Goal: Task Accomplishment & Management: Use online tool/utility

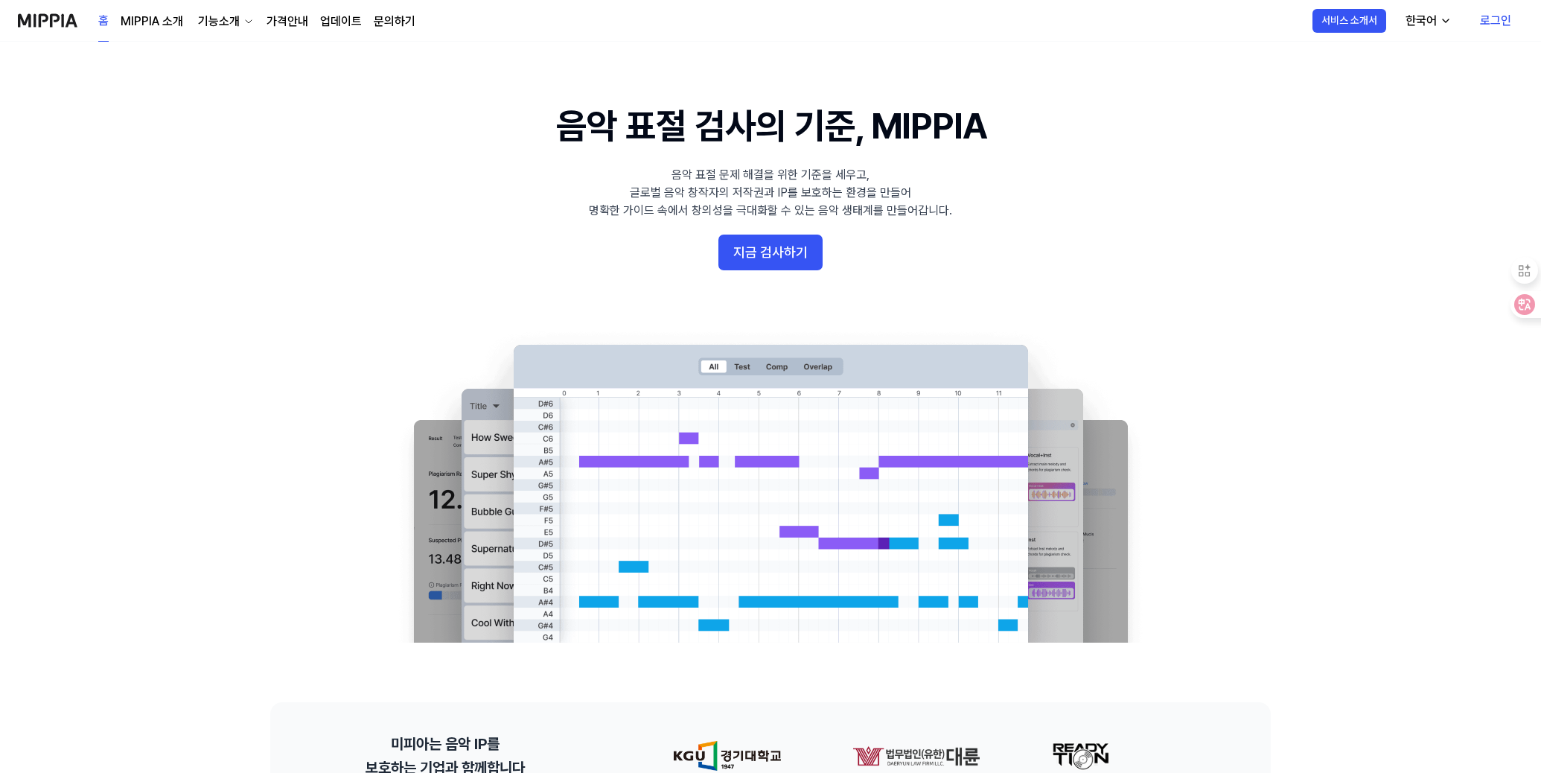
click at [1496, 14] on link "로그인" at bounding box center [1495, 21] width 55 height 42
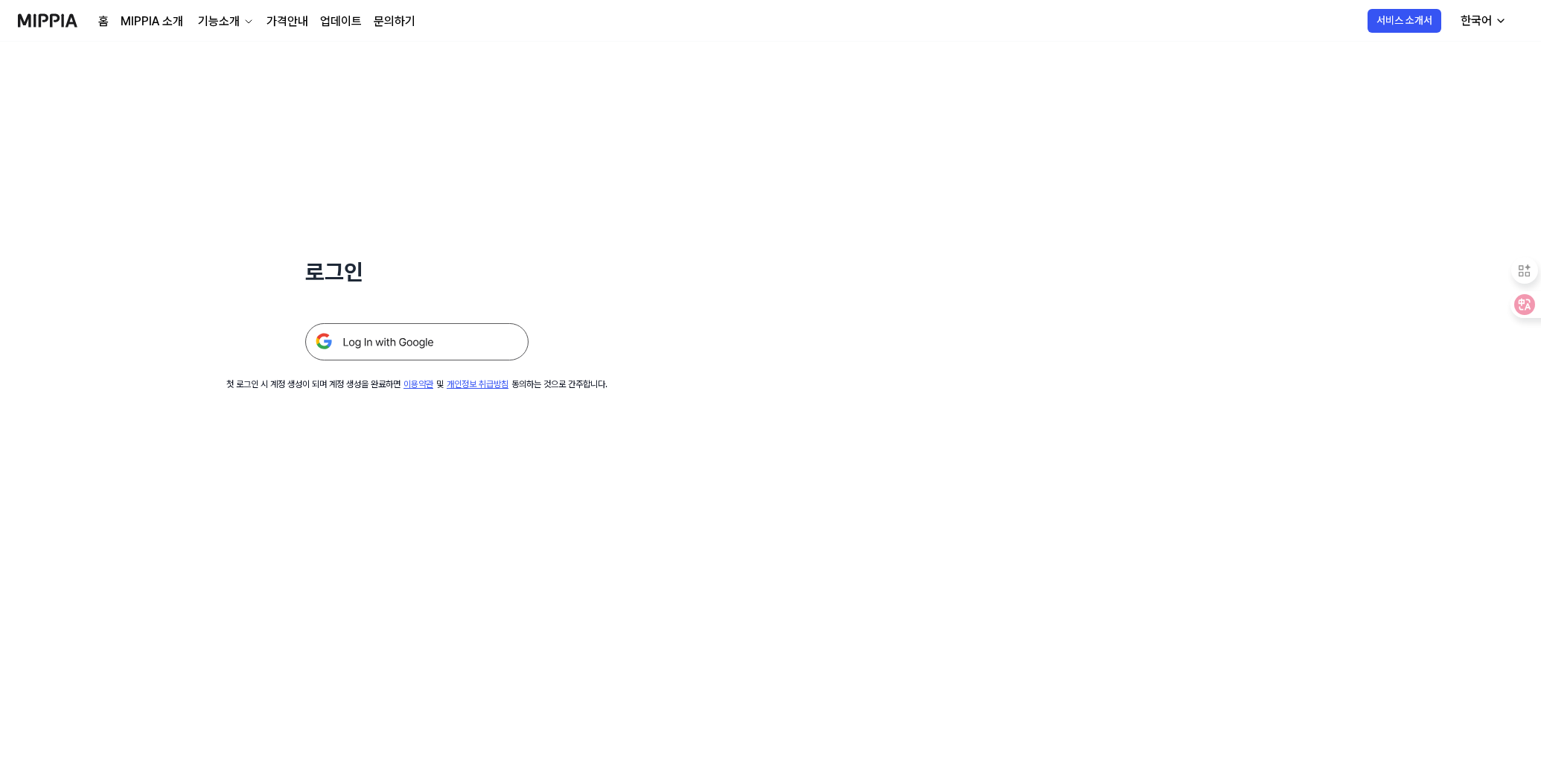
click at [404, 342] on img at bounding box center [416, 341] width 223 height 37
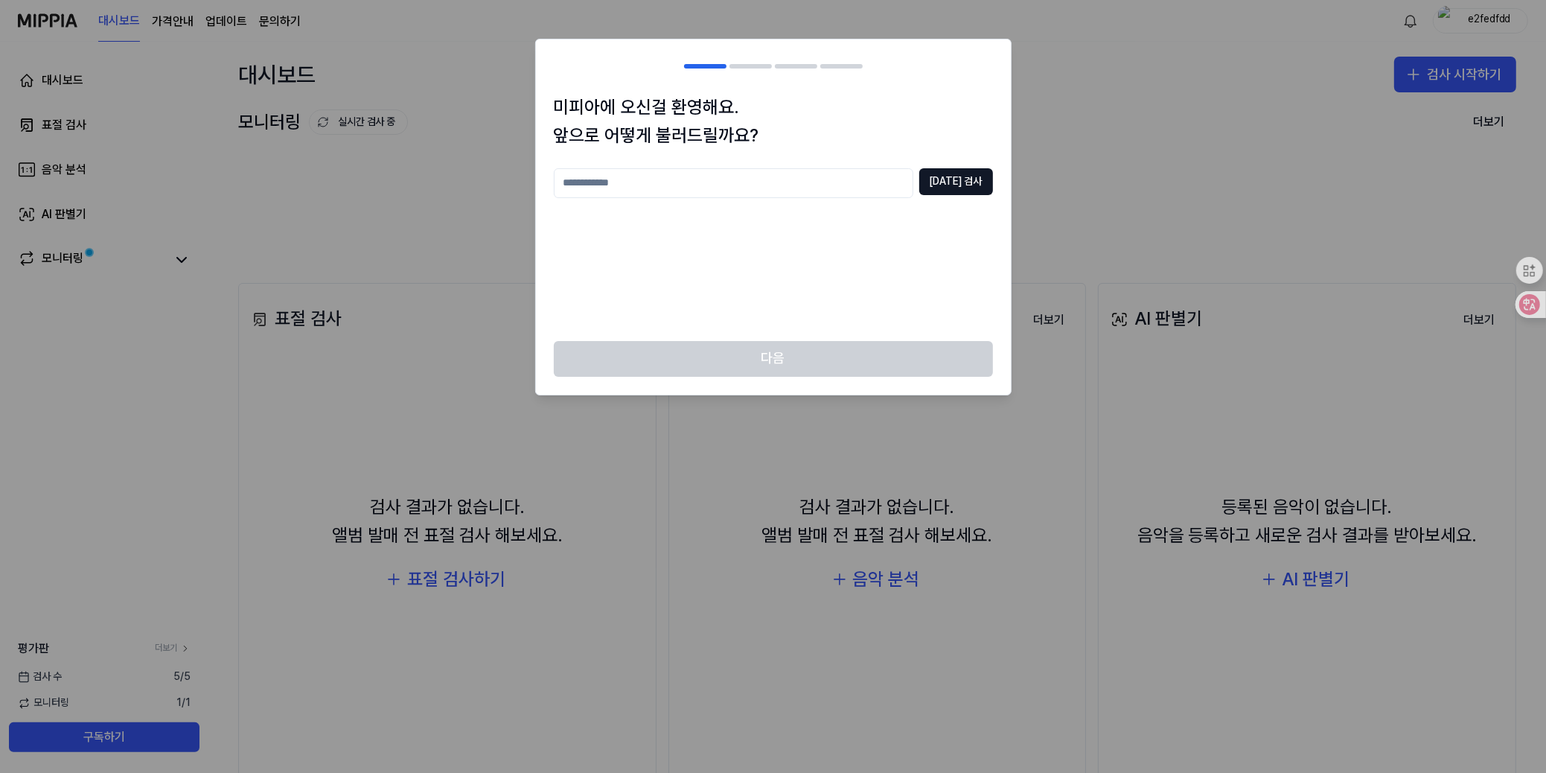
click at [699, 184] on input "text" at bounding box center [734, 183] width 360 height 30
type input "*"
click at [957, 187] on button "중복 검사" at bounding box center [956, 181] width 74 height 27
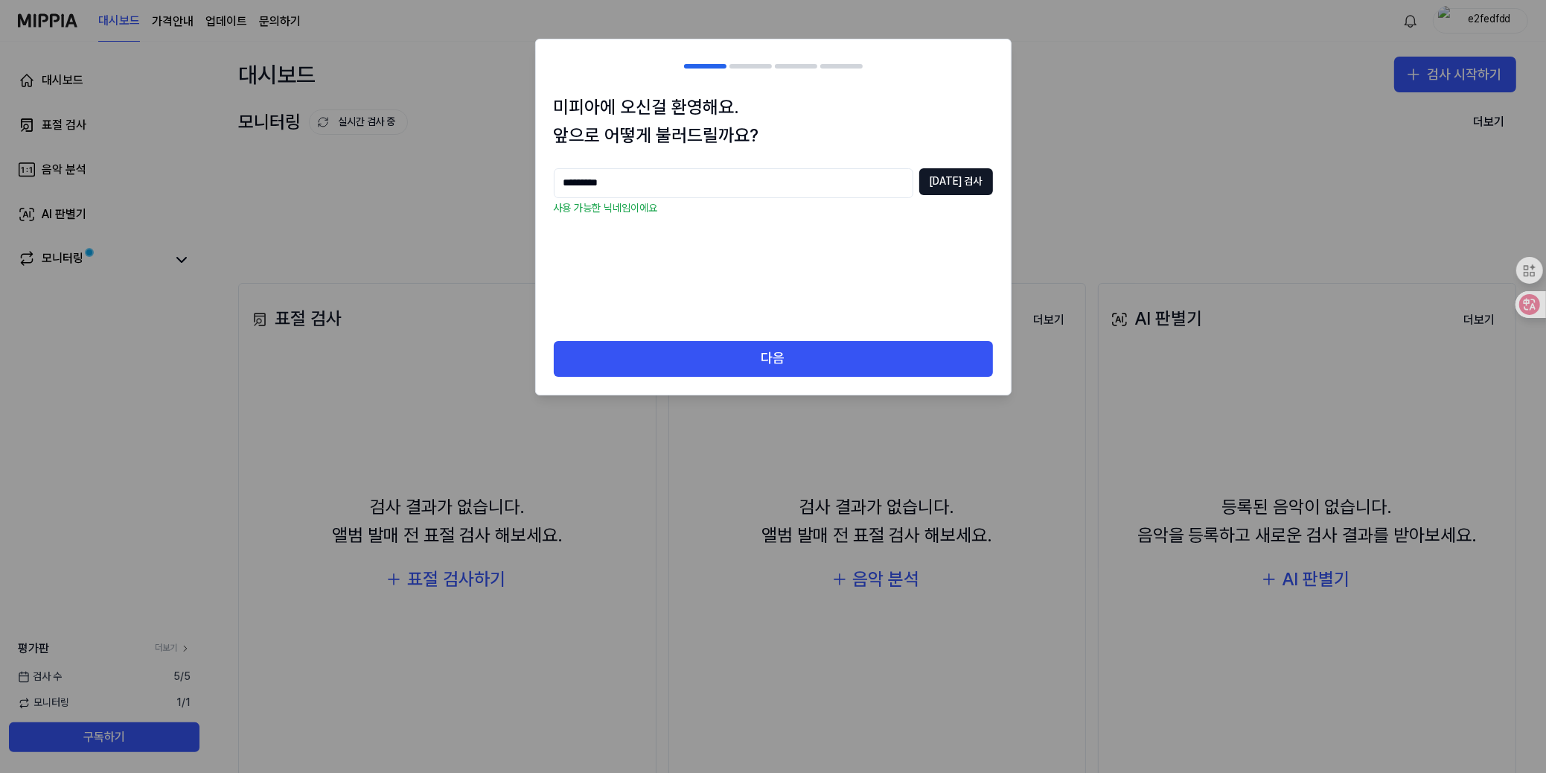
click at [568, 182] on input "*********" at bounding box center [734, 183] width 360 height 30
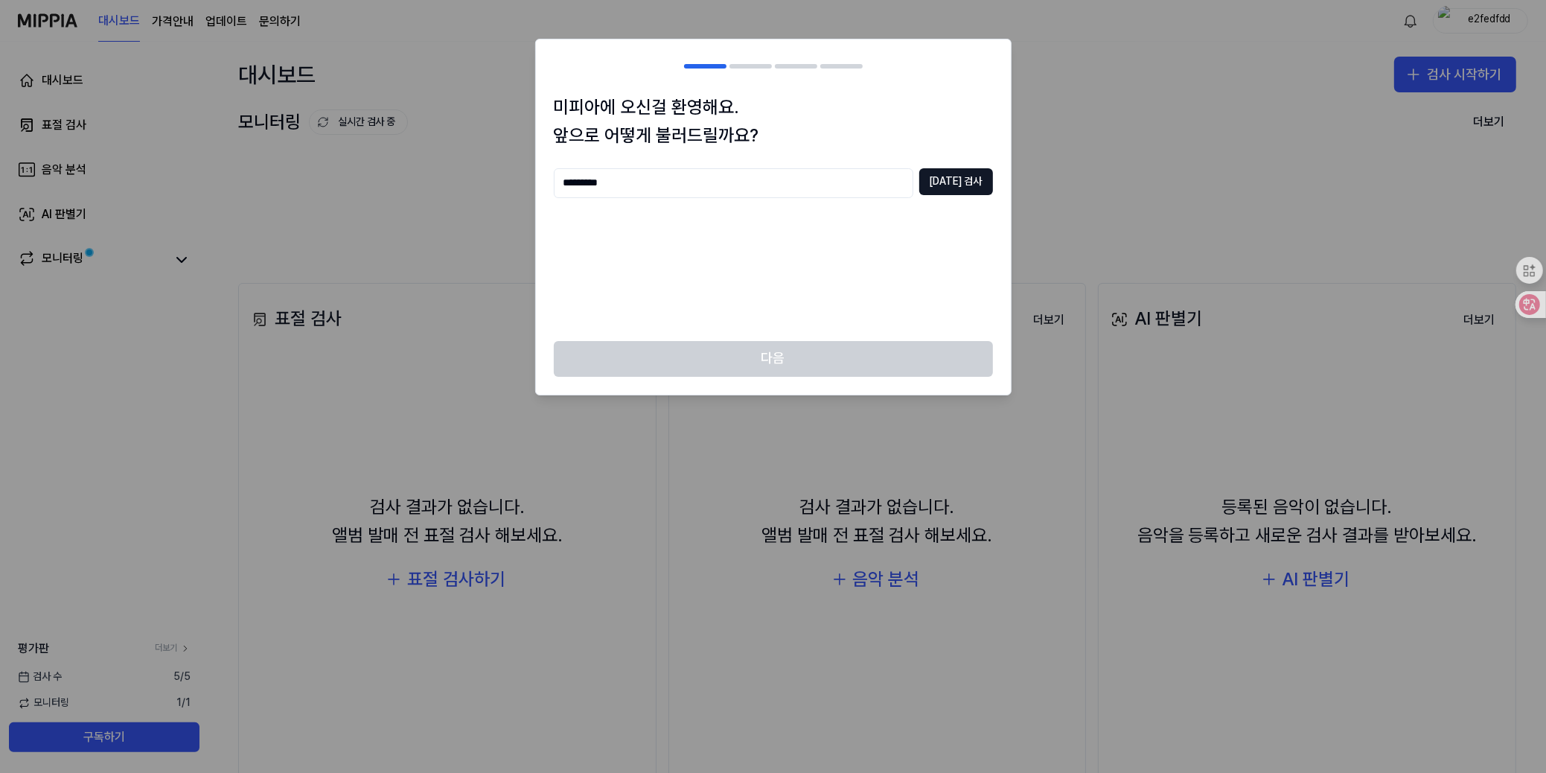
type input "*********"
click at [852, 249] on div "********* 중복 검사" at bounding box center [773, 245] width 439 height 155
click at [959, 182] on button "중복 검사" at bounding box center [956, 181] width 74 height 27
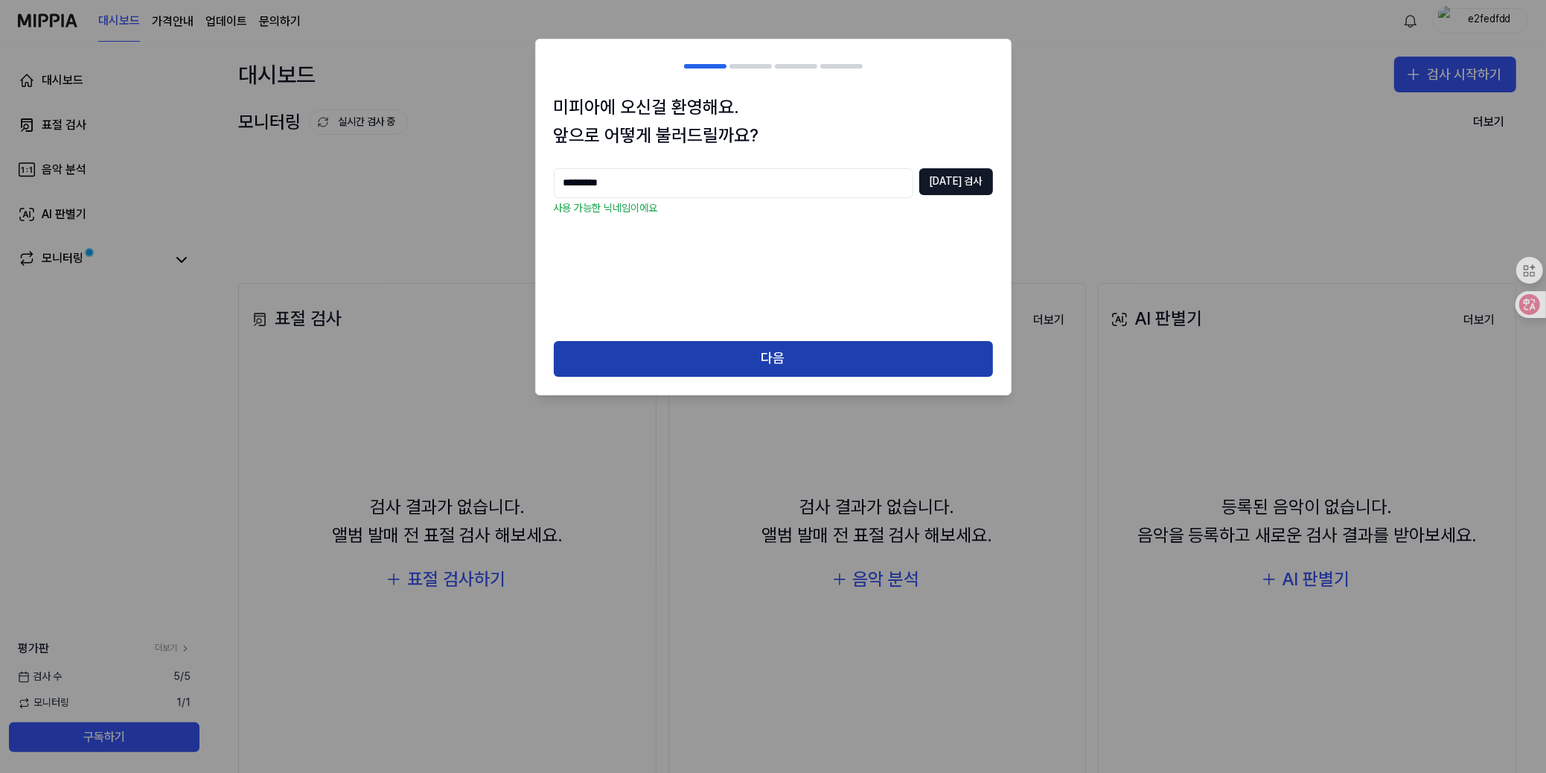
click at [758, 348] on button "다음" at bounding box center [773, 359] width 439 height 36
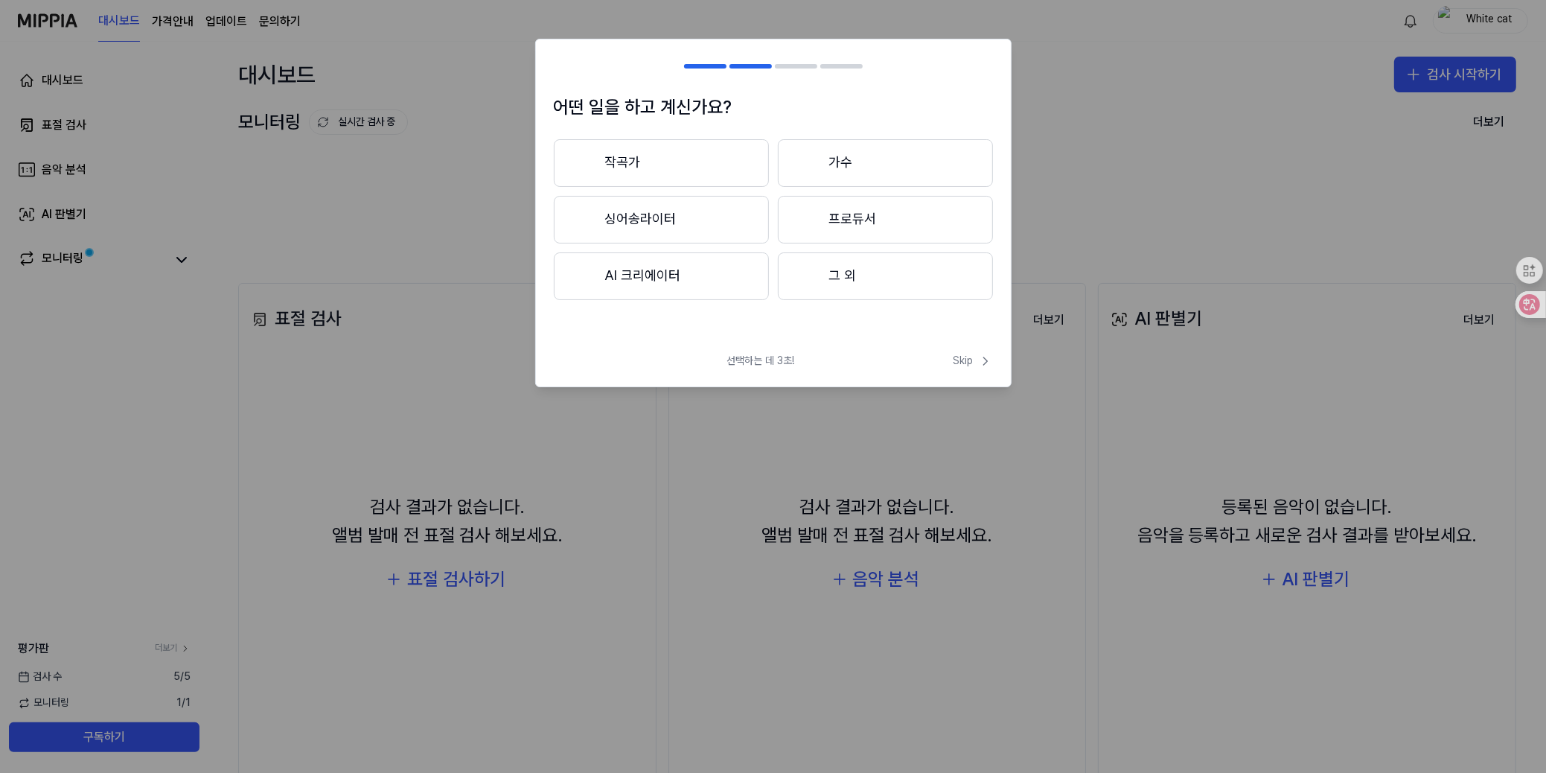
click at [840, 215] on button "프로듀서" at bounding box center [885, 220] width 215 height 48
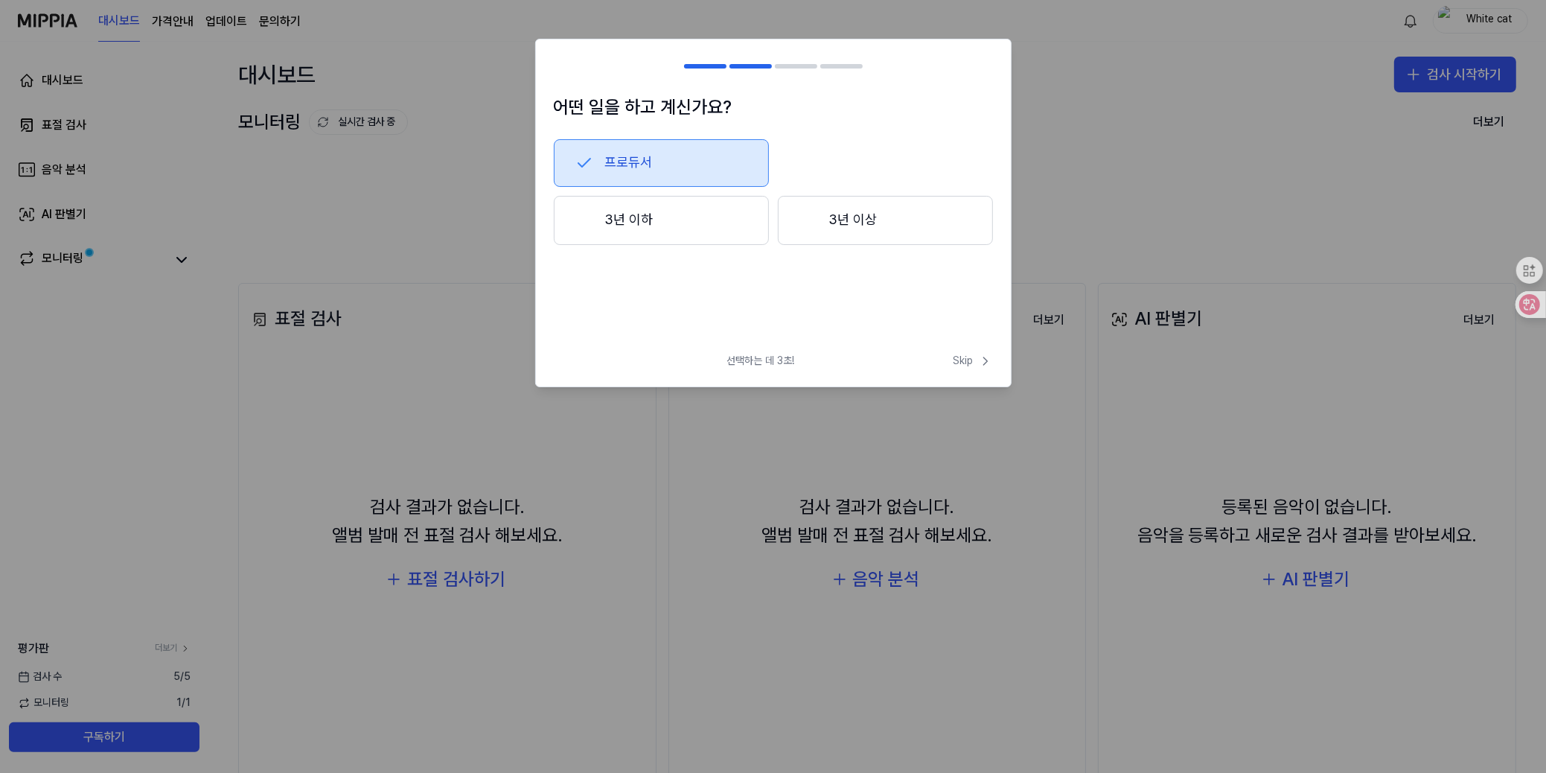
click at [819, 231] on button "3년 이상" at bounding box center [885, 220] width 215 height 49
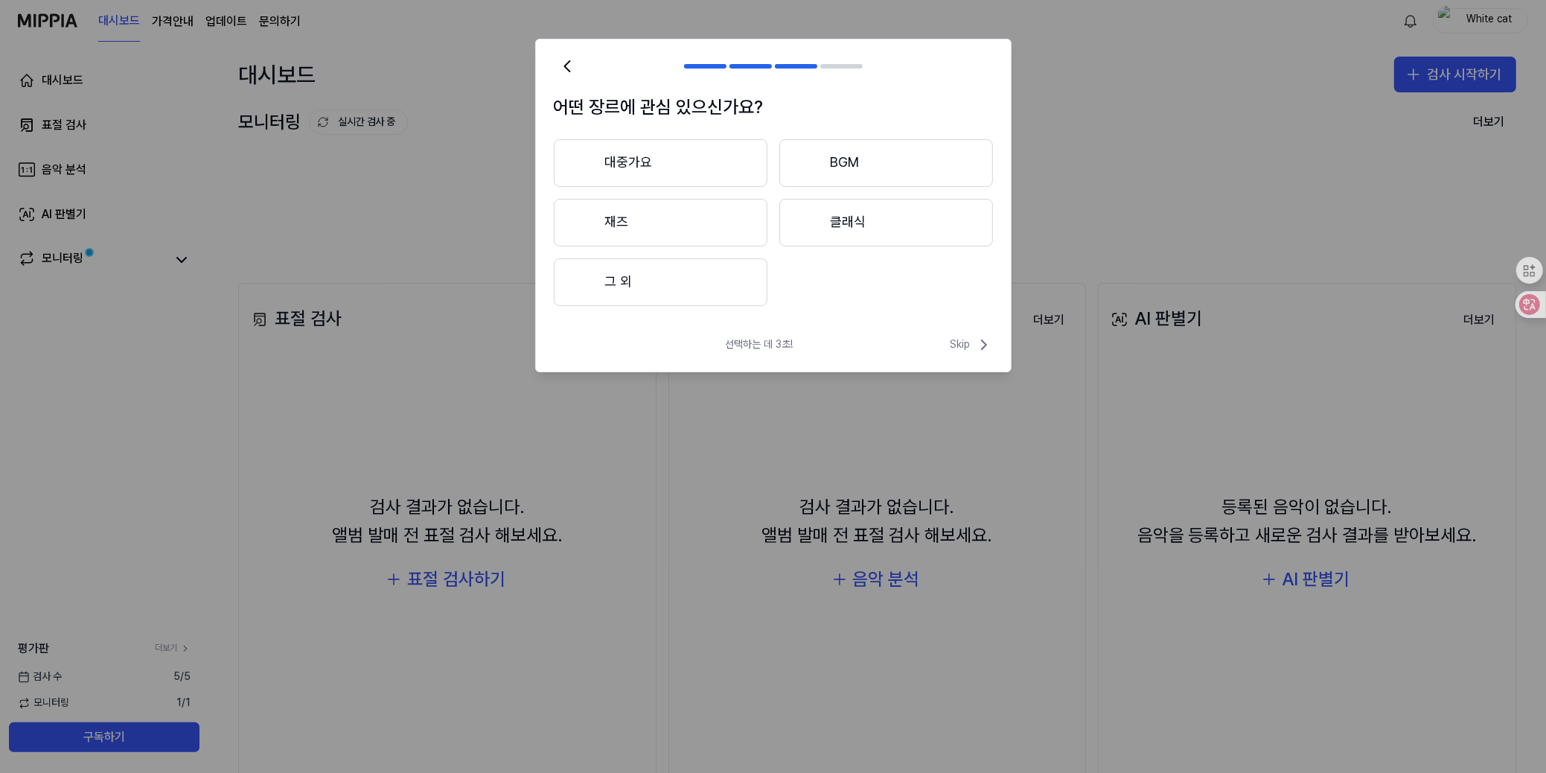
click at [686, 171] on button "대중가요" at bounding box center [661, 163] width 214 height 48
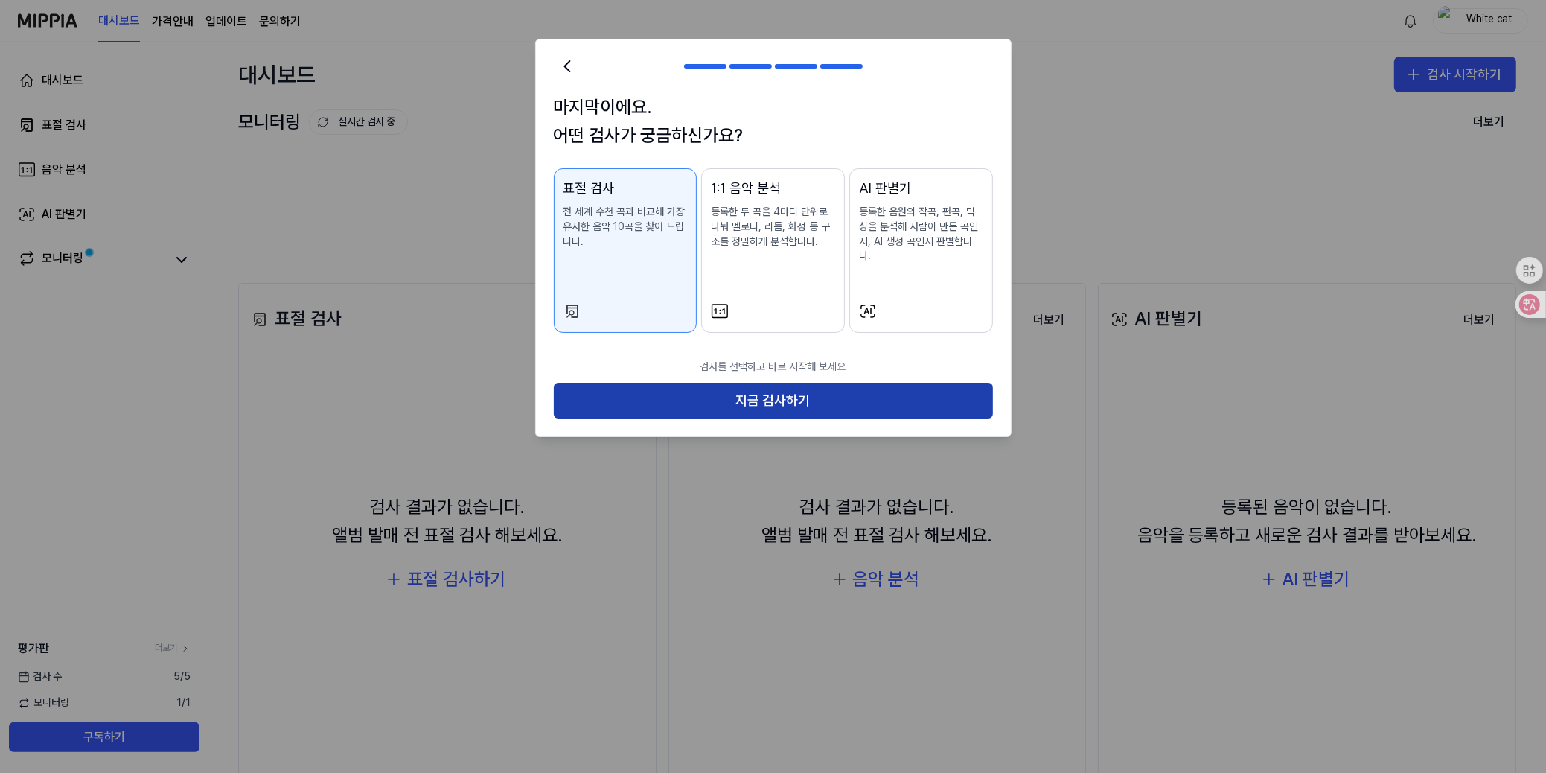
click at [732, 386] on button "지금 검사하기" at bounding box center [773, 401] width 439 height 36
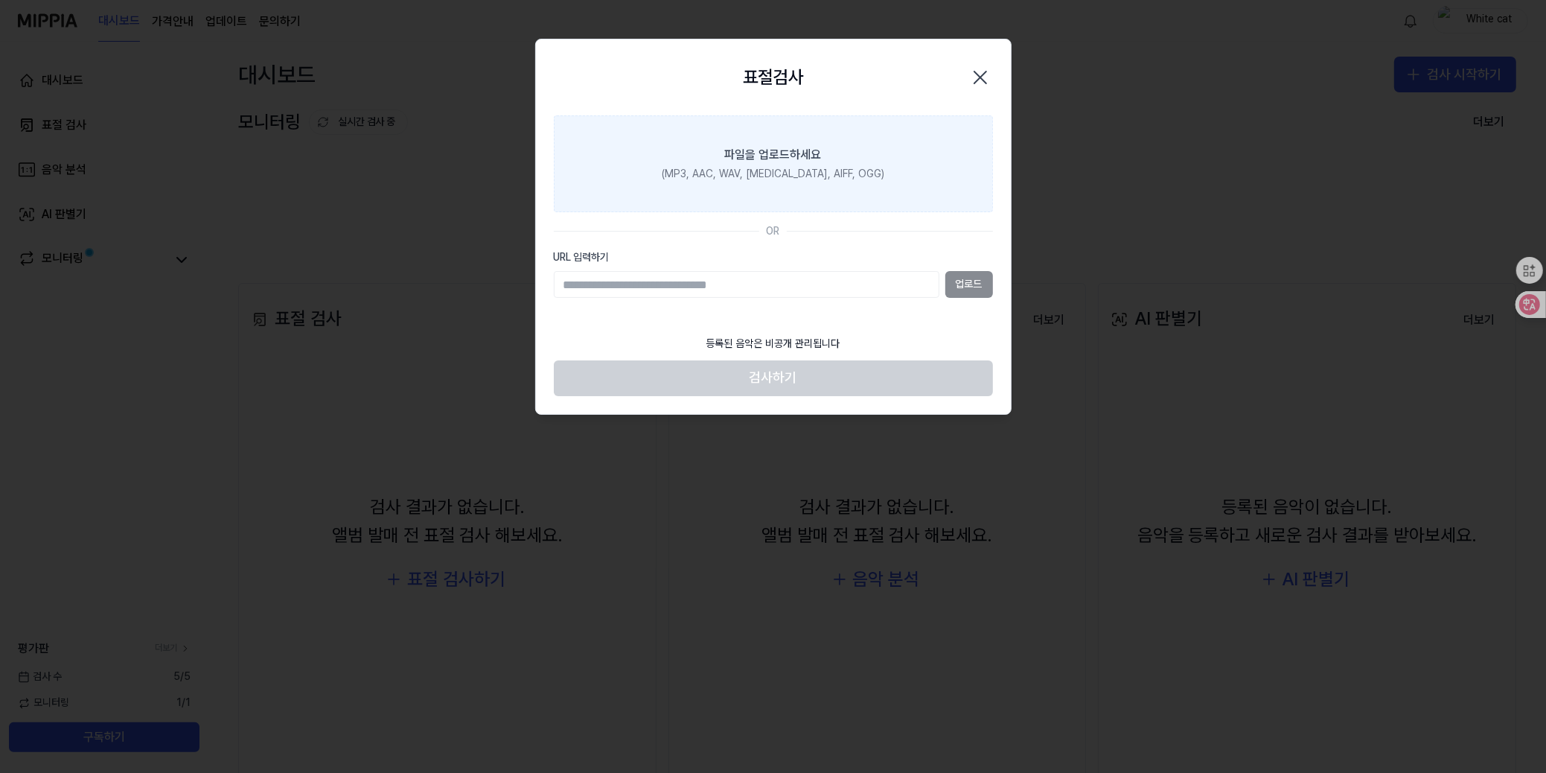
click at [732, 167] on div "(MP3, AAC, WAV, FLAC, AIFF, OGG)" at bounding box center [773, 174] width 223 height 15
click at [0, 0] on input "파일을 업로드하세요 (MP3, AAC, WAV, FLAC, AIFF, OGG)" at bounding box center [0, 0] width 0 height 0
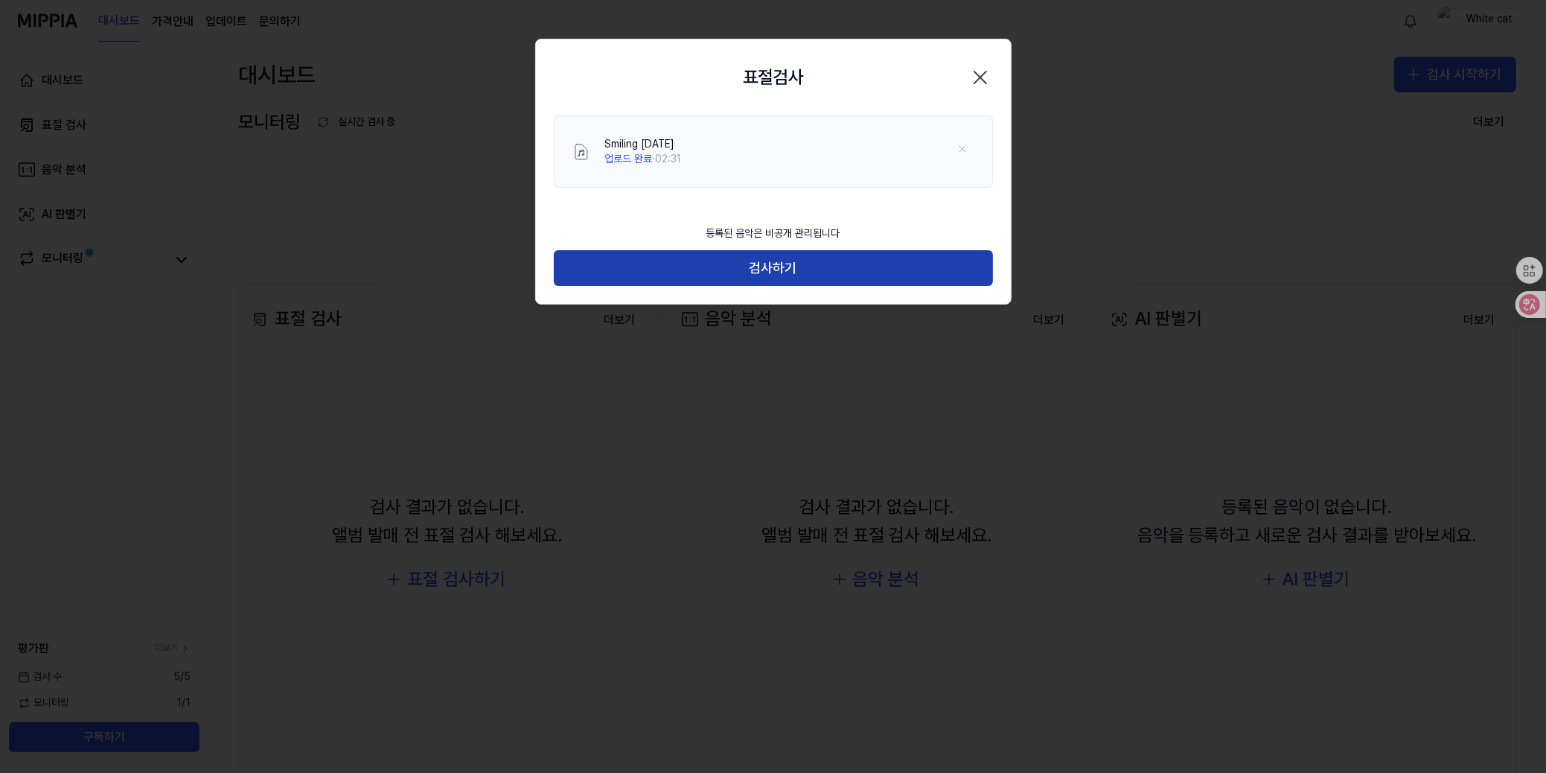
click at [755, 266] on button "검사하기" at bounding box center [773, 268] width 439 height 36
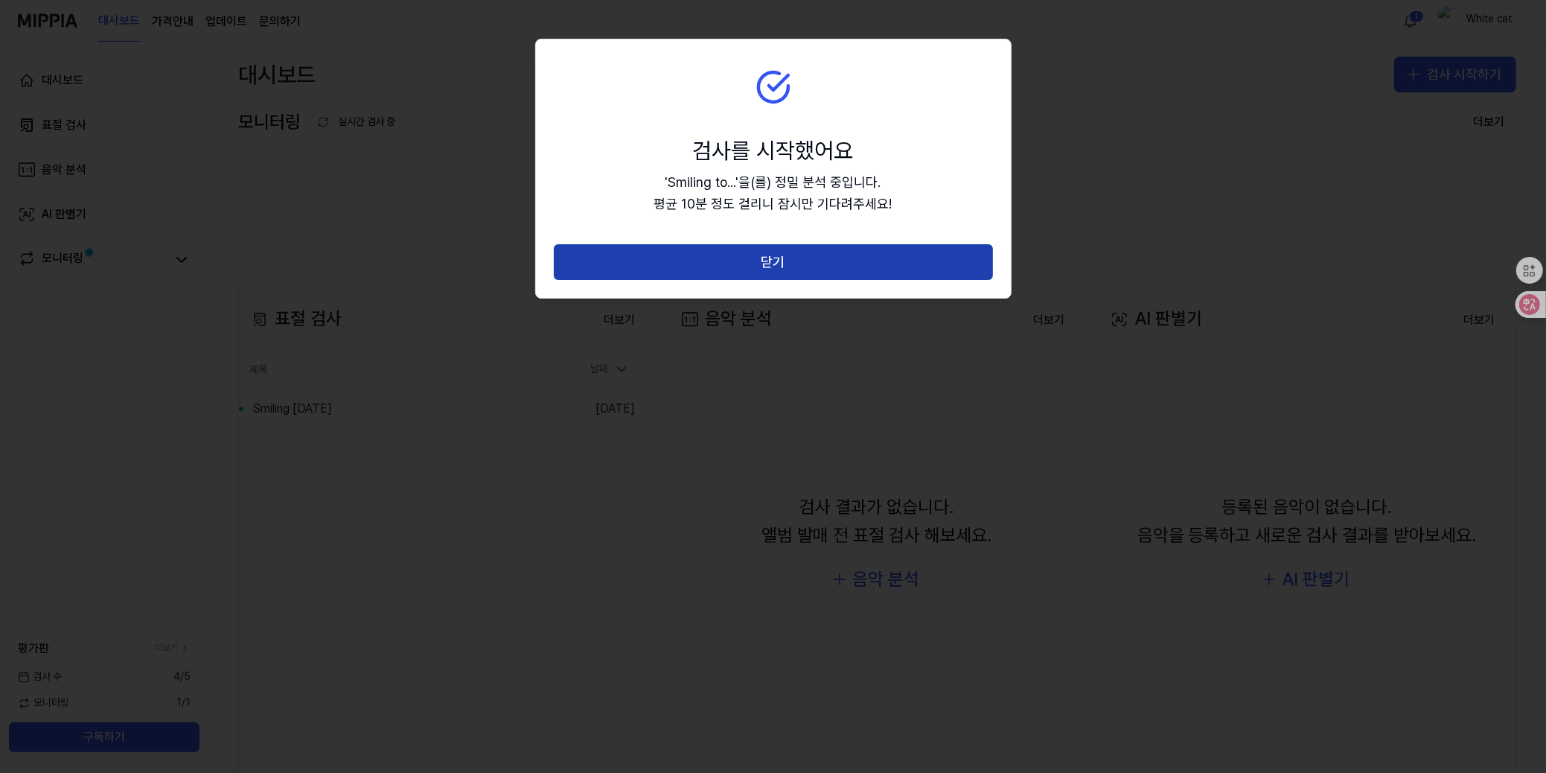
click at [836, 262] on button "닫기" at bounding box center [773, 262] width 439 height 36
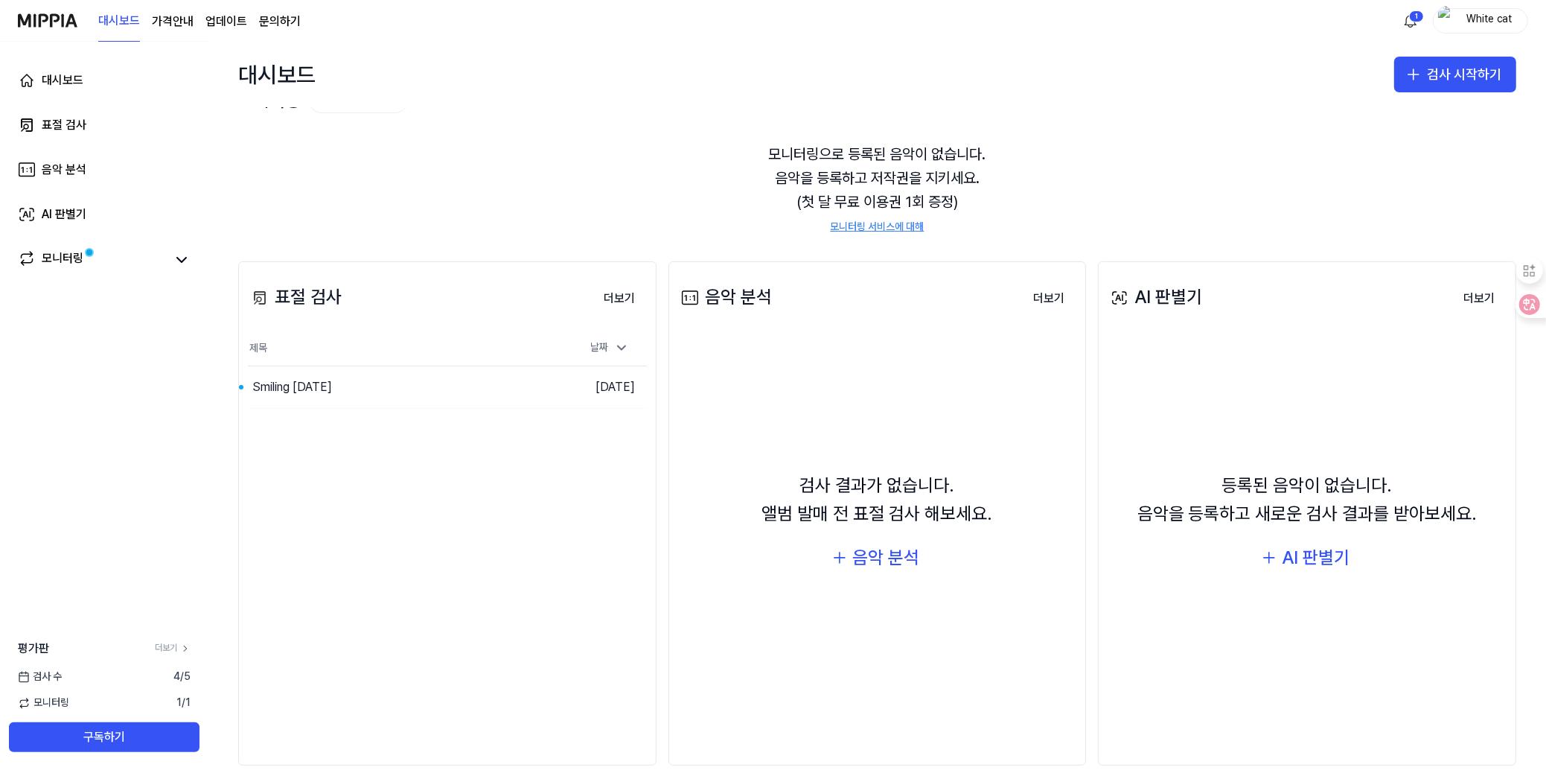
scroll to position [43, 0]
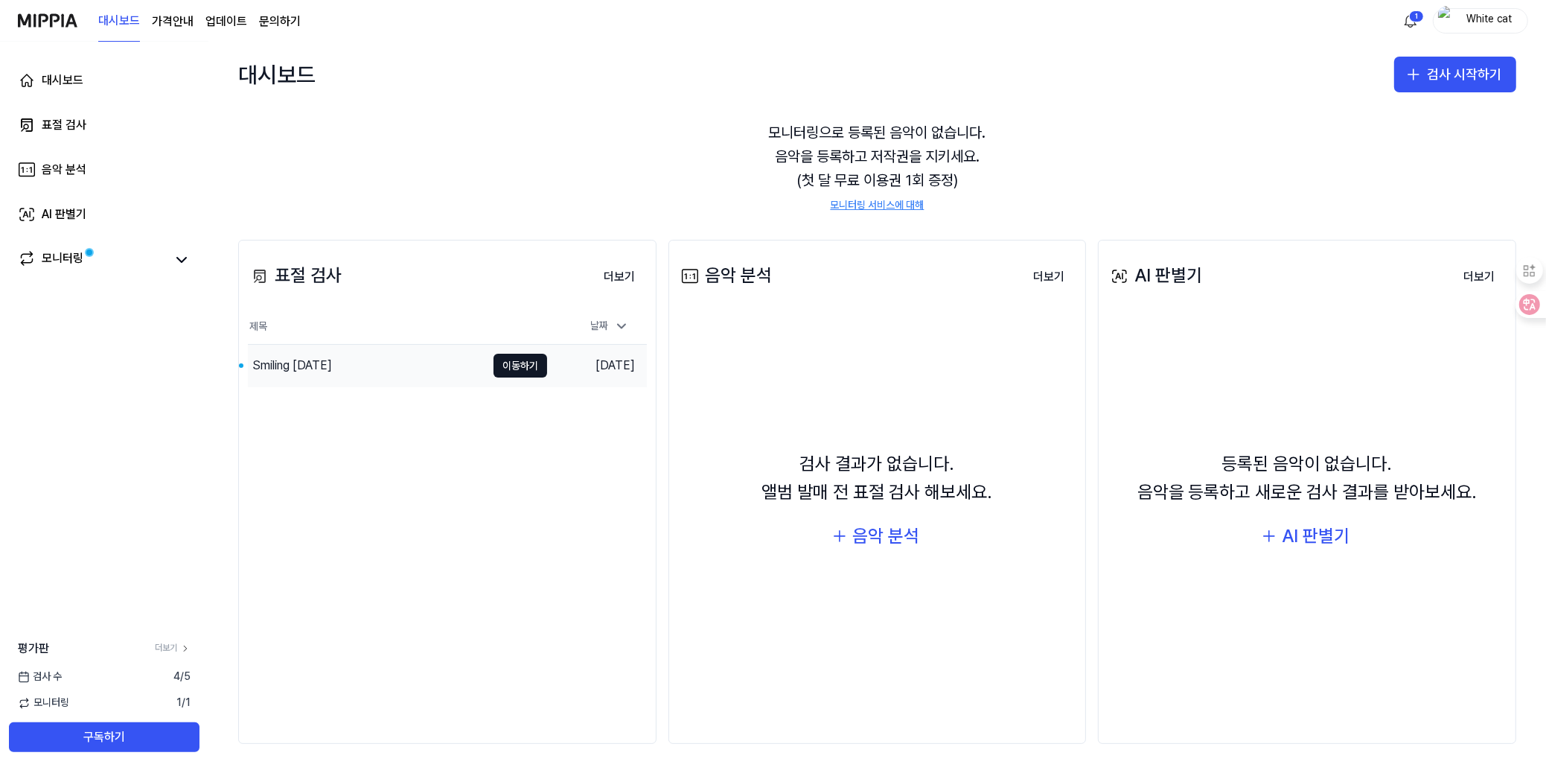
click at [284, 369] on div "Smiling [DATE]" at bounding box center [292, 366] width 80 height 18
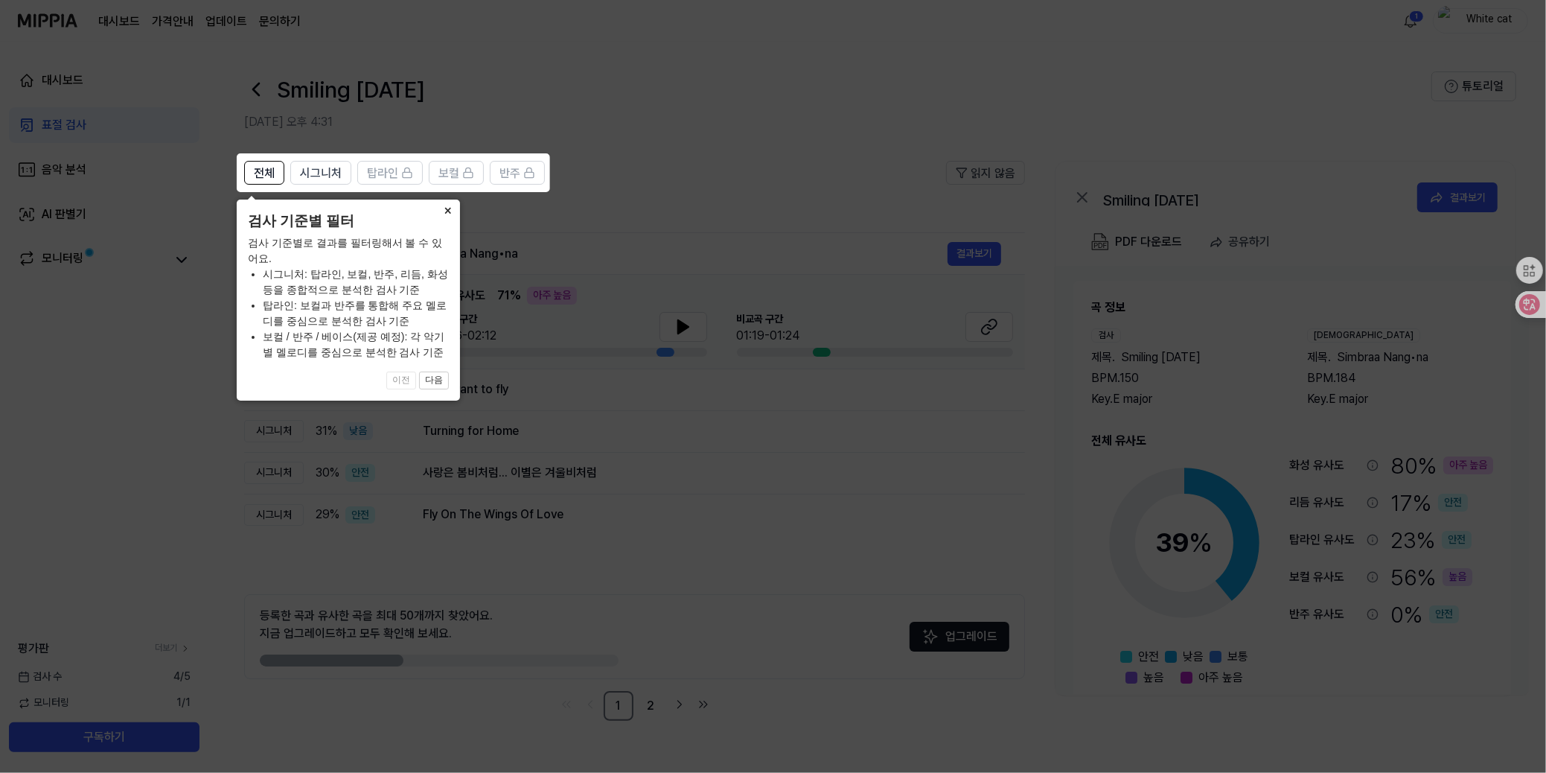
click at [415, 300] on div "× 검사 기준별 필터 검사 기준별로 결과를 필터링해서 볼 수 있어요. 시그니처: 탑라인, 보컬, 반주, 리듬, 화성 등을 종합적으로 분석한 검…" at bounding box center [348, 299] width 223 height 201
click at [440, 377] on button "다음" at bounding box center [434, 380] width 30 height 18
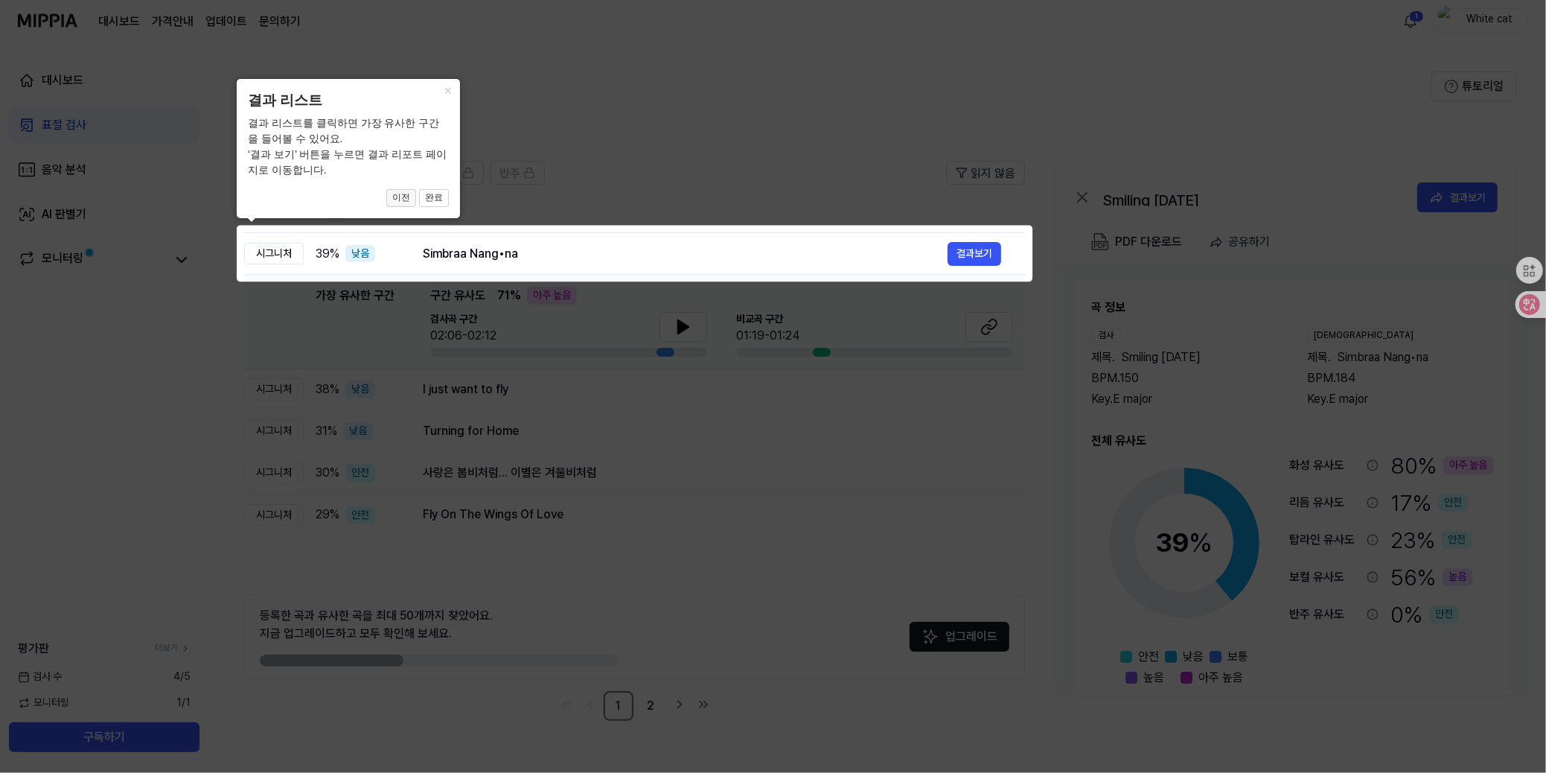
click at [404, 200] on button "이전" at bounding box center [401, 198] width 30 height 18
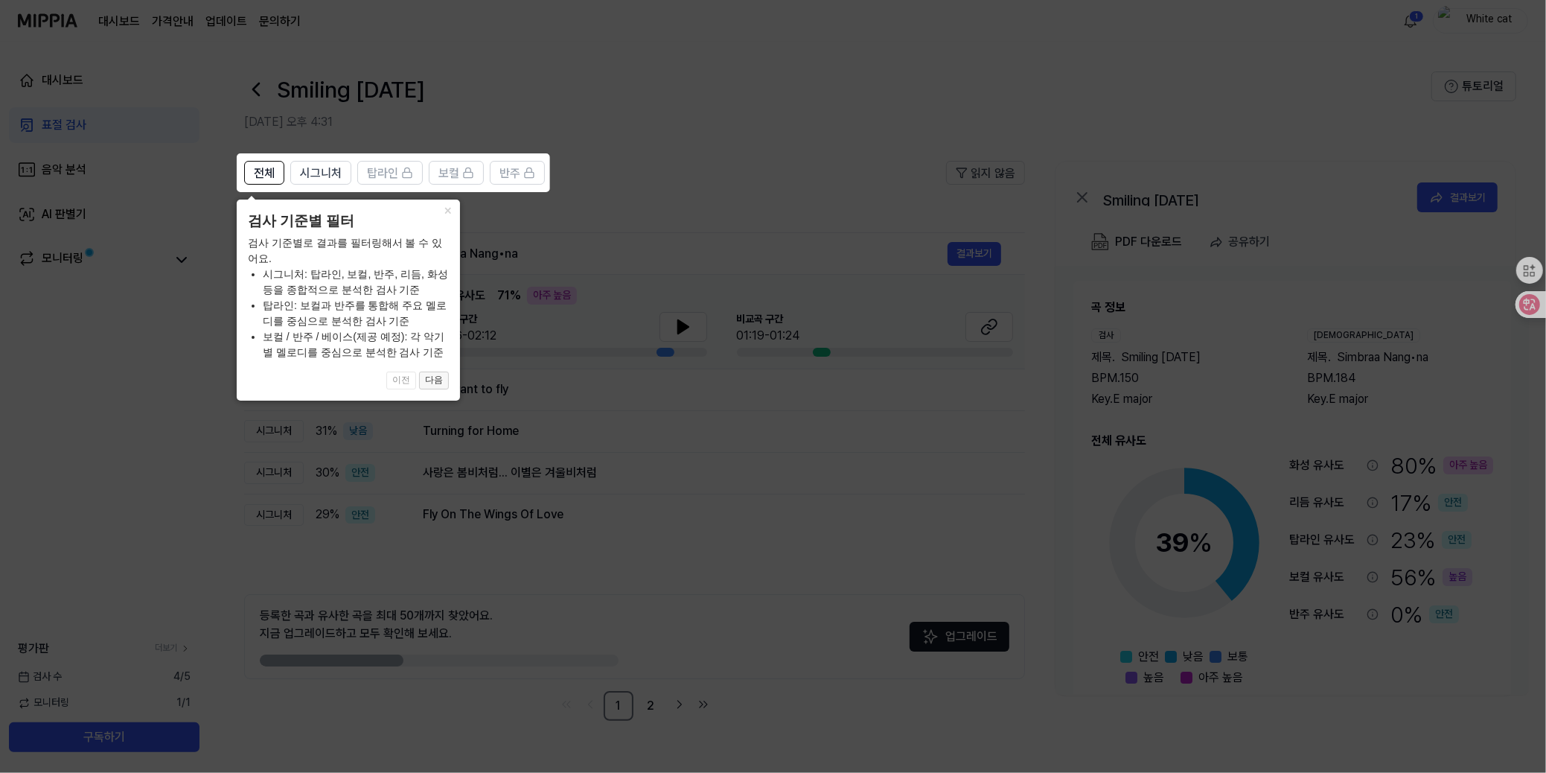
click at [442, 377] on button "다음" at bounding box center [434, 380] width 30 height 18
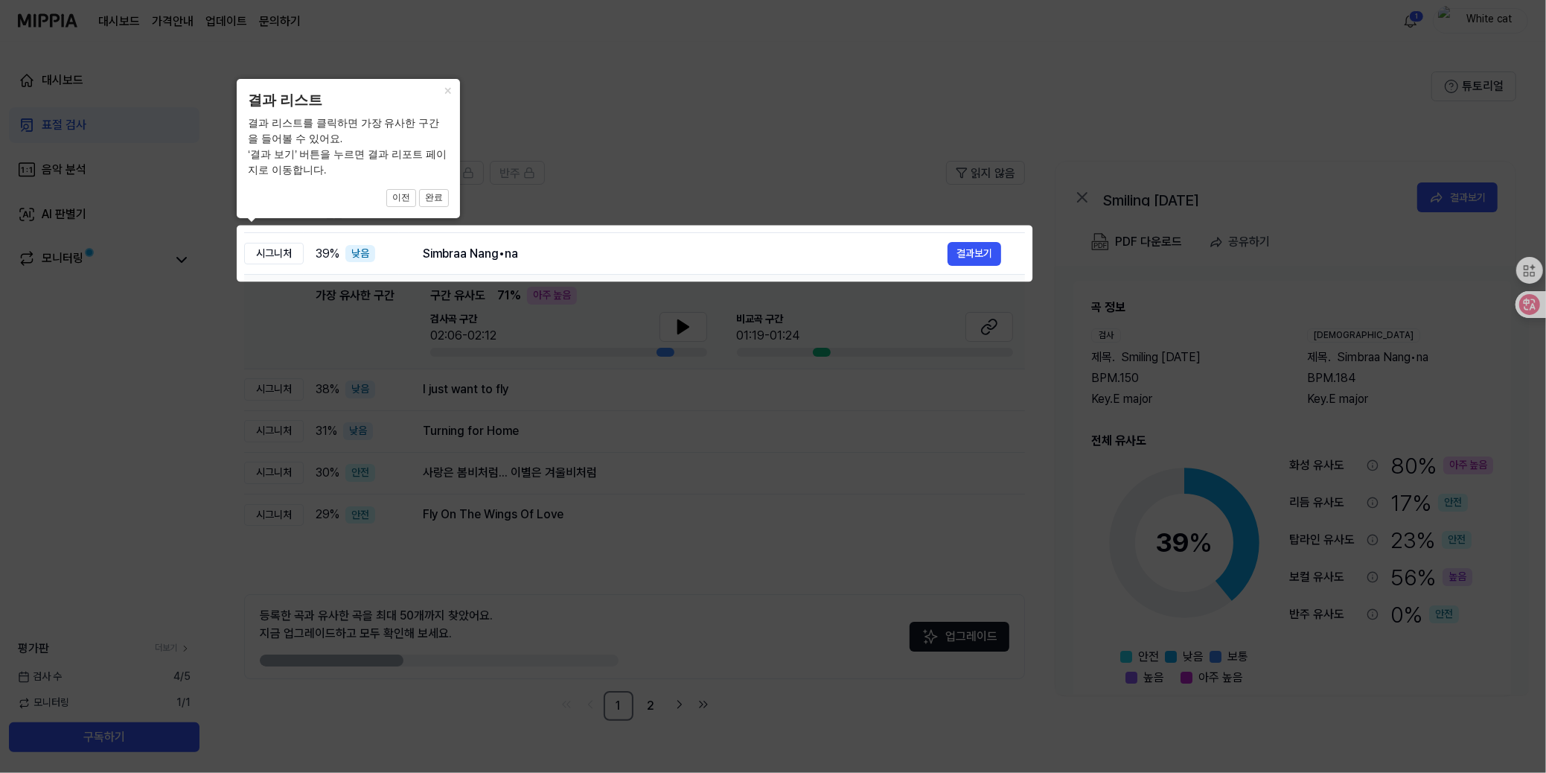
drag, startPoint x: 982, startPoint y: 250, endPoint x: 518, endPoint y: 226, distance: 464.4
click at [577, 235] on td "Simbraa Nang•na 결과보기" at bounding box center [712, 254] width 626 height 42
click at [971, 249] on button "결과보기" at bounding box center [975, 254] width 54 height 24
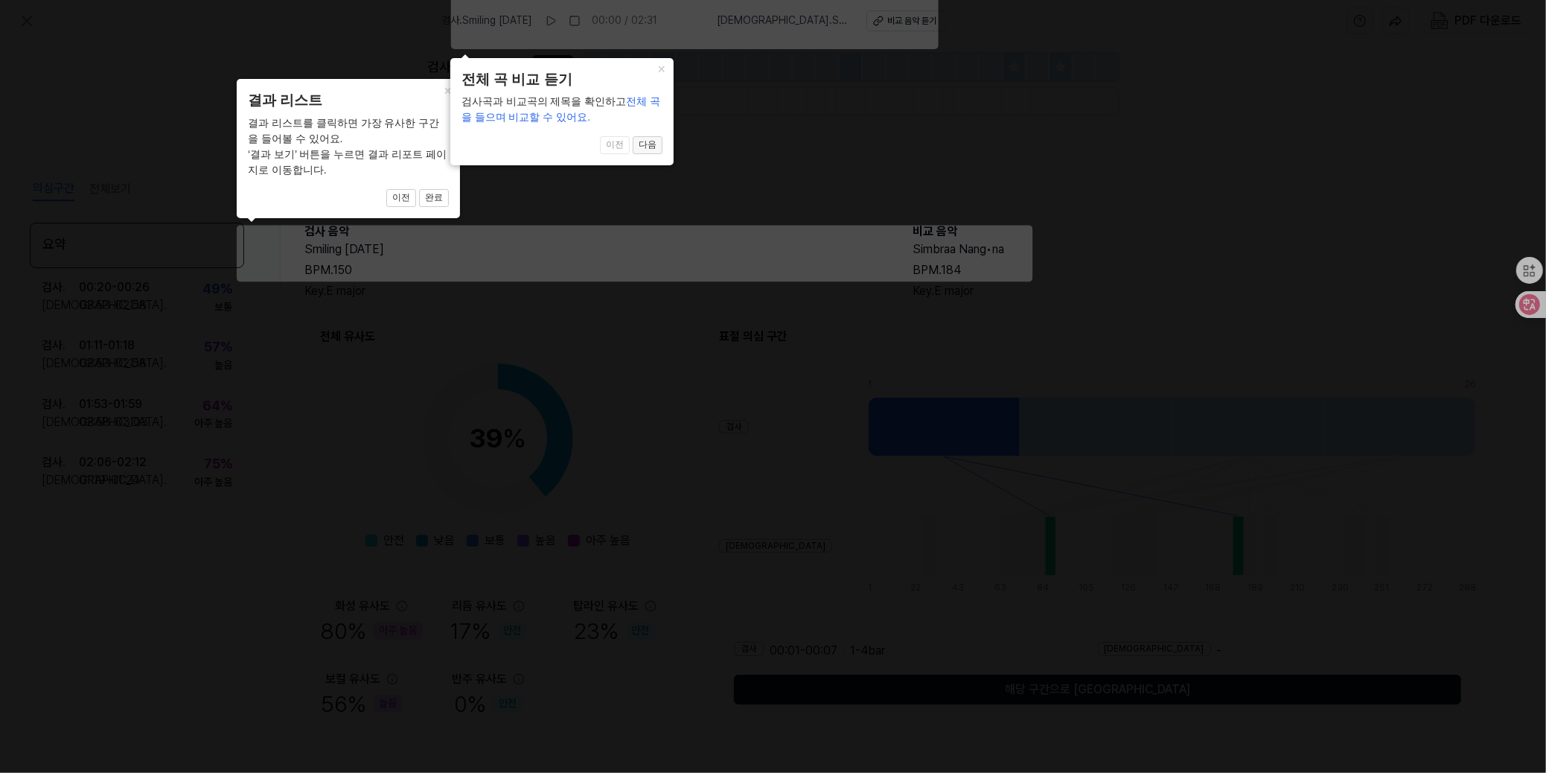
click at [644, 142] on button "다음" at bounding box center [648, 145] width 30 height 18
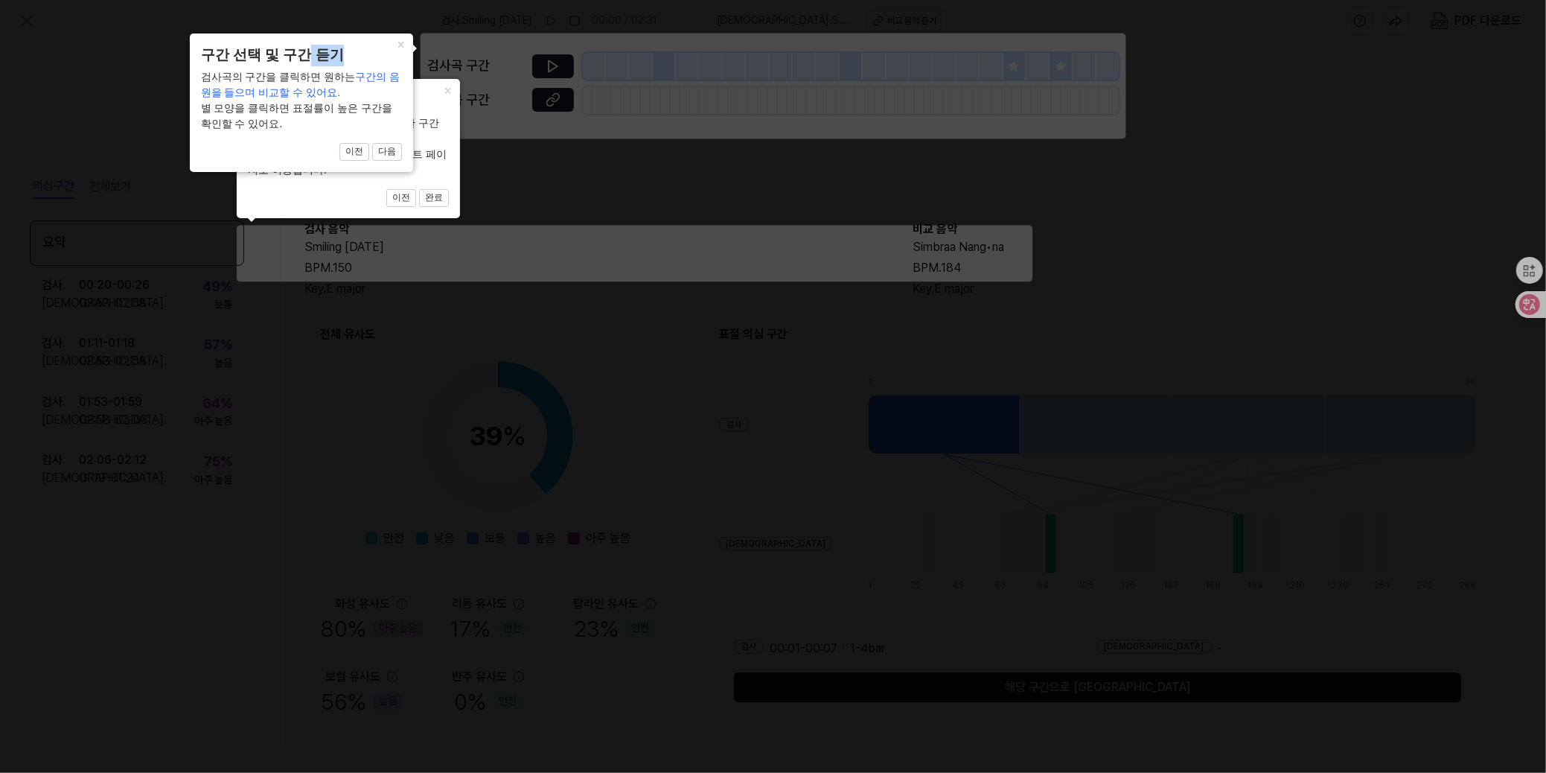
drag, startPoint x: 336, startPoint y: 47, endPoint x: 298, endPoint y: 55, distance: 39.6
click at [298, 55] on header "구간 선택 및 구간 듣기" at bounding box center [301, 56] width 201 height 22
click at [381, 149] on button "다음" at bounding box center [387, 152] width 30 height 18
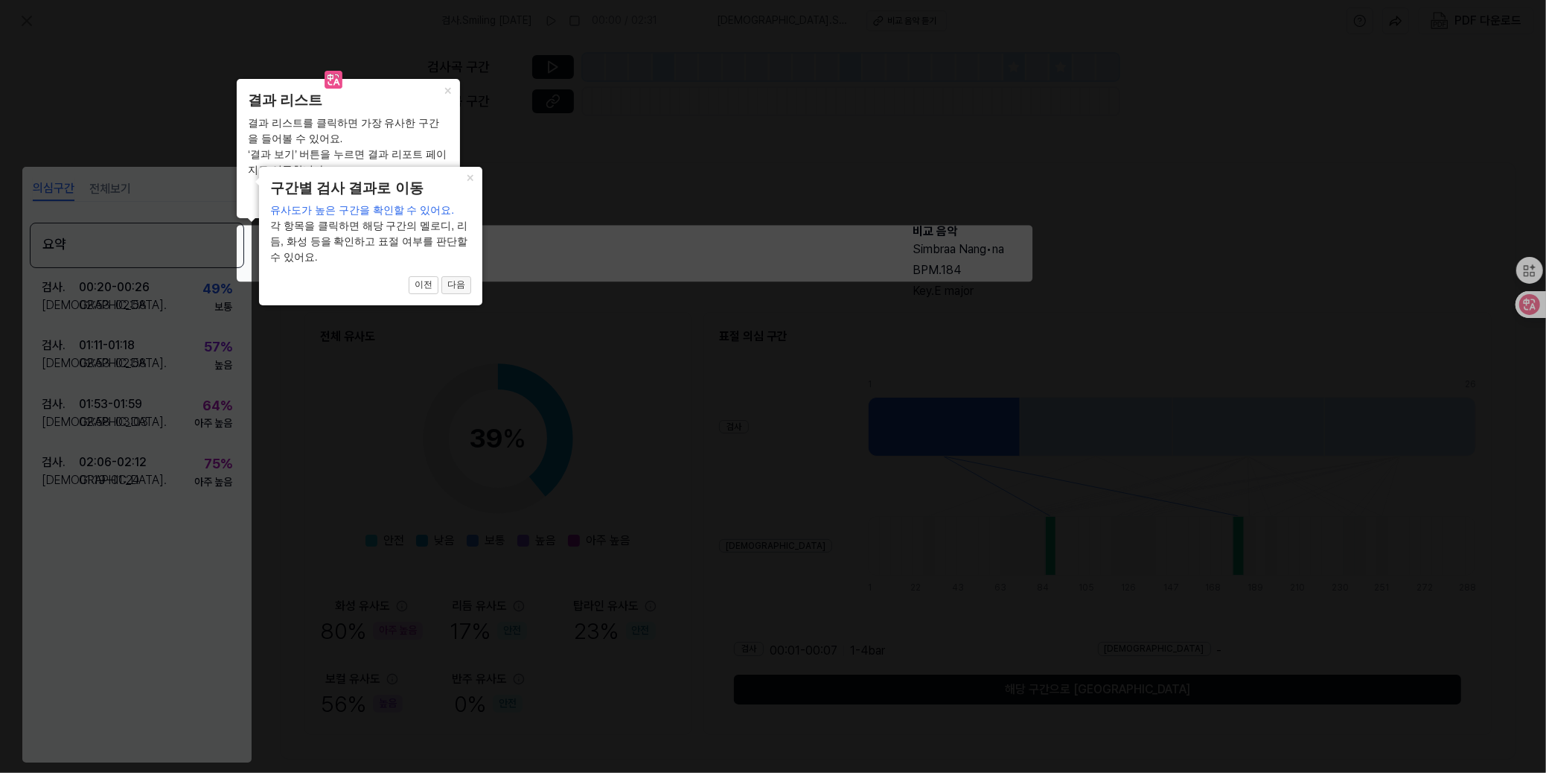
click at [461, 284] on button "다음" at bounding box center [456, 285] width 30 height 18
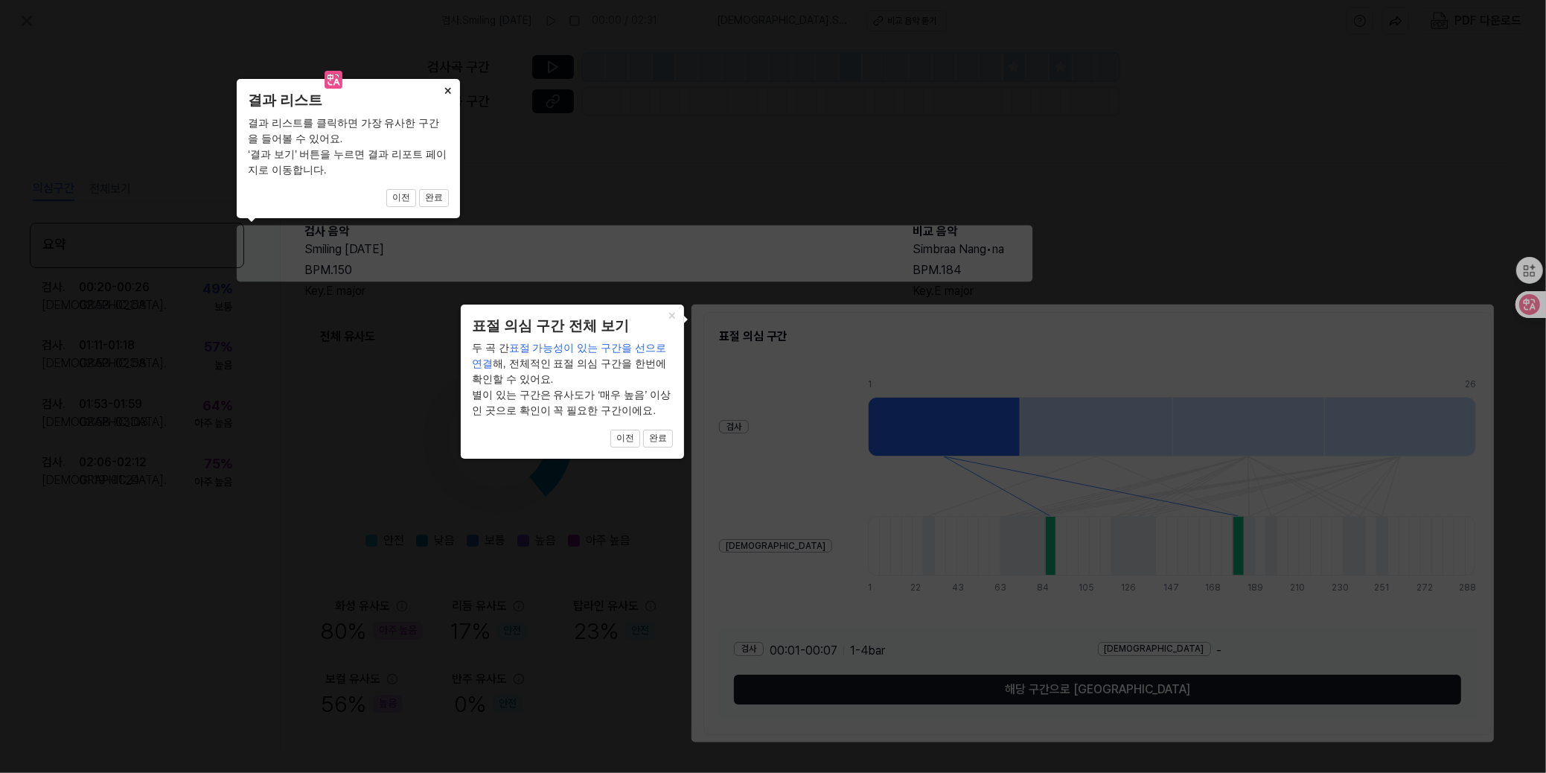
click at [444, 91] on button "×" at bounding box center [448, 89] width 24 height 21
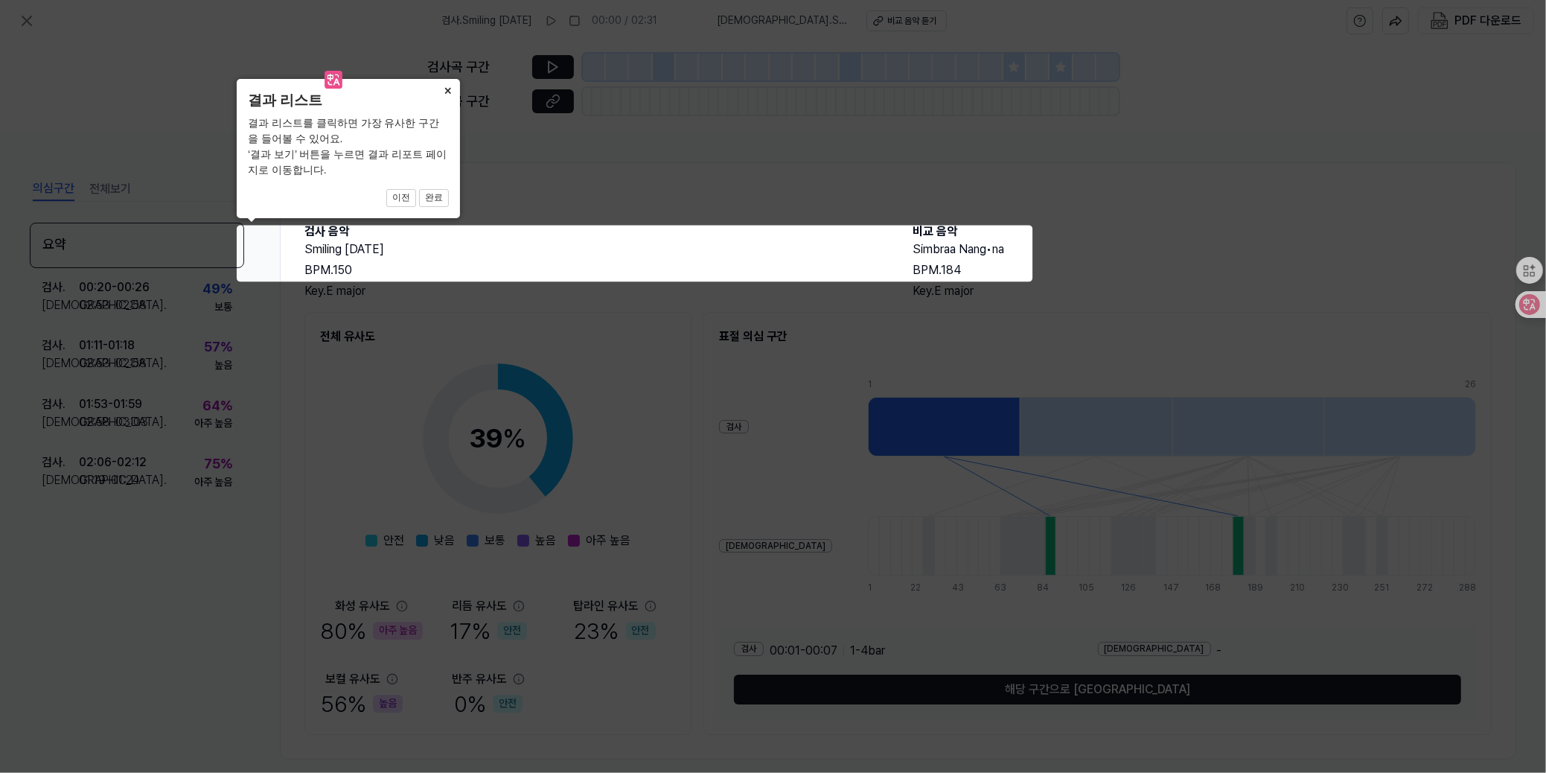
click at [421, 179] on div "× 결과 리스트 결과 리스트를 클릭하면 가장 유사한 구간을 들어볼 수 있어요. ‘결과 보기’ 버튼을 누르면 결과 리포트 페이지로 이동합니다. …" at bounding box center [348, 148] width 223 height 138
click at [398, 199] on button "이전" at bounding box center [401, 198] width 30 height 18
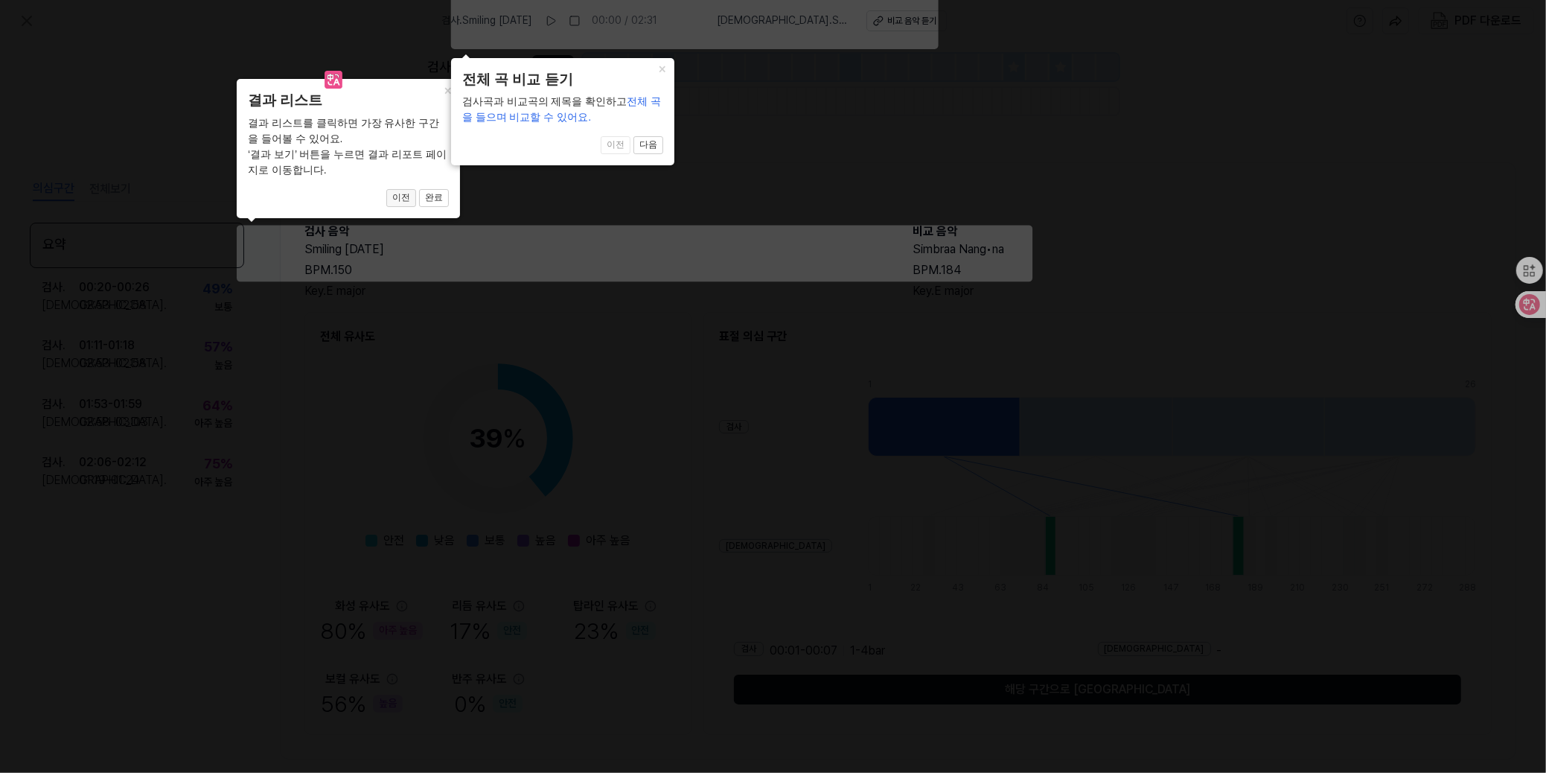
click at [399, 199] on button "이전" at bounding box center [401, 198] width 30 height 18
click at [649, 147] on button "다음" at bounding box center [648, 145] width 30 height 18
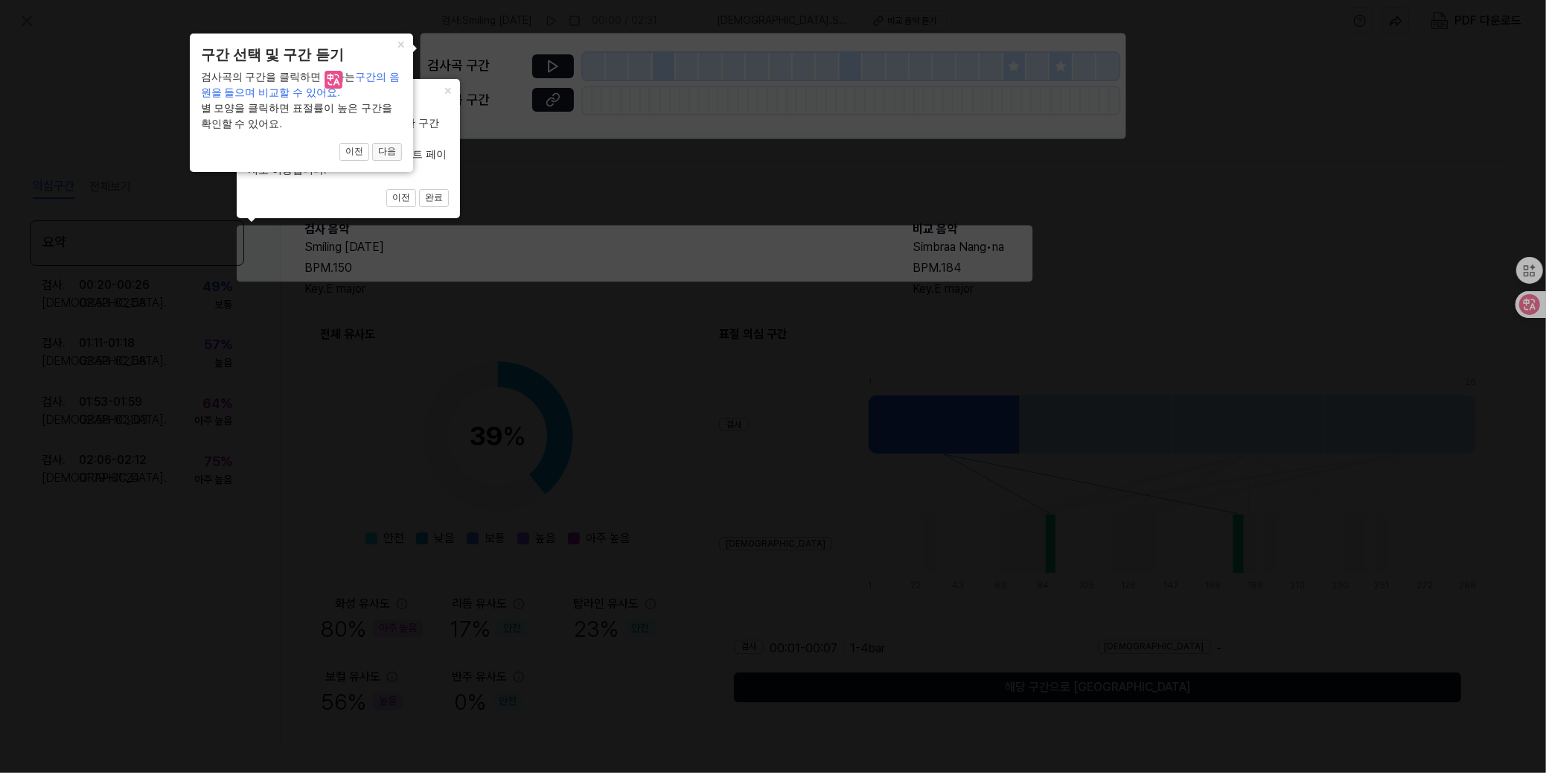
click at [386, 149] on button "다음" at bounding box center [387, 152] width 30 height 18
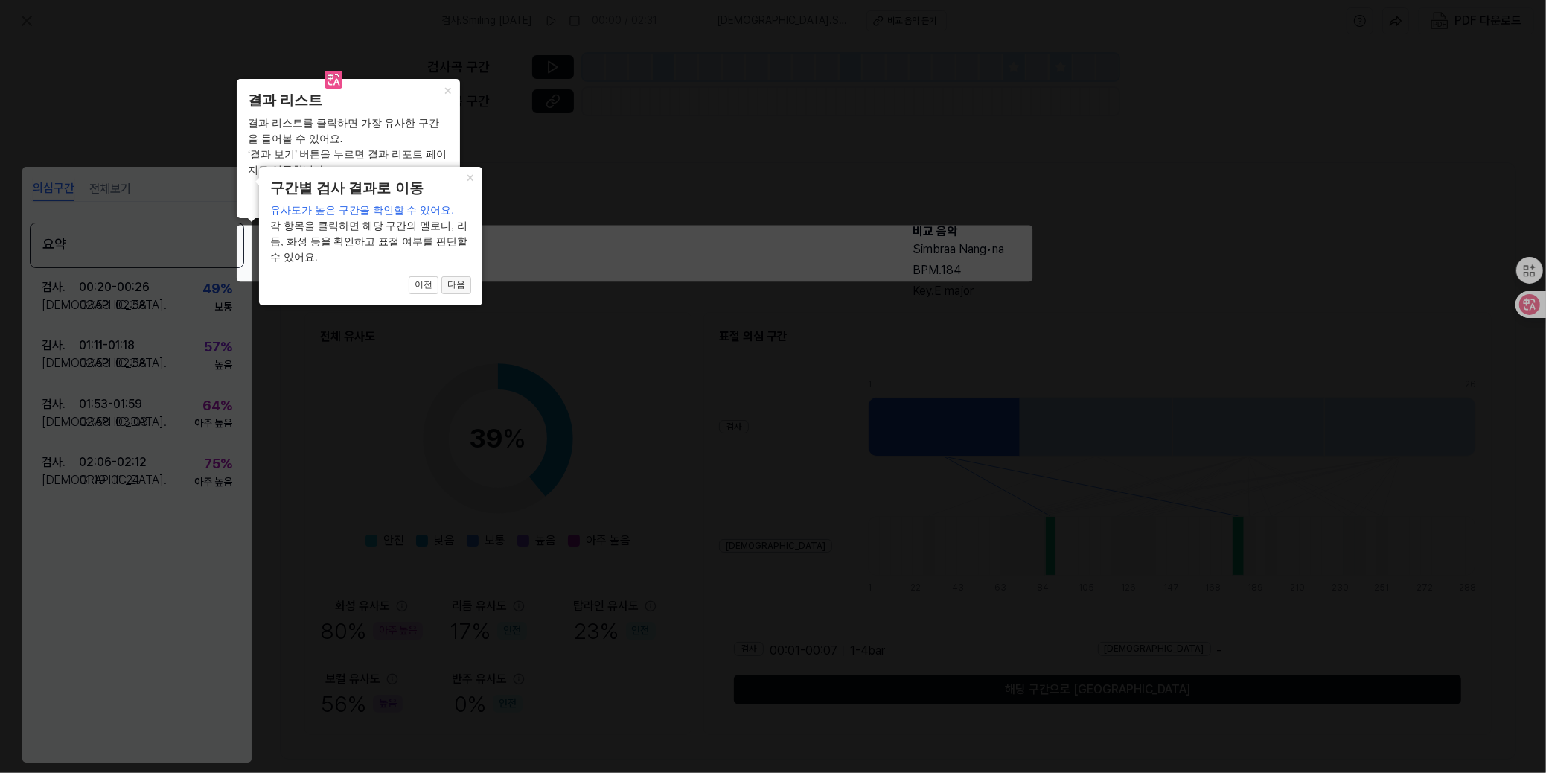
click at [464, 280] on button "다음" at bounding box center [456, 285] width 30 height 18
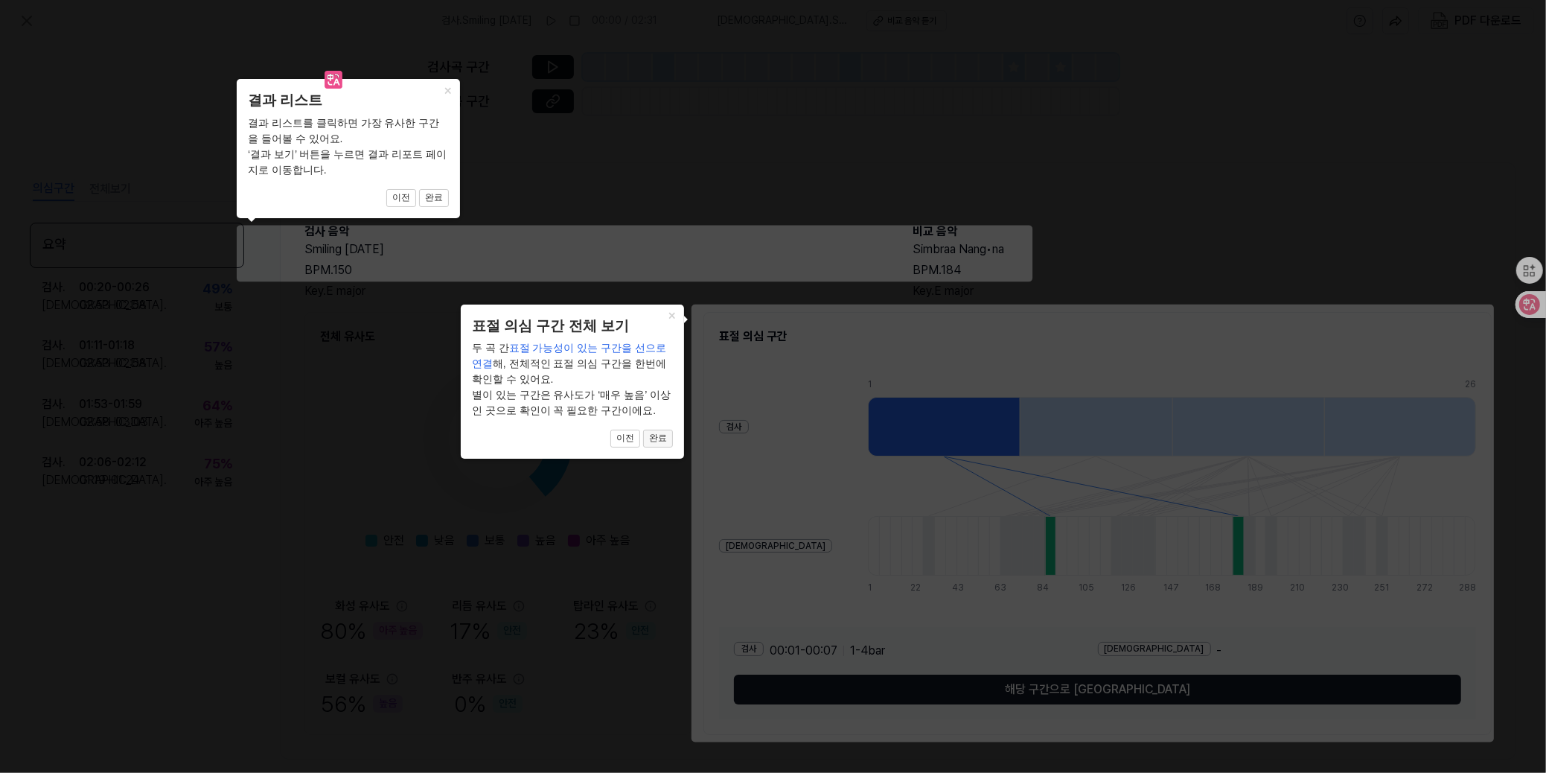
click at [655, 438] on button "완료" at bounding box center [658, 438] width 30 height 18
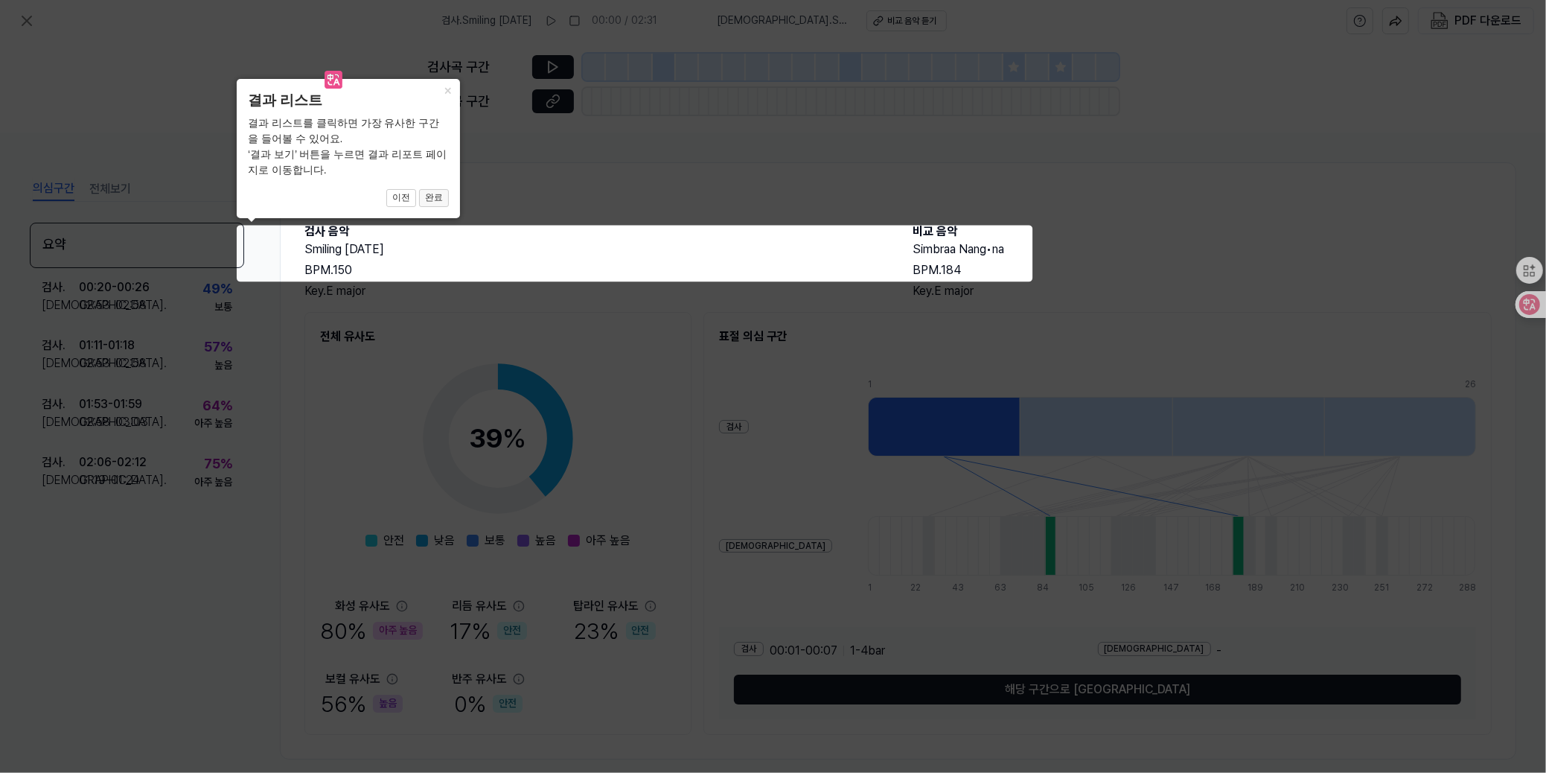
click at [438, 196] on button "완료" at bounding box center [434, 198] width 30 height 18
click at [437, 192] on button "완료" at bounding box center [434, 198] width 30 height 18
click at [451, 89] on button "×" at bounding box center [448, 89] width 24 height 21
click at [403, 195] on button "이전" at bounding box center [401, 198] width 30 height 18
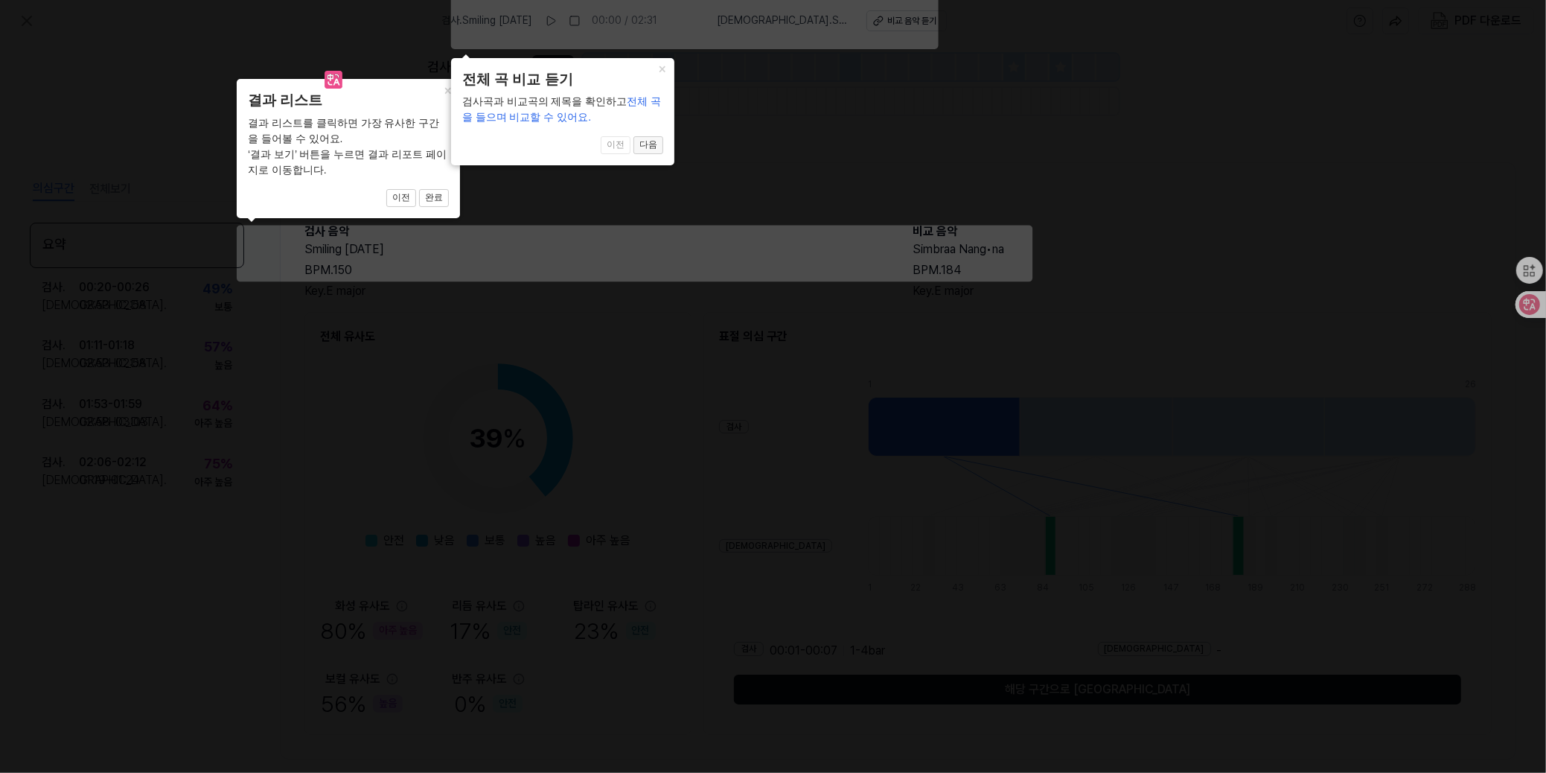
click at [653, 141] on button "다음" at bounding box center [648, 145] width 30 height 18
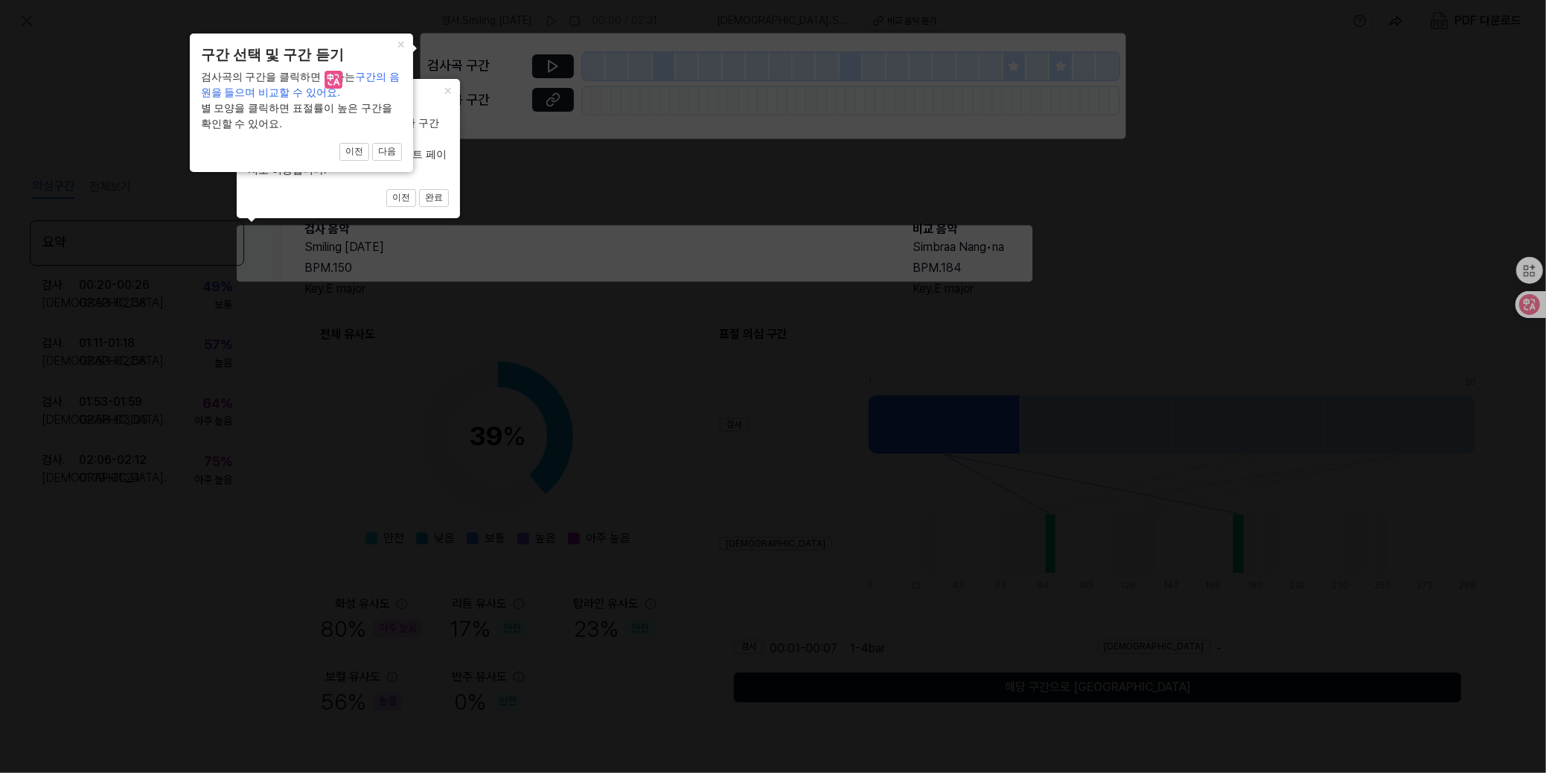
click at [547, 58] on icon at bounding box center [773, 386] width 1546 height 773
click at [406, 45] on button "×" at bounding box center [401, 43] width 24 height 21
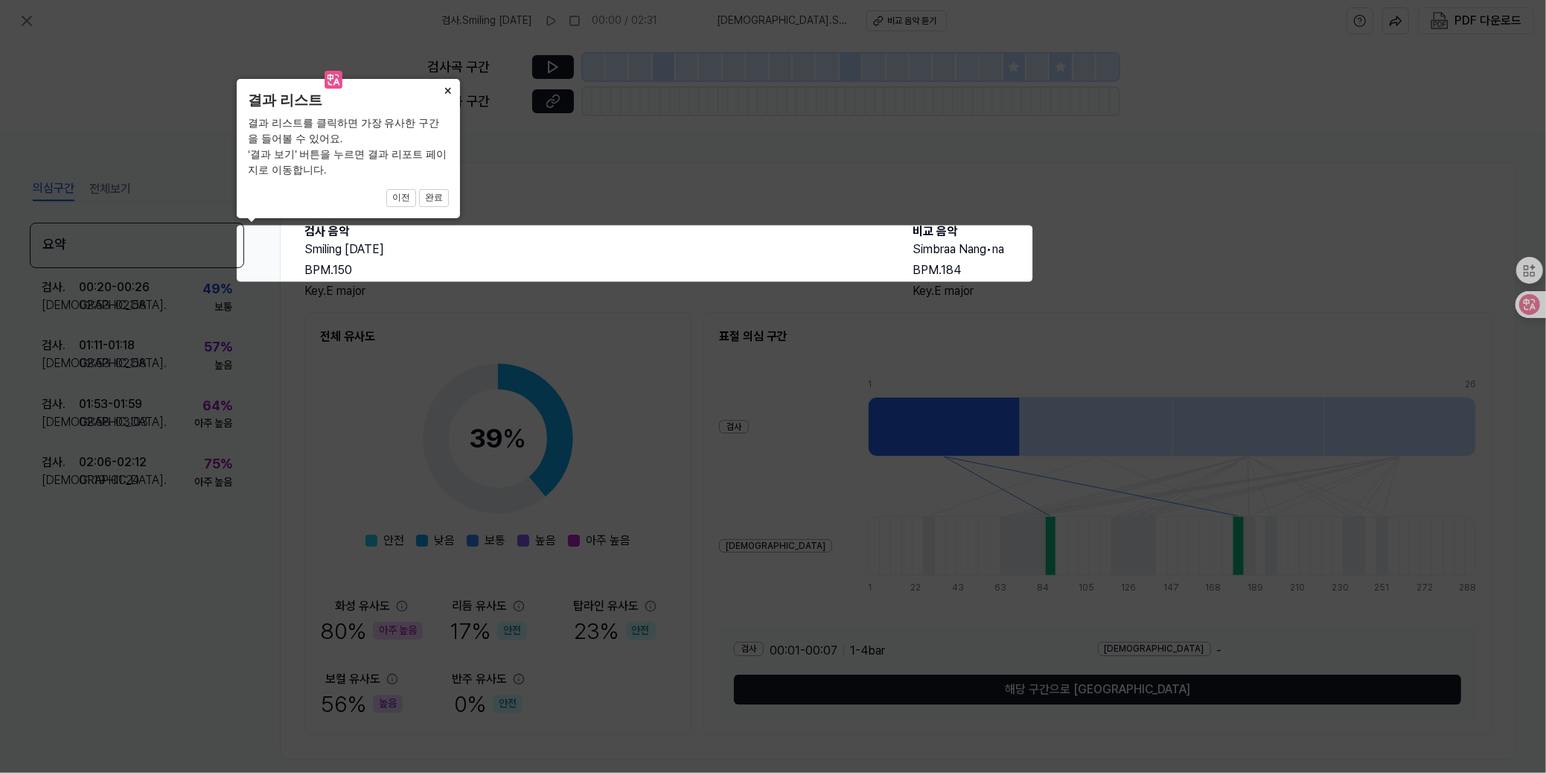
click at [449, 87] on button "×" at bounding box center [448, 89] width 24 height 21
click at [428, 194] on button "완료" at bounding box center [434, 198] width 30 height 18
click at [450, 89] on button "×" at bounding box center [448, 89] width 24 height 21
click at [405, 197] on button "이전" at bounding box center [401, 198] width 30 height 18
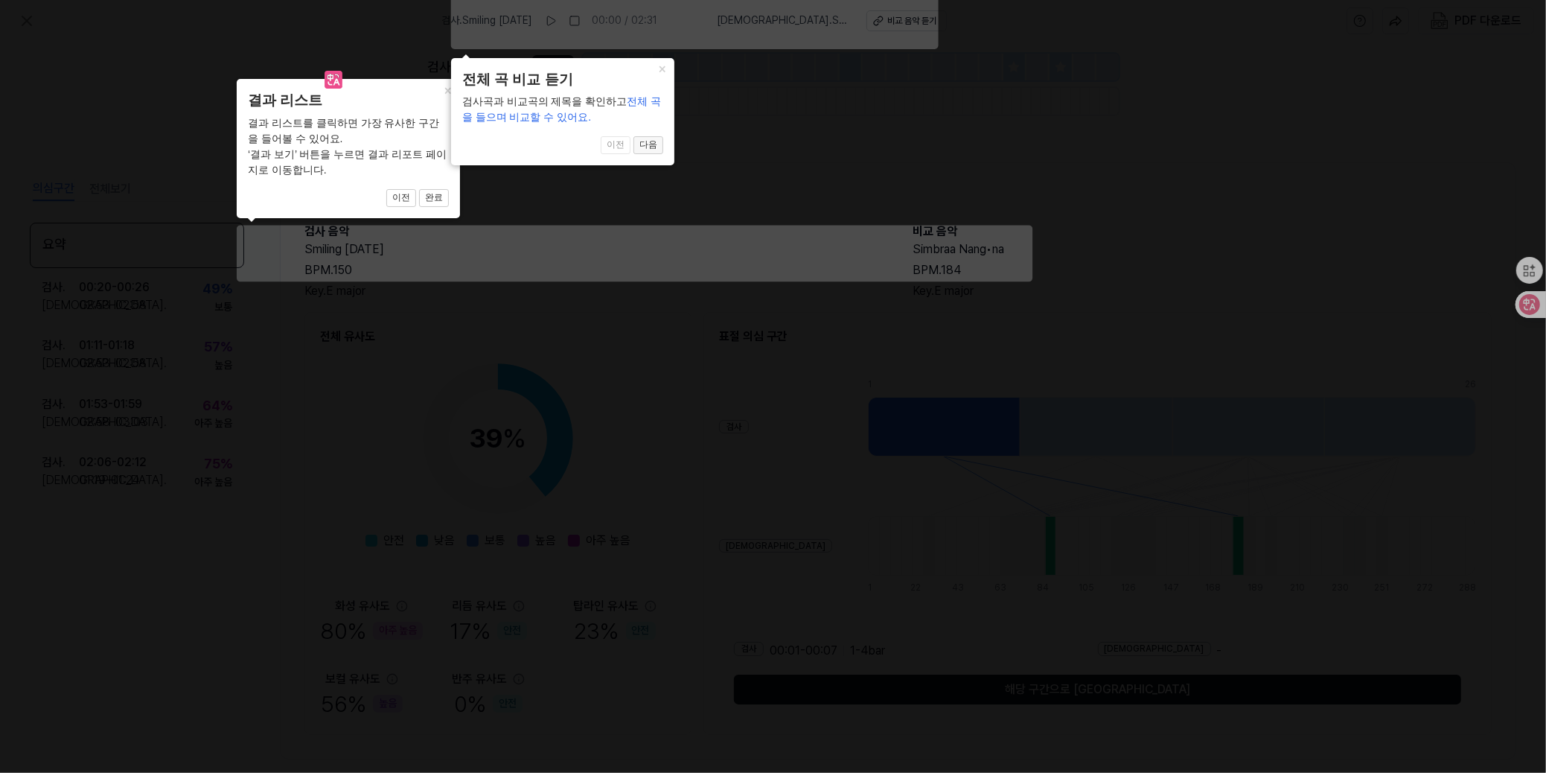
click at [645, 146] on button "다음" at bounding box center [648, 145] width 30 height 18
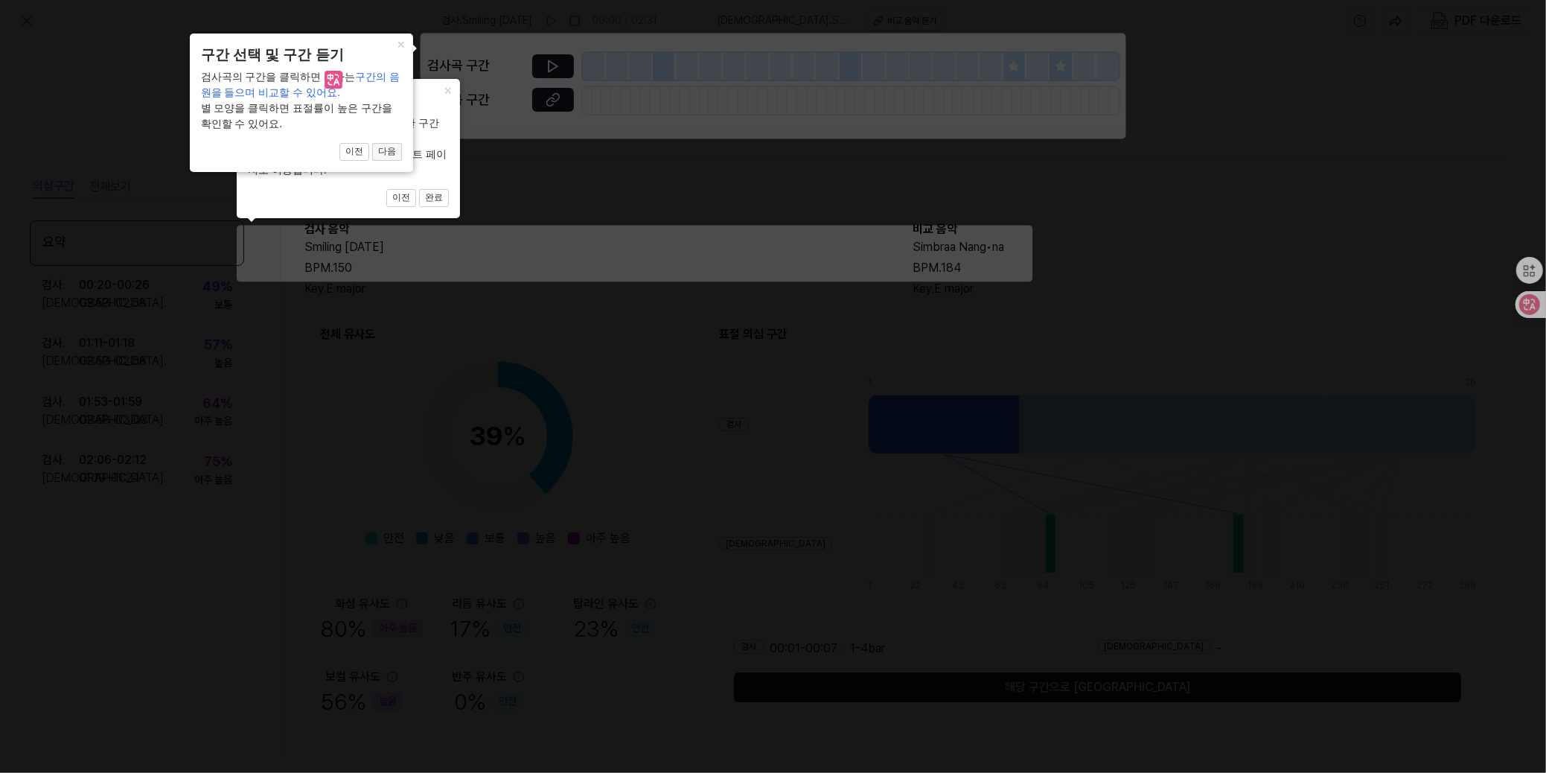
click at [386, 153] on button "다음" at bounding box center [387, 152] width 30 height 18
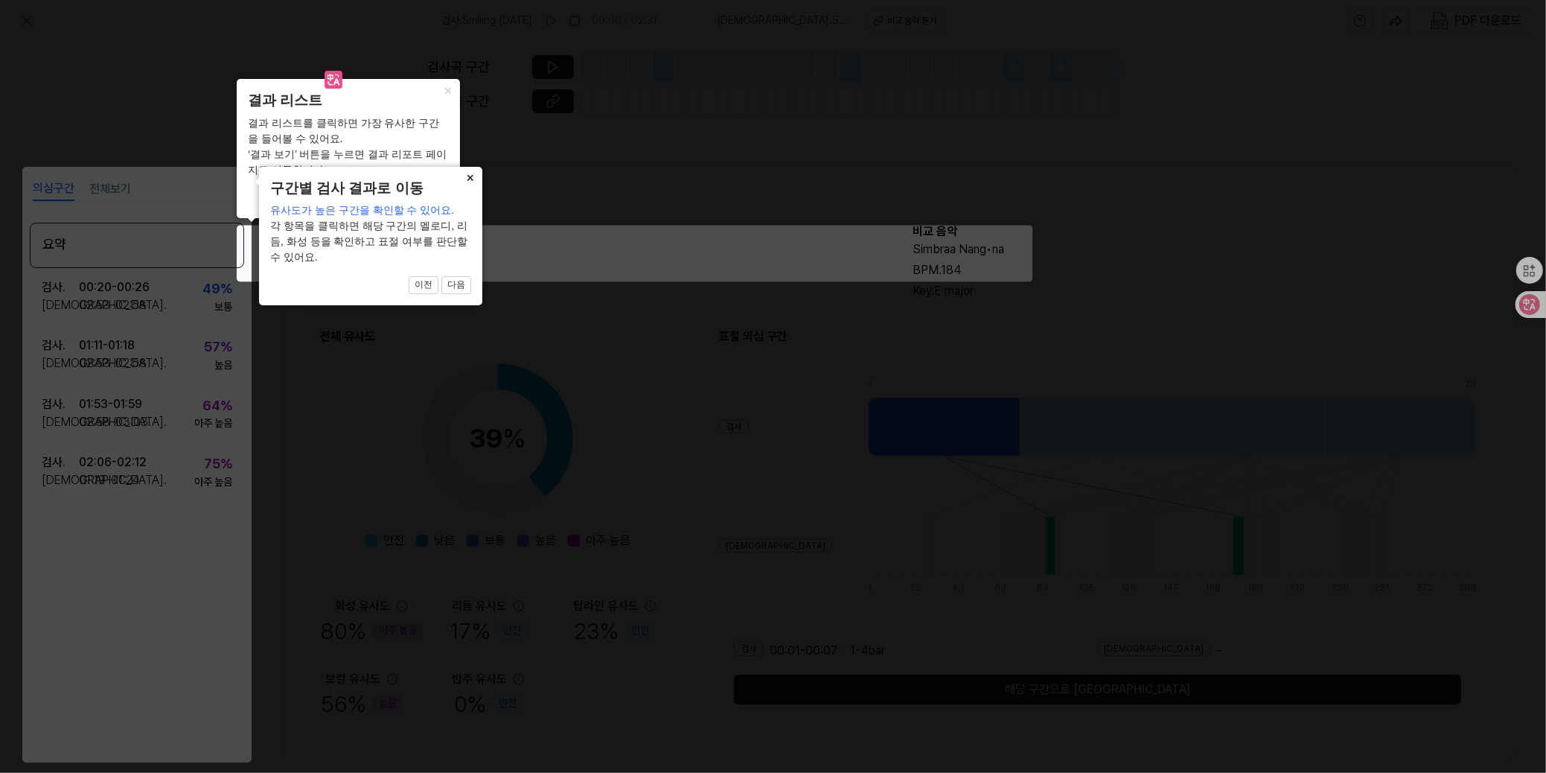
click at [464, 176] on button "×" at bounding box center [471, 177] width 24 height 21
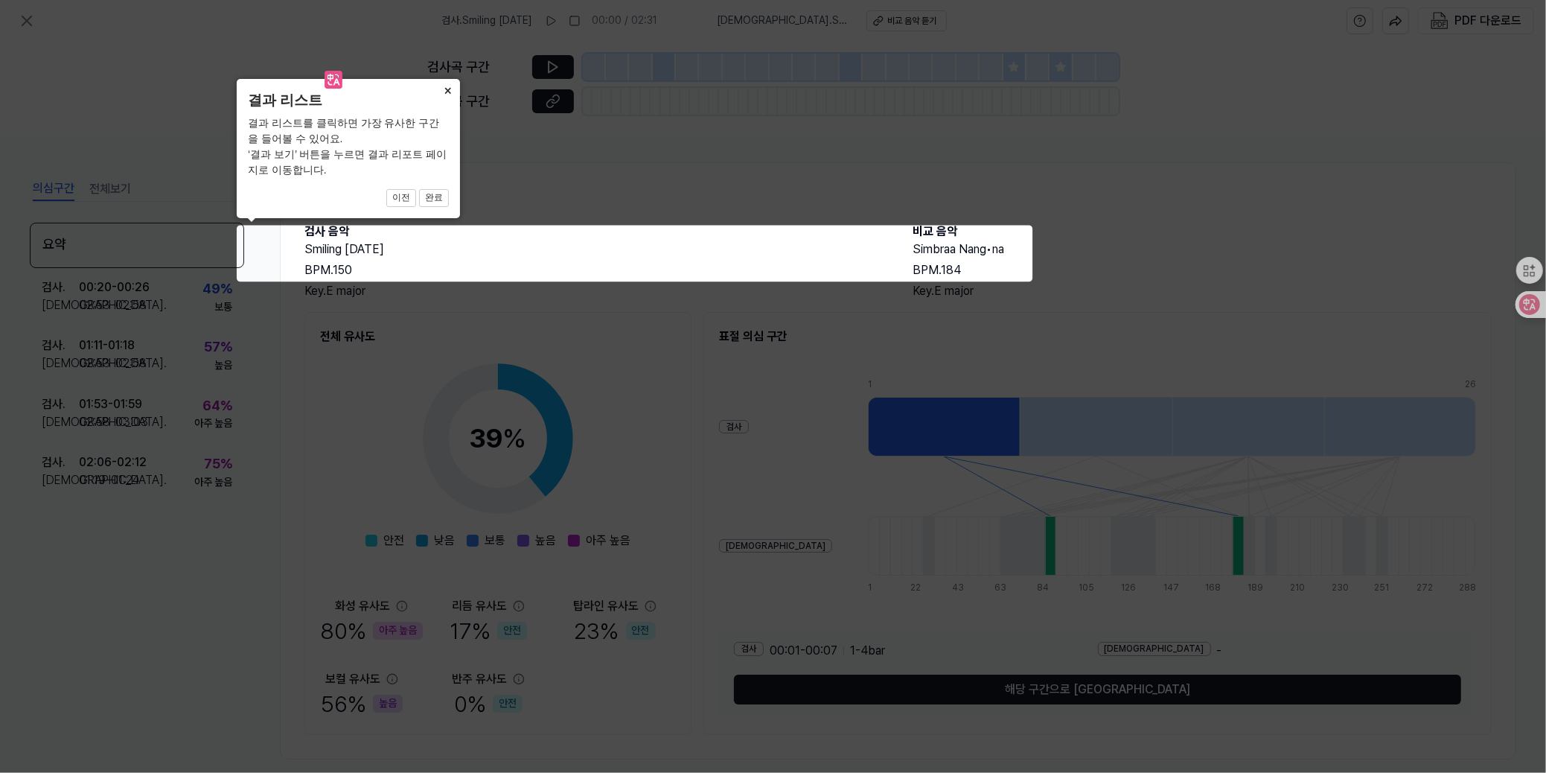
click at [447, 86] on button "×" at bounding box center [448, 89] width 24 height 21
click at [432, 199] on button "완료" at bounding box center [434, 198] width 30 height 18
click at [433, 198] on button "완료" at bounding box center [434, 198] width 30 height 18
click at [1160, 229] on icon at bounding box center [773, 386] width 1546 height 773
click at [408, 196] on button "이전" at bounding box center [401, 198] width 30 height 18
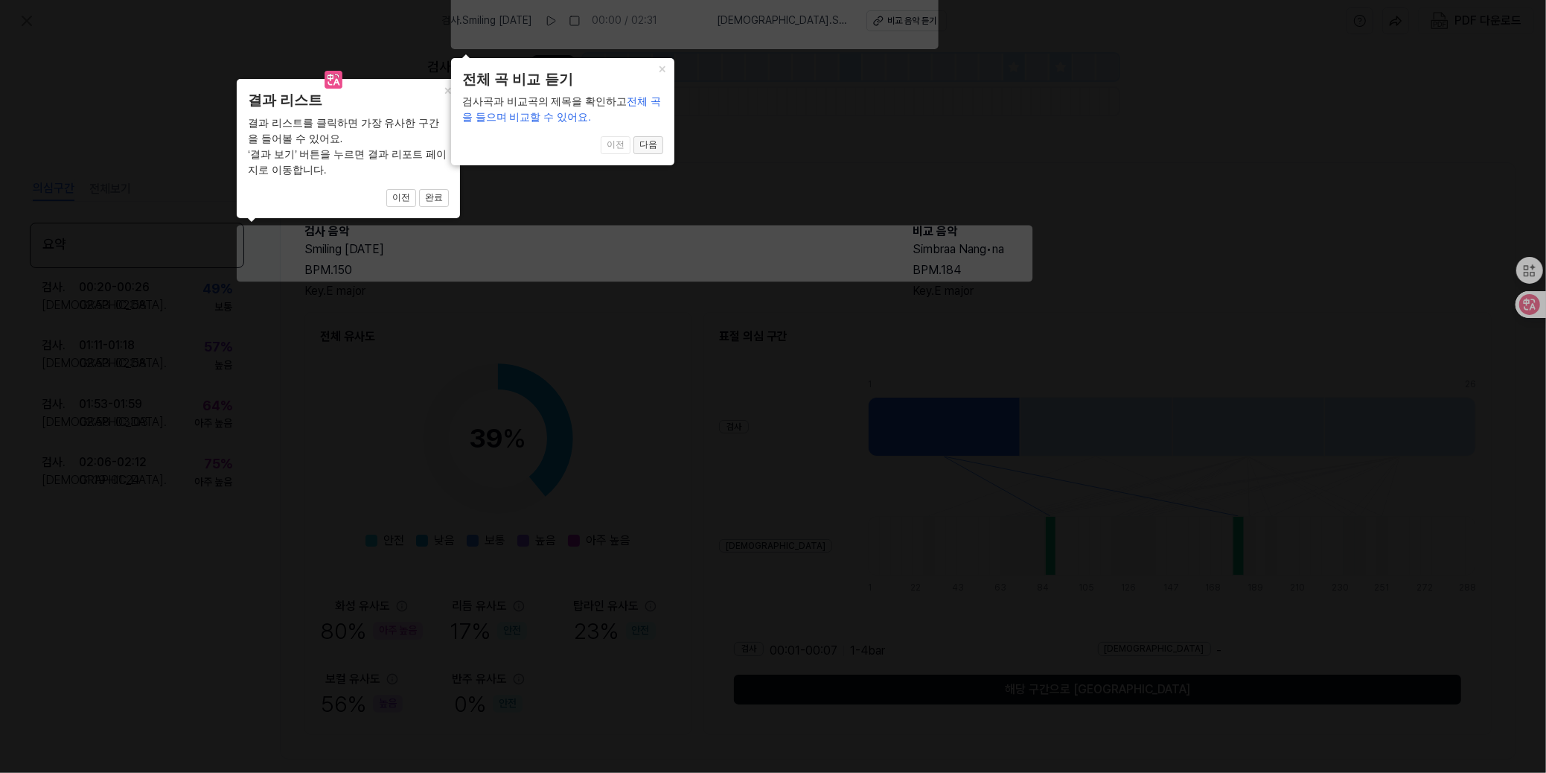
click at [648, 138] on button "다음" at bounding box center [648, 145] width 30 height 18
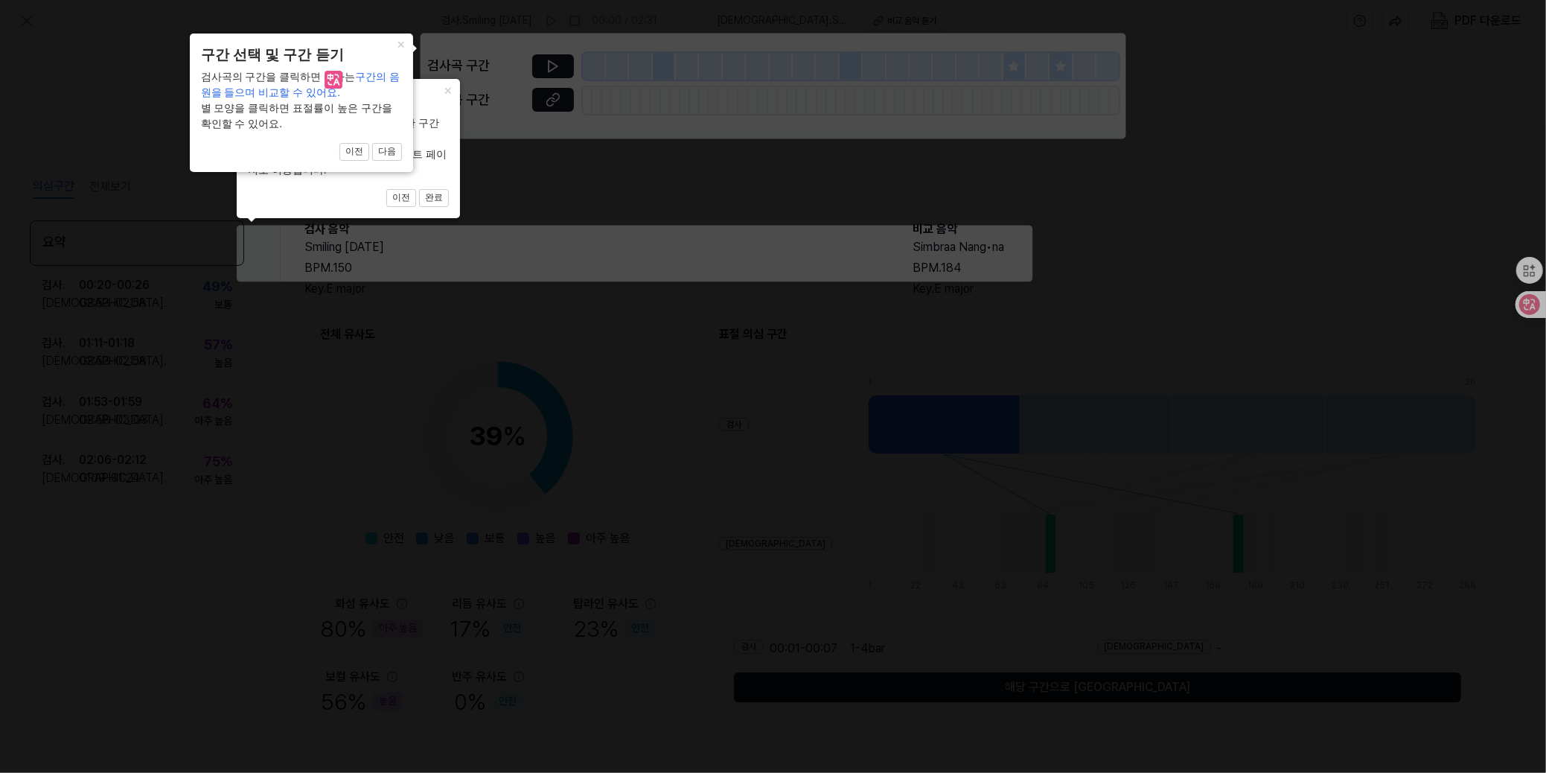
click at [550, 67] on icon at bounding box center [773, 386] width 1546 height 773
click at [558, 103] on icon at bounding box center [773, 386] width 1546 height 773
click at [554, 68] on icon at bounding box center [773, 386] width 1546 height 773
click at [388, 148] on button "다음" at bounding box center [387, 152] width 30 height 18
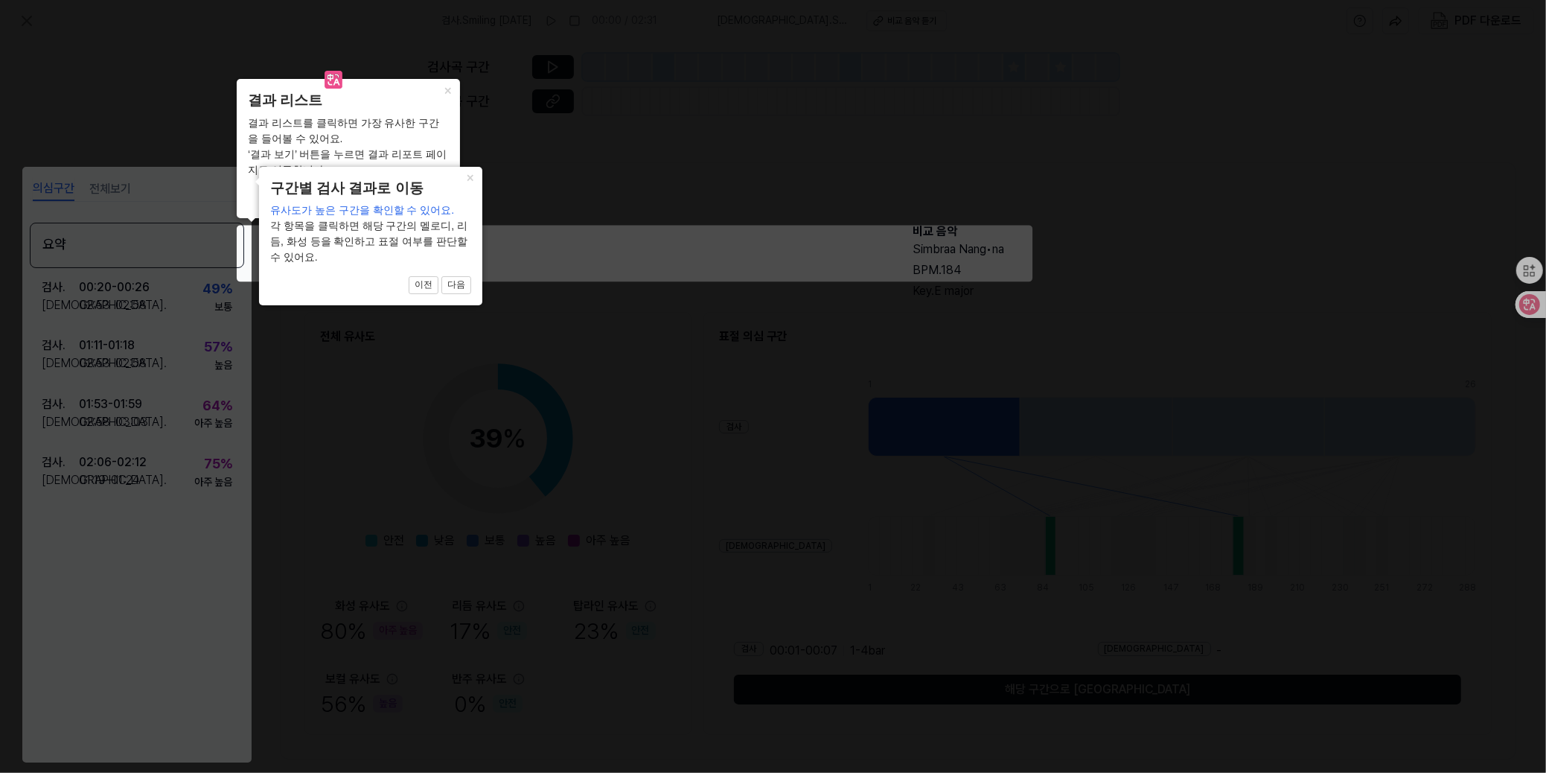
click at [154, 287] on icon at bounding box center [773, 386] width 1546 height 773
click at [453, 281] on button "다음" at bounding box center [456, 285] width 30 height 18
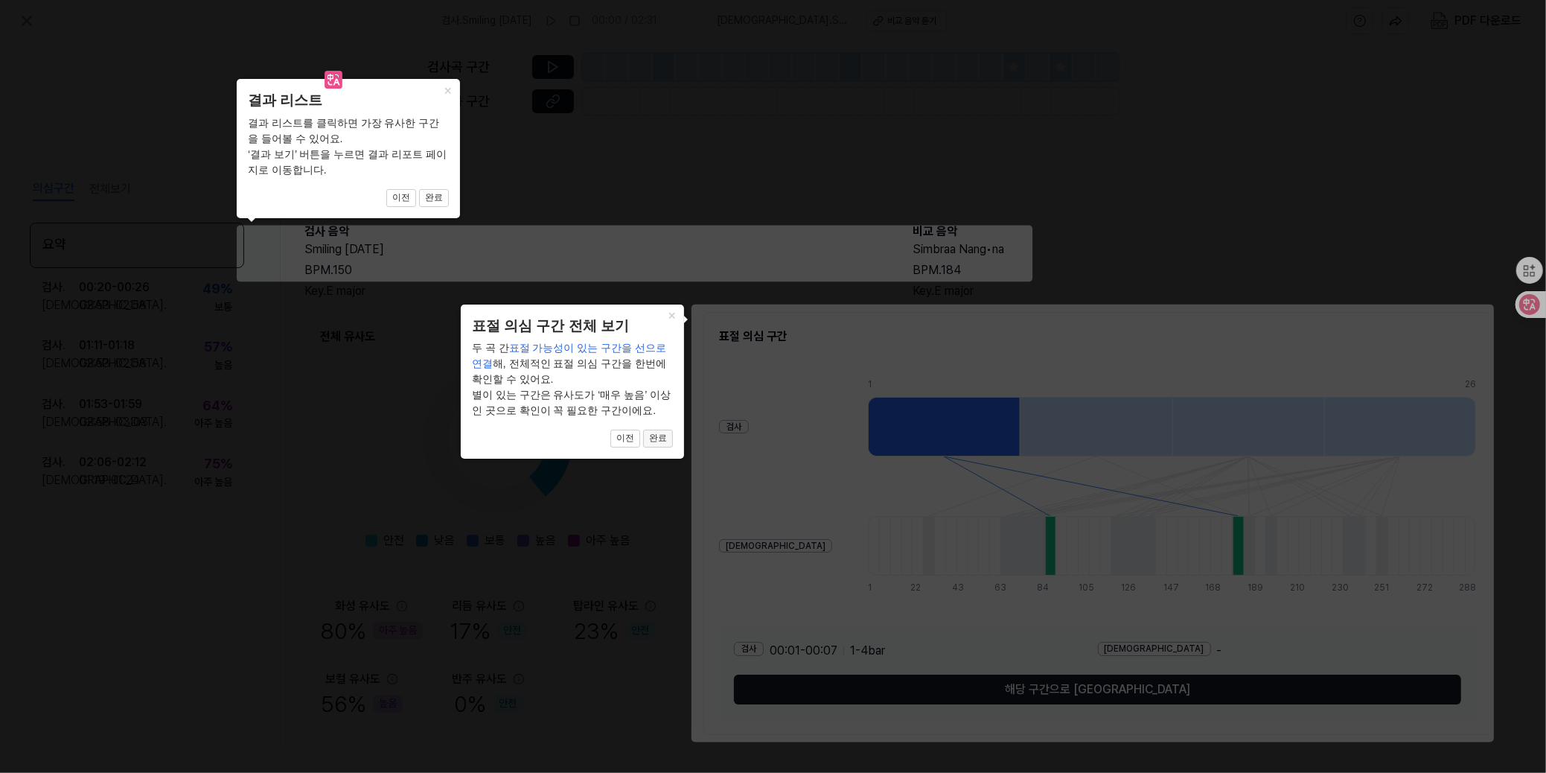
click at [667, 438] on button "완료" at bounding box center [658, 438] width 30 height 18
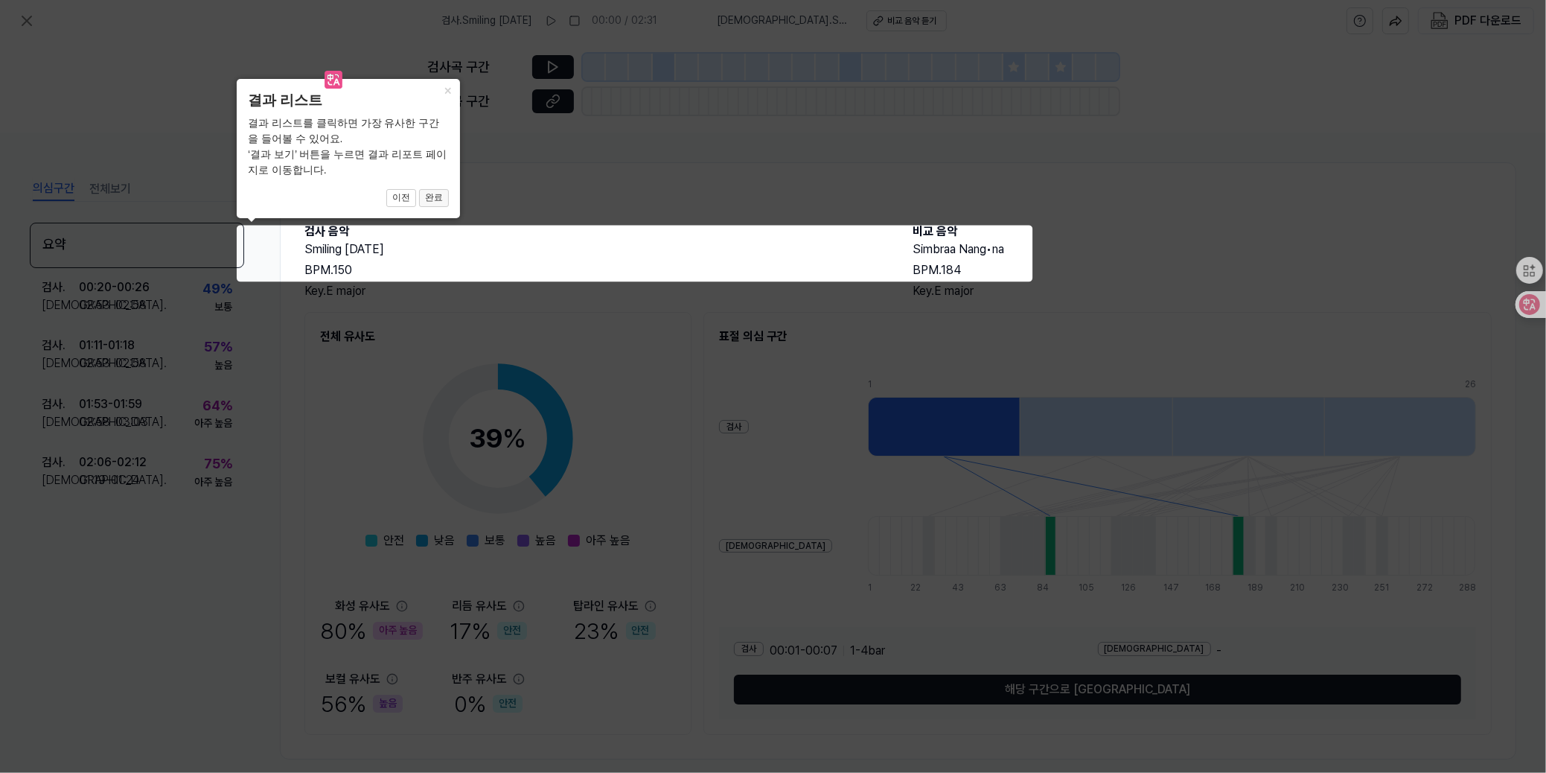
click at [440, 202] on button "완료" at bounding box center [434, 198] width 30 height 18
click at [444, 88] on button "×" at bounding box center [448, 89] width 24 height 21
click at [404, 200] on button "이전" at bounding box center [401, 198] width 30 height 18
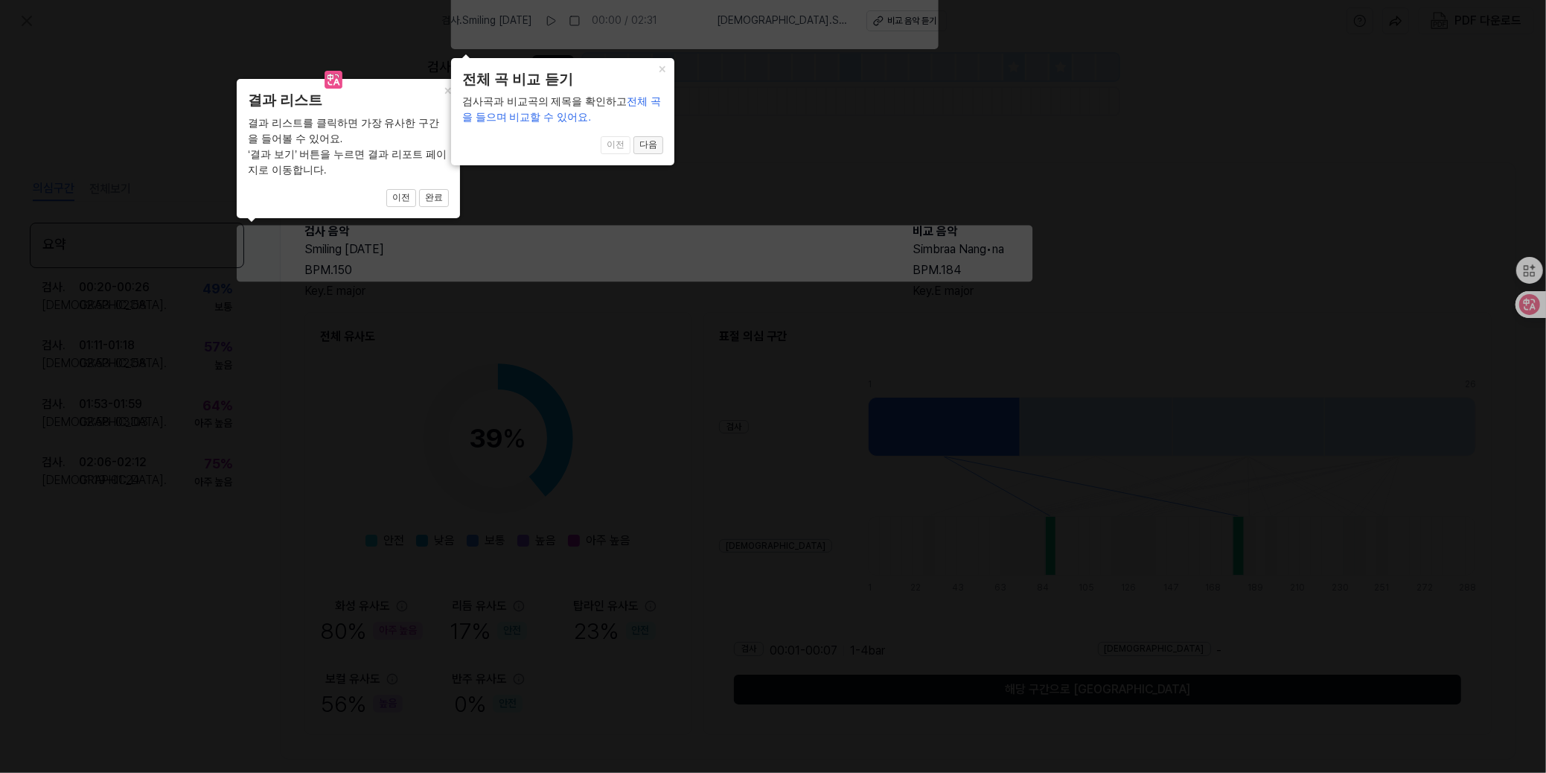
click at [642, 139] on button "다음" at bounding box center [648, 145] width 30 height 18
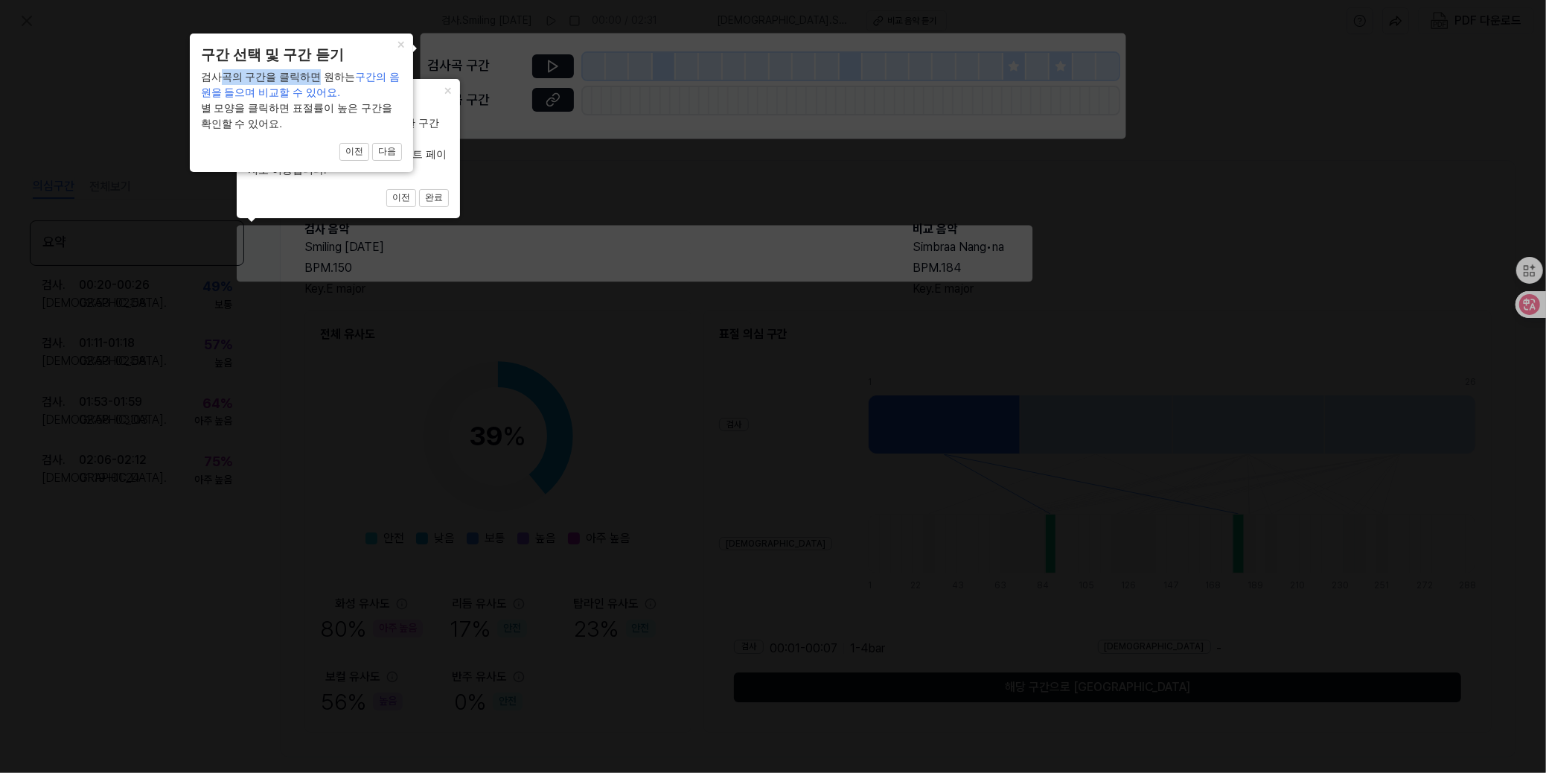
drag, startPoint x: 222, startPoint y: 82, endPoint x: 310, endPoint y: 81, distance: 87.8
click at [310, 81] on div "검사곡의 구간을 클릭하면 원하는 구간의 음원을 들으며 비교할 수 있어요. 별 모양을 클릭하면 표절률이 높은 구간을 확인할 수 있어요." at bounding box center [301, 100] width 201 height 63
click at [290, 100] on div "검사곡의 구간을 클릭하면 원하는 구간의 음원을 들으며 비교할 수 있어요. 별 모양을 클릭하면 표절률이 높은 구간을 확인할 수 있어요." at bounding box center [301, 100] width 201 height 63
click at [394, 150] on button "다음" at bounding box center [387, 152] width 30 height 18
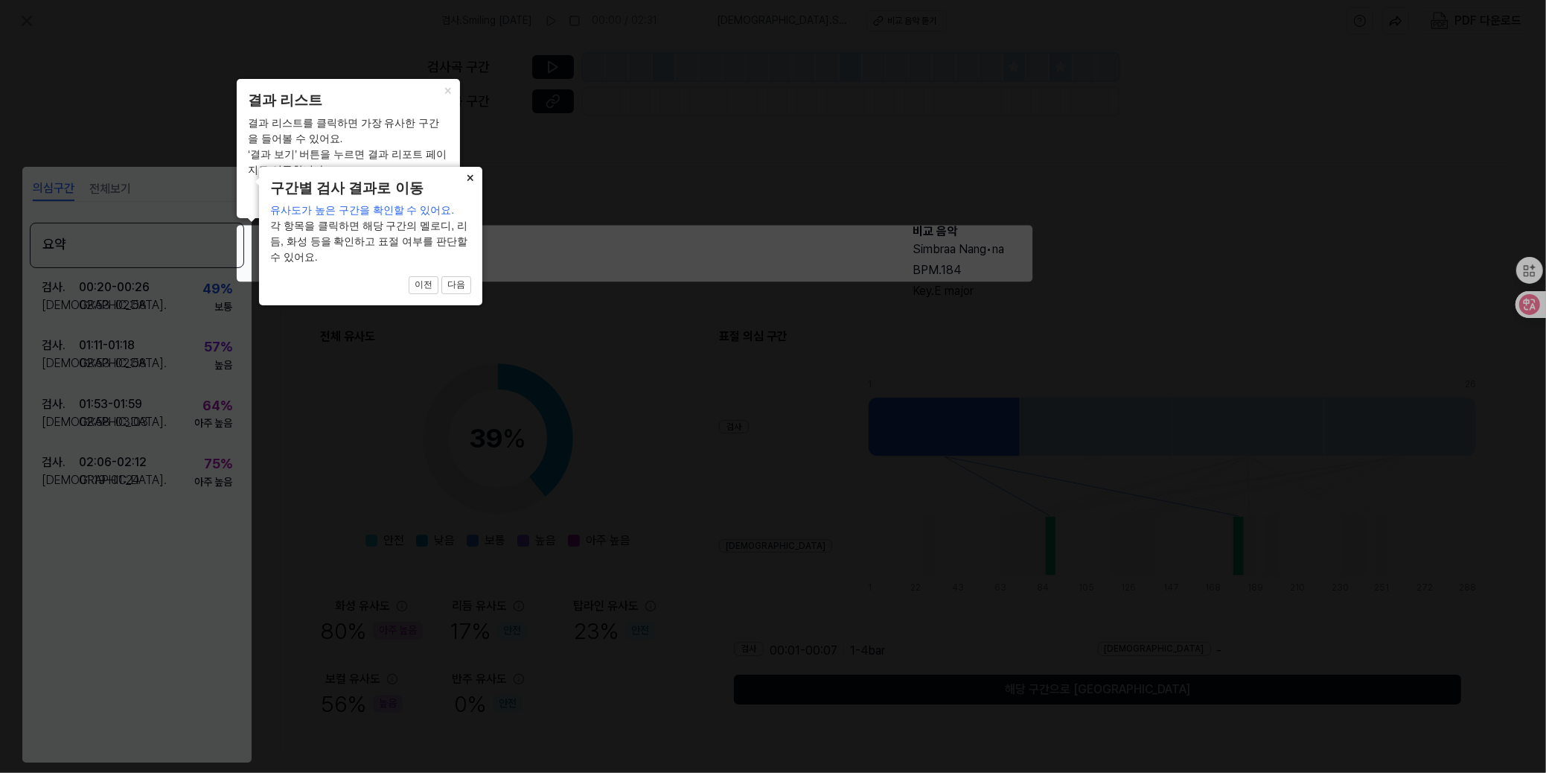
click at [473, 175] on button "×" at bounding box center [471, 177] width 24 height 21
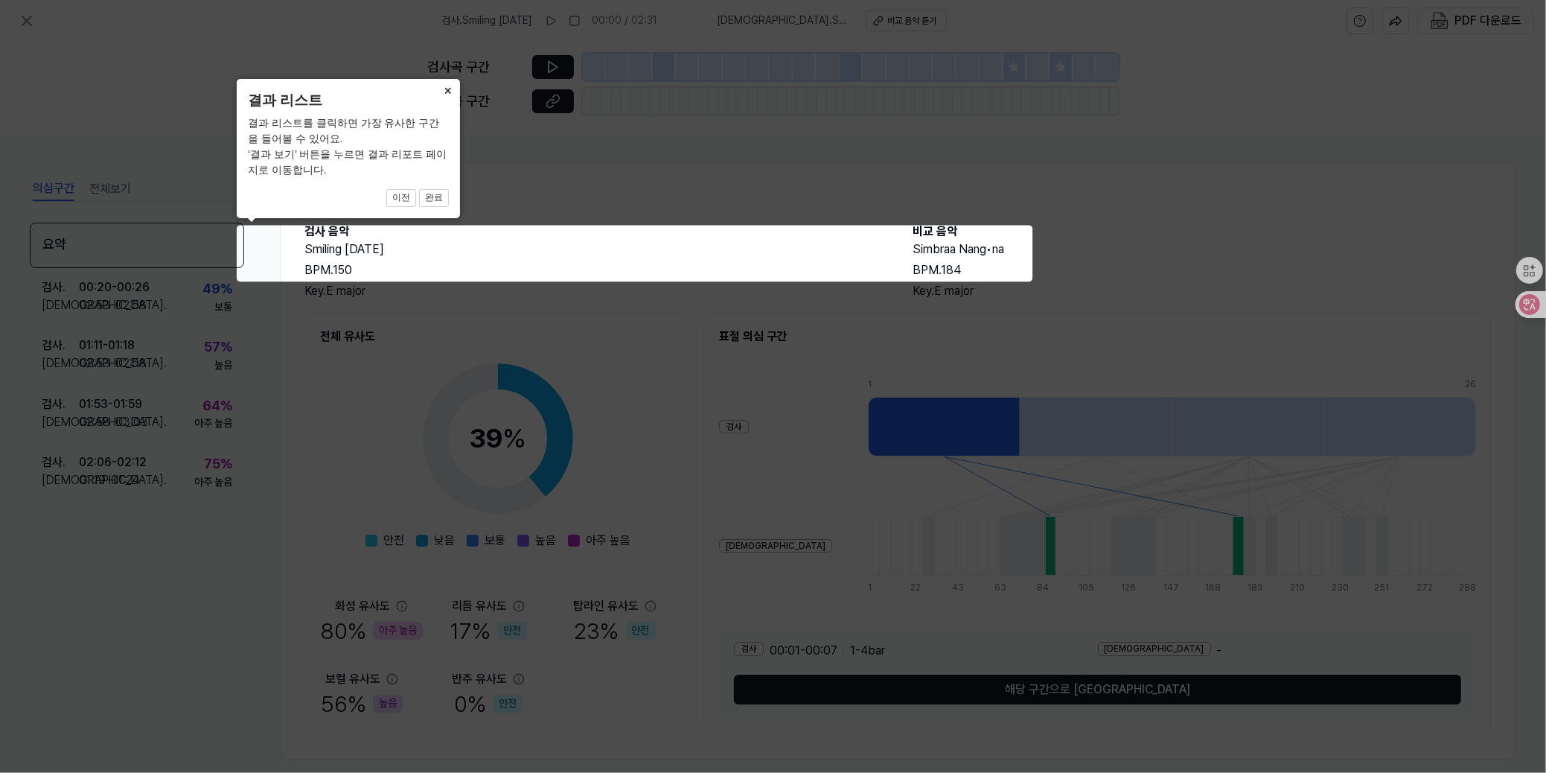
click at [449, 89] on button "×" at bounding box center [448, 89] width 24 height 21
click at [449, 90] on button "×" at bounding box center [448, 89] width 24 height 21
click at [431, 194] on button "완료" at bounding box center [434, 198] width 30 height 18
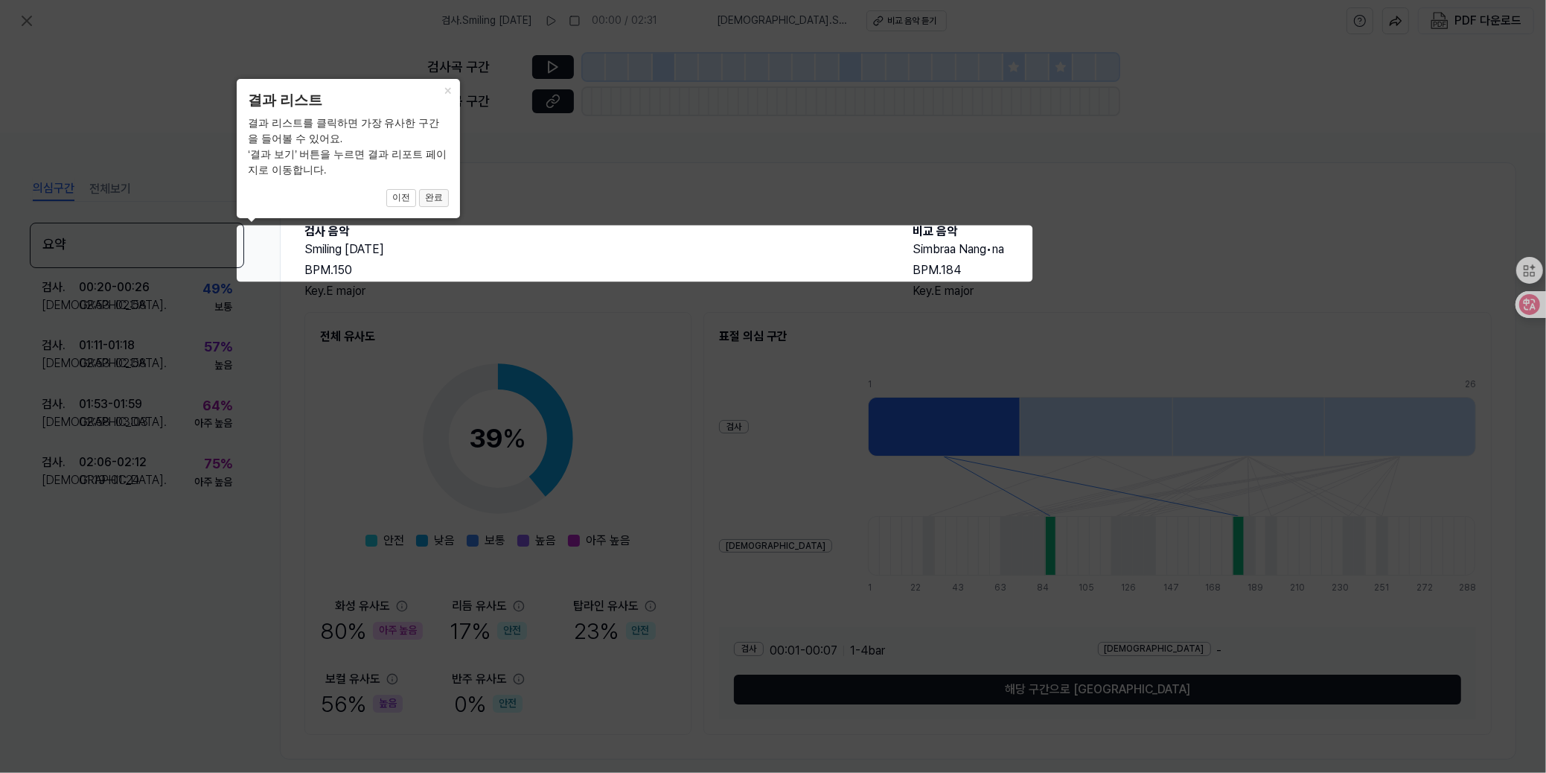
click at [431, 194] on button "완료" at bounding box center [434, 198] width 30 height 18
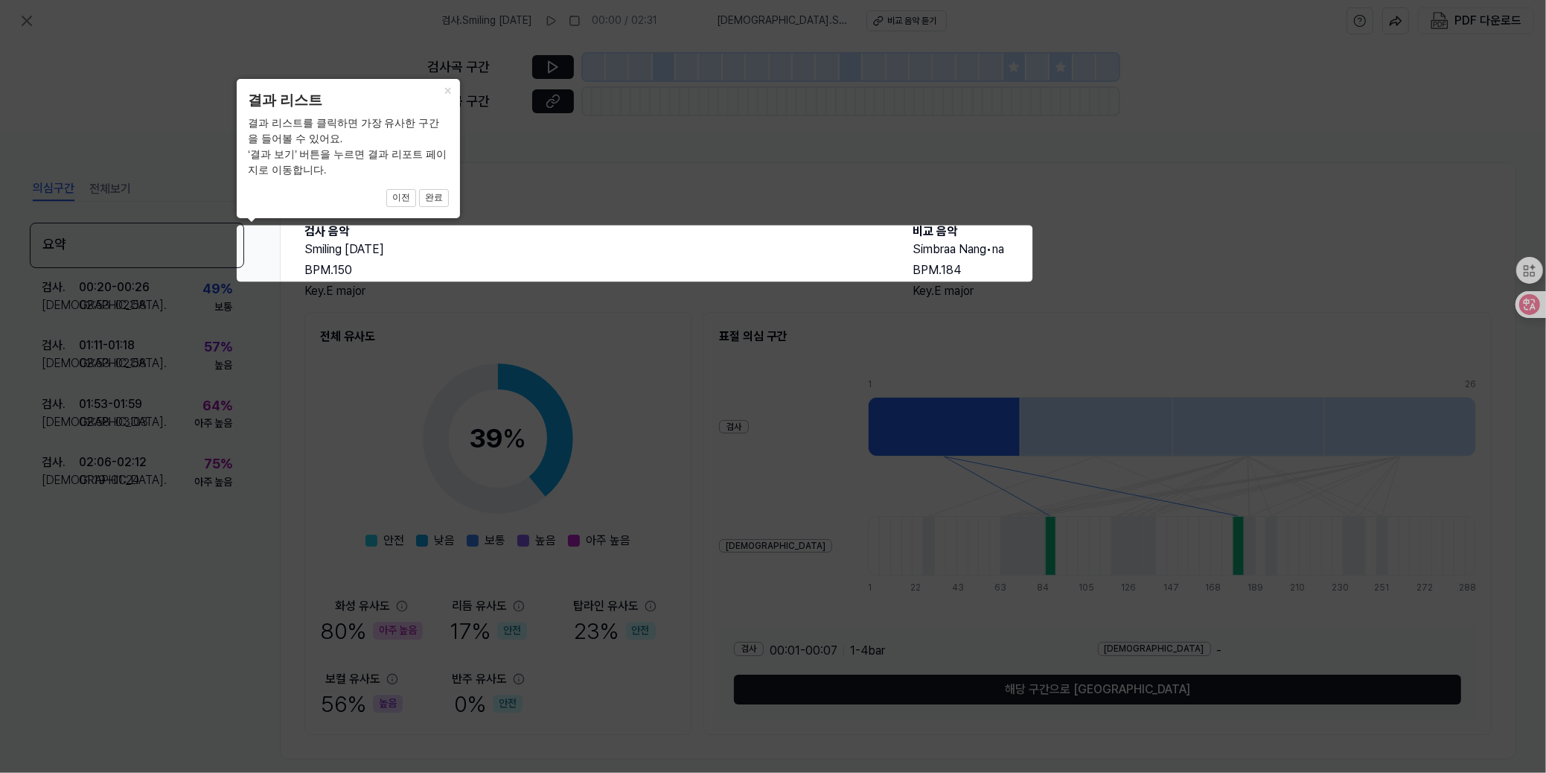
click at [741, 245] on icon at bounding box center [773, 386] width 1546 height 773
click at [447, 88] on button "×" at bounding box center [448, 89] width 24 height 21
click at [453, 92] on button "×" at bounding box center [448, 89] width 24 height 21
click at [455, 94] on button "×" at bounding box center [448, 89] width 24 height 21
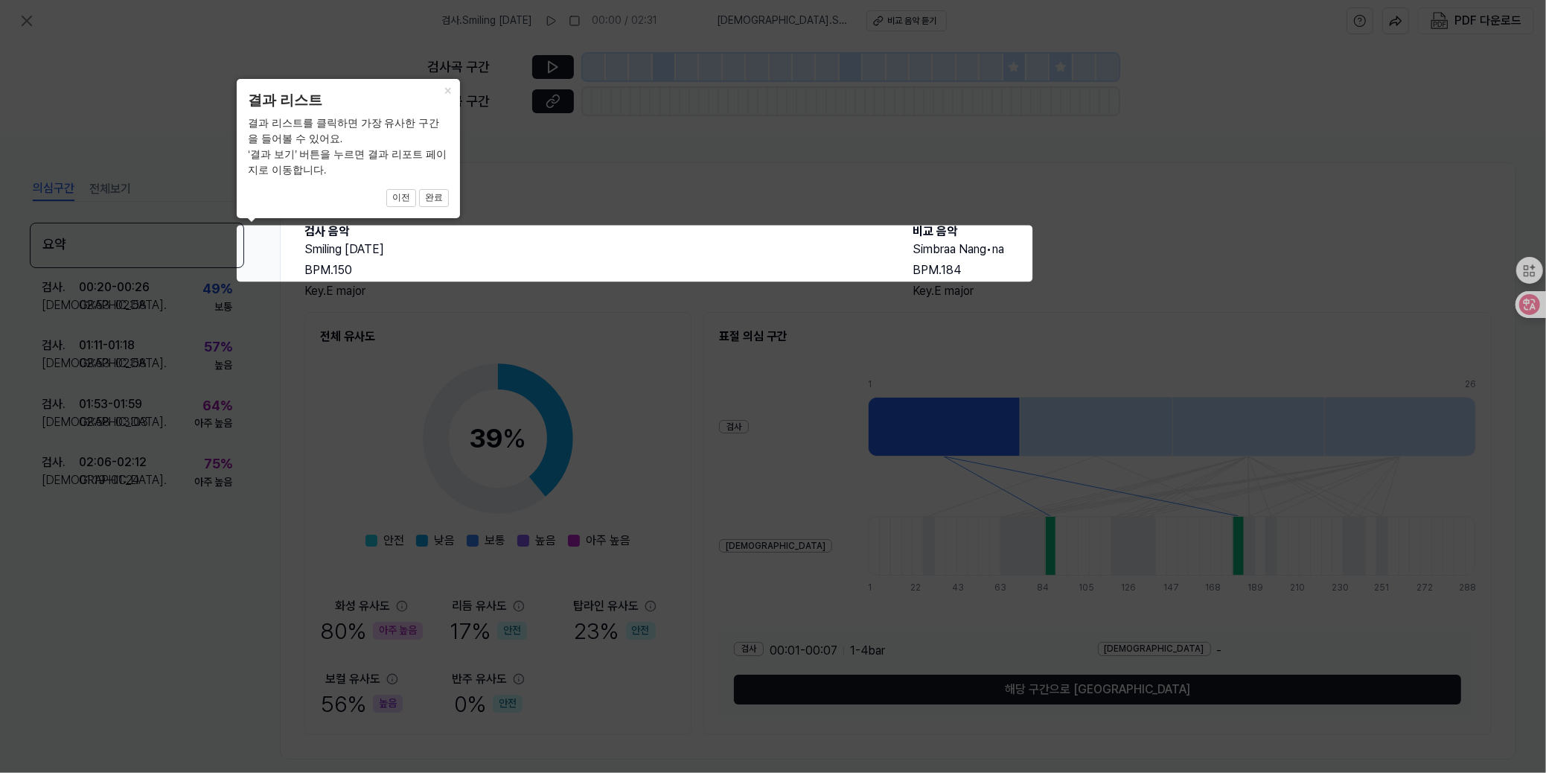
click at [556, 63] on icon at bounding box center [773, 386] width 1546 height 773
click at [438, 197] on button "완료" at bounding box center [434, 198] width 30 height 18
click at [429, 198] on button "완료" at bounding box center [434, 198] width 30 height 18
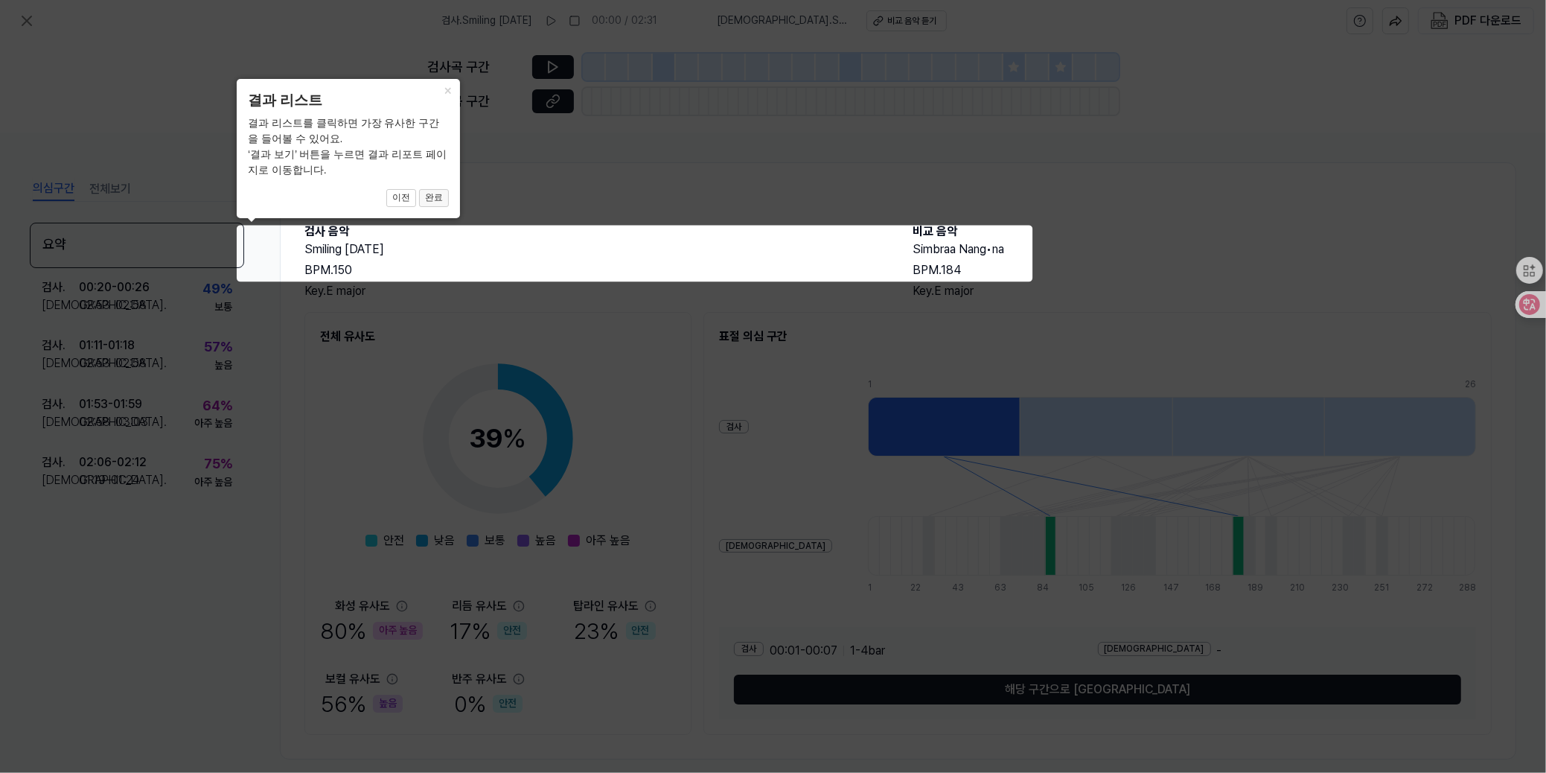
click at [429, 198] on button "완료" at bounding box center [434, 198] width 30 height 18
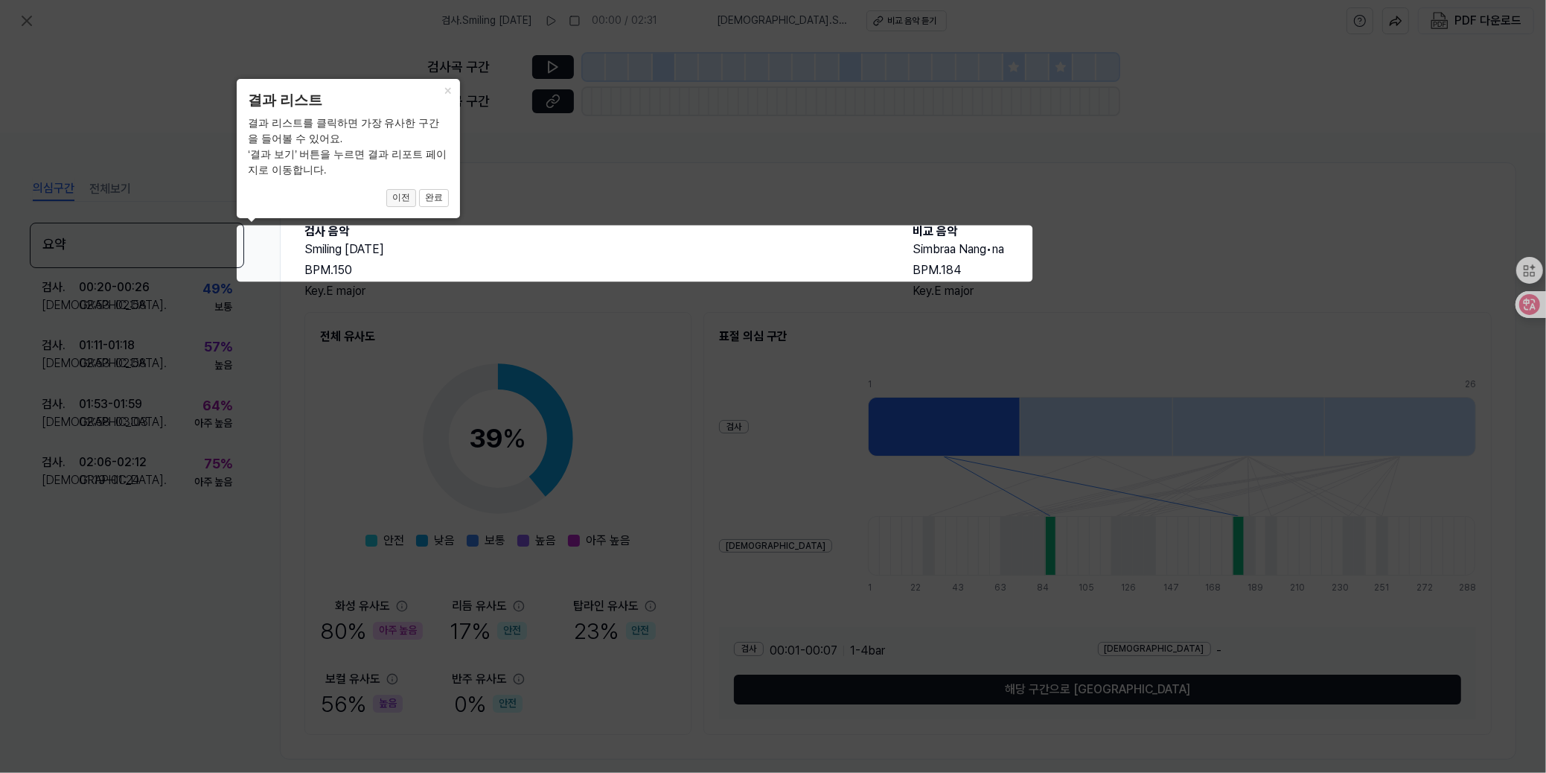
click at [400, 195] on button "이전" at bounding box center [401, 198] width 30 height 18
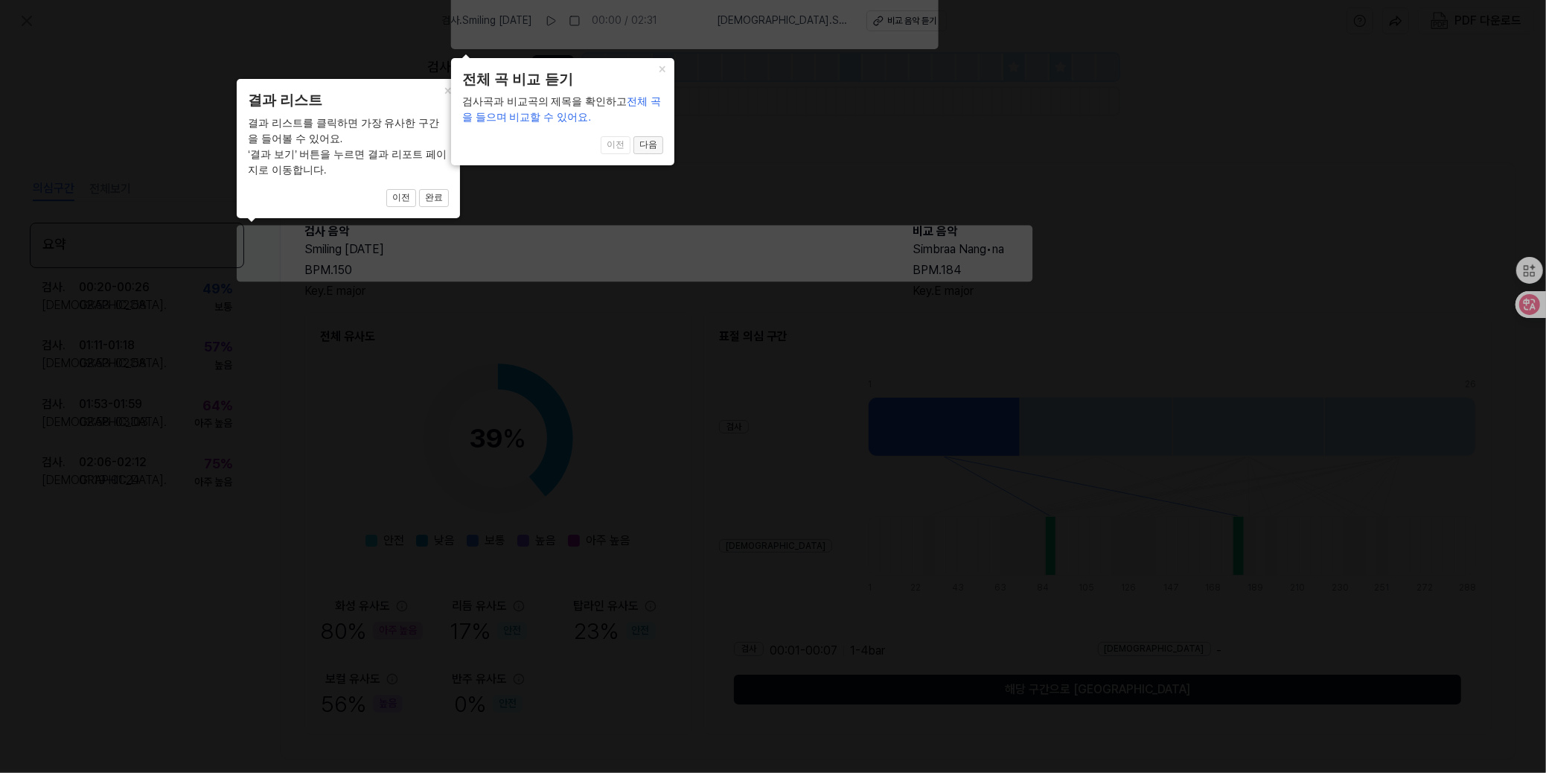
click at [650, 139] on button "다음" at bounding box center [648, 145] width 30 height 18
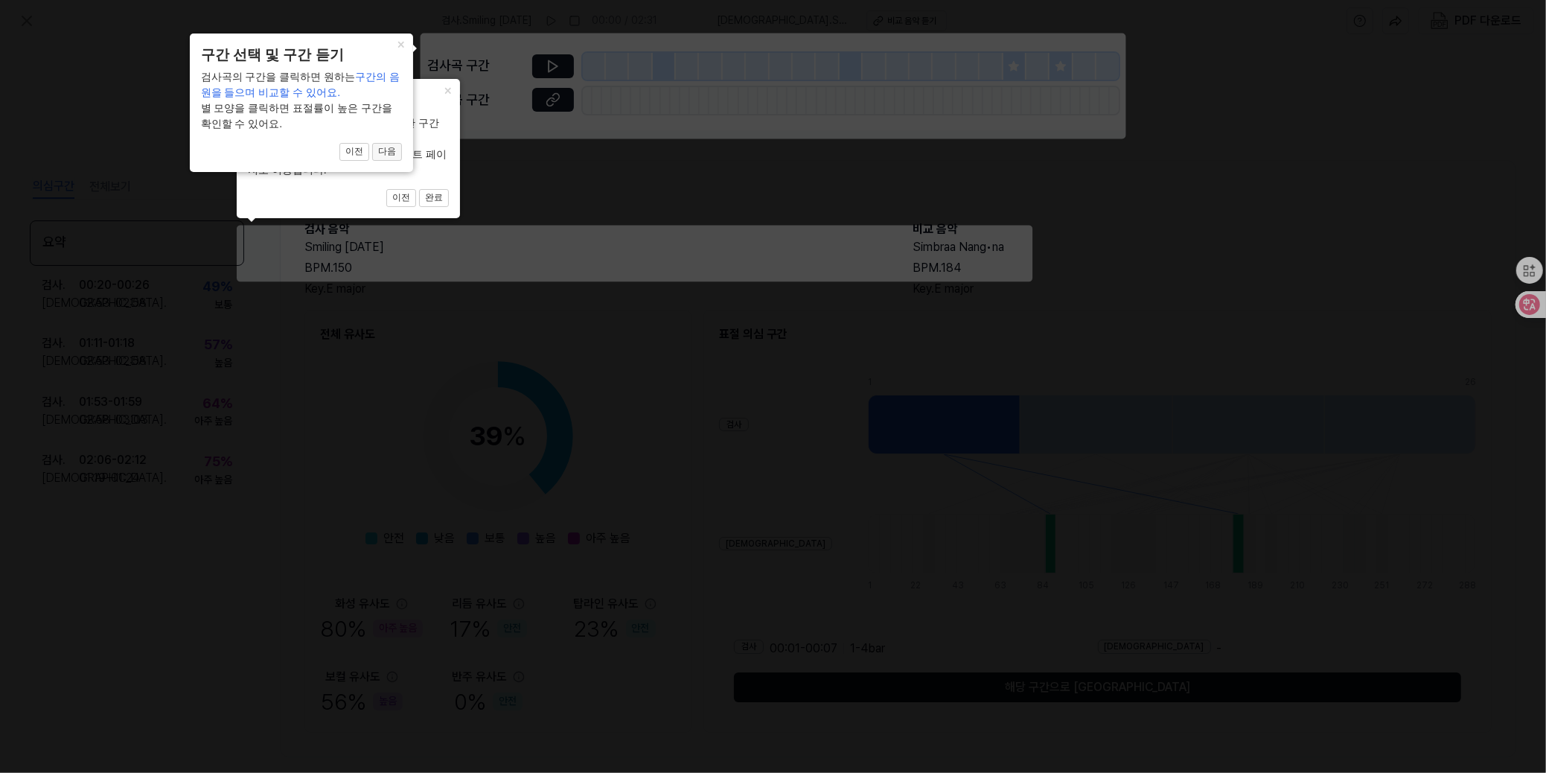
click at [382, 156] on button "다음" at bounding box center [387, 152] width 30 height 18
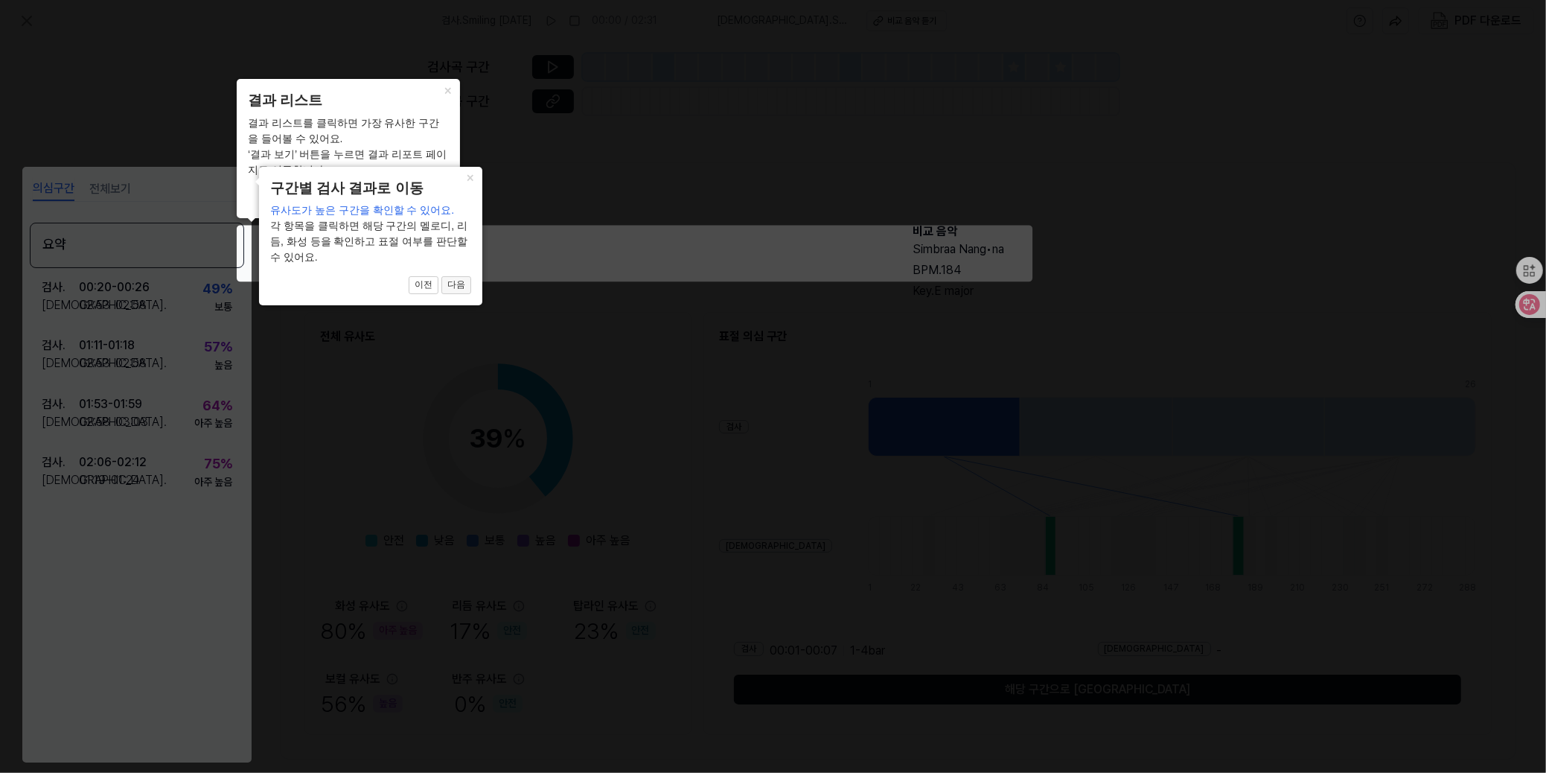
click at [458, 285] on button "다음" at bounding box center [456, 285] width 30 height 18
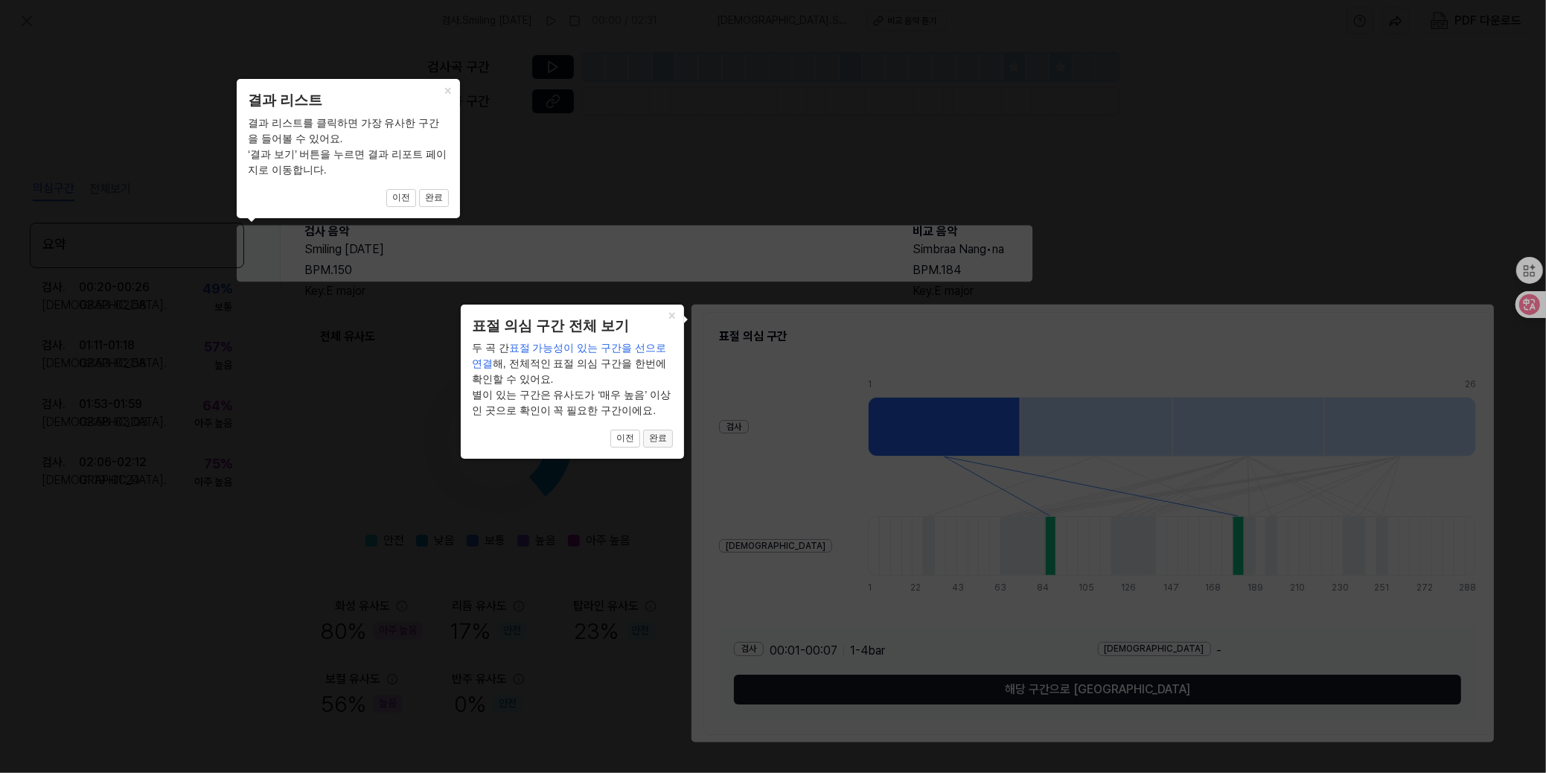
click at [654, 435] on button "완료" at bounding box center [658, 438] width 30 height 18
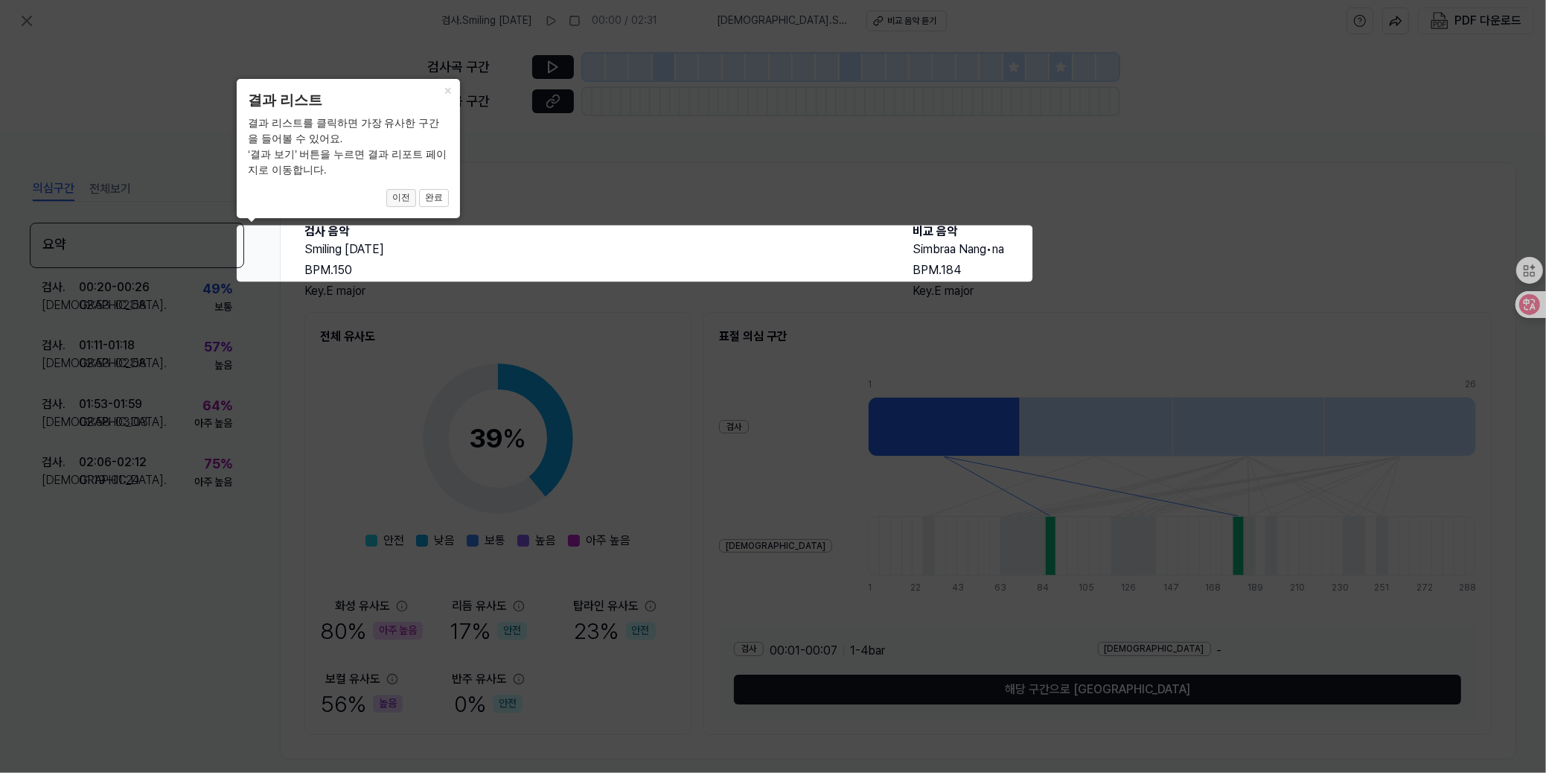
click at [402, 197] on button "이전" at bounding box center [401, 198] width 30 height 18
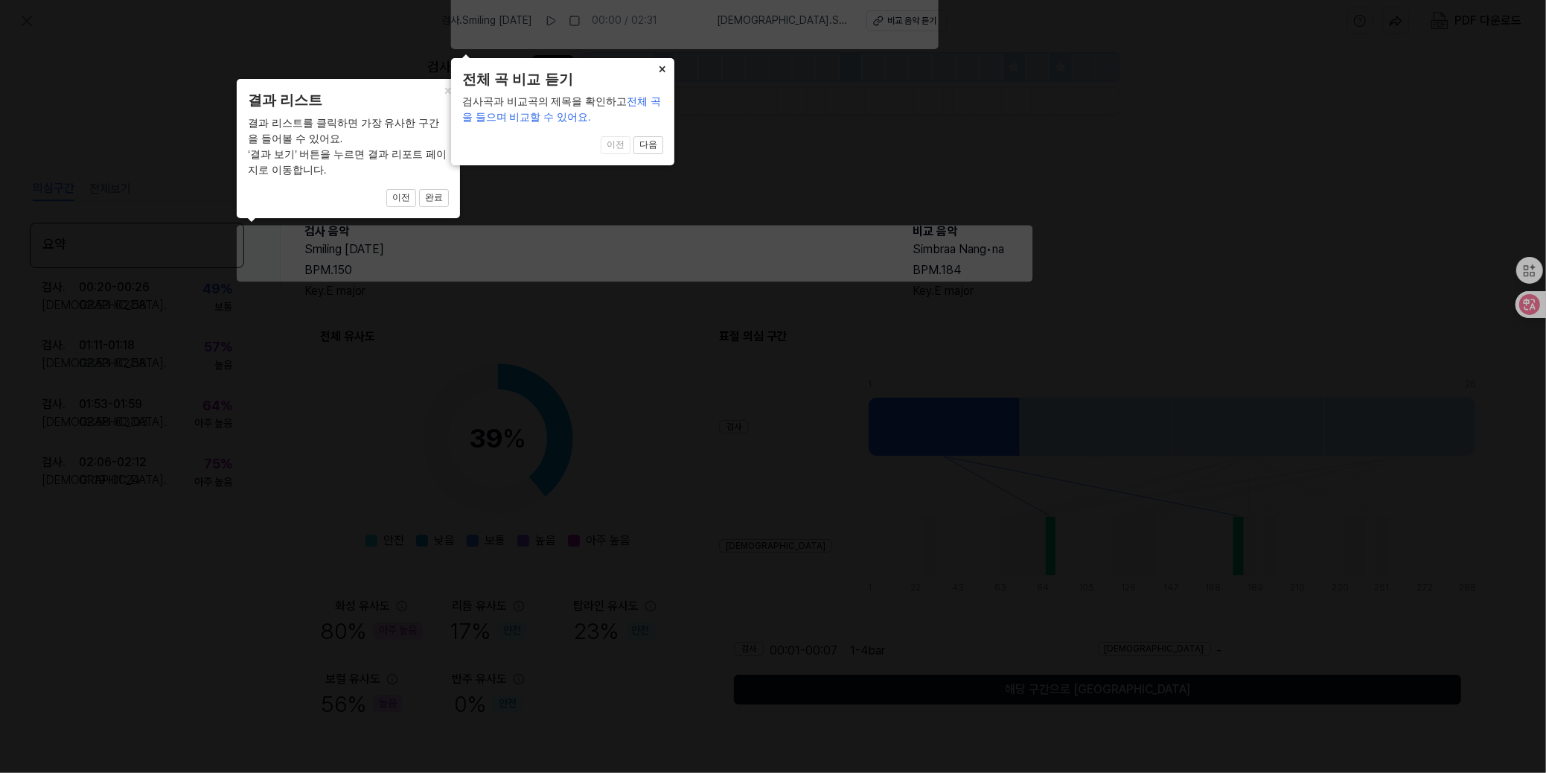
click at [662, 68] on button "×" at bounding box center [663, 68] width 24 height 21
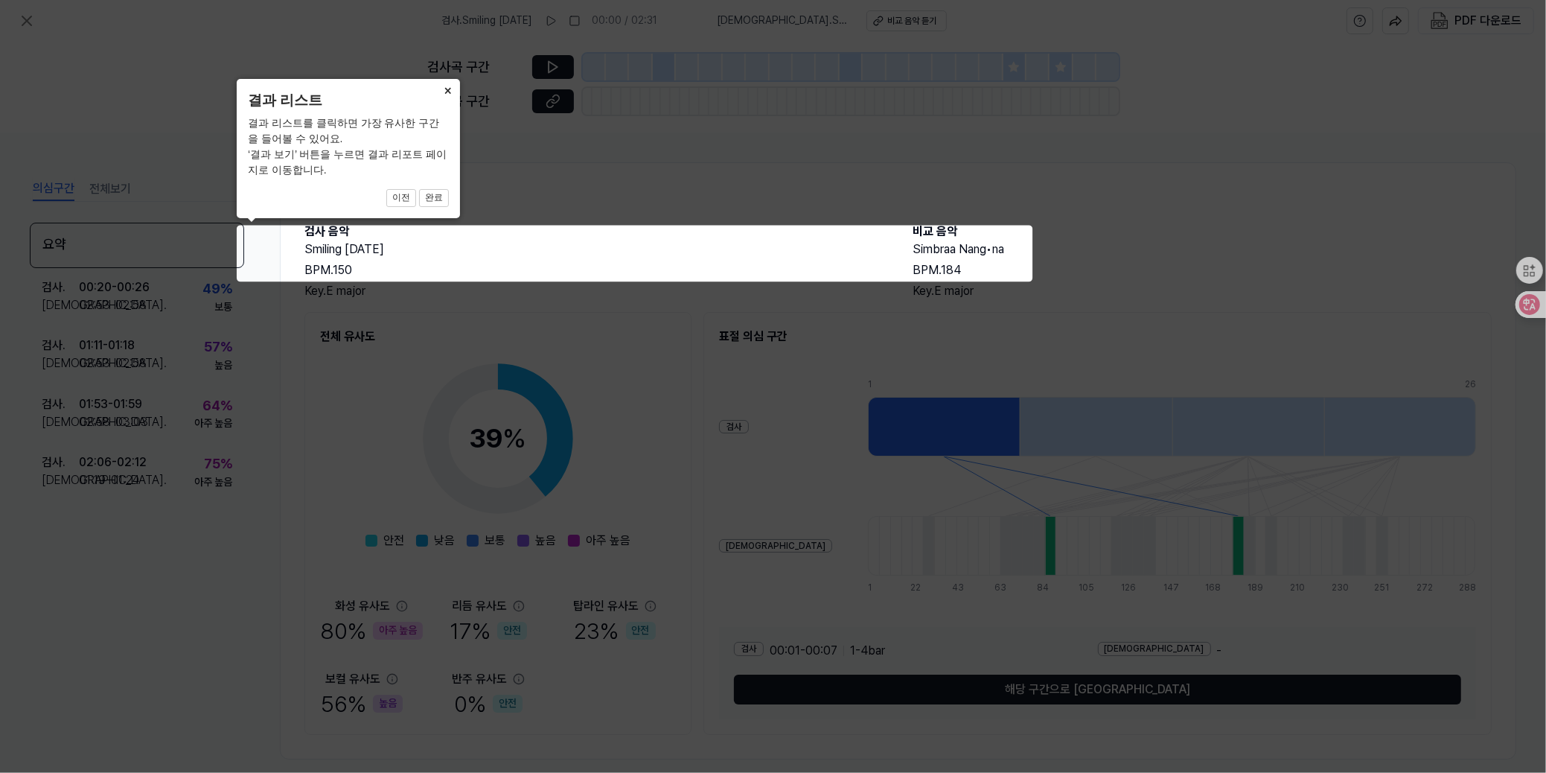
click at [443, 91] on button "×" at bounding box center [448, 89] width 24 height 21
click at [442, 91] on button "×" at bounding box center [448, 89] width 24 height 21
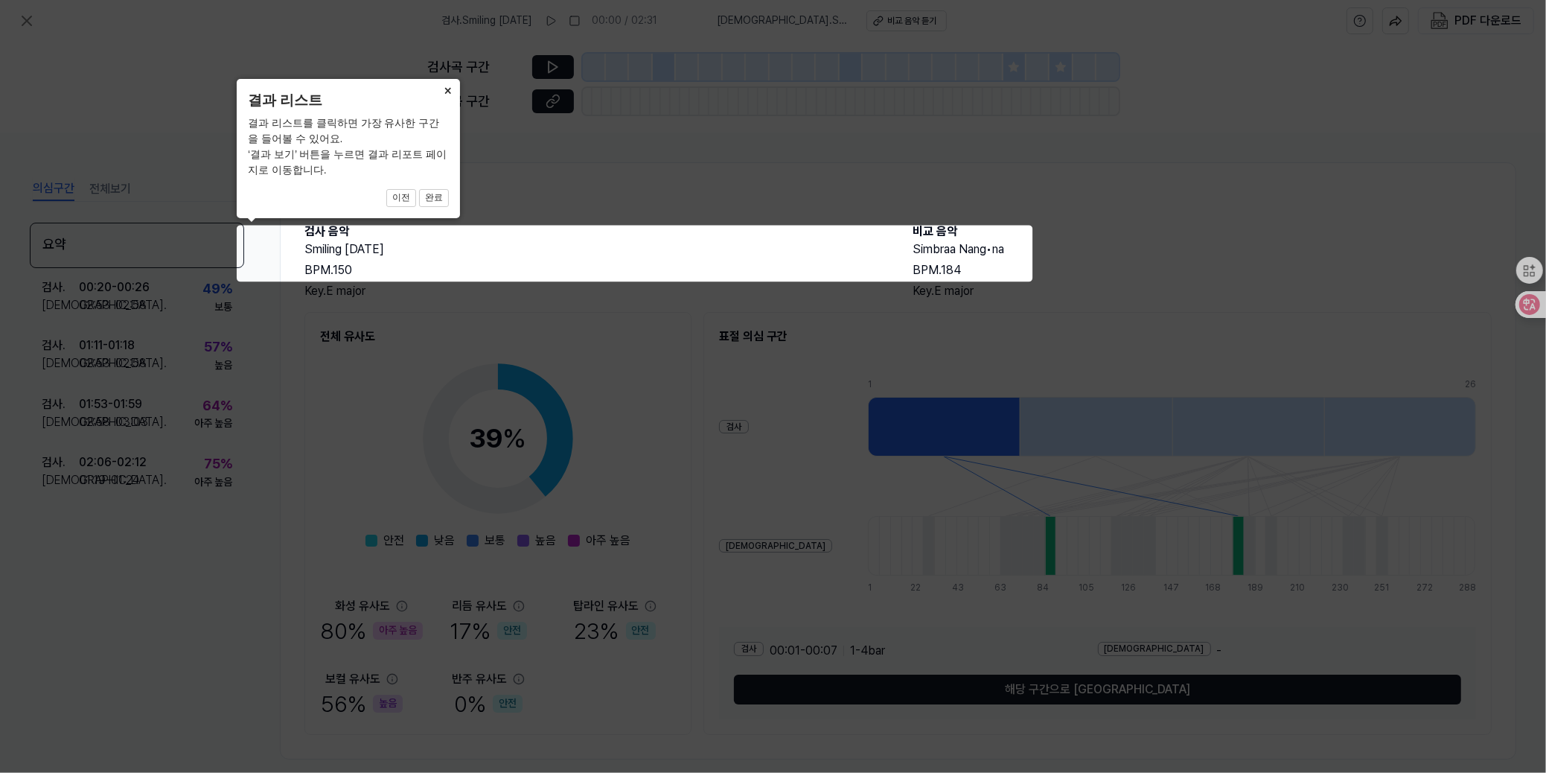
click at [444, 90] on button "×" at bounding box center [448, 89] width 24 height 21
click at [445, 92] on button "×" at bounding box center [448, 89] width 24 height 21
click at [446, 92] on button "×" at bounding box center [448, 89] width 24 height 21
click at [445, 92] on button "×" at bounding box center [448, 89] width 24 height 21
click at [446, 95] on button "×" at bounding box center [448, 89] width 24 height 21
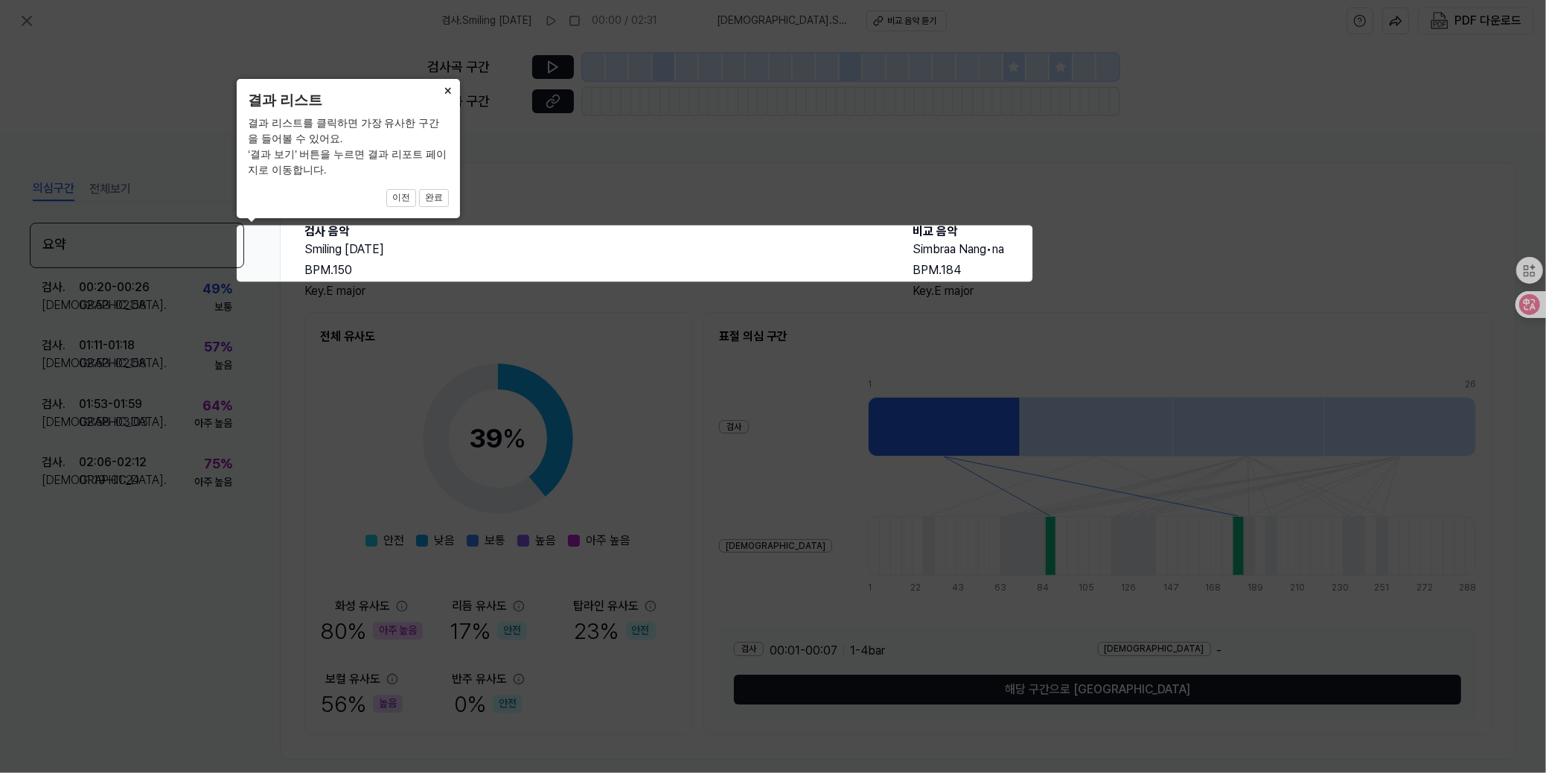
click at [453, 97] on button "×" at bounding box center [448, 89] width 24 height 21
click at [1139, 197] on icon at bounding box center [773, 386] width 1546 height 773
click at [327, 403] on icon at bounding box center [773, 386] width 1546 height 773
click at [741, 319] on icon at bounding box center [773, 386] width 1546 height 773
click at [579, 269] on icon at bounding box center [773, 386] width 1546 height 773
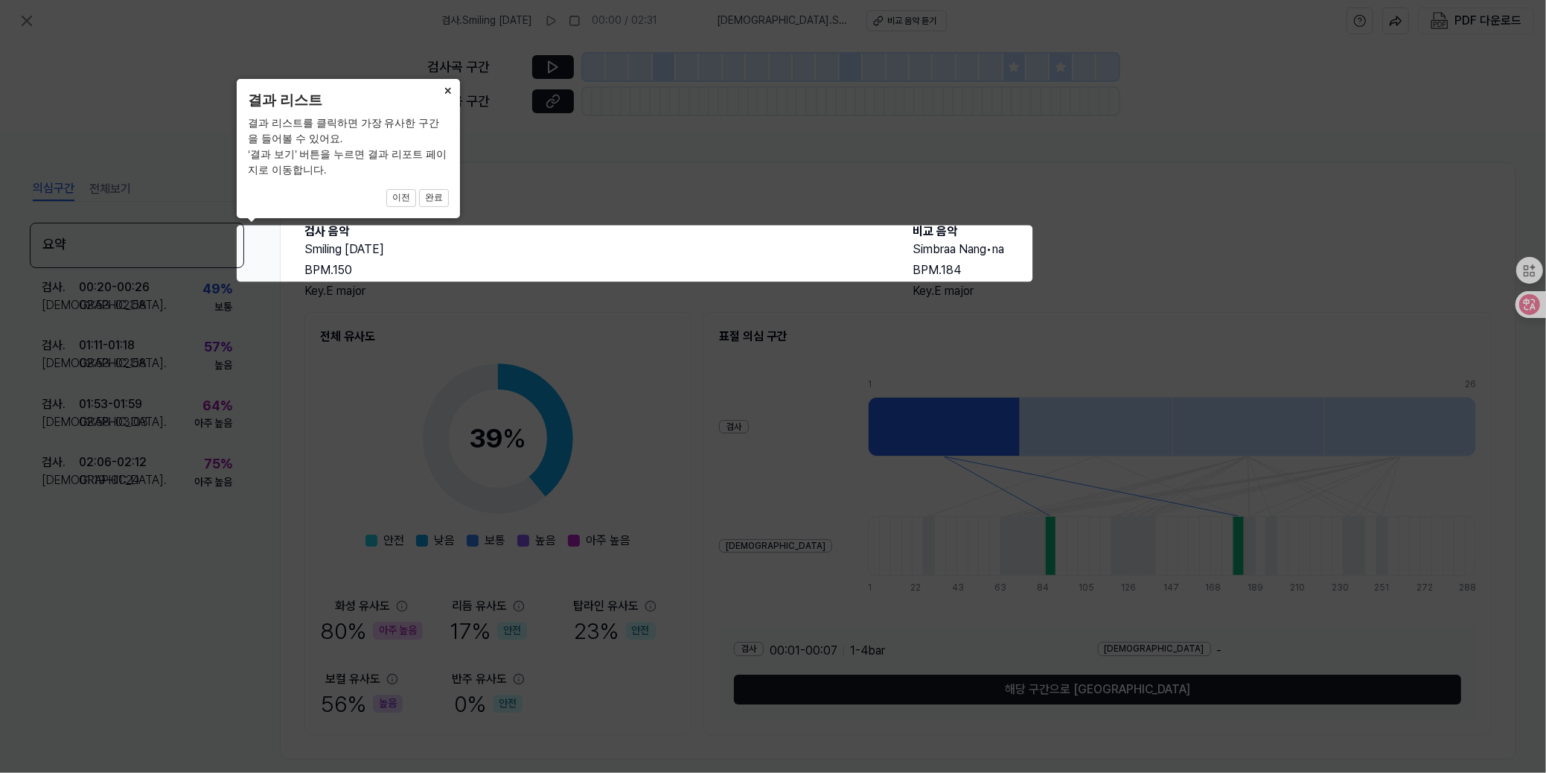
click at [446, 83] on button "×" at bounding box center [448, 89] width 24 height 21
click at [446, 84] on button "×" at bounding box center [448, 89] width 24 height 21
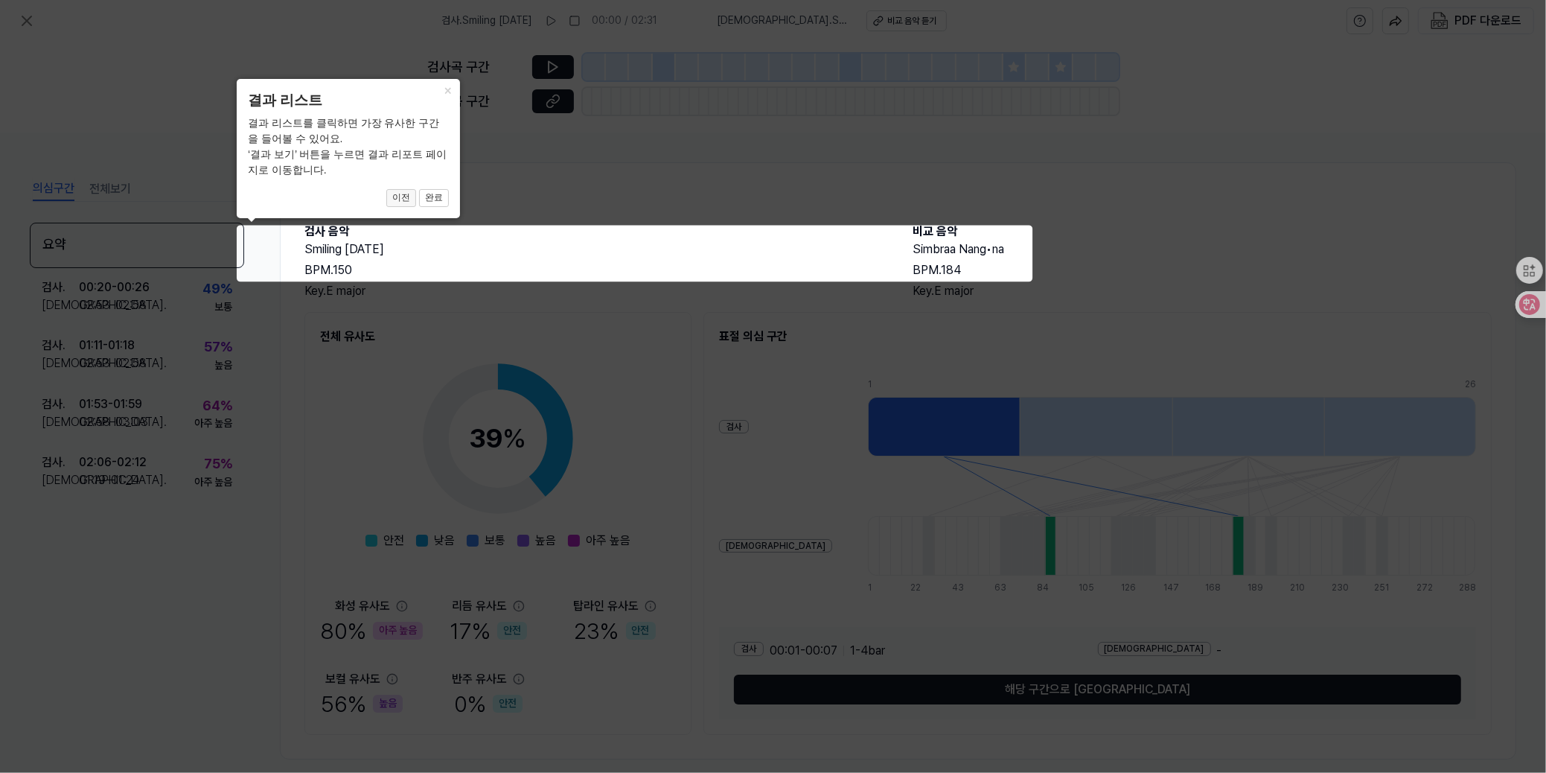
click at [407, 194] on button "이전" at bounding box center [401, 198] width 30 height 18
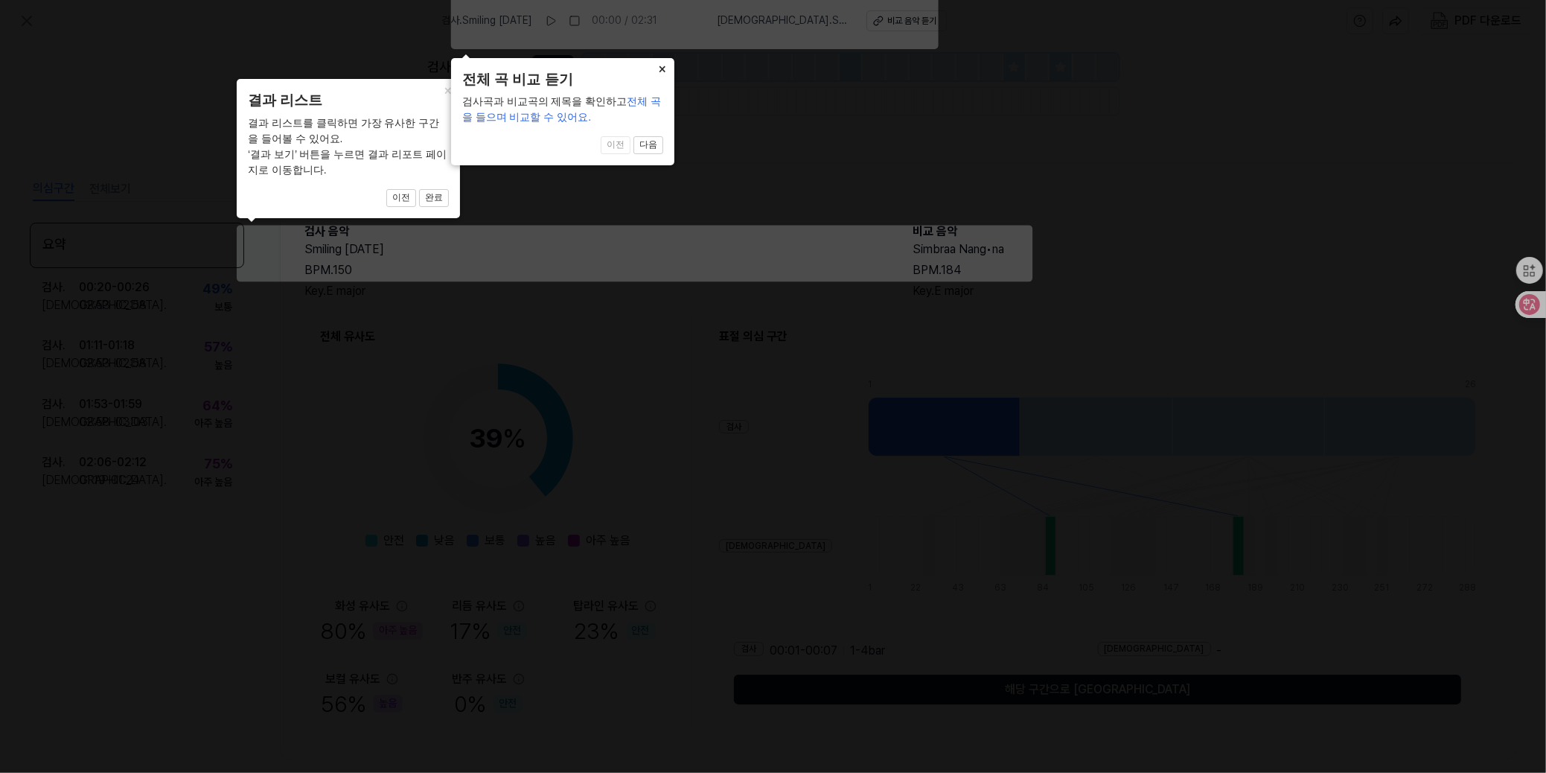
click at [663, 66] on button "×" at bounding box center [663, 68] width 24 height 21
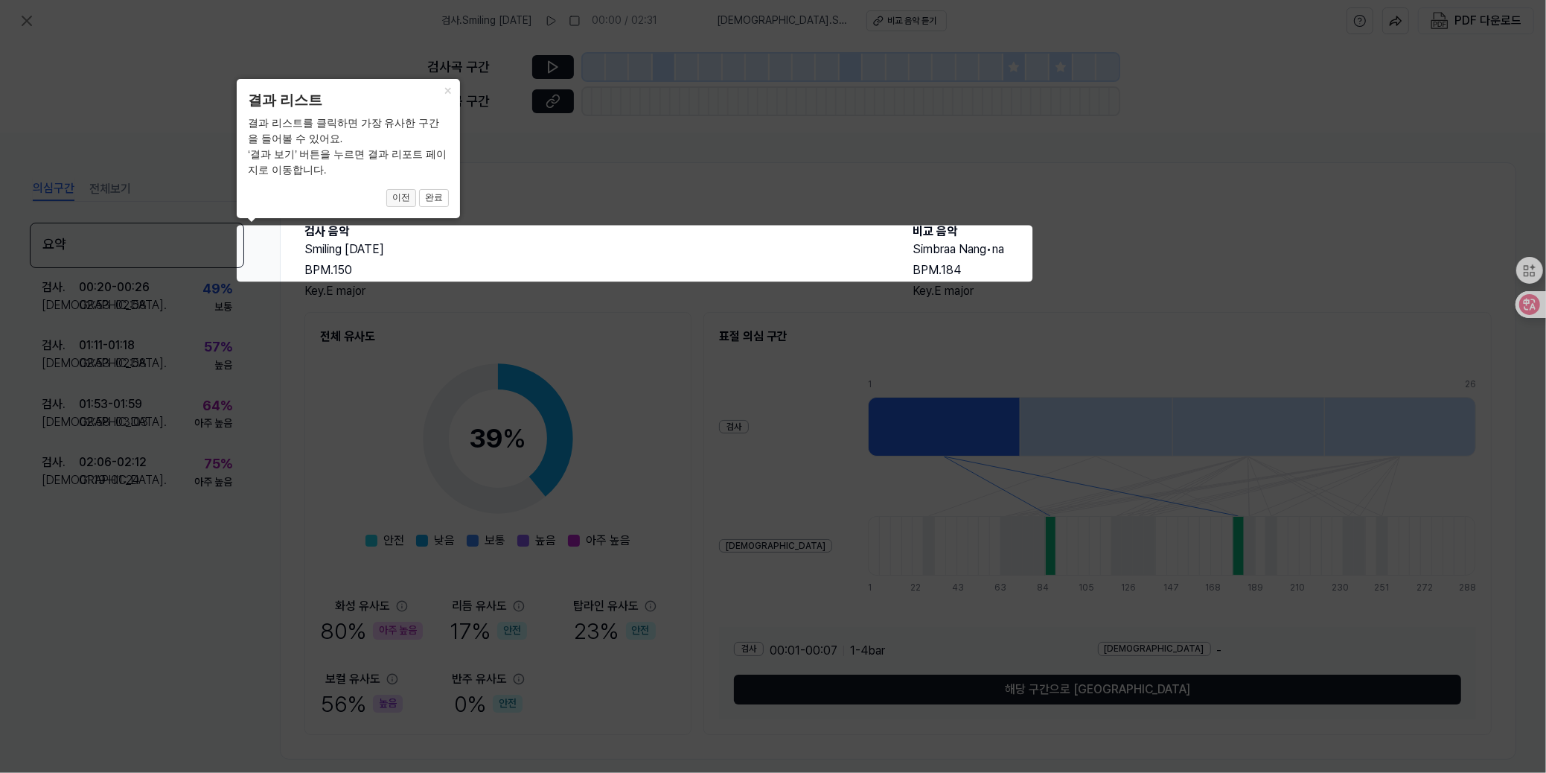
click at [409, 196] on button "이전" at bounding box center [401, 198] width 30 height 18
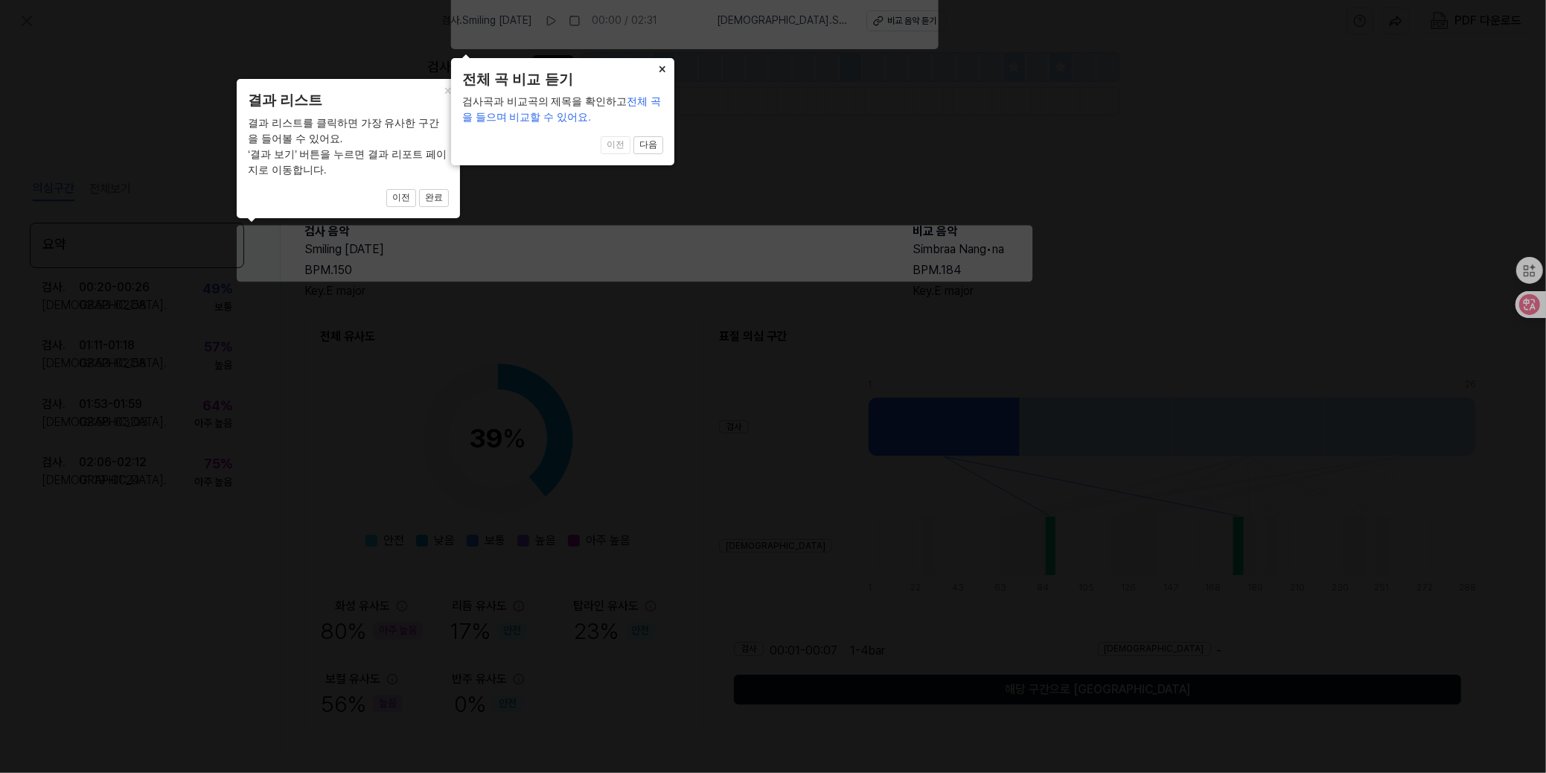
click at [661, 60] on button "×" at bounding box center [663, 68] width 24 height 21
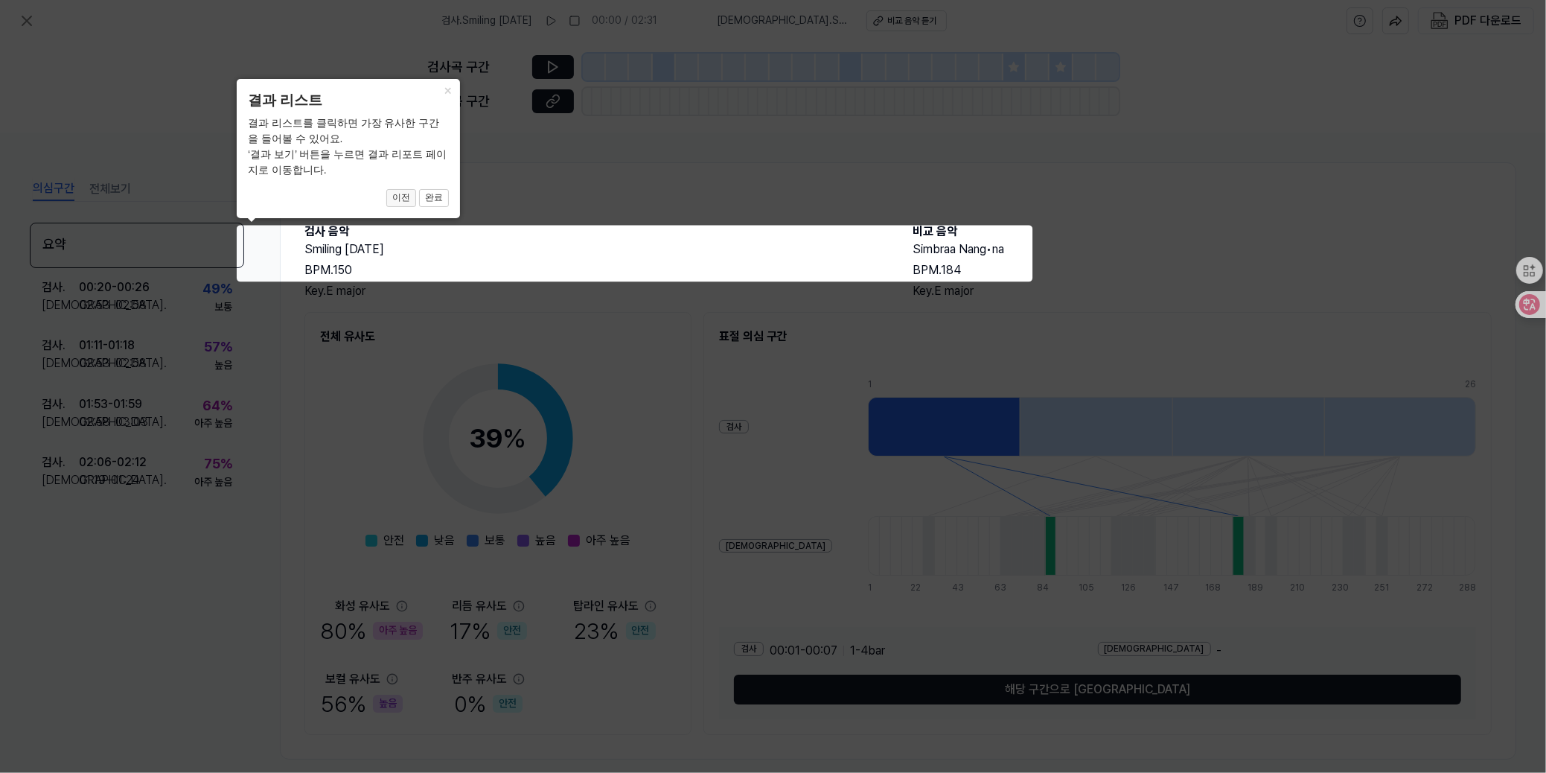
click at [406, 201] on button "이전" at bounding box center [401, 198] width 30 height 18
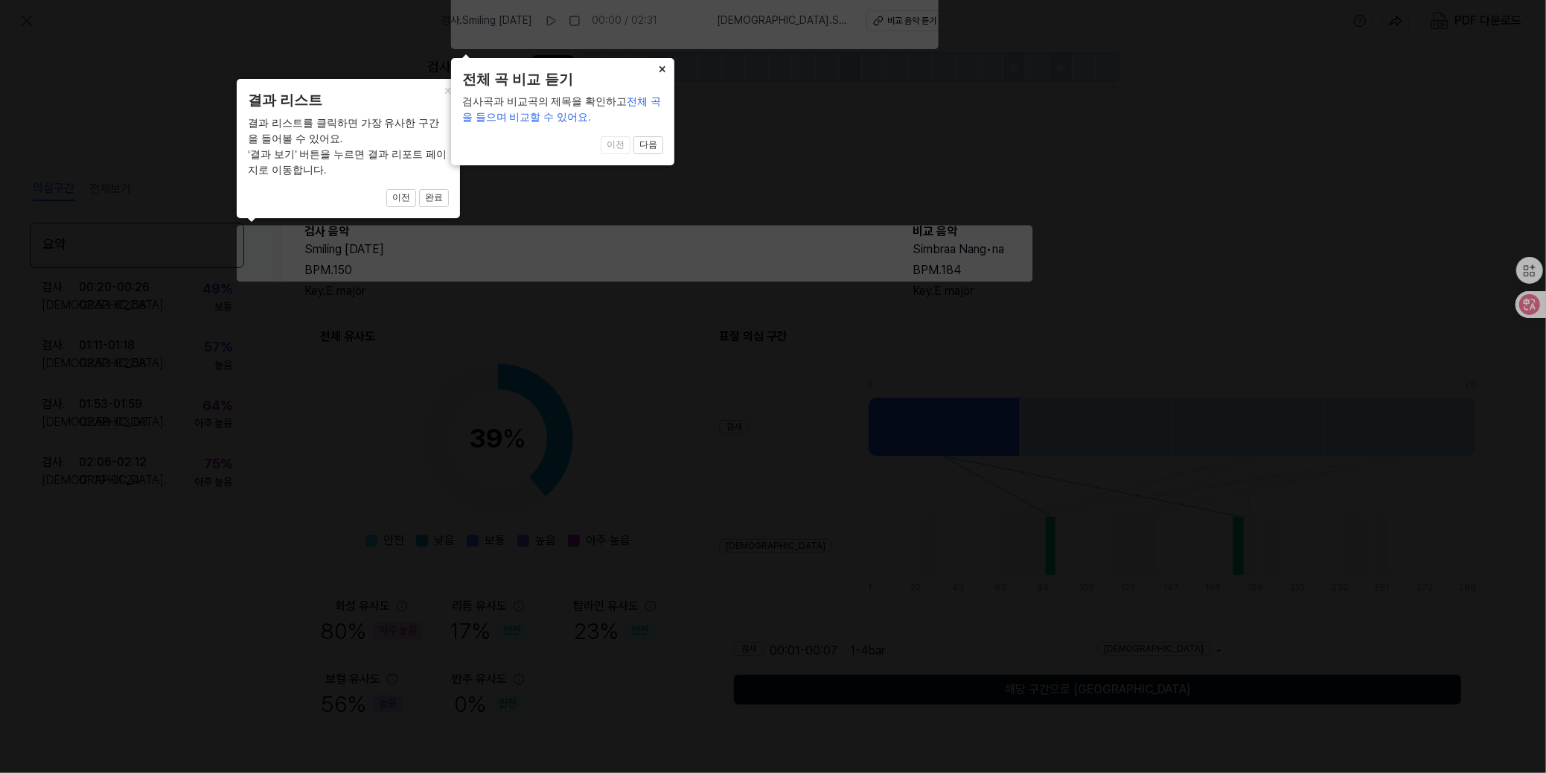
click at [662, 68] on button "×" at bounding box center [663, 68] width 24 height 21
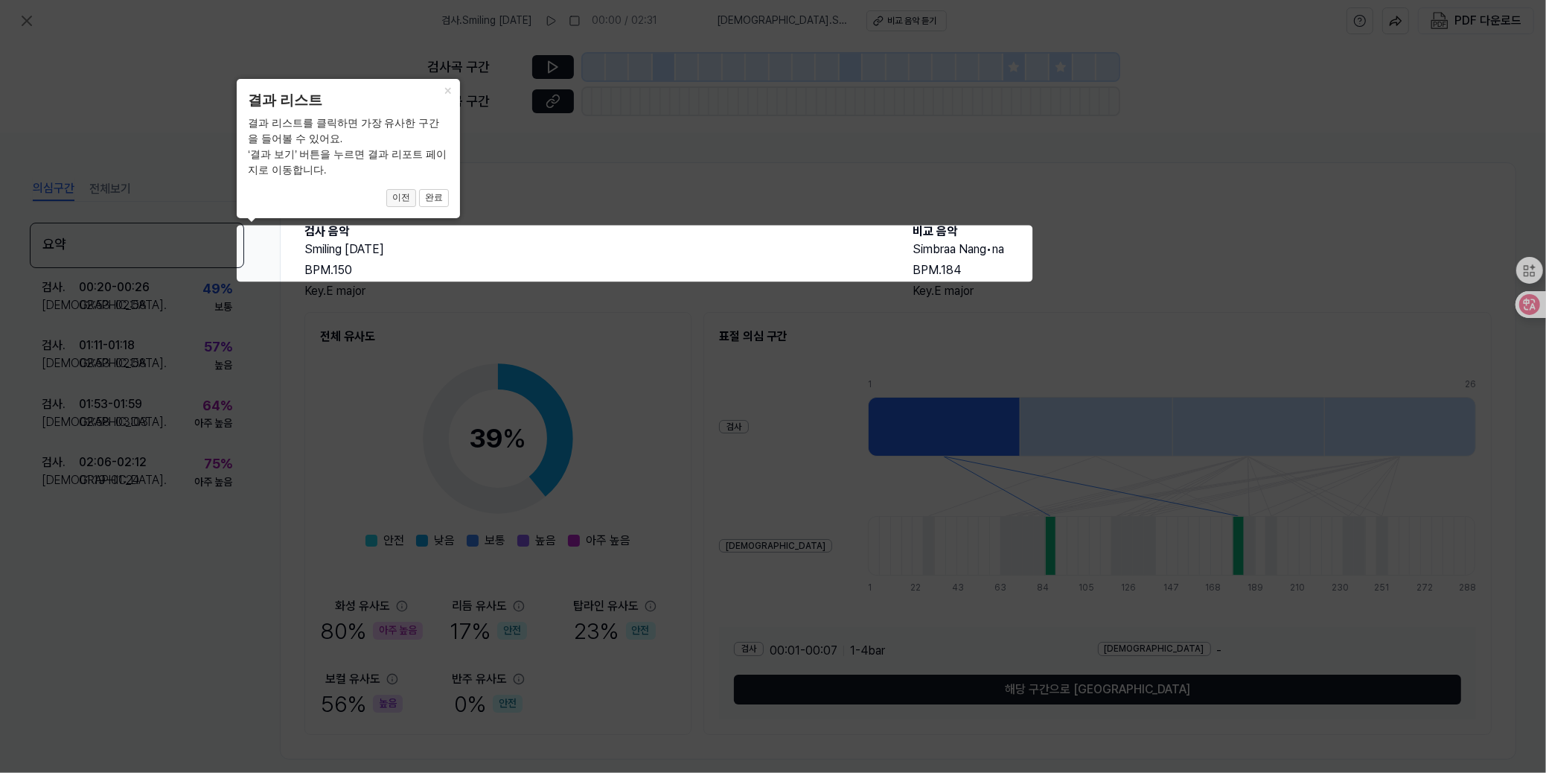
click at [401, 198] on button "이전" at bounding box center [401, 198] width 30 height 18
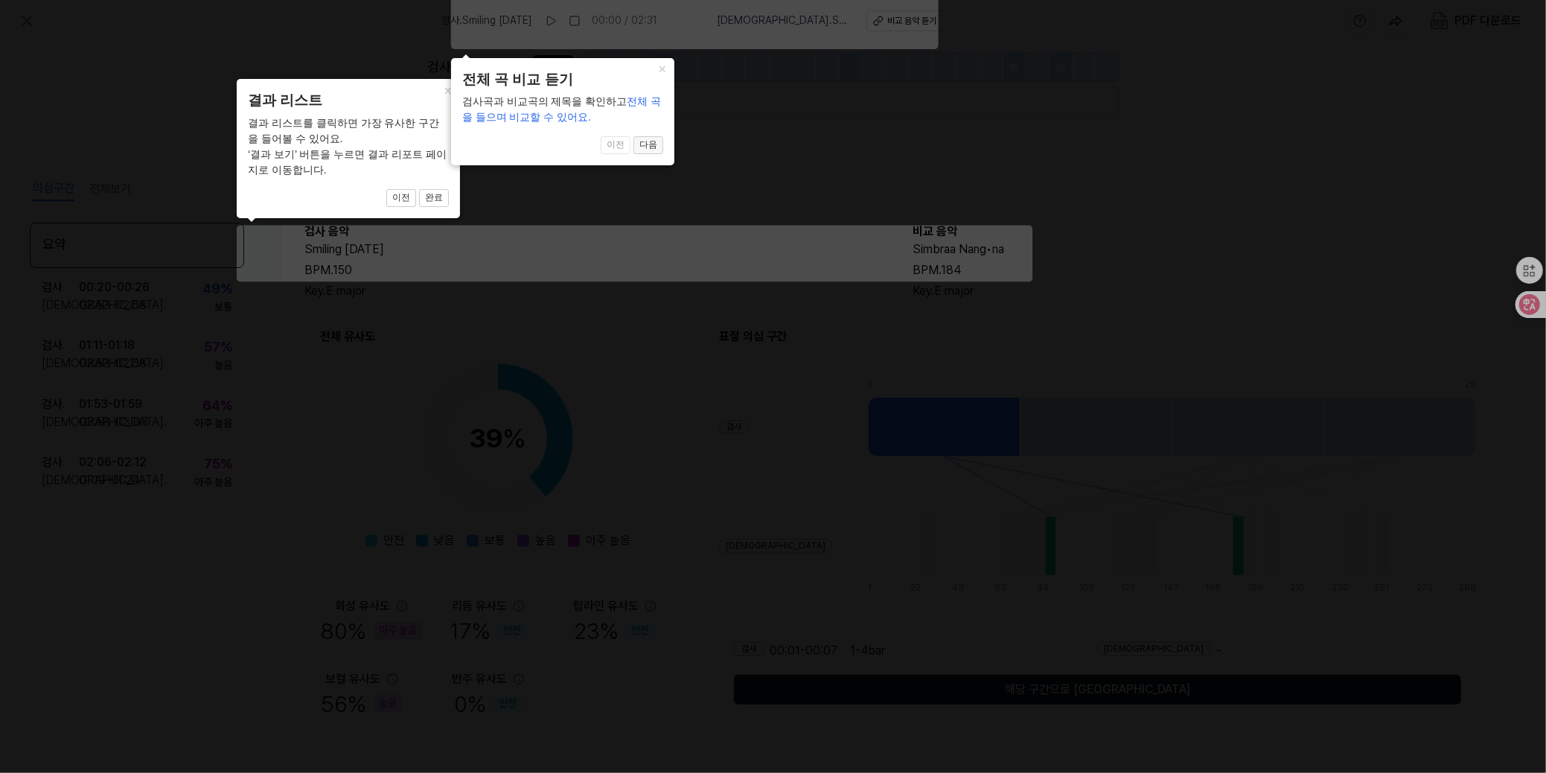
click at [648, 141] on button "다음" at bounding box center [648, 145] width 30 height 18
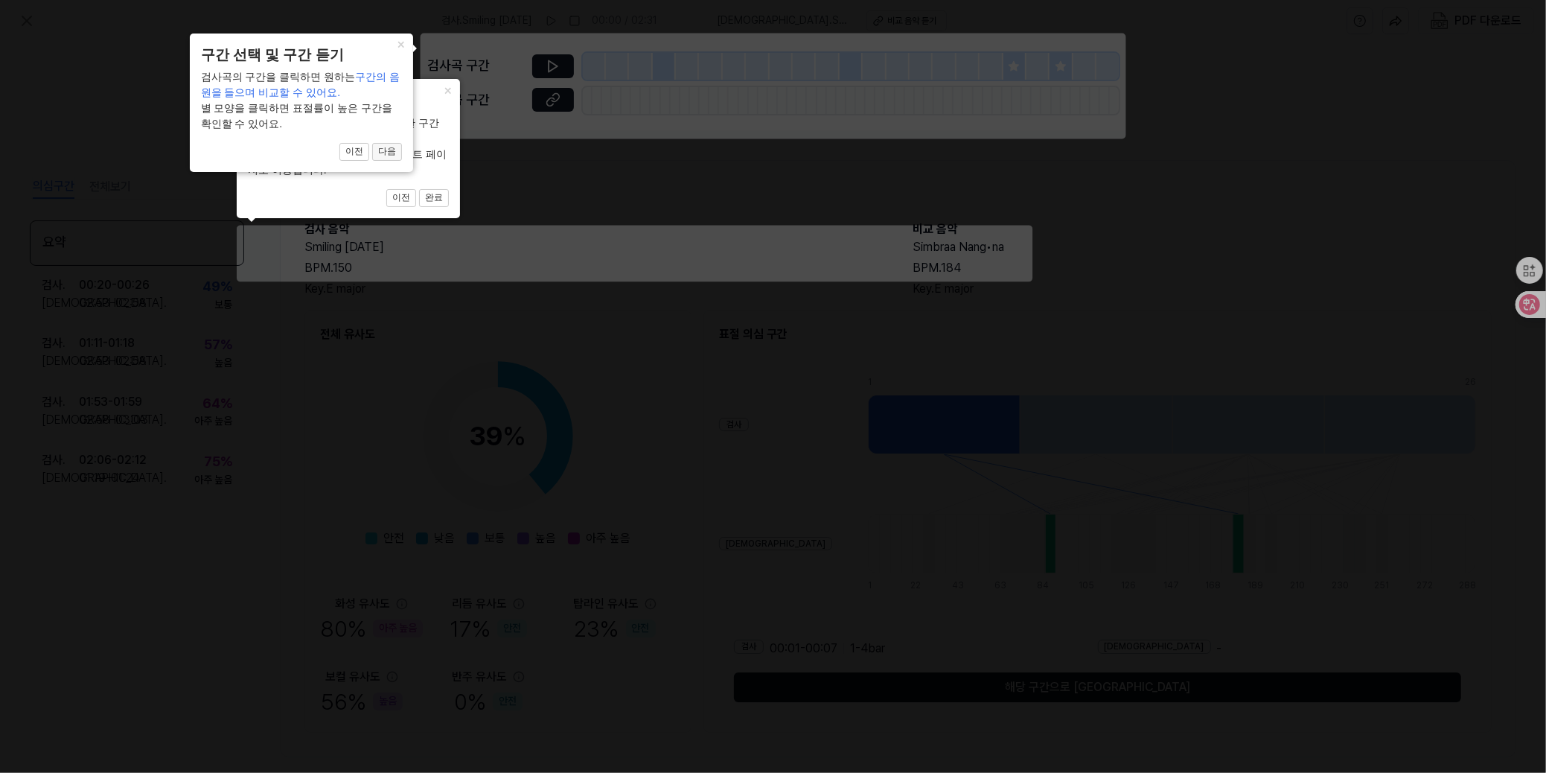
click at [383, 151] on button "다음" at bounding box center [387, 152] width 30 height 18
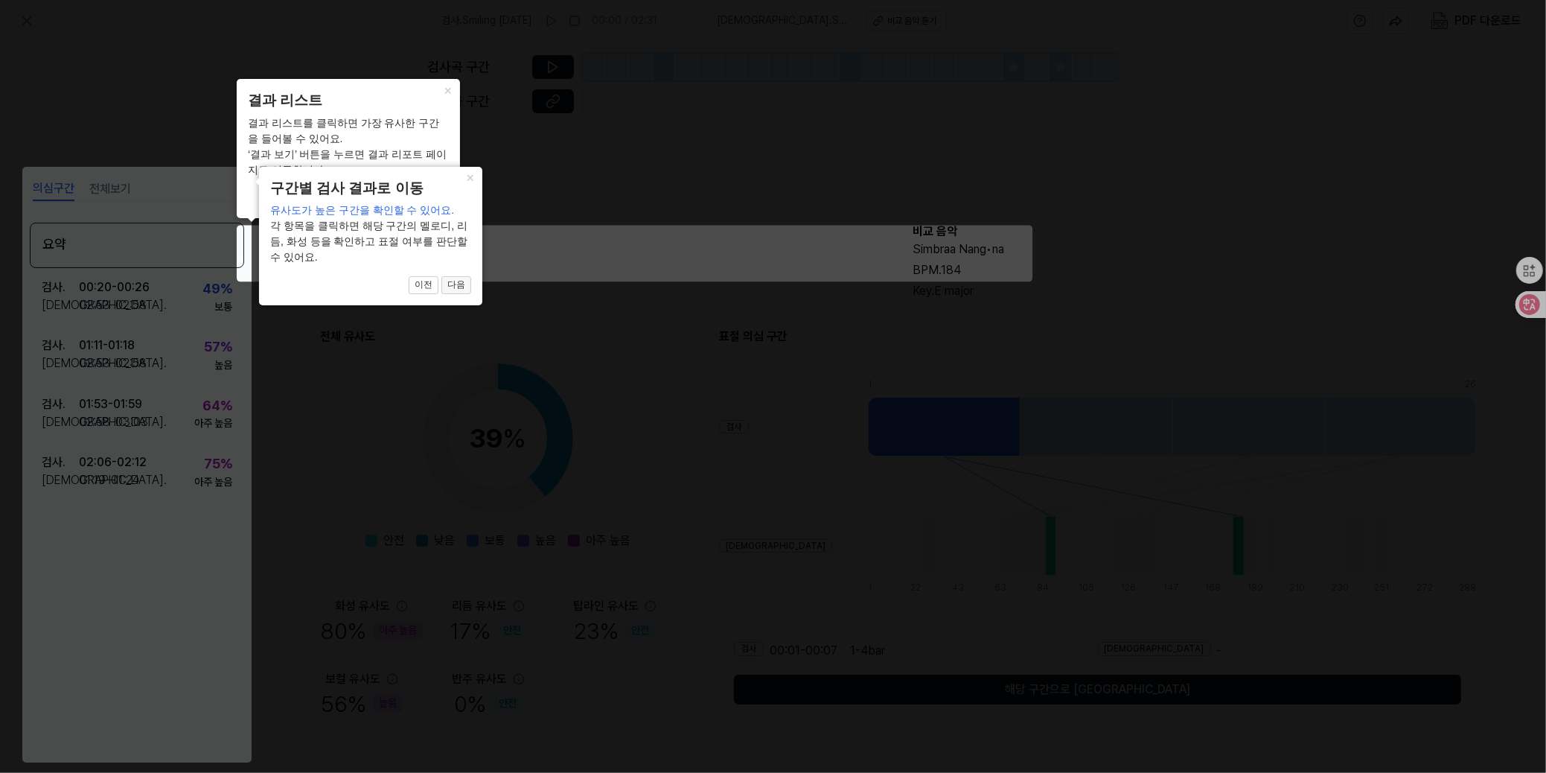
click at [456, 289] on button "다음" at bounding box center [456, 285] width 30 height 18
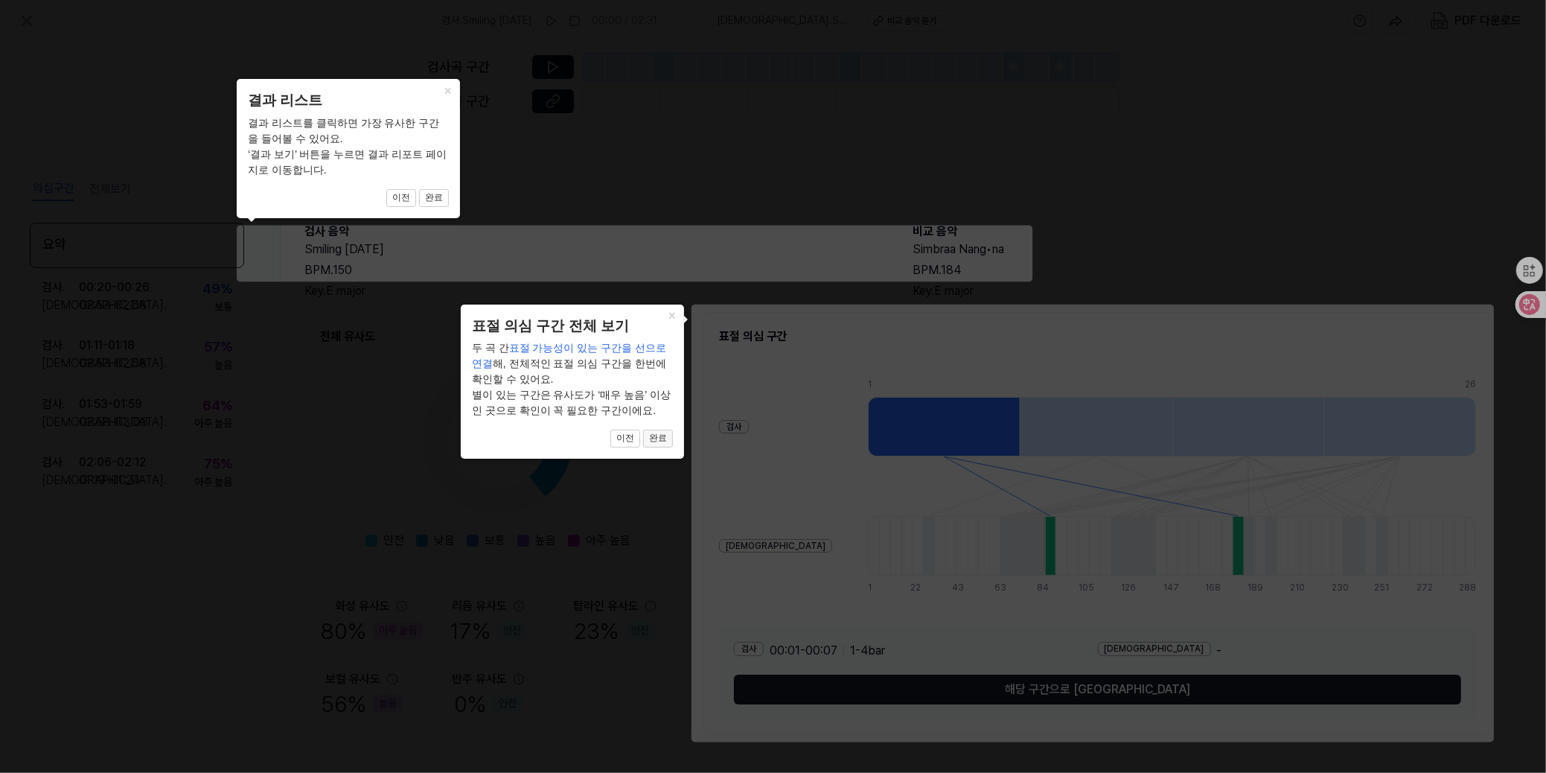
click at [655, 435] on button "완료" at bounding box center [658, 438] width 30 height 18
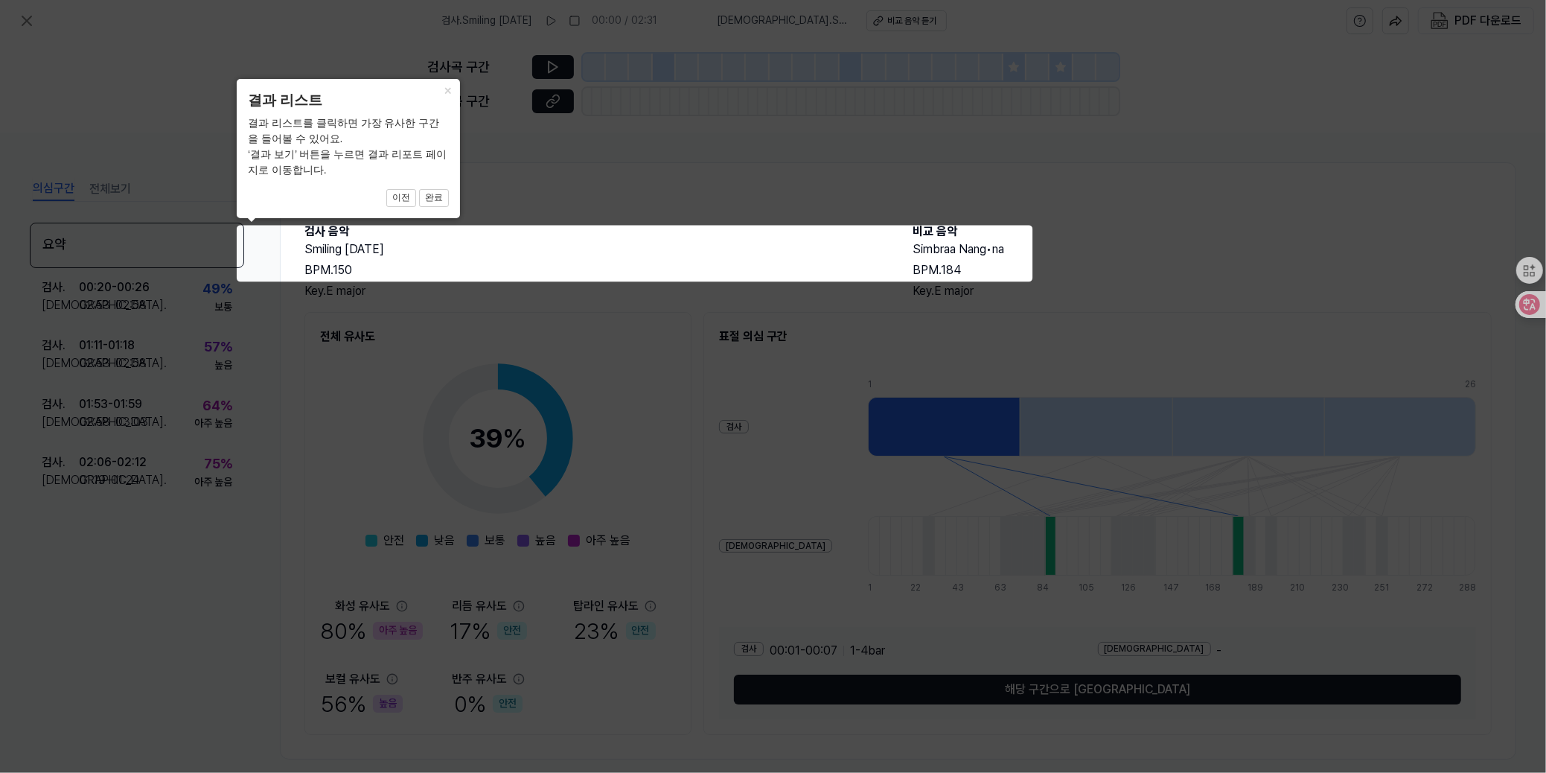
click at [1352, 51] on icon at bounding box center [773, 386] width 1546 height 773
click at [22, 18] on icon at bounding box center [773, 386] width 1546 height 773
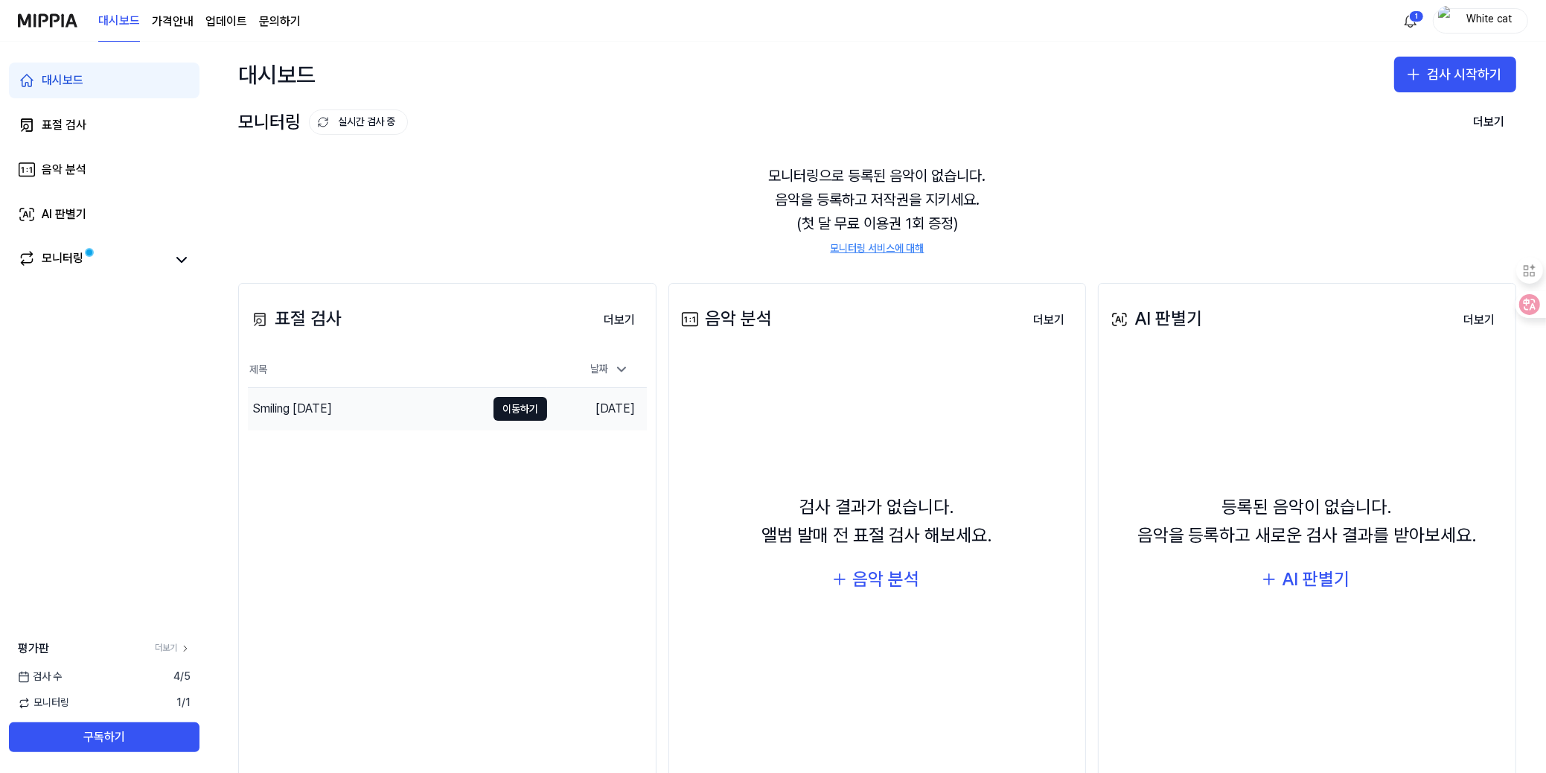
click at [298, 412] on div "Smiling [DATE]" at bounding box center [292, 409] width 80 height 18
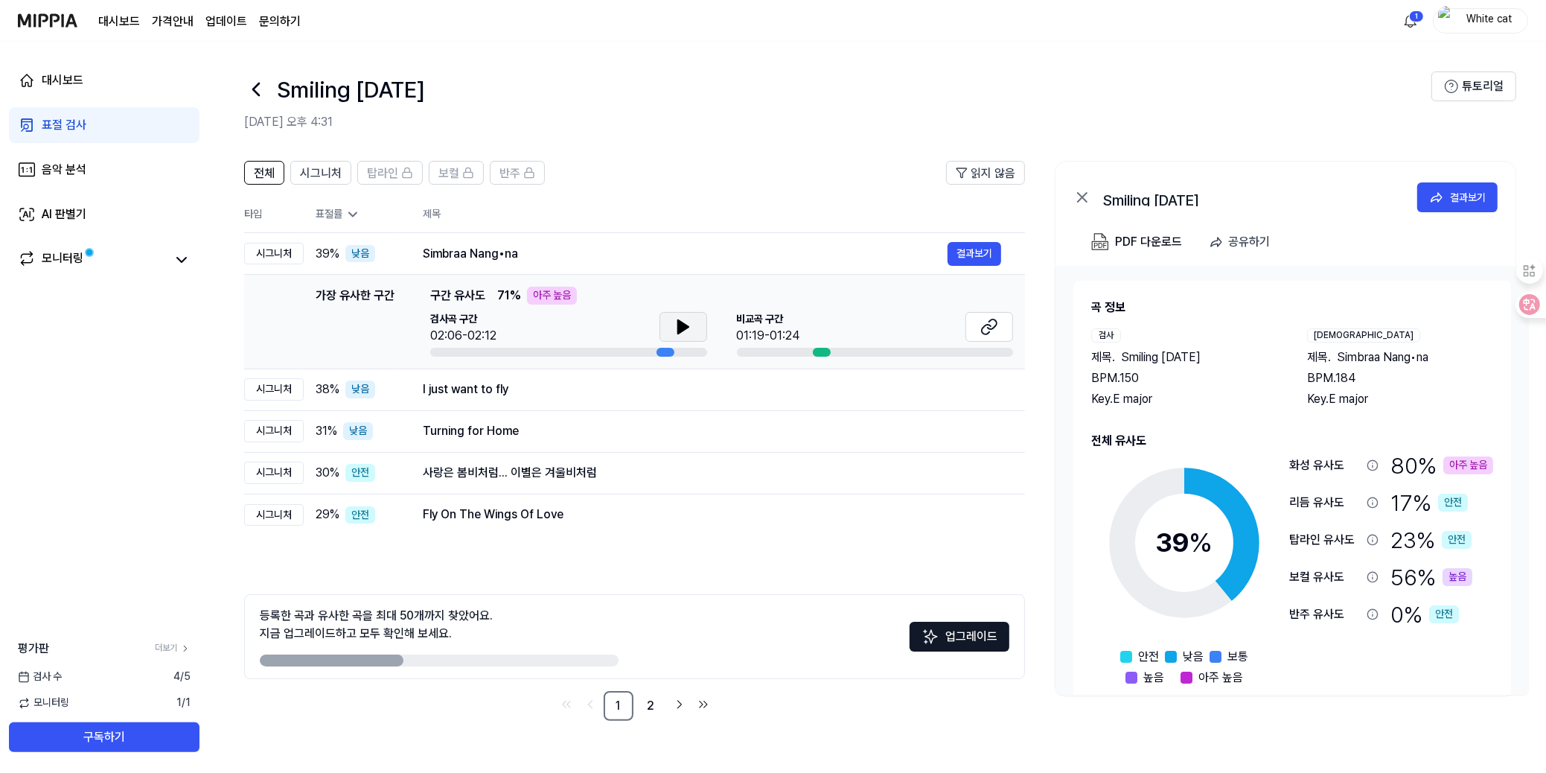
click at [679, 327] on icon at bounding box center [682, 326] width 10 height 13
click at [679, 327] on icon at bounding box center [680, 327] width 3 height 12
click at [680, 321] on icon at bounding box center [682, 326] width 10 height 13
click at [987, 322] on icon at bounding box center [989, 327] width 18 height 18
click at [672, 328] on button at bounding box center [683, 327] width 48 height 30
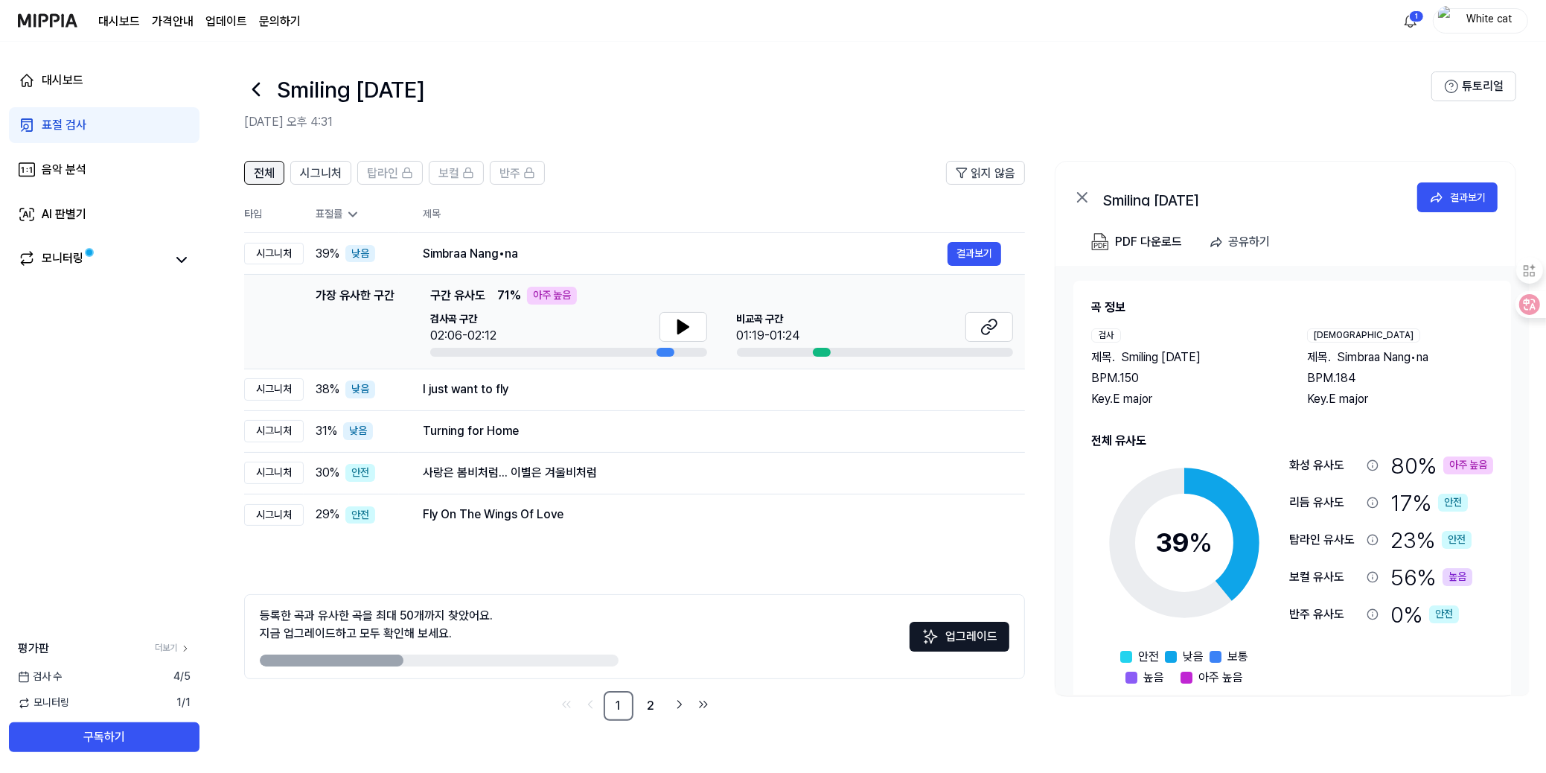
click at [252, 174] on button "전체" at bounding box center [264, 173] width 40 height 24
click at [310, 170] on span "시그니처" at bounding box center [321, 173] width 42 height 18
click at [814, 709] on nav "1 2" at bounding box center [634, 706] width 781 height 30
click at [654, 704] on link "2" at bounding box center [651, 706] width 30 height 30
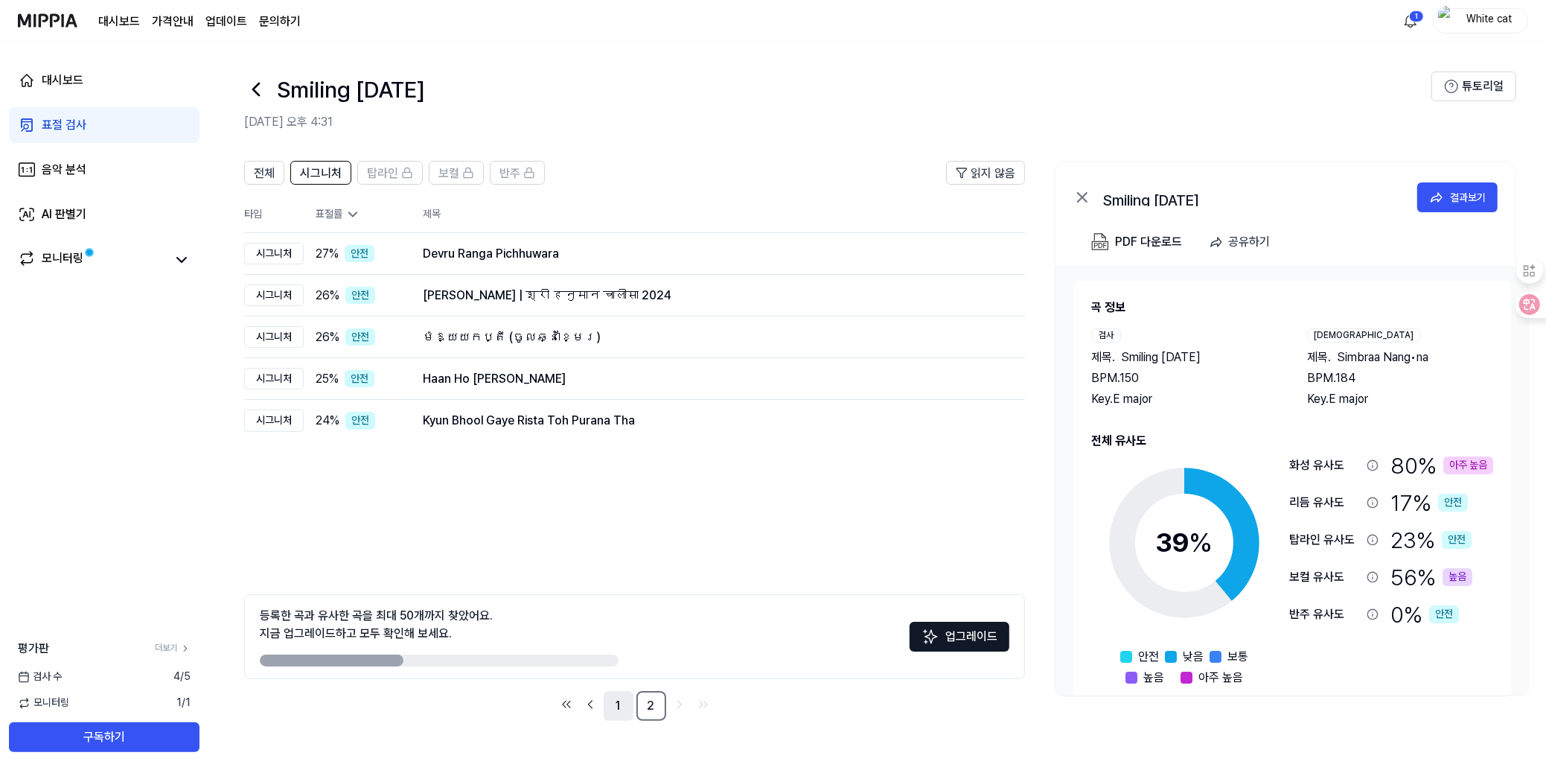
click at [622, 705] on link "1" at bounding box center [619, 706] width 30 height 30
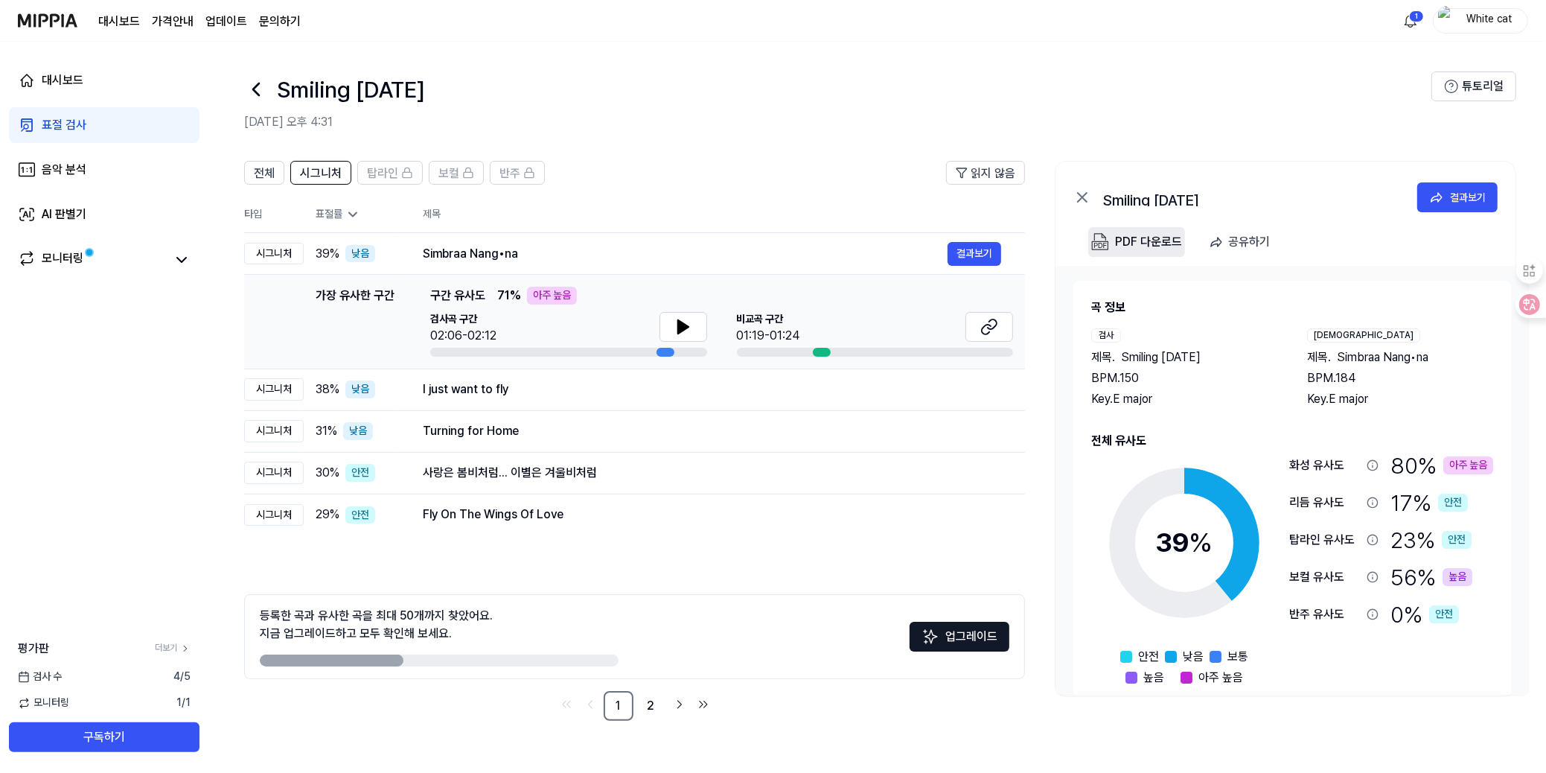
click at [1131, 237] on div "PDF 다운로드" at bounding box center [1148, 241] width 67 height 19
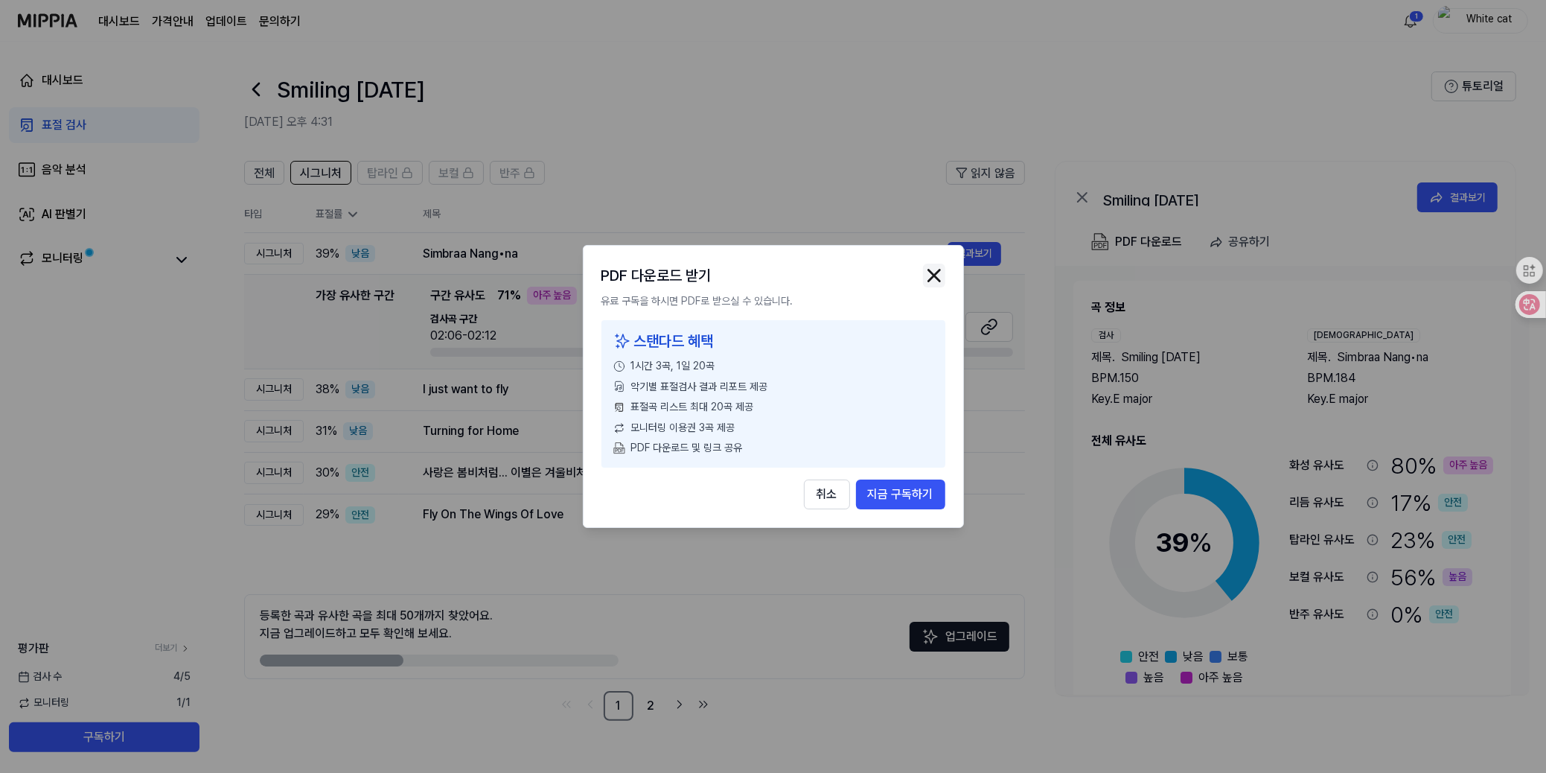
click at [936, 275] on img "button" at bounding box center [934, 275] width 22 height 22
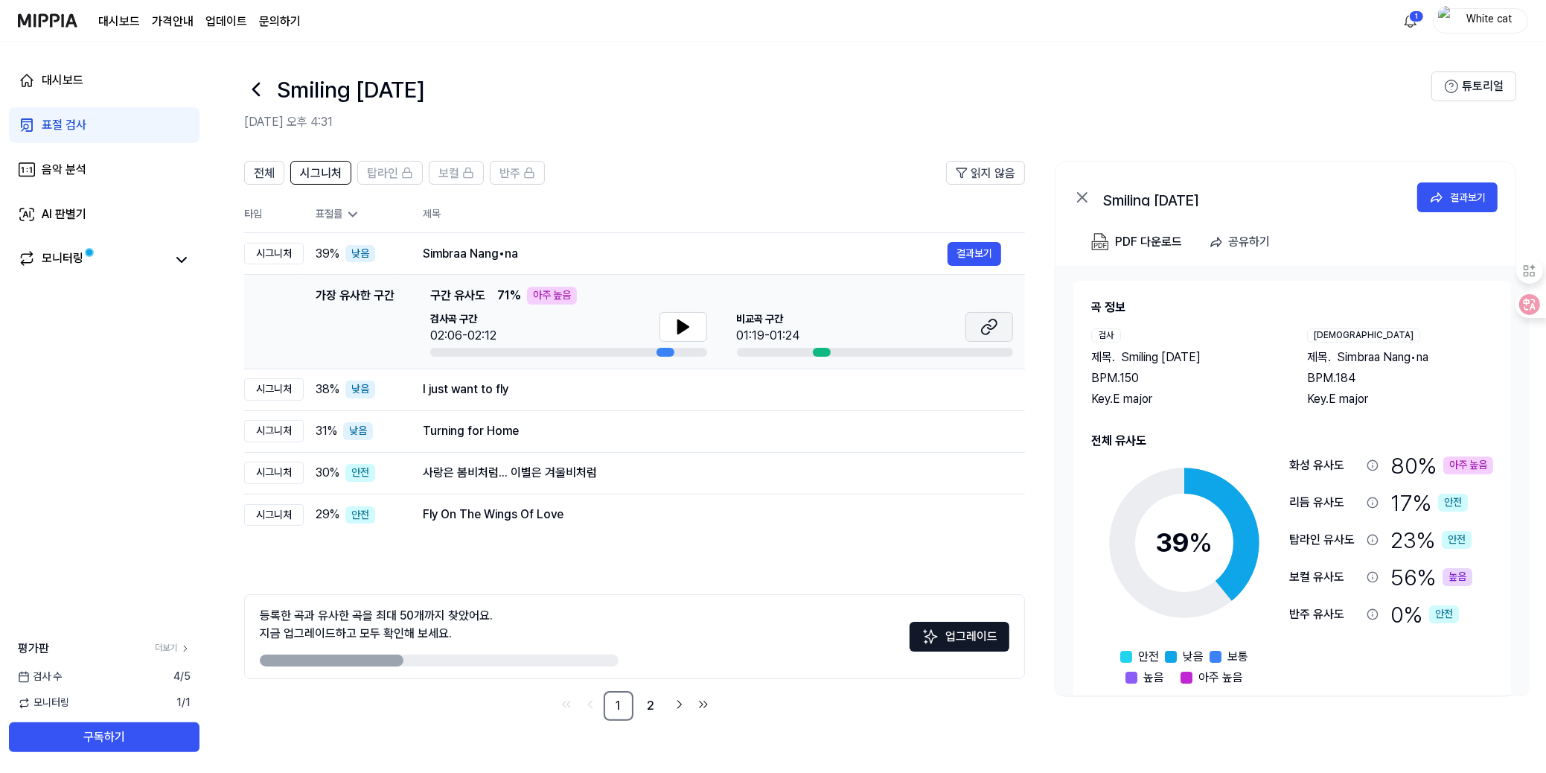
click at [991, 319] on icon at bounding box center [992, 324] width 9 height 10
click at [671, 327] on button at bounding box center [683, 327] width 48 height 30
click at [979, 387] on button "결과보기" at bounding box center [975, 389] width 54 height 24
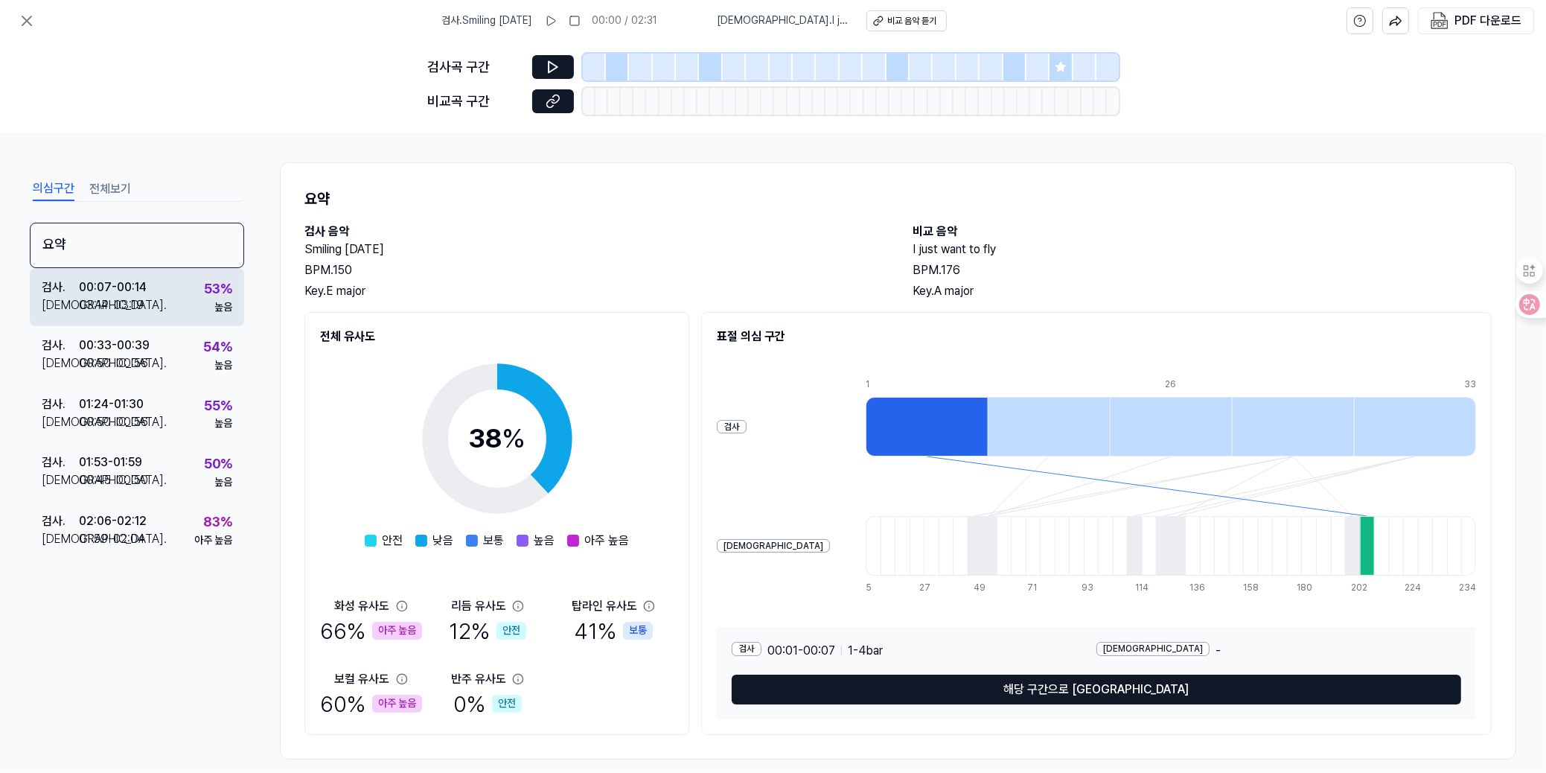
click at [143, 284] on div "00:07 - 00:14" at bounding box center [113, 287] width 68 height 18
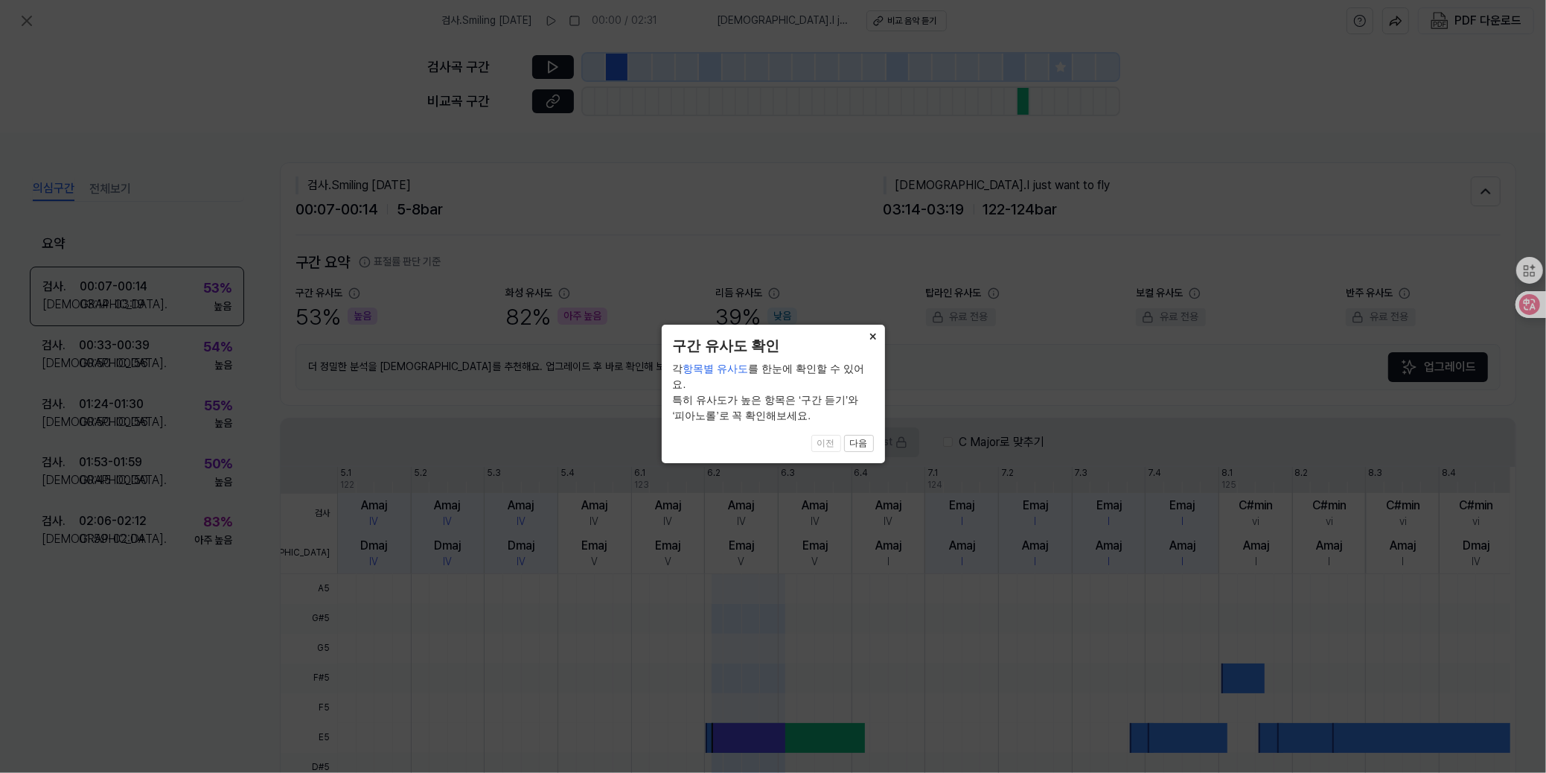
click at [873, 336] on button "×" at bounding box center [873, 335] width 24 height 21
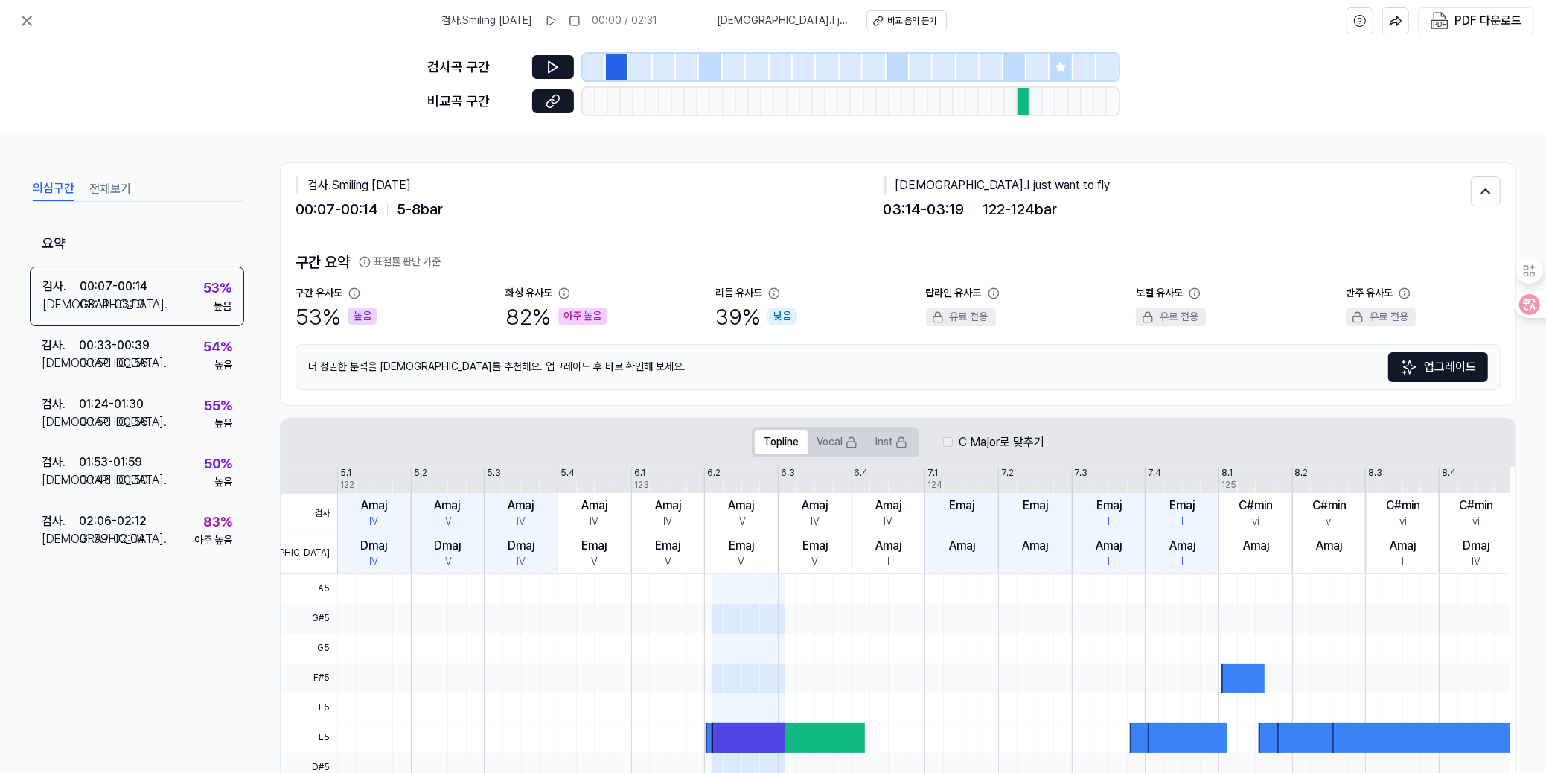
scroll to position [247, 0]
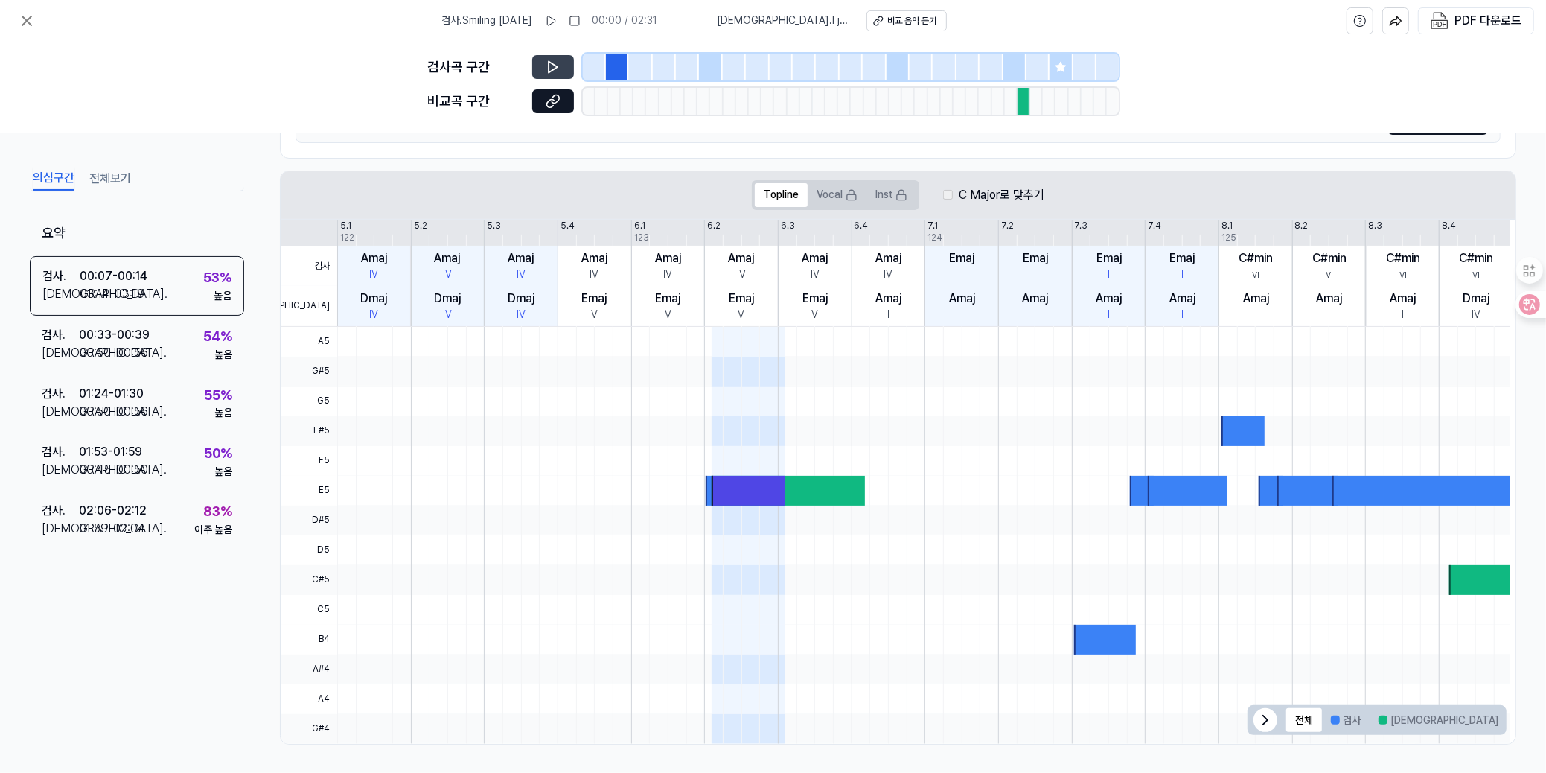
click at [542, 64] on button at bounding box center [553, 67] width 42 height 24
click at [551, 66] on icon at bounding box center [553, 67] width 15 height 15
click at [552, 101] on icon at bounding box center [555, 99] width 7 height 8
click at [538, 60] on button at bounding box center [553, 67] width 42 height 24
click at [558, 65] on icon at bounding box center [553, 67] width 15 height 15
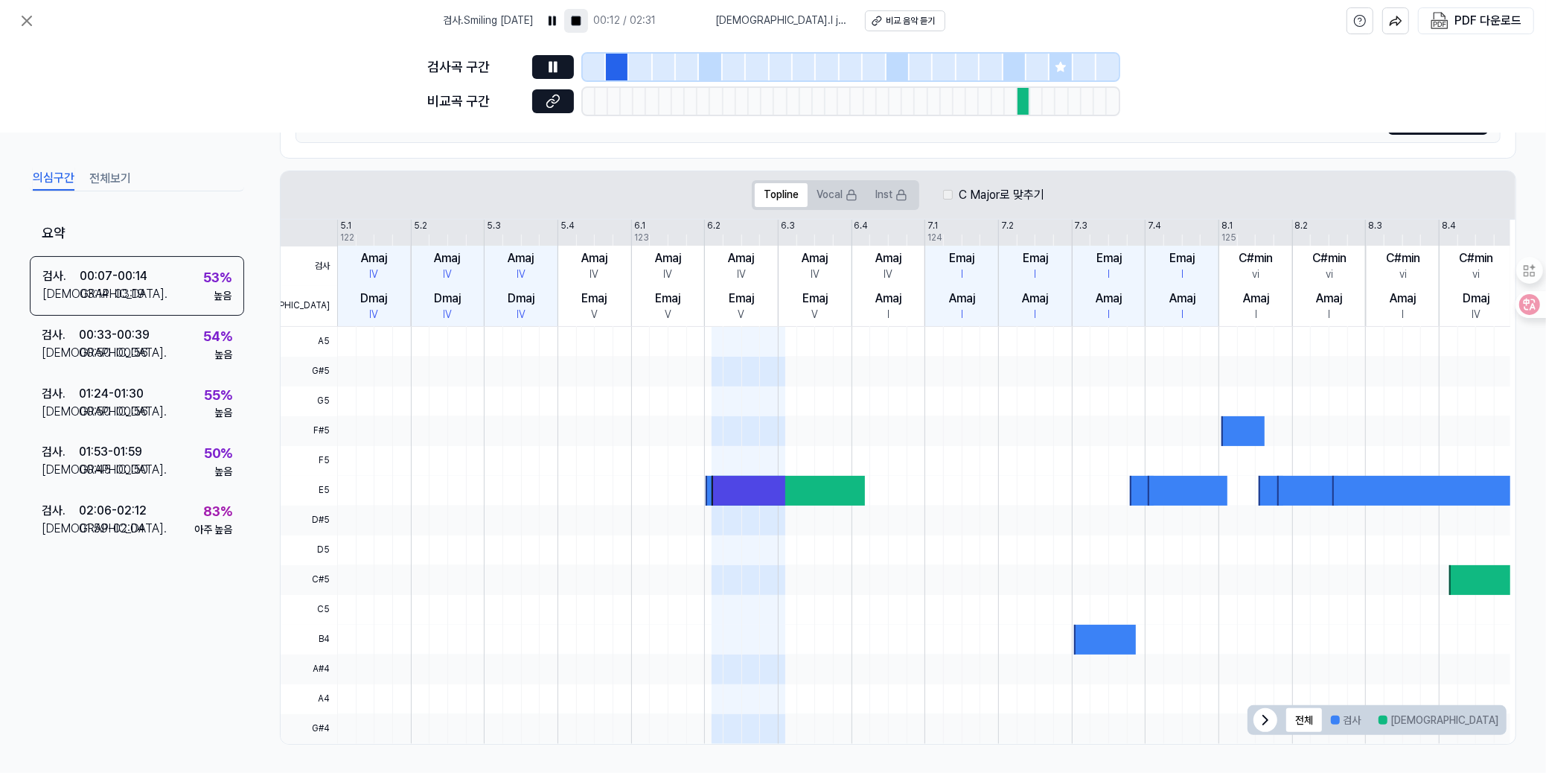
click at [582, 15] on icon at bounding box center [576, 21] width 12 height 12
click at [550, 94] on icon at bounding box center [553, 101] width 15 height 15
click at [114, 339] on div "00:33 - 00:39" at bounding box center [114, 335] width 71 height 18
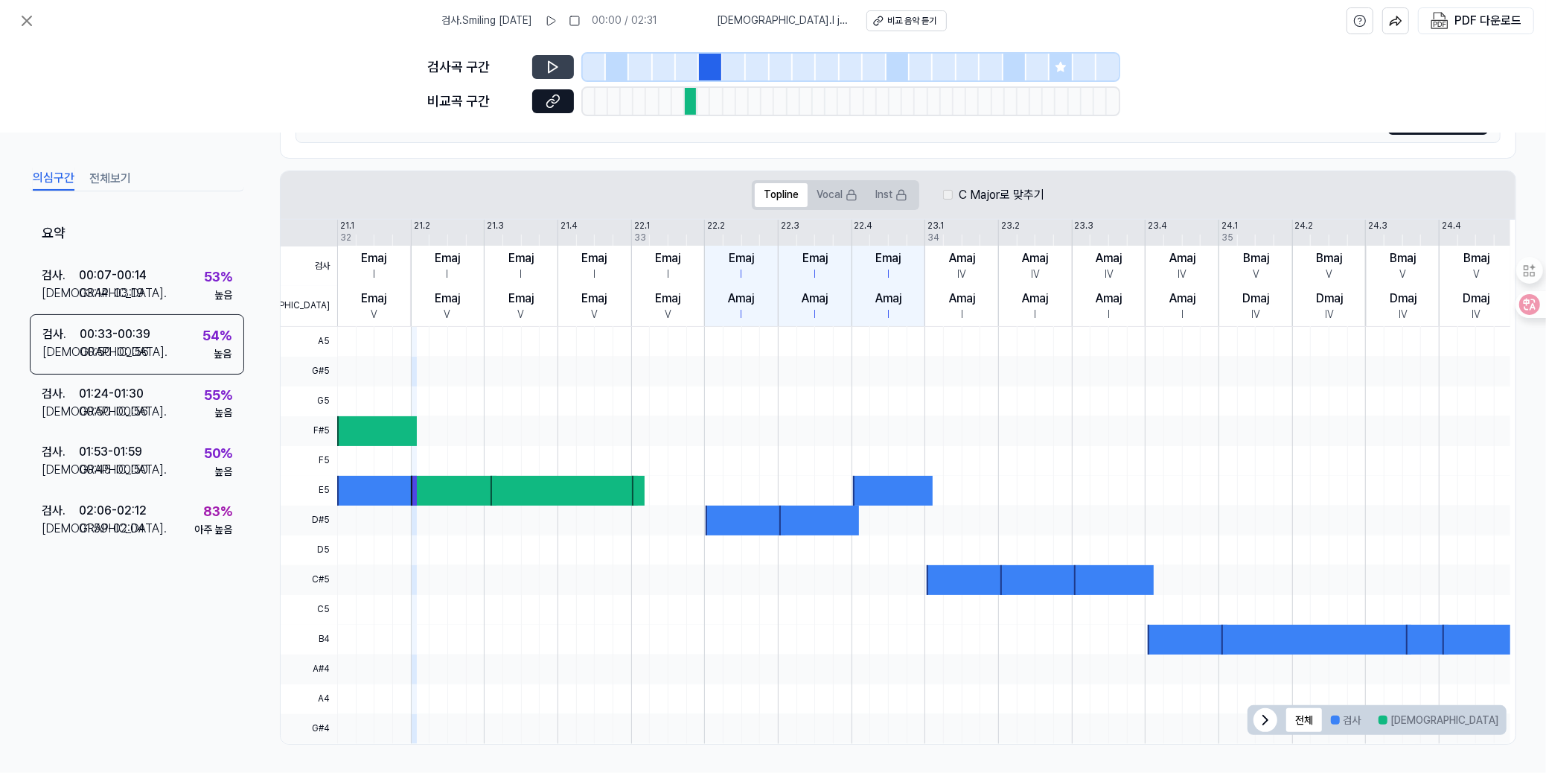
click at [550, 62] on icon at bounding box center [553, 67] width 9 height 11
click at [549, 62] on icon at bounding box center [553, 67] width 9 height 11
click at [560, 96] on button at bounding box center [553, 101] width 42 height 24
click at [118, 515] on div "02:06 - 02:12" at bounding box center [113, 510] width 68 height 18
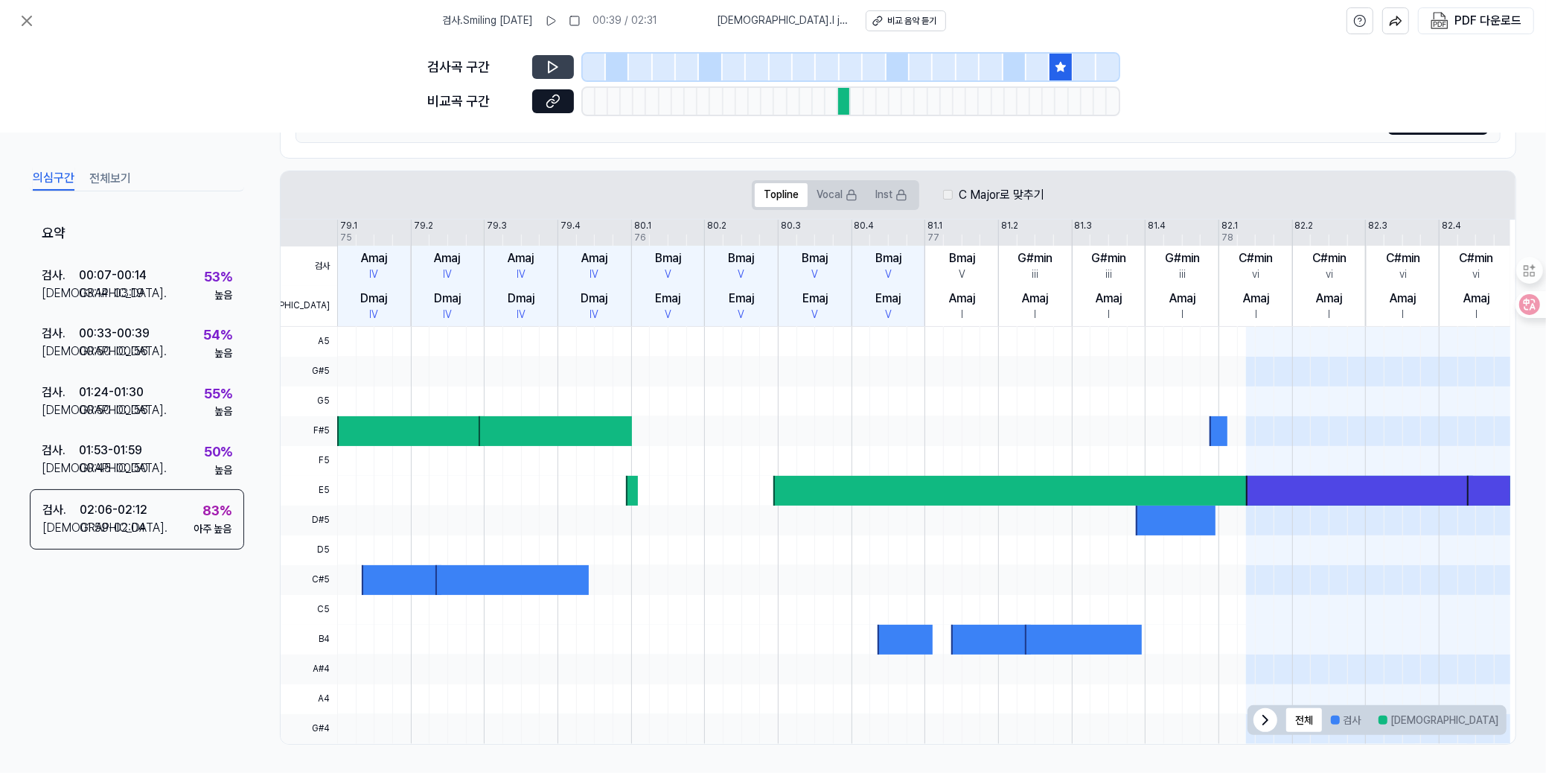
click at [551, 60] on icon at bounding box center [553, 67] width 15 height 15
click at [550, 60] on icon at bounding box center [553, 67] width 15 height 15
click at [555, 100] on icon at bounding box center [553, 101] width 15 height 15
click at [560, 66] on button at bounding box center [553, 67] width 42 height 24
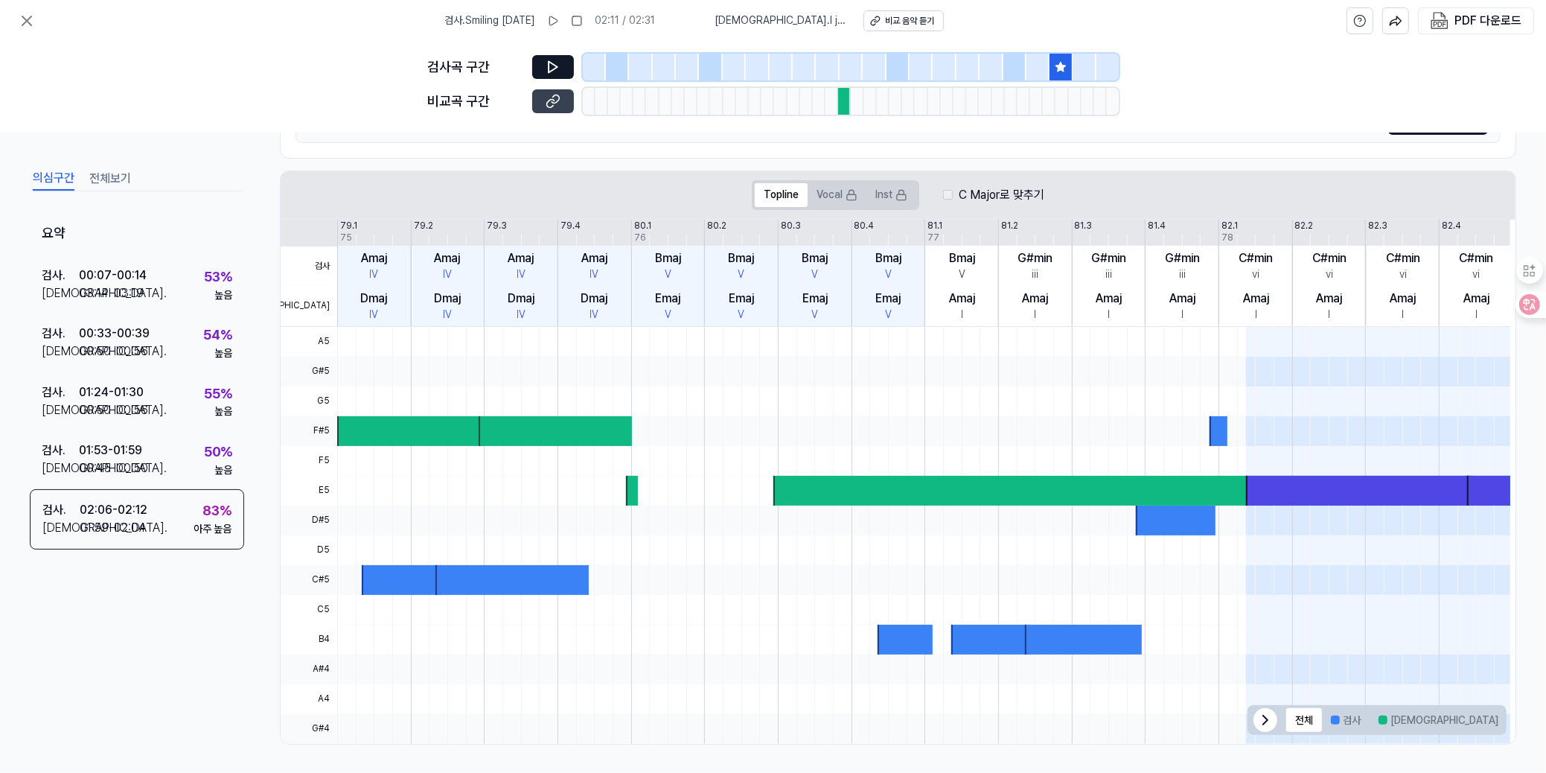
click at [558, 101] on icon at bounding box center [553, 101] width 15 height 15
click at [1507, 714] on button "겹치는 부분" at bounding box center [1545, 720] width 77 height 24
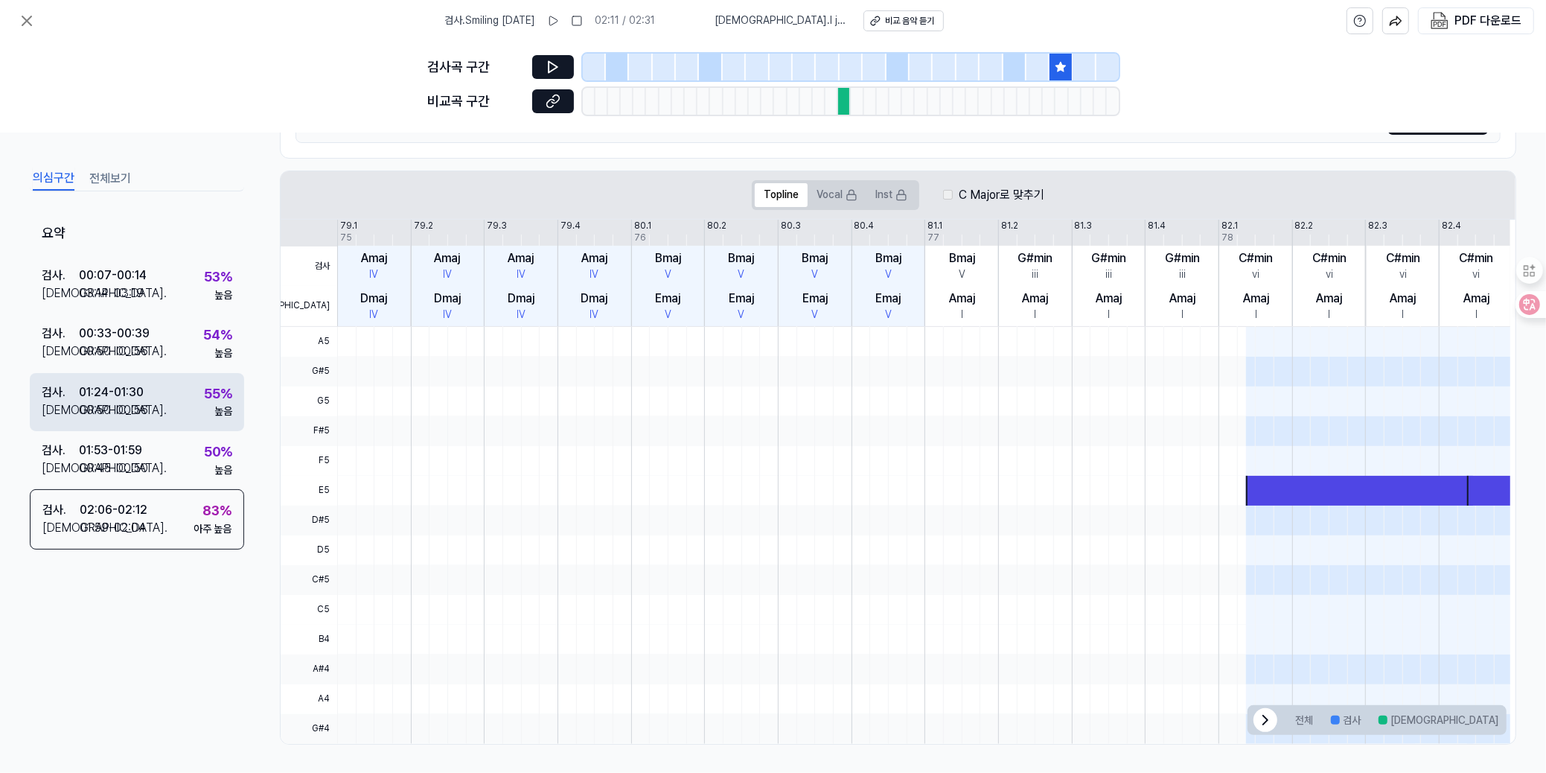
click at [150, 397] on div "검사 . 01:24 - 01:30 비교 . 00:50 - 00:56 55 % 높음" at bounding box center [137, 401] width 214 height 58
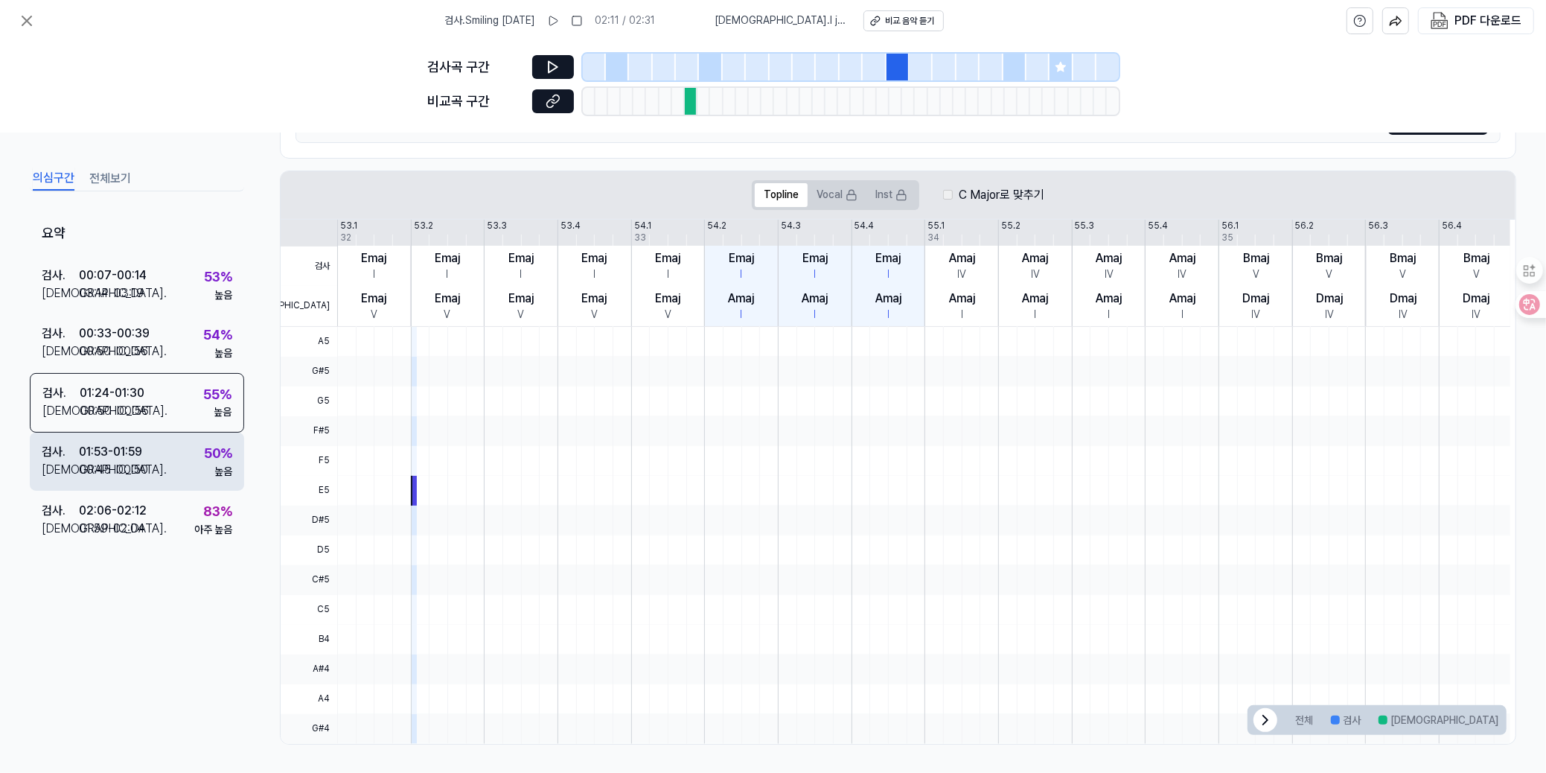
click at [138, 461] on div "00:45 - 00:50" at bounding box center [113, 470] width 69 height 18
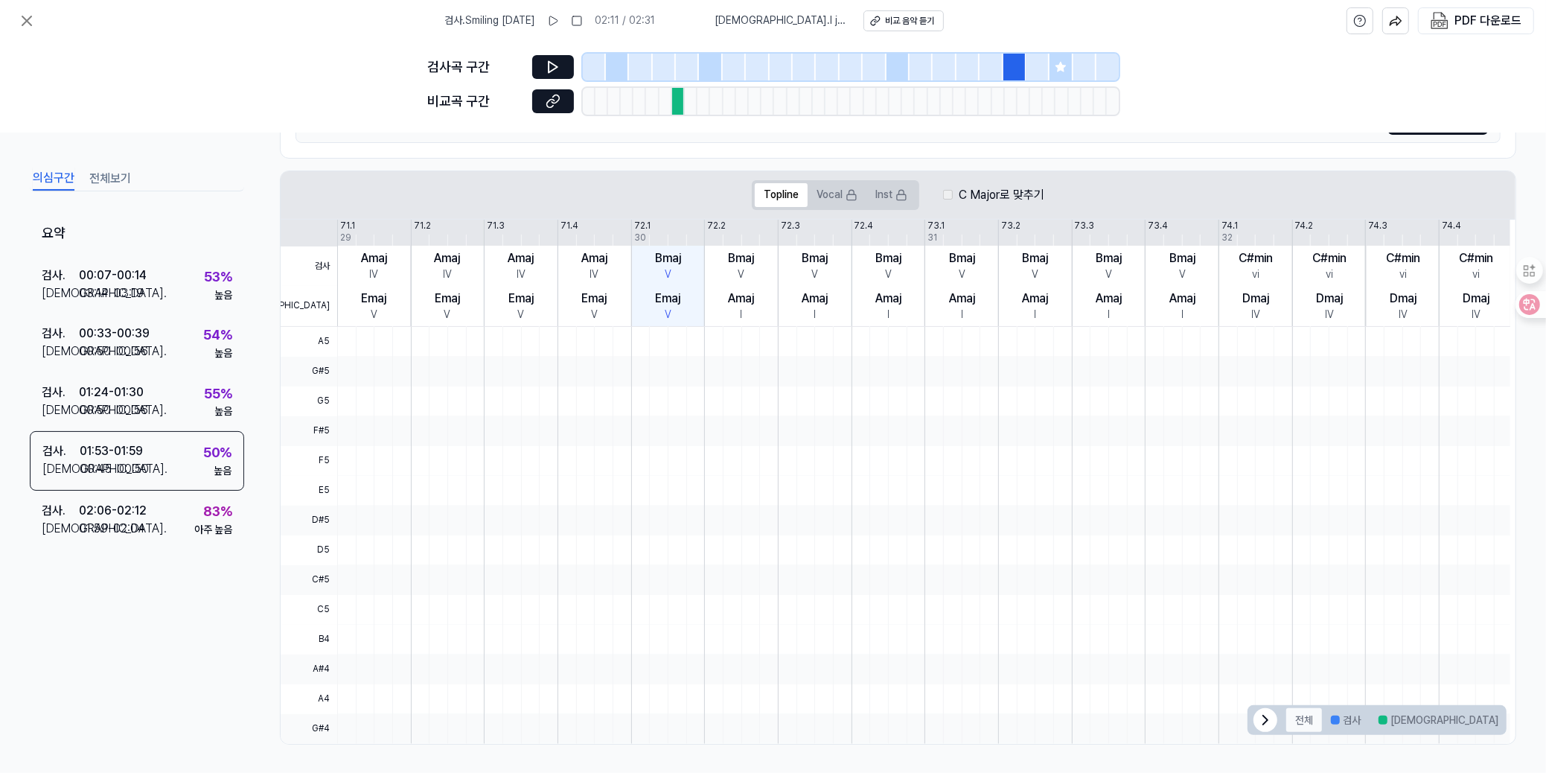
click at [1294, 720] on button "전체" at bounding box center [1304, 720] width 36 height 24
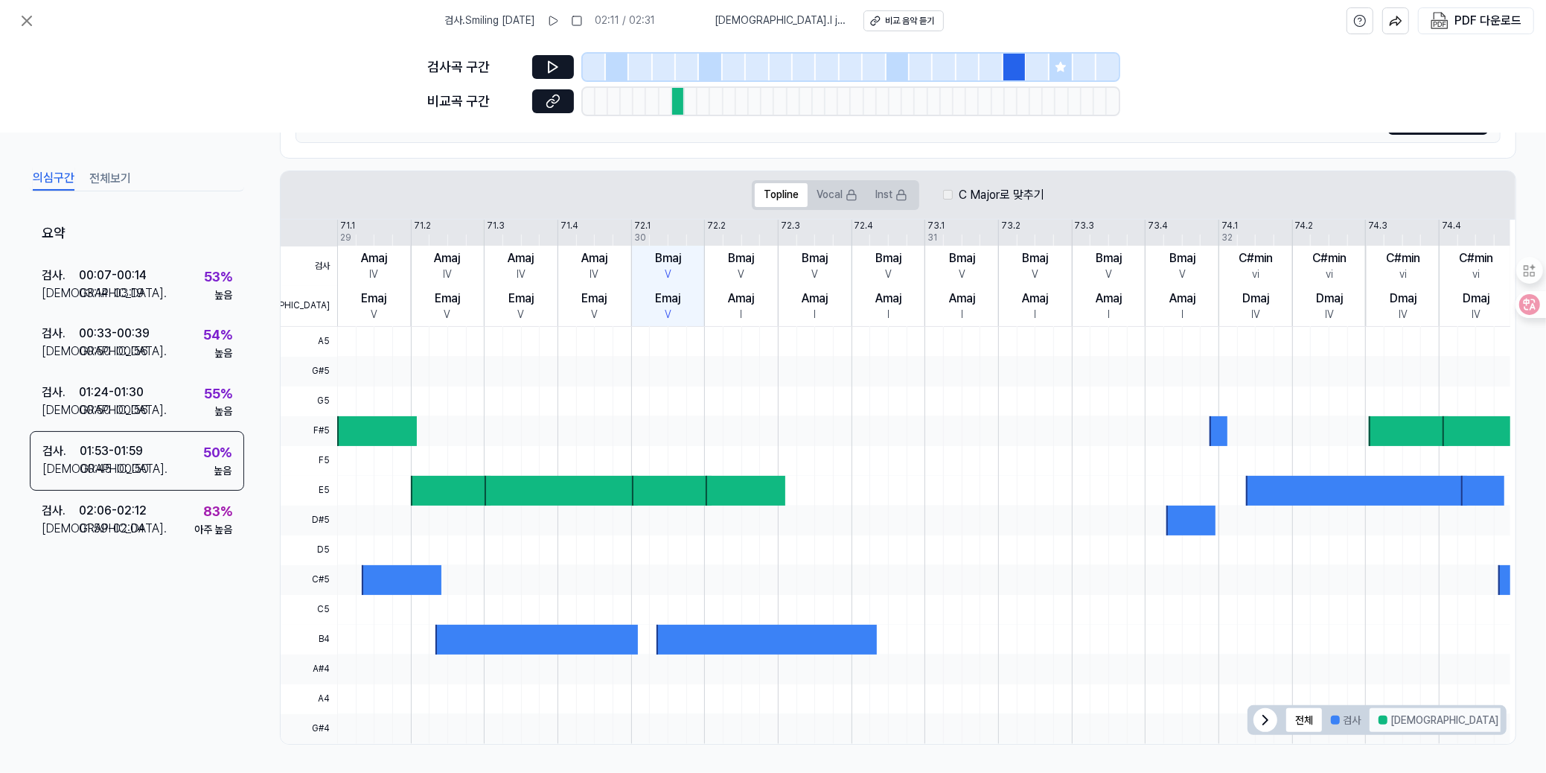
click at [1390, 715] on button "[DEMOGRAPHIC_DATA]" at bounding box center [1439, 720] width 138 height 24
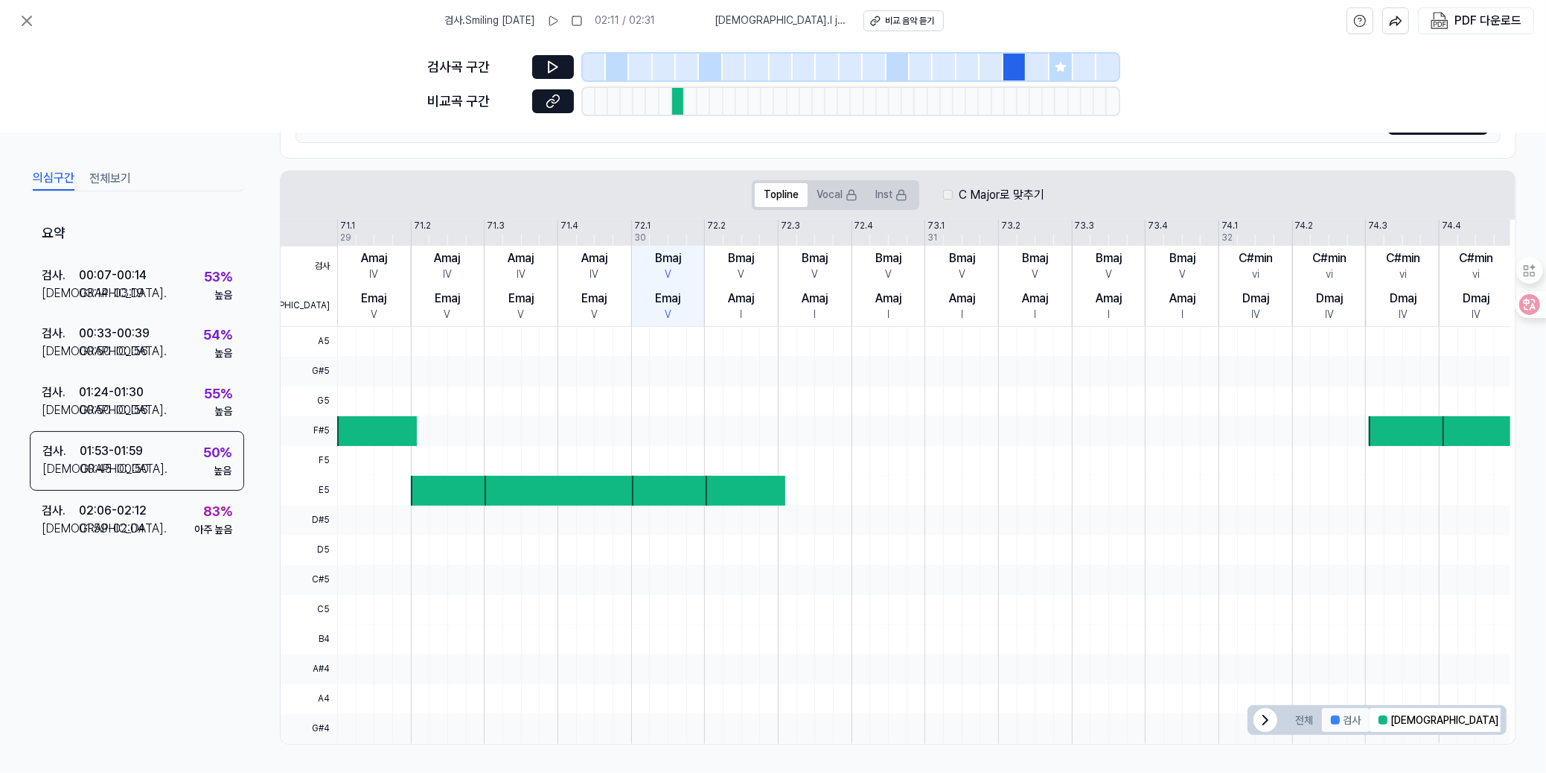
click at [1344, 719] on button "검사" at bounding box center [1346, 720] width 48 height 24
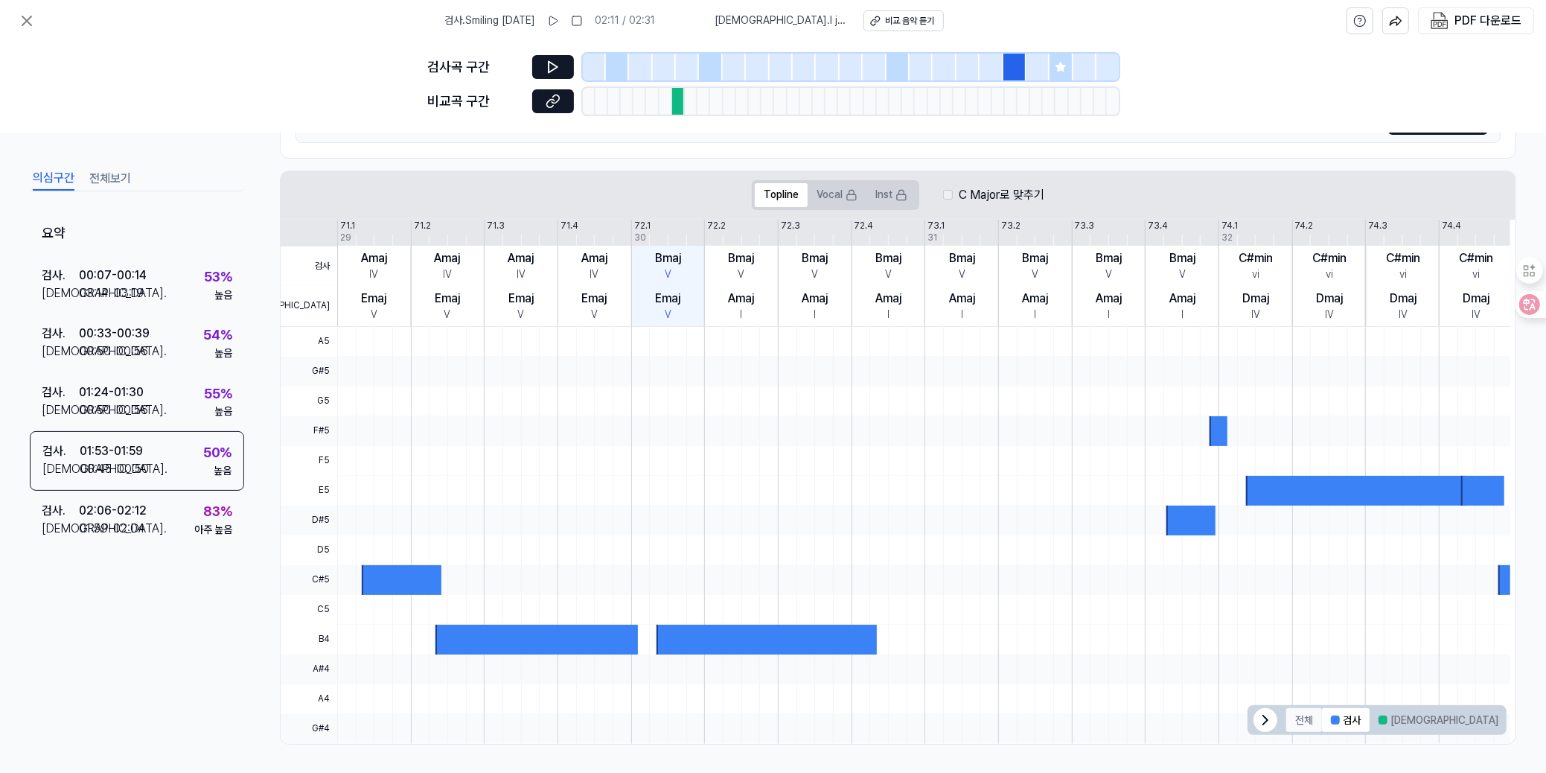
click at [1305, 720] on button "전체" at bounding box center [1304, 720] width 36 height 24
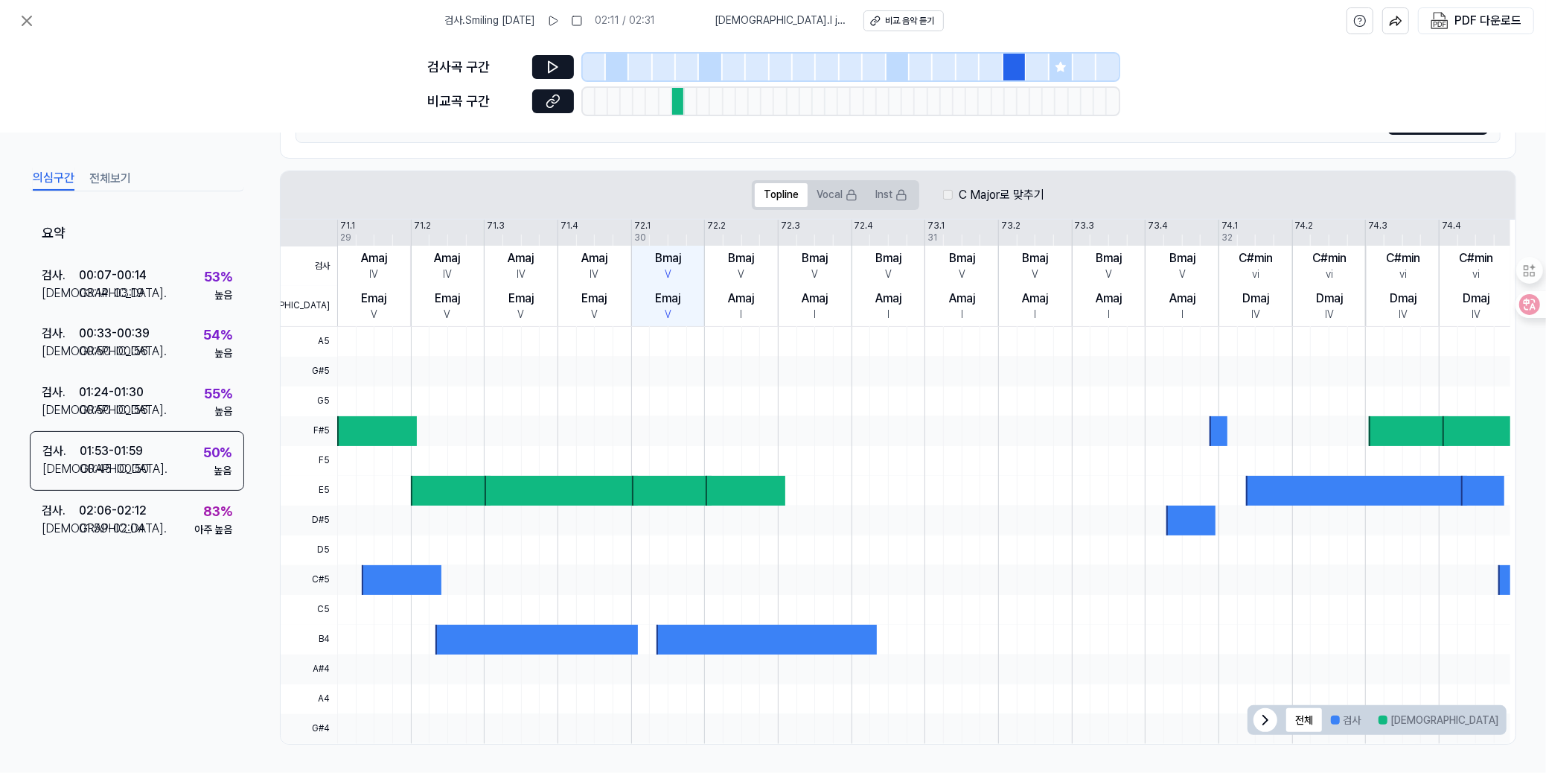
click at [1507, 717] on button "겹치는 부분" at bounding box center [1545, 720] width 77 height 24
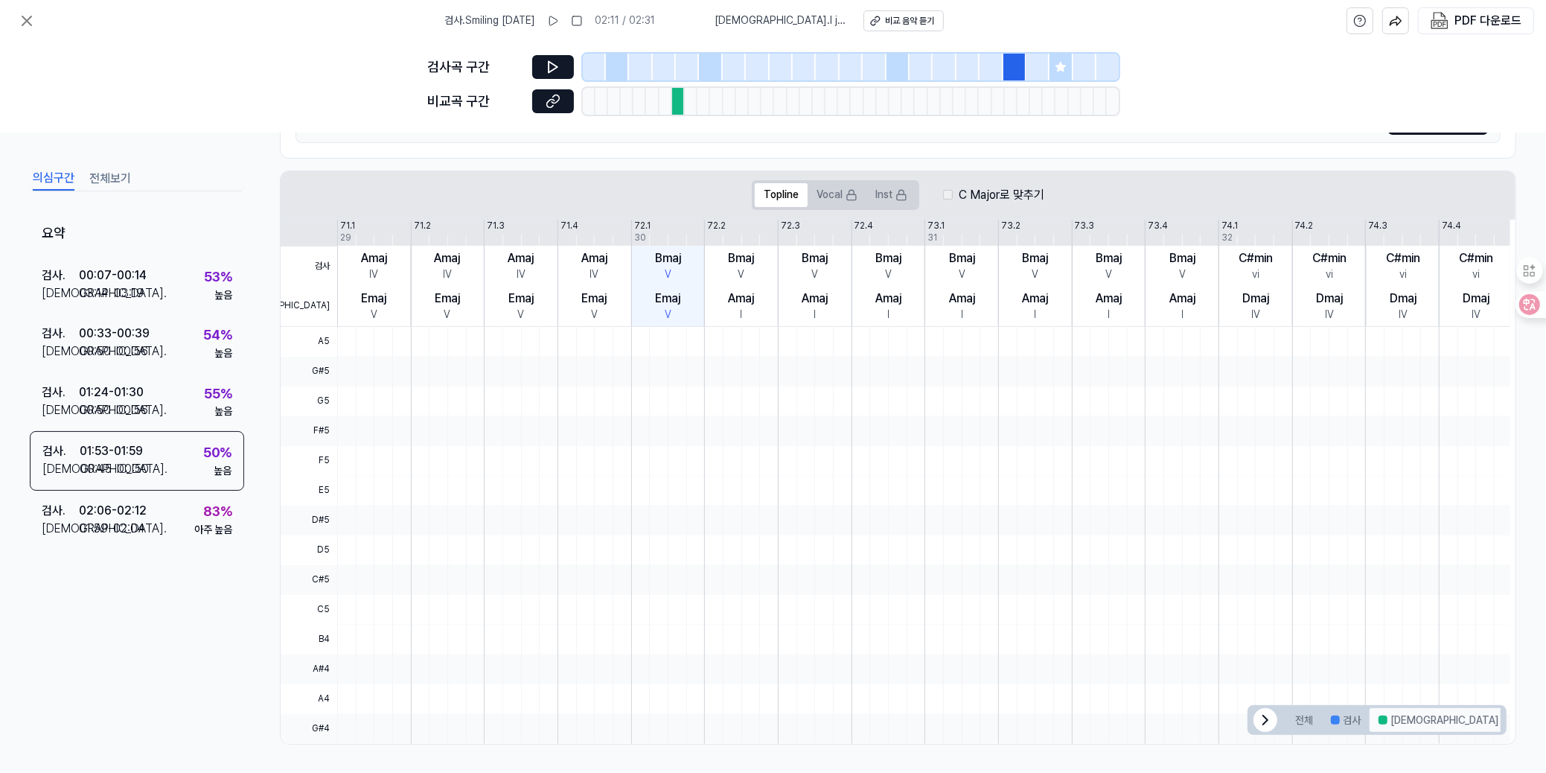
click at [1398, 716] on button "[DEMOGRAPHIC_DATA]" at bounding box center [1439, 720] width 138 height 24
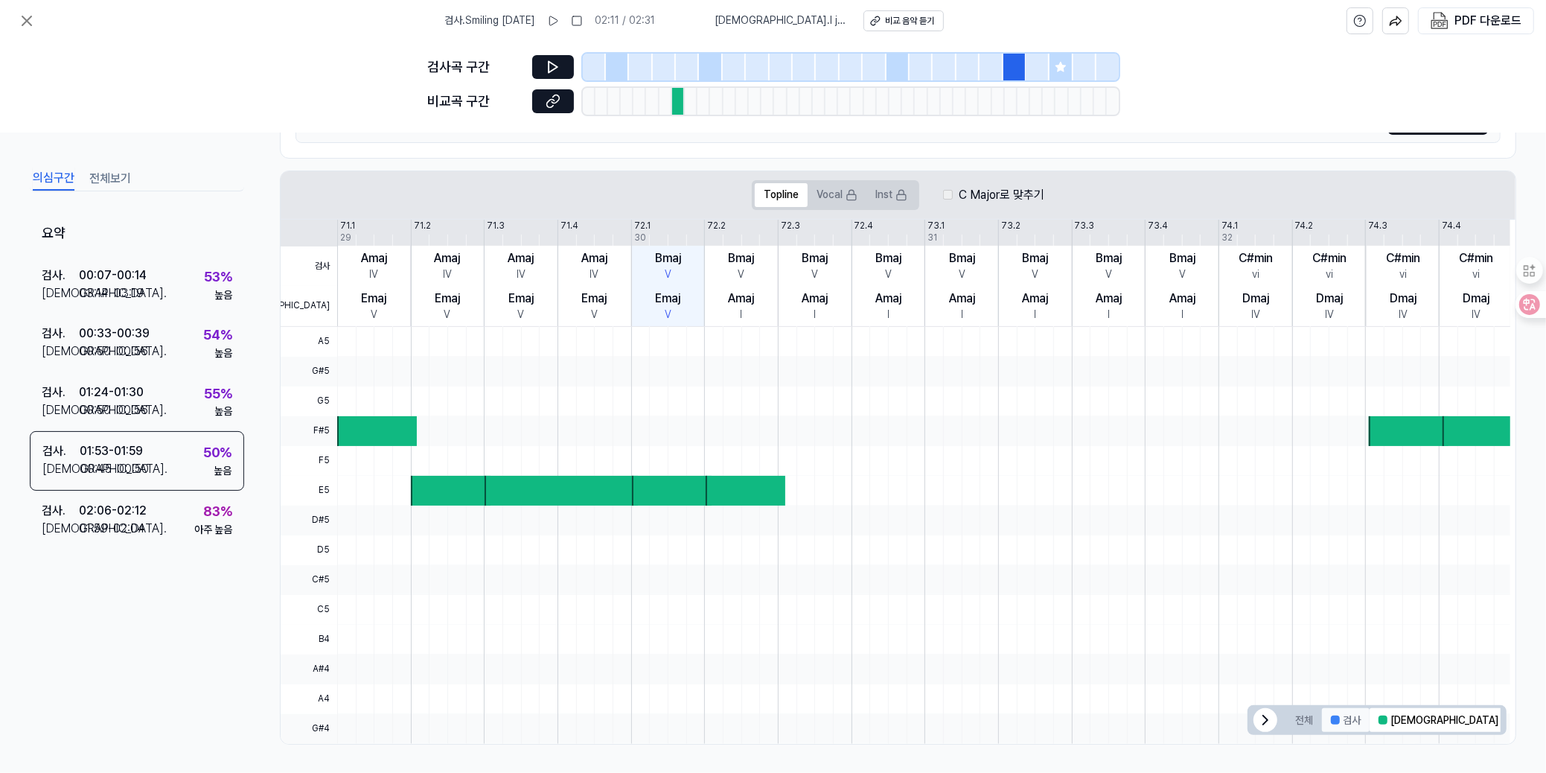
click at [1339, 718] on button "검사" at bounding box center [1346, 720] width 48 height 24
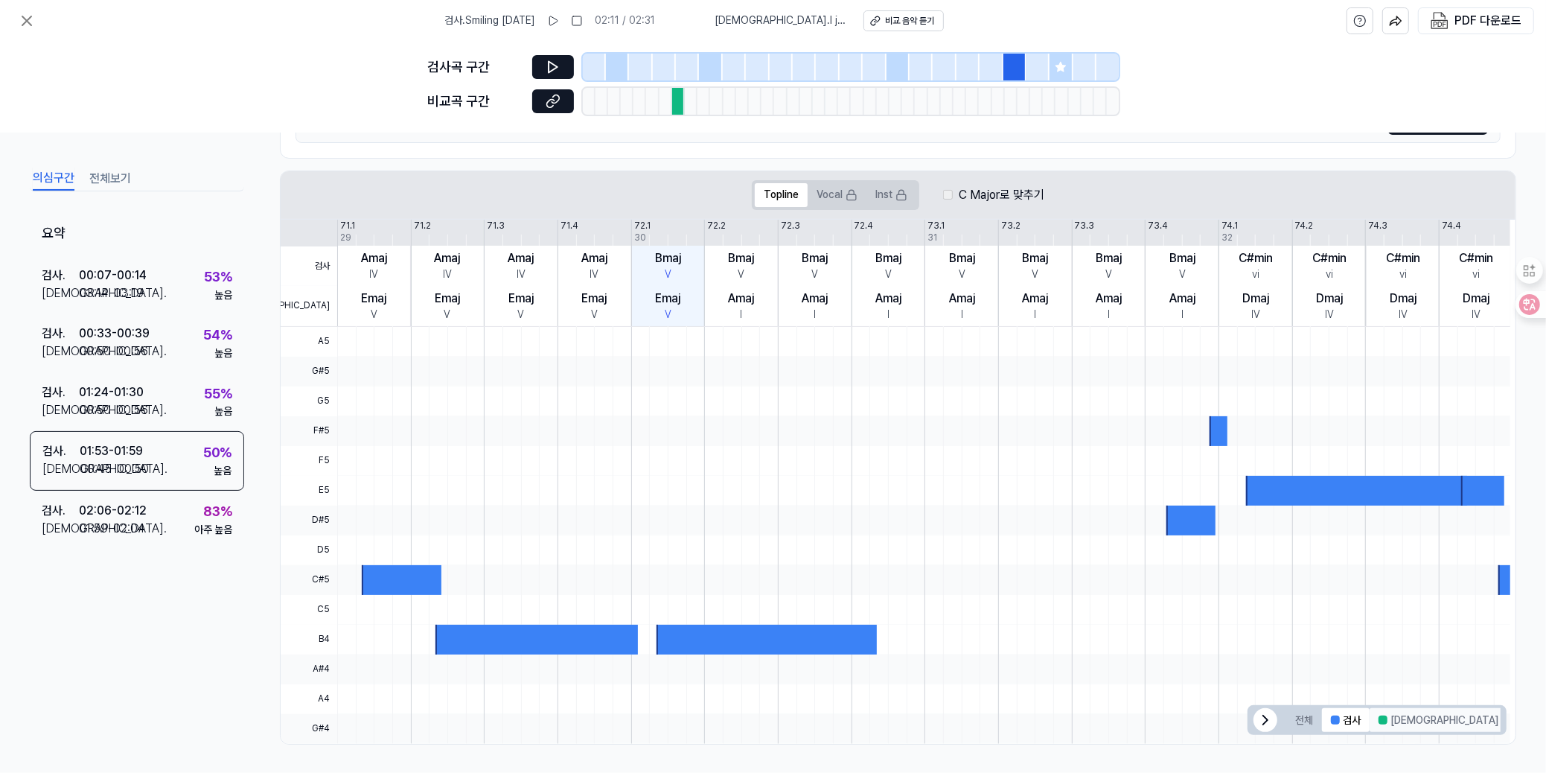
click at [1388, 711] on button "[DEMOGRAPHIC_DATA]" at bounding box center [1439, 720] width 138 height 24
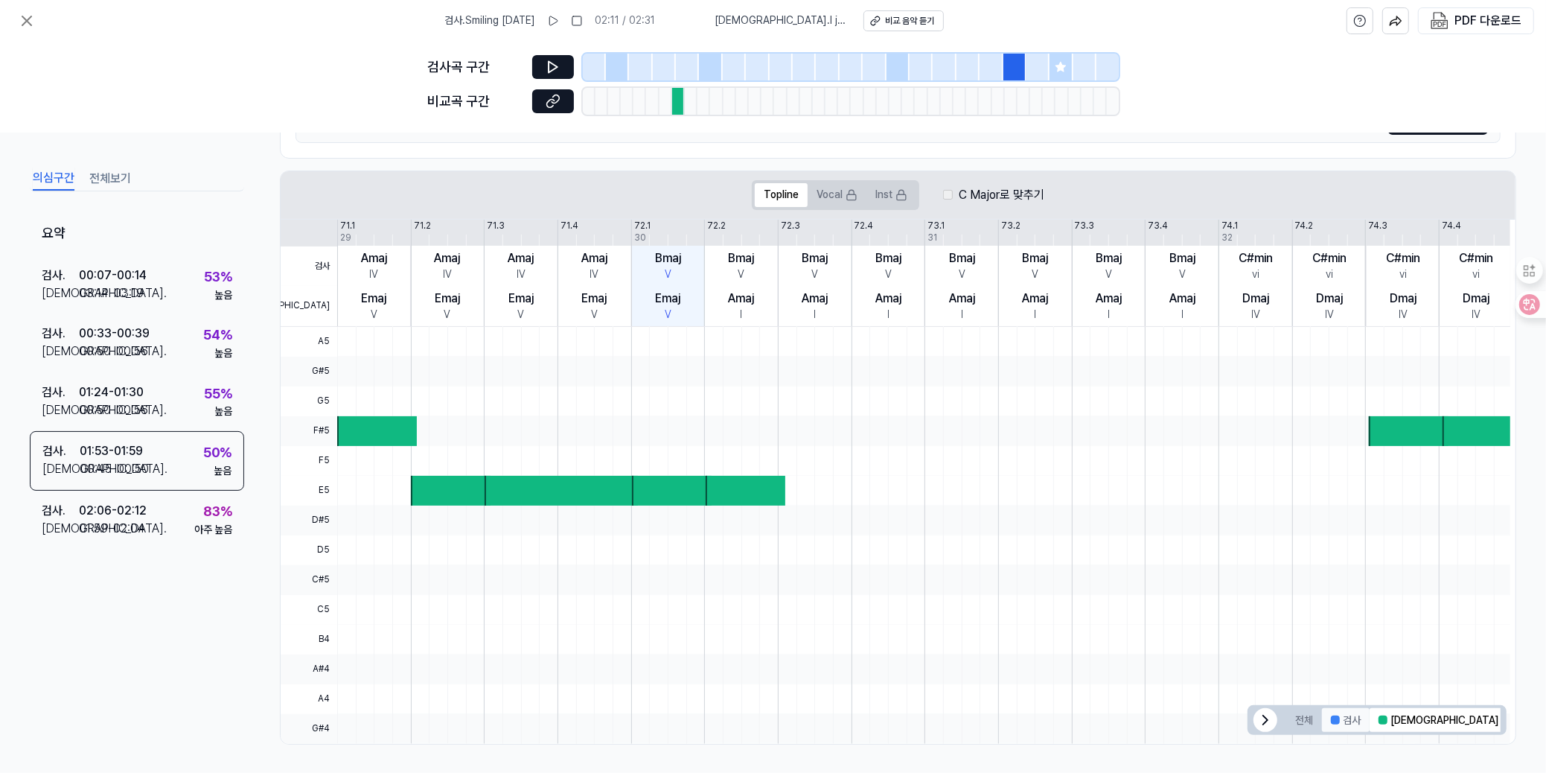
click at [1344, 716] on button "검사" at bounding box center [1346, 720] width 48 height 24
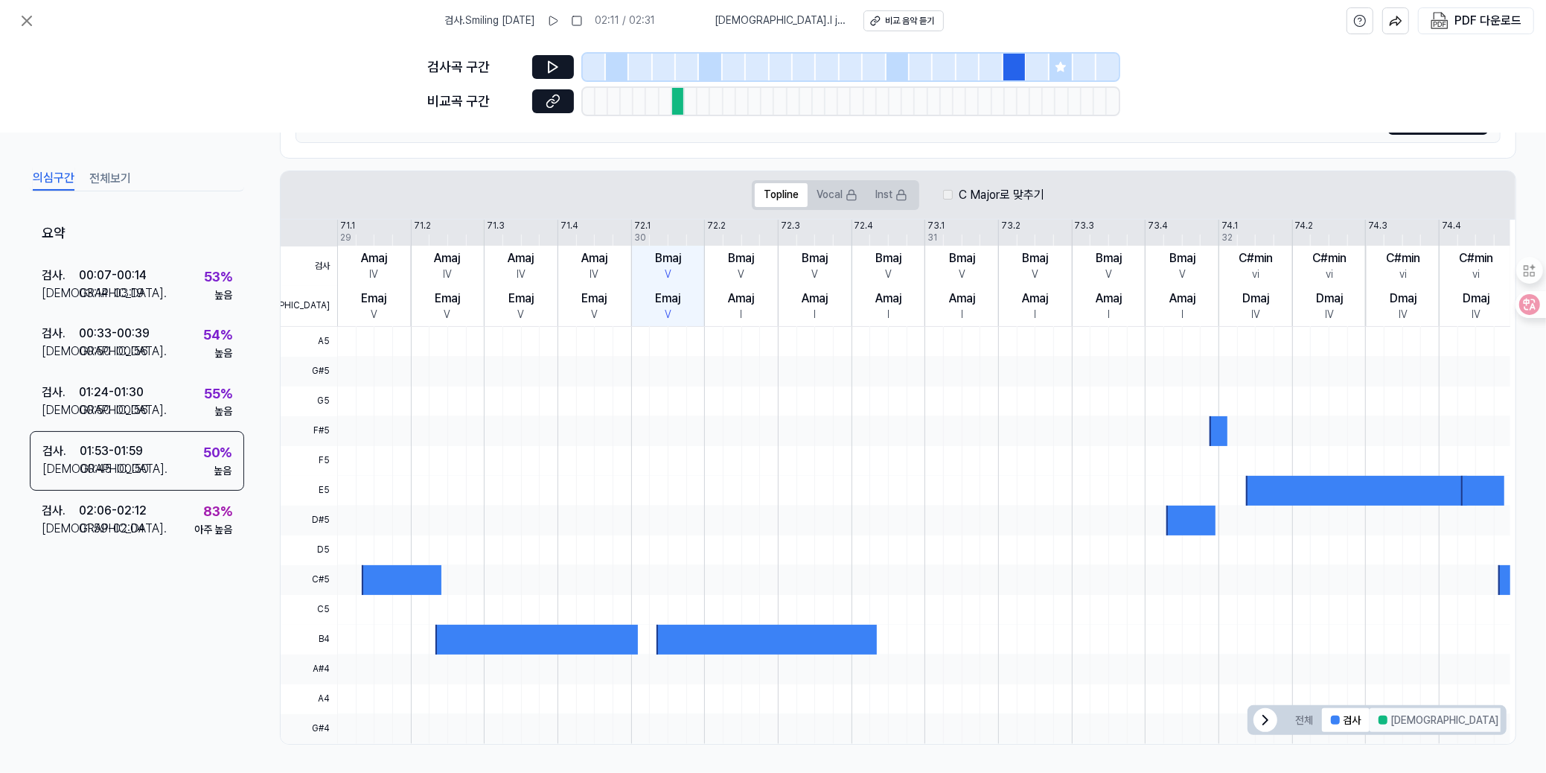
click at [1402, 709] on button "[DEMOGRAPHIC_DATA]" at bounding box center [1439, 720] width 138 height 24
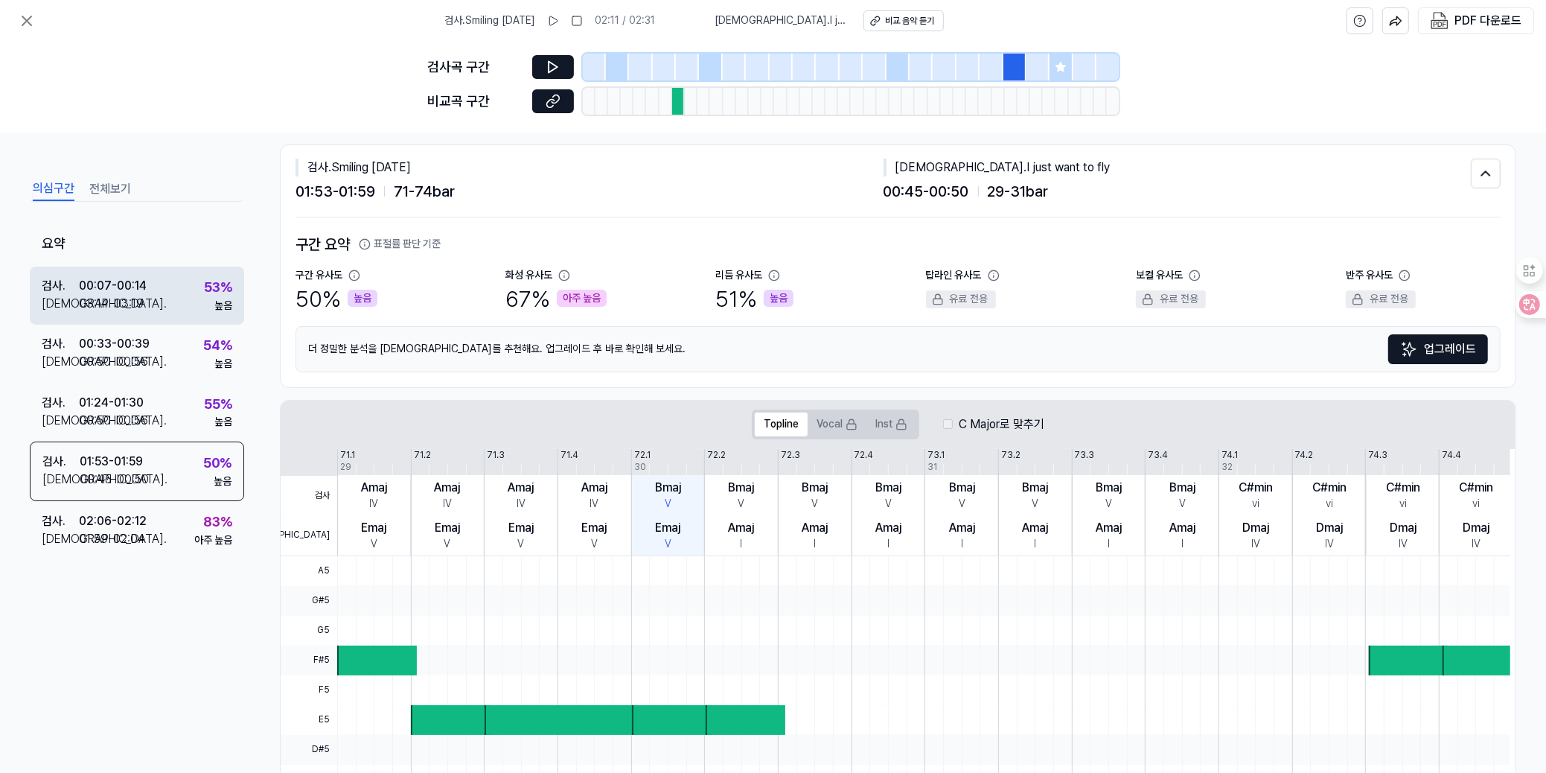
scroll to position [0, 0]
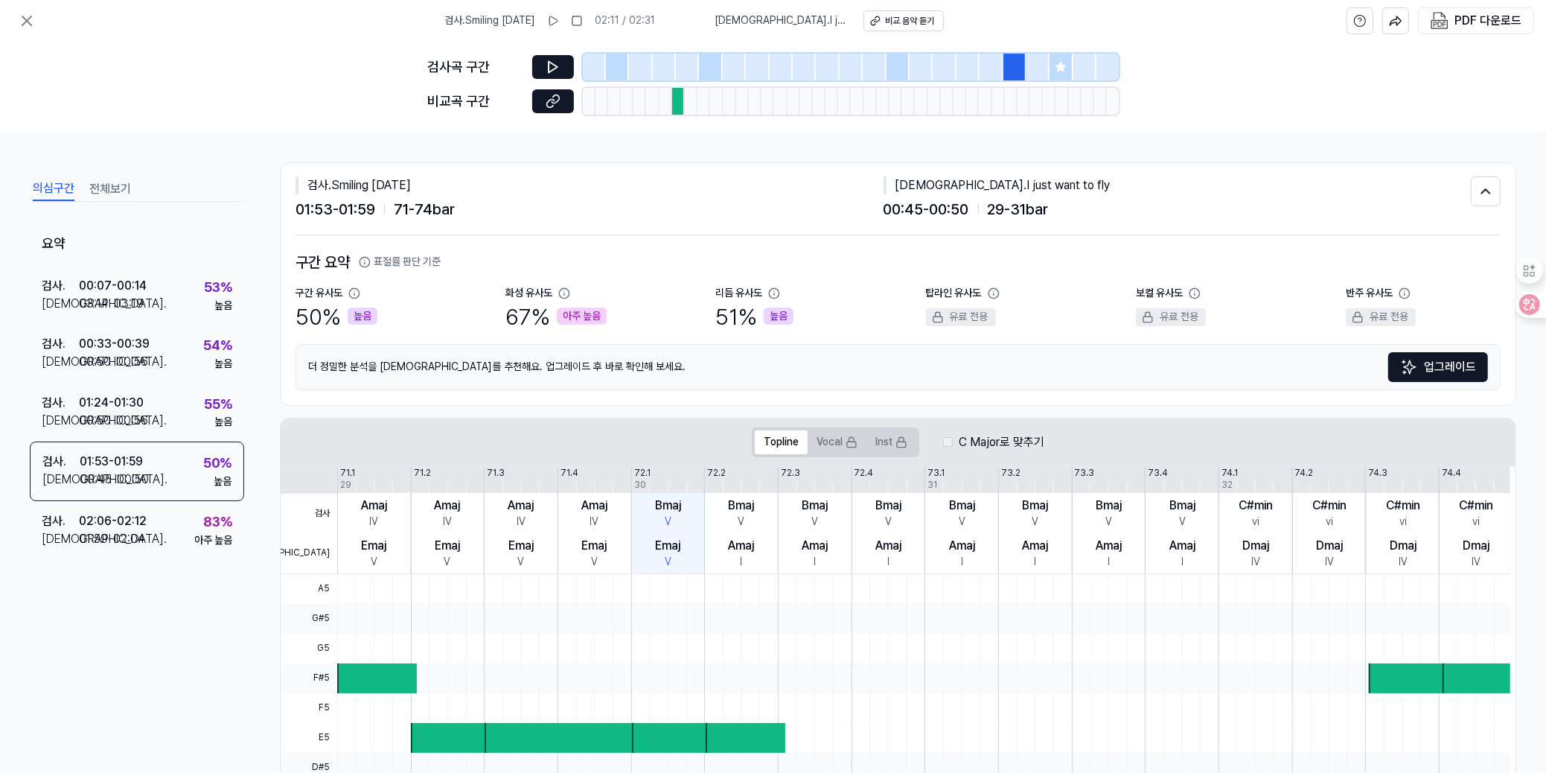
click at [112, 177] on button "전체보기" at bounding box center [110, 189] width 42 height 24
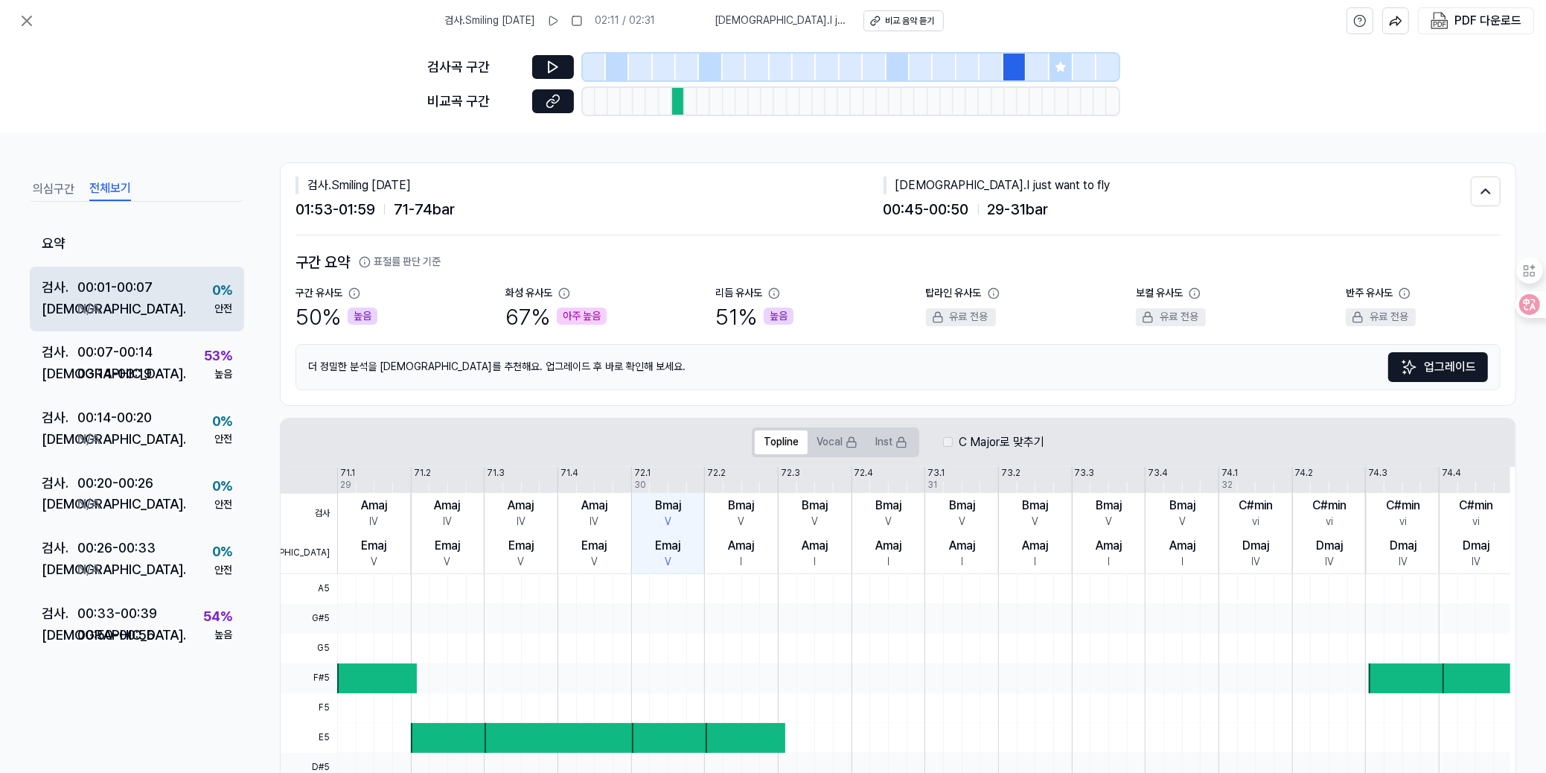
click at [100, 281] on div "00:01 - 00:07" at bounding box center [114, 288] width 75 height 22
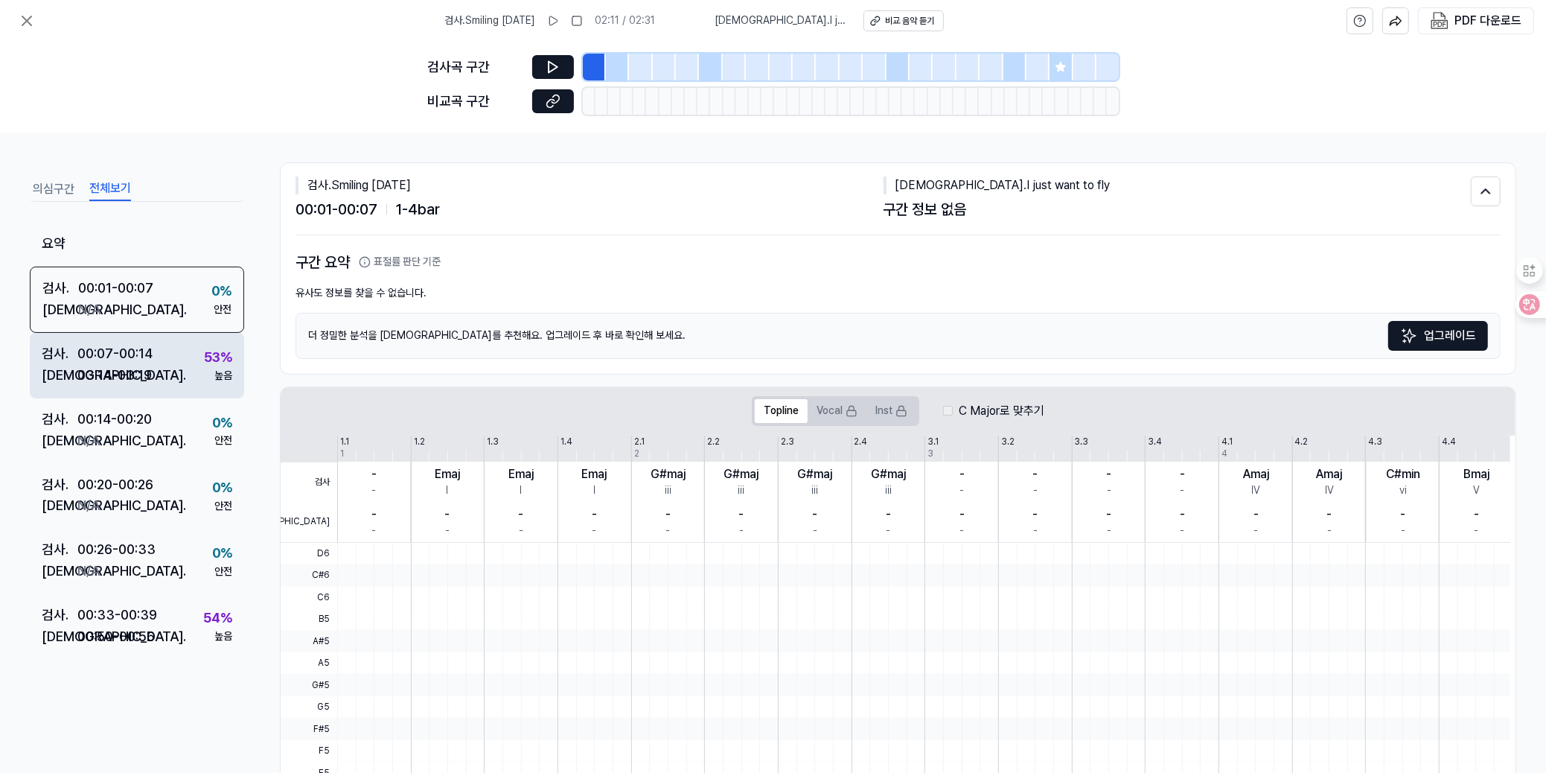
click at [114, 348] on div "00:07 - 00:14" at bounding box center [114, 354] width 75 height 22
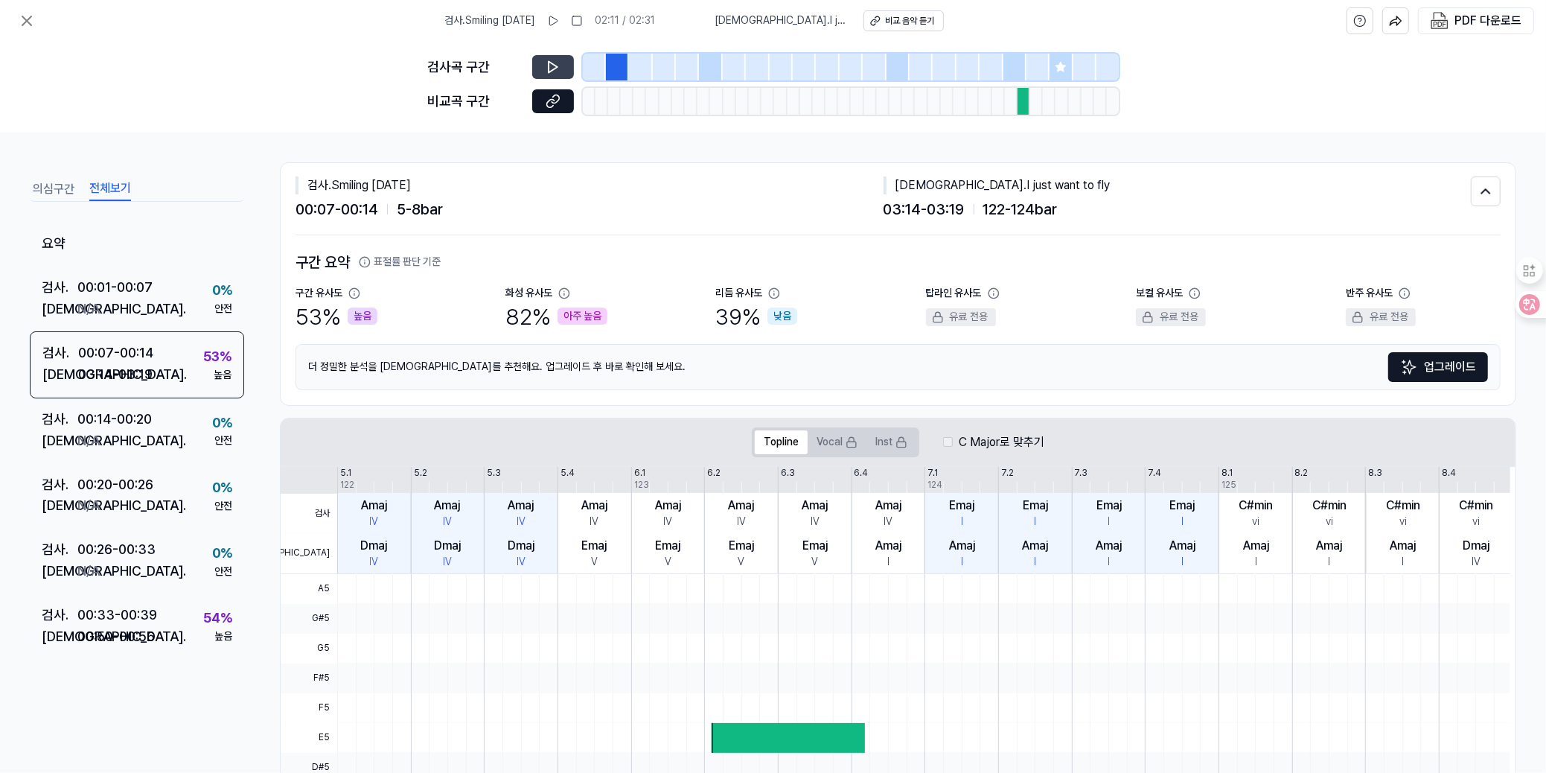
click at [560, 61] on button at bounding box center [553, 67] width 42 height 24
click at [550, 68] on icon at bounding box center [553, 67] width 15 height 15
click at [552, 60] on icon at bounding box center [553, 67] width 15 height 15
click at [552, 100] on icon at bounding box center [553, 101] width 15 height 15
click at [45, 182] on button "의심구간" at bounding box center [54, 189] width 42 height 24
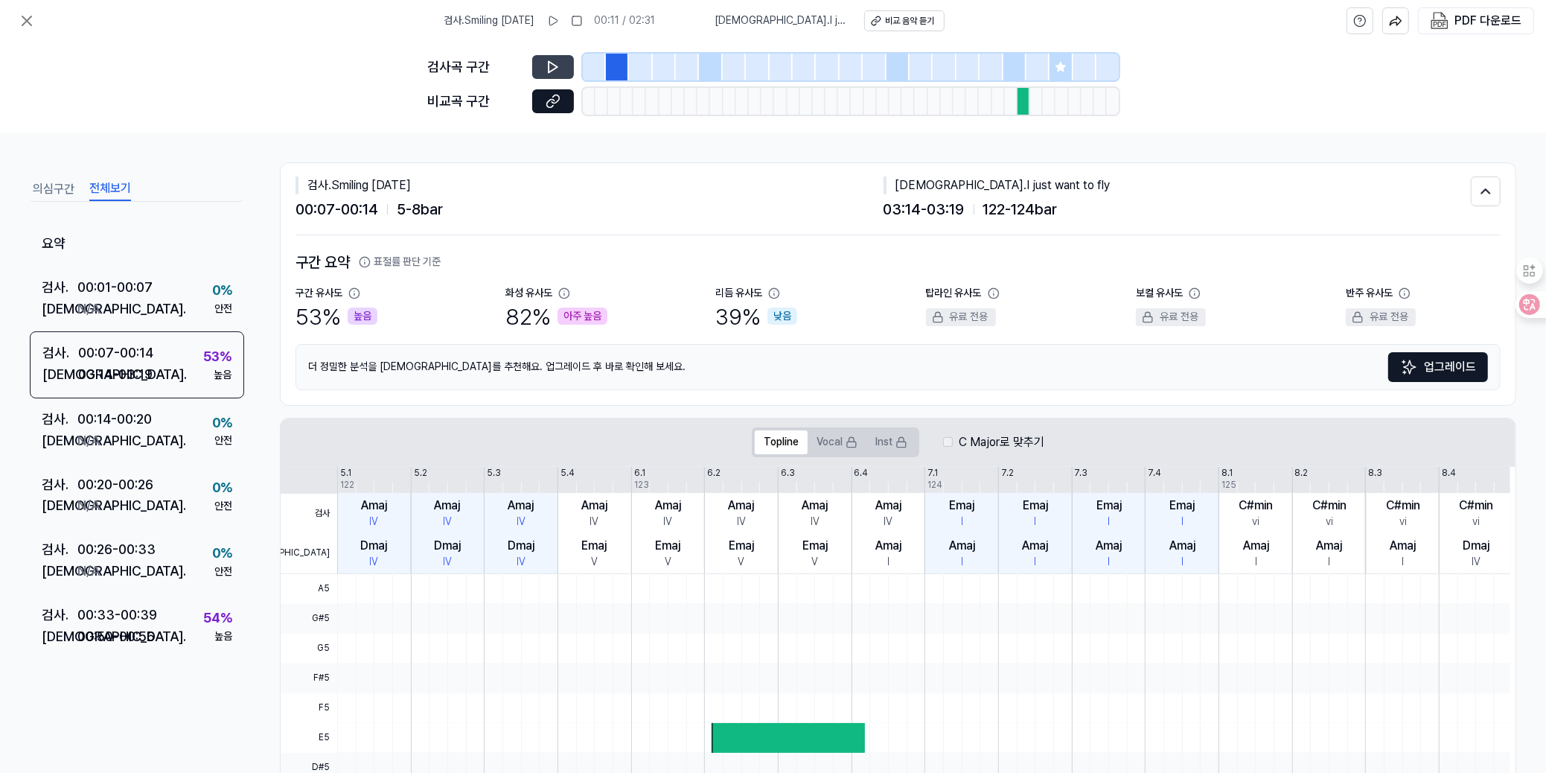
click at [108, 185] on button "전체보기" at bounding box center [110, 189] width 42 height 24
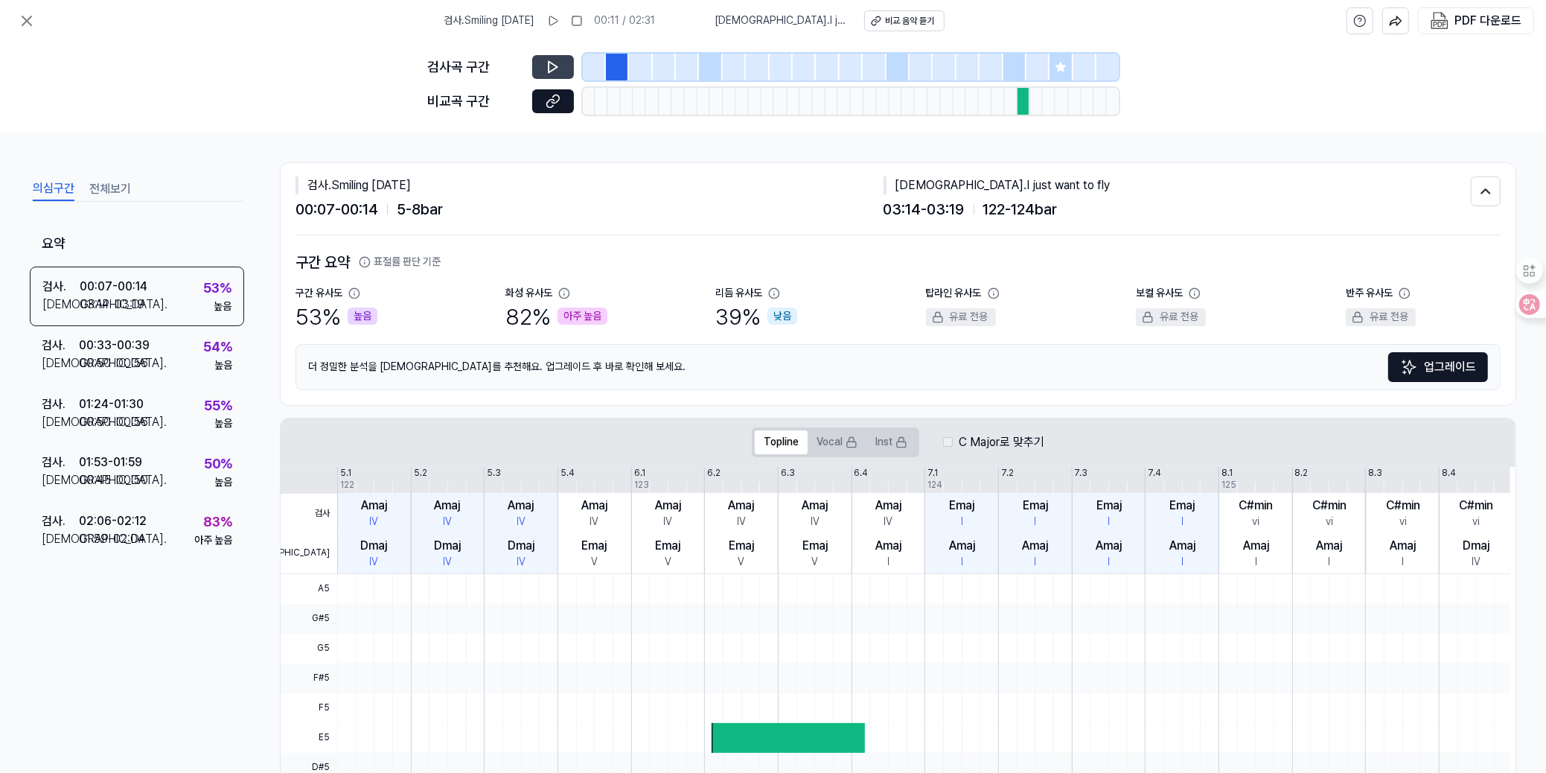
click at [59, 191] on button "의심구간" at bounding box center [54, 189] width 42 height 24
click at [22, 16] on icon at bounding box center [26, 20] width 9 height 9
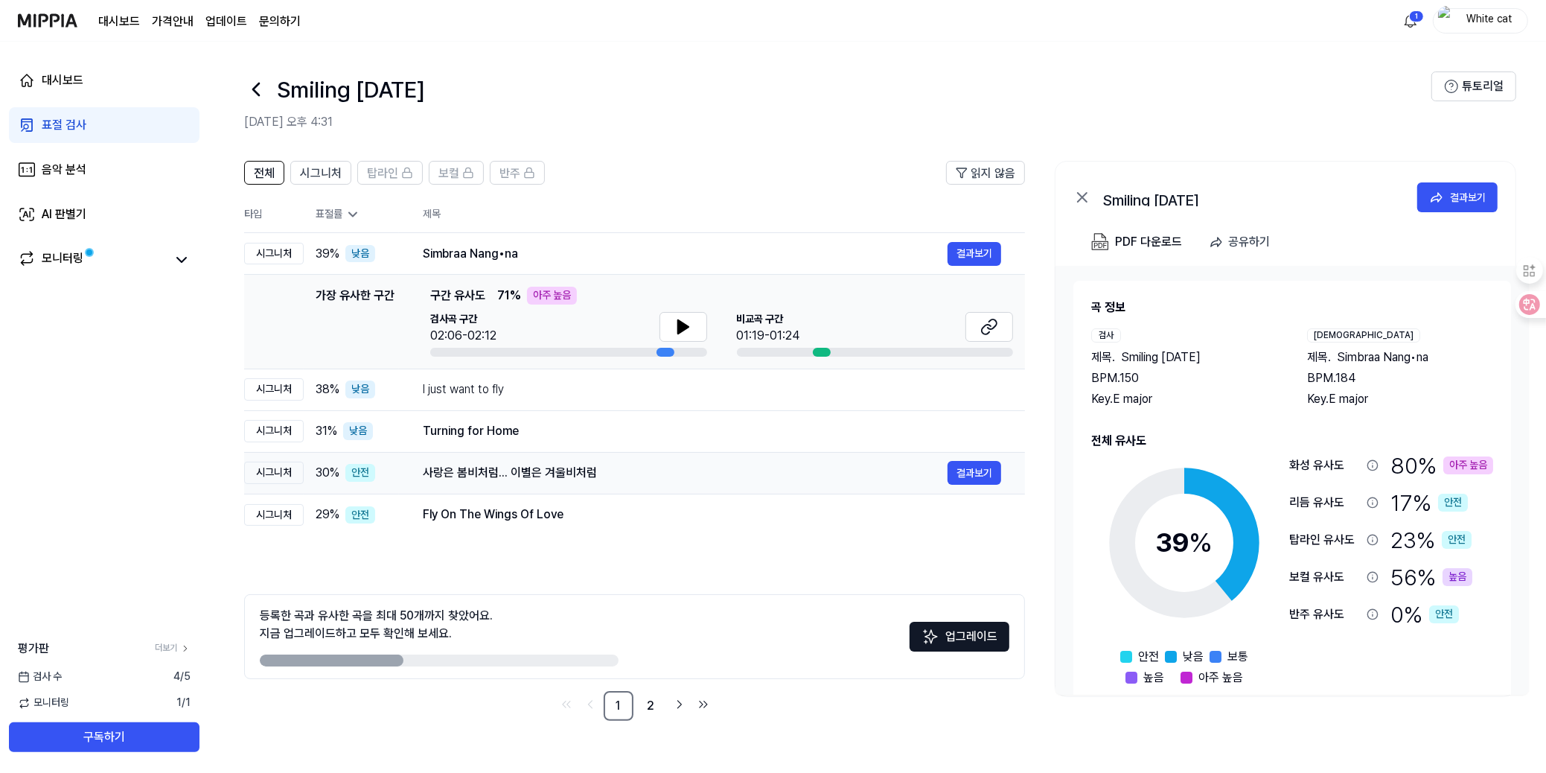
click at [459, 475] on div "사랑은 봄비처럼... 이별은 겨울비처럼" at bounding box center [685, 473] width 525 height 18
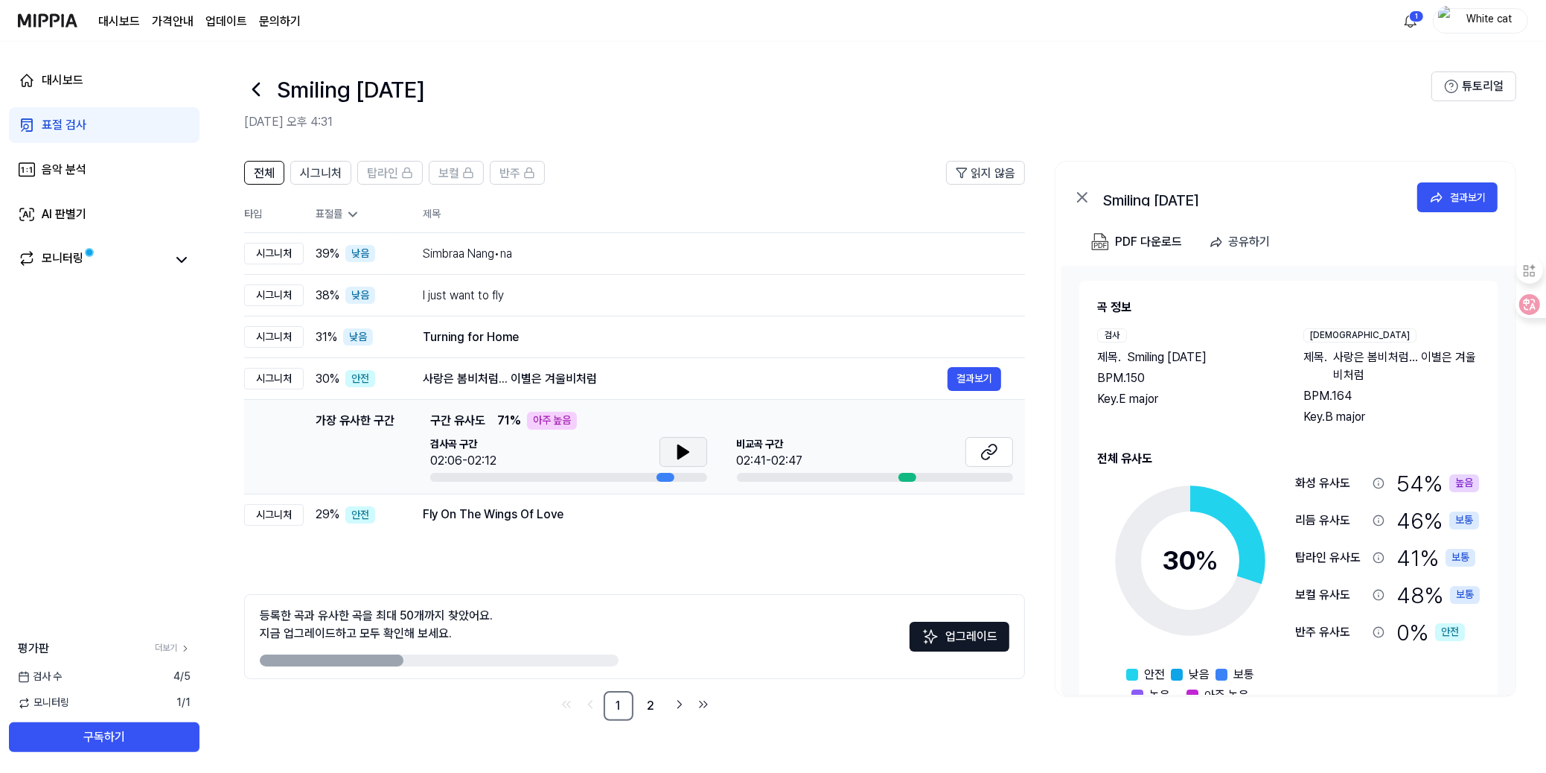
click at [683, 452] on icon at bounding box center [682, 451] width 10 height 13
click at [683, 444] on icon at bounding box center [683, 452] width 18 height 18
click at [983, 447] on icon at bounding box center [989, 452] width 18 height 18
click at [200, 571] on div "대시보드 표절 검사 음악 분석 AI 판별기 모니터링 평가판 더보기 검사 [DATE] 모니터링 1 / 1 구독하기" at bounding box center [104, 407] width 208 height 731
click at [454, 259] on div "Simbraa Nang•na" at bounding box center [685, 254] width 525 height 18
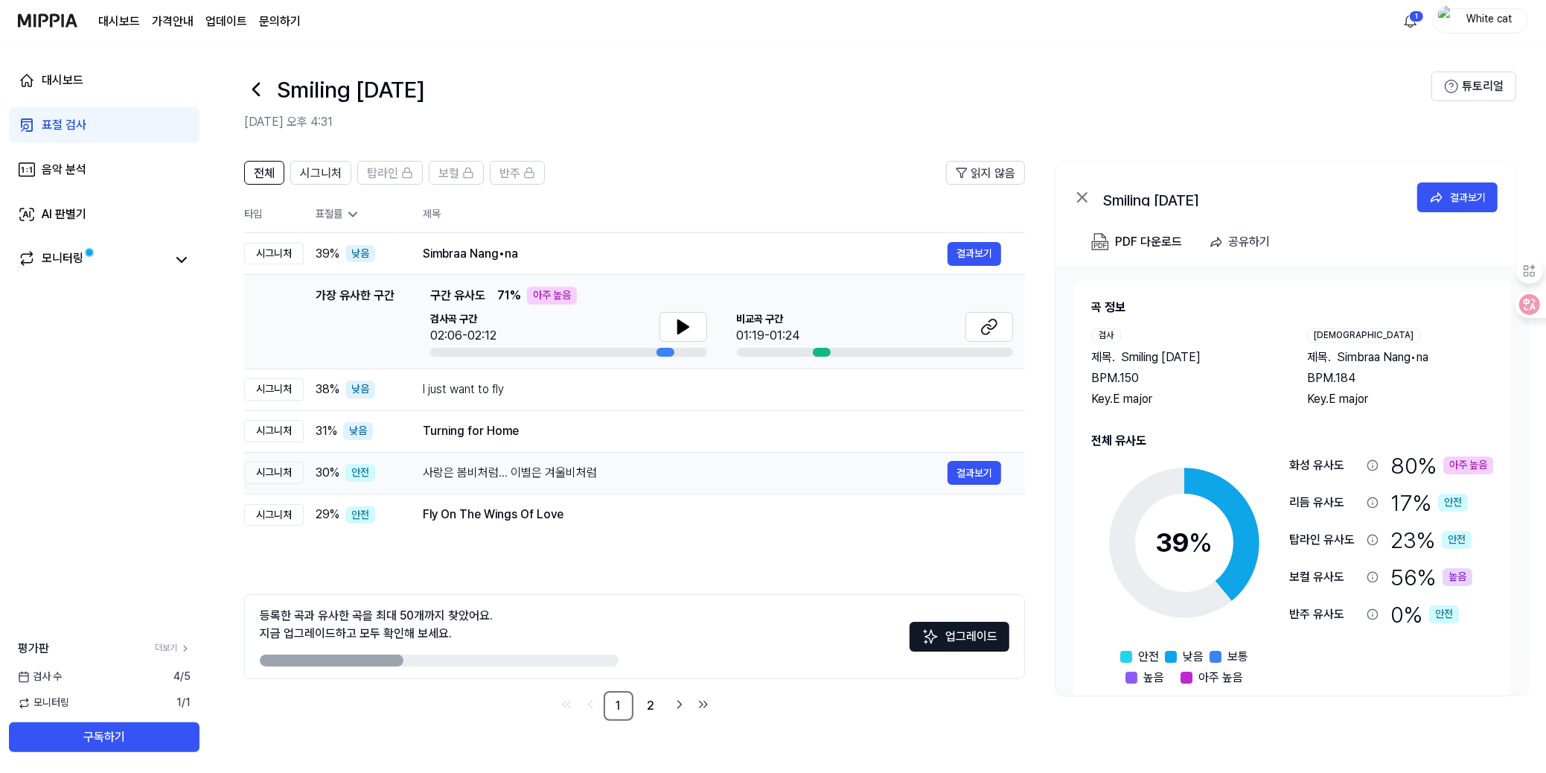
click at [476, 480] on div "사랑은 봄비처럼... 이별은 겨울비처럼" at bounding box center [685, 473] width 525 height 18
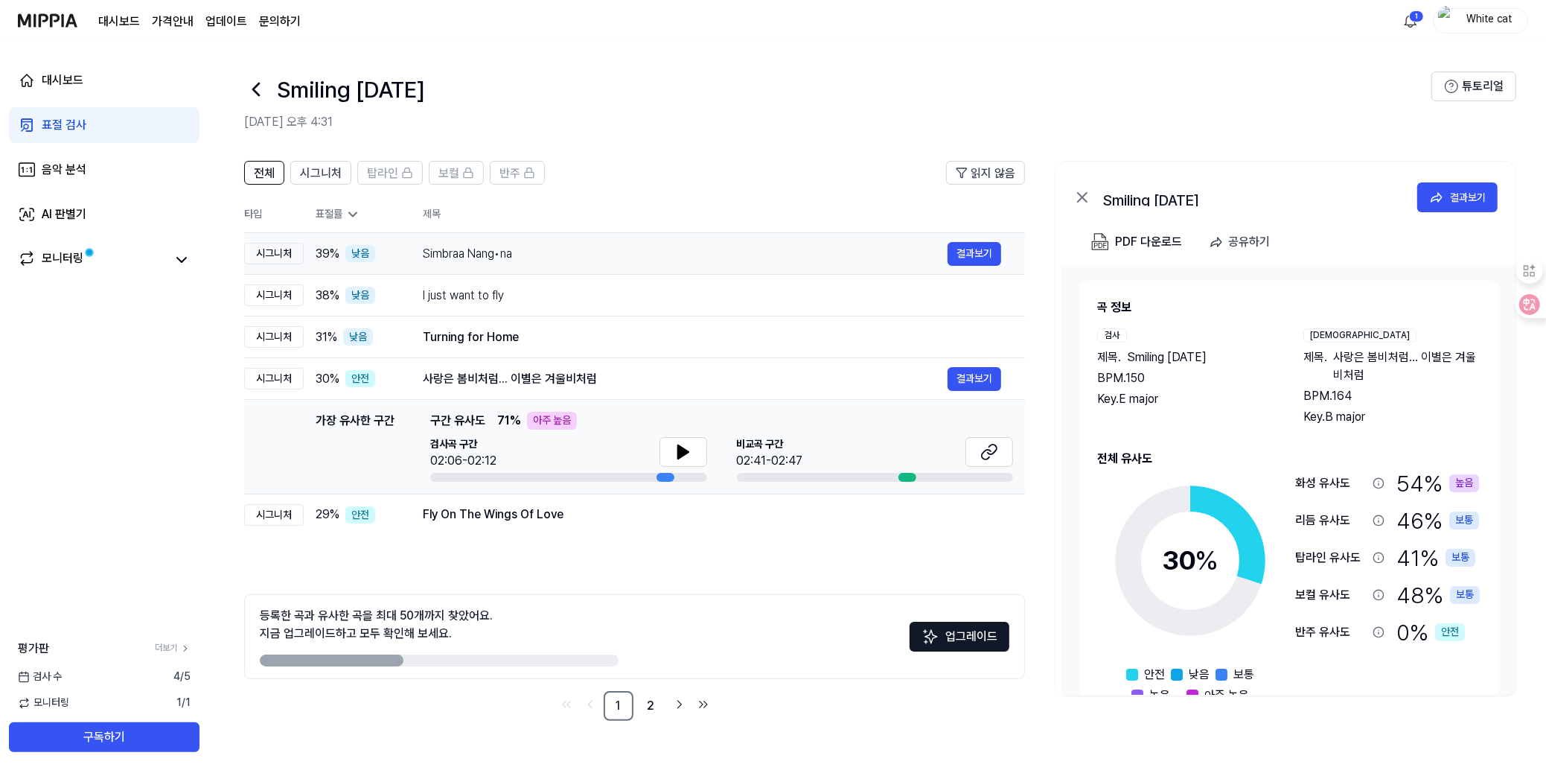
click at [468, 250] on div "Simbraa Nang•na" at bounding box center [685, 254] width 525 height 18
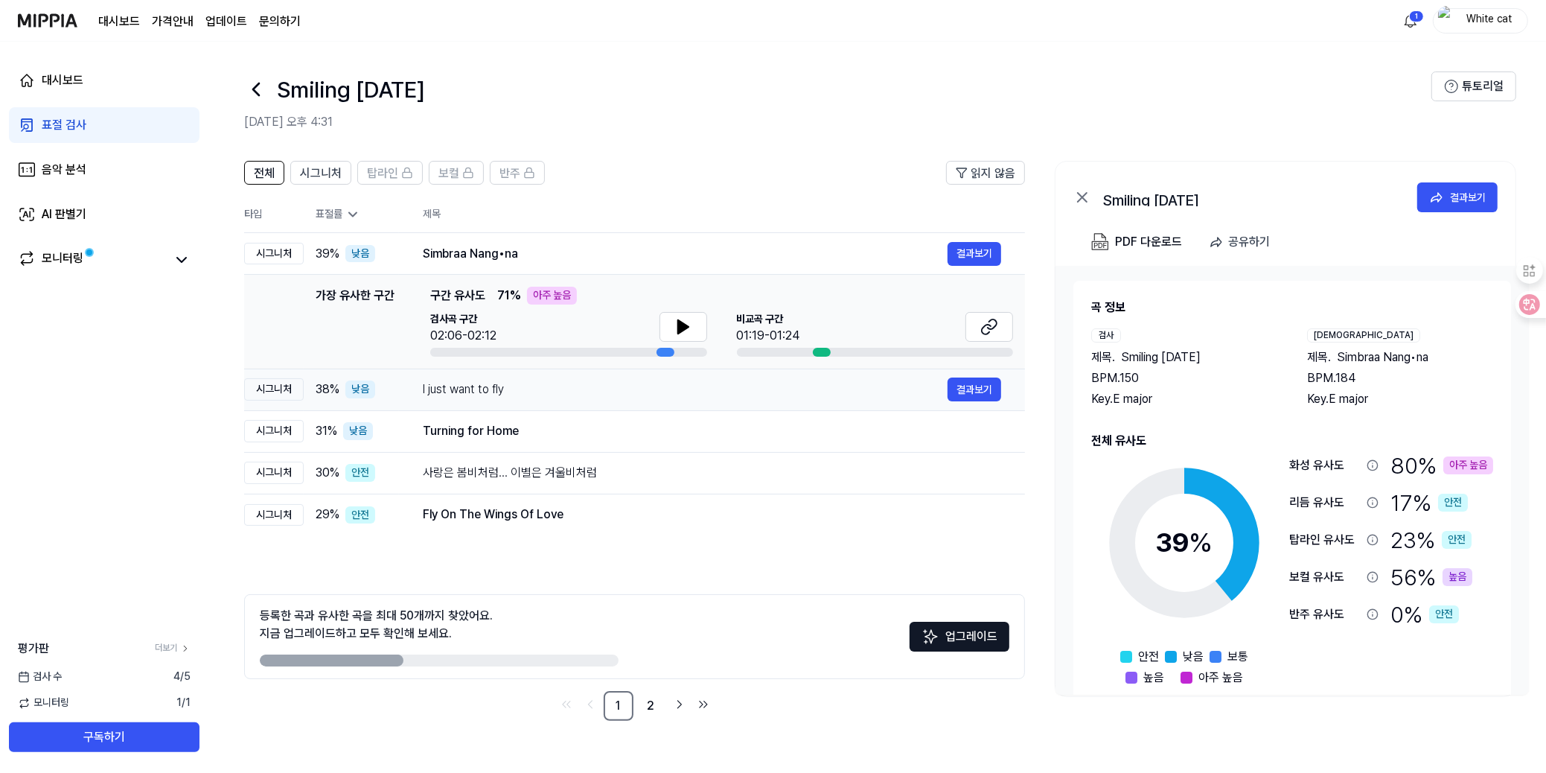
click at [456, 381] on div "I just want to fly" at bounding box center [685, 389] width 525 height 18
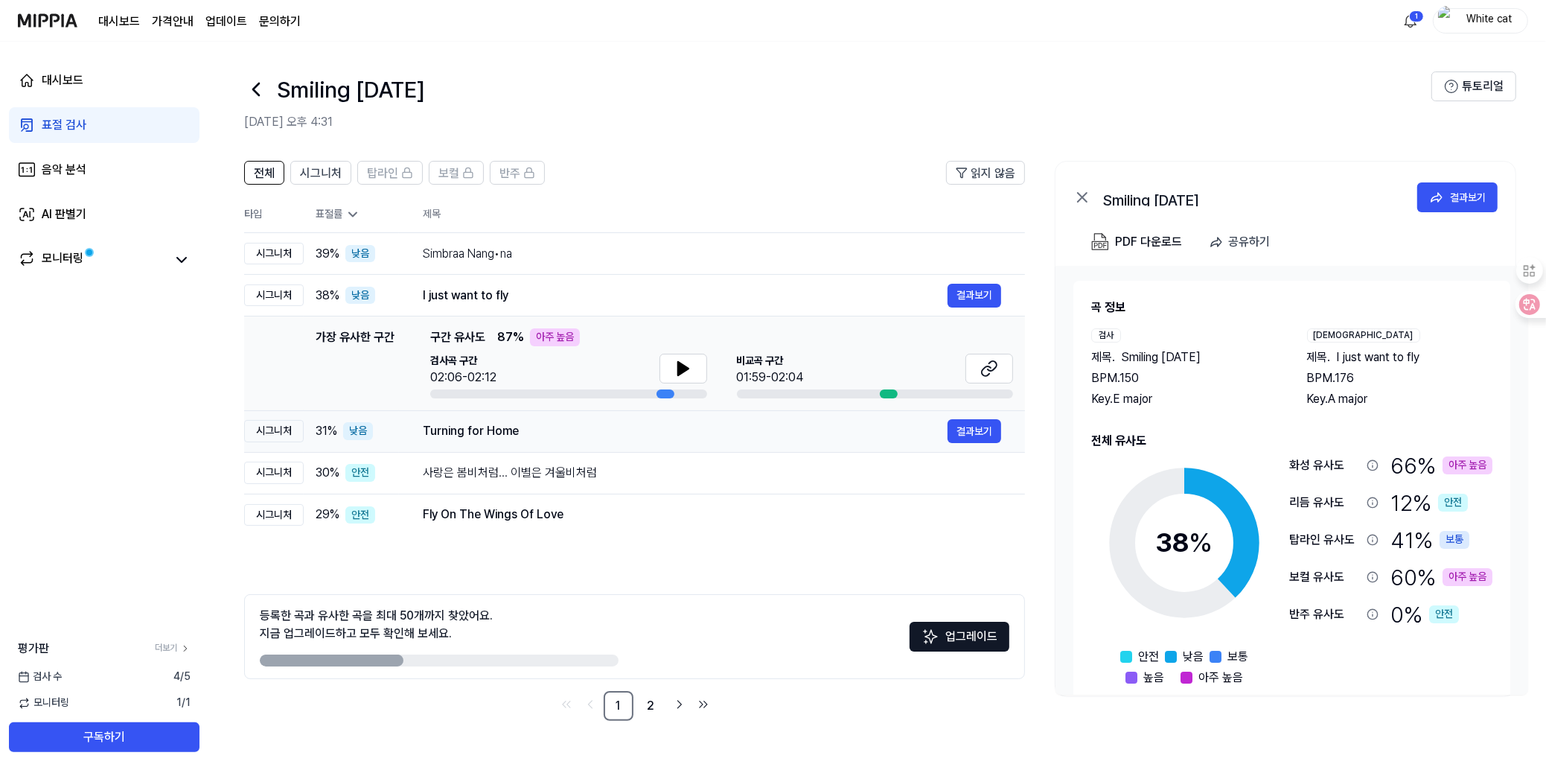
click at [480, 429] on div "Turning for Home" at bounding box center [685, 431] width 525 height 18
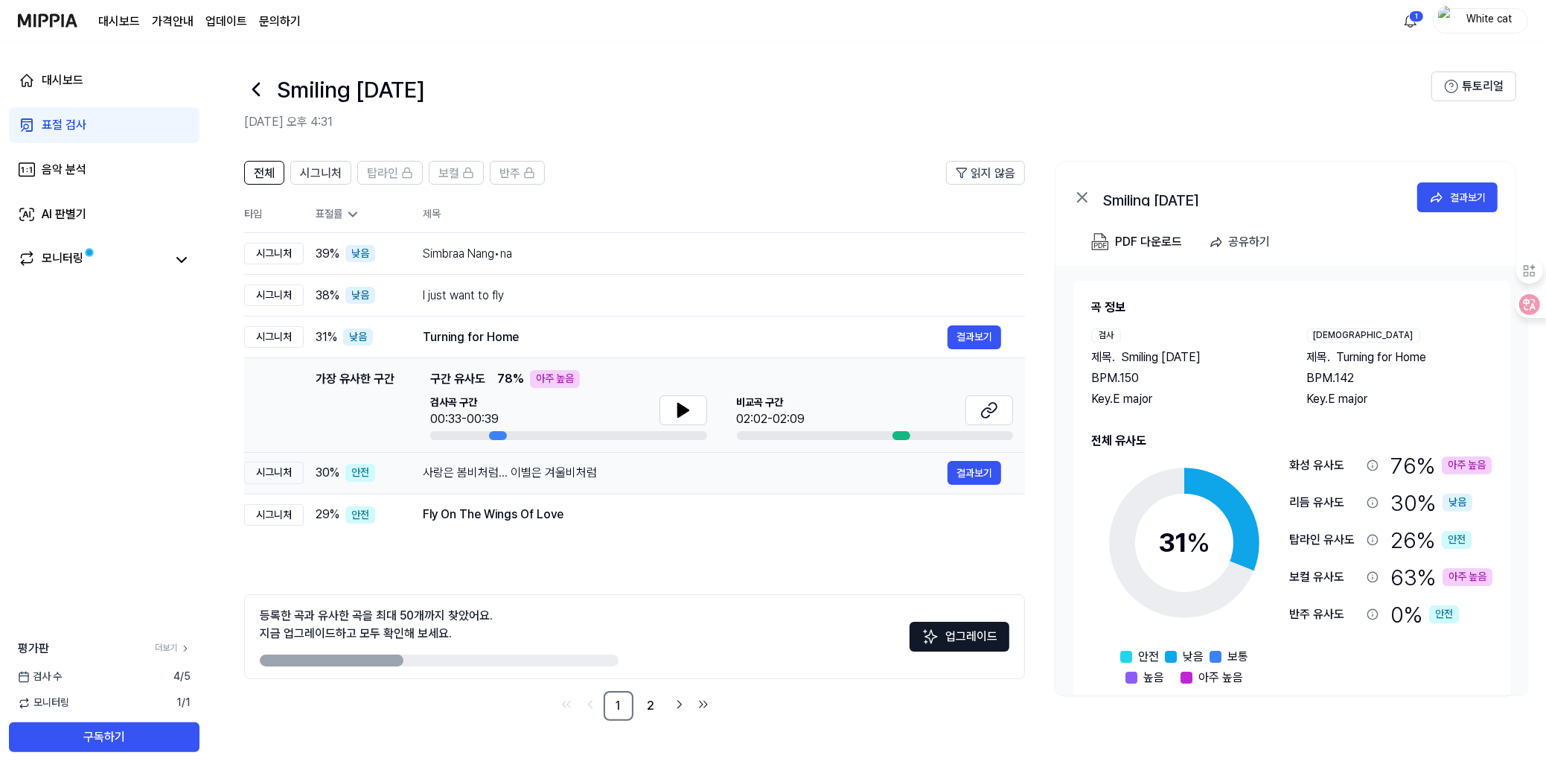
click at [480, 473] on div "사랑은 봄비처럼... 이별은 겨울비처럼" at bounding box center [685, 473] width 525 height 18
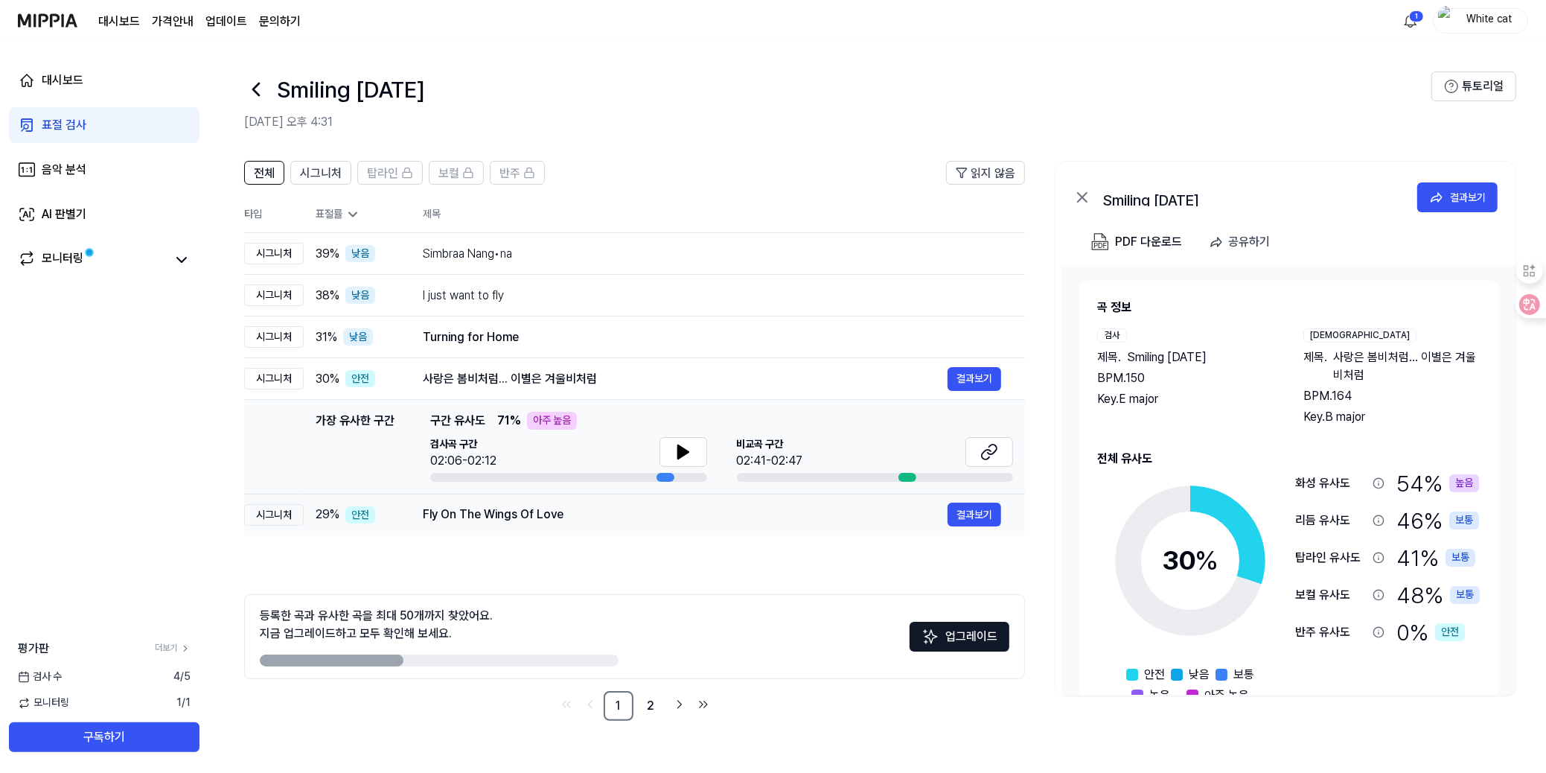
click at [483, 505] on div "Fly On The Wings Of Love" at bounding box center [685, 514] width 525 height 18
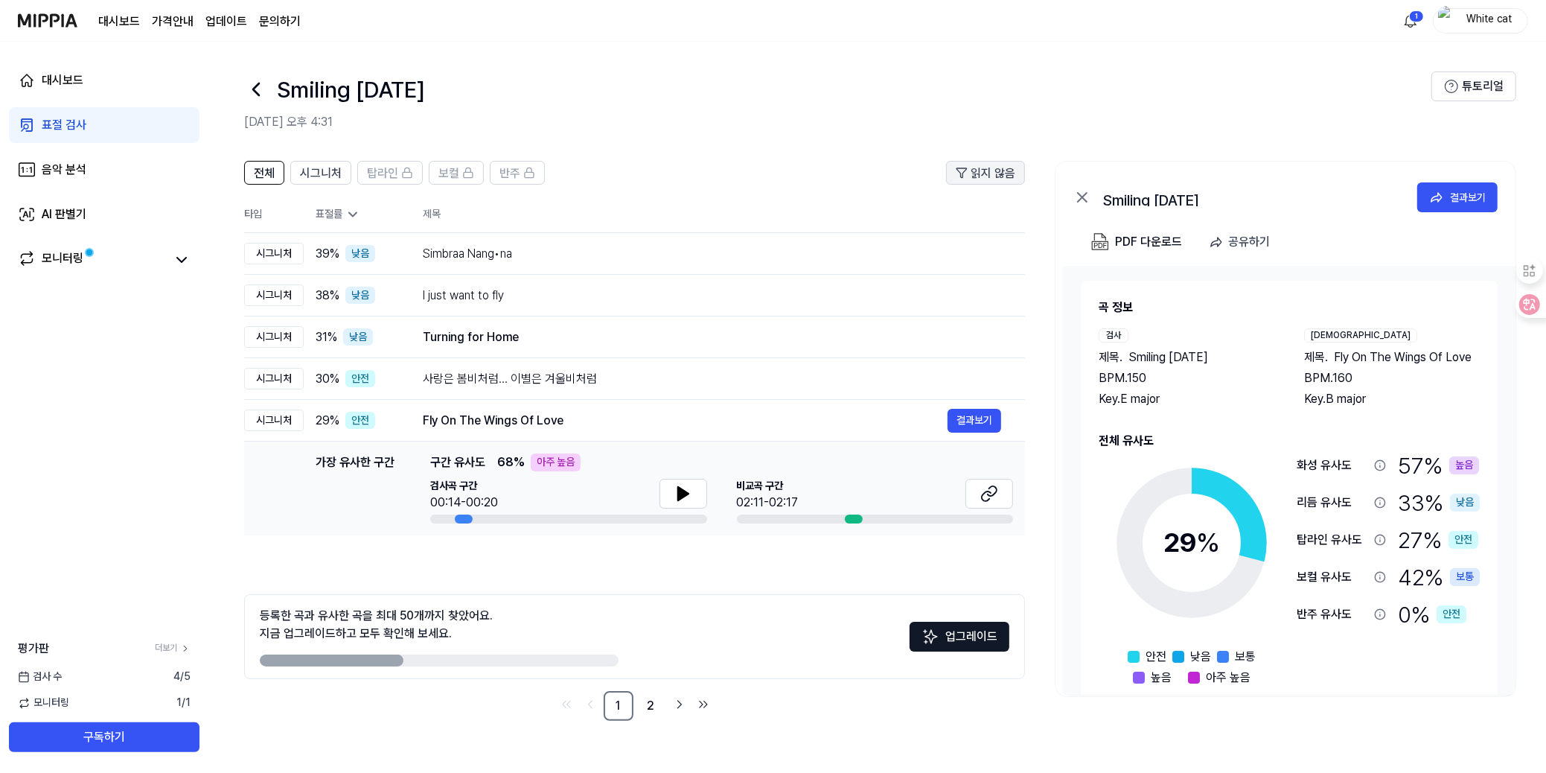
click at [977, 172] on span "읽지 않음" at bounding box center [993, 173] width 45 height 18
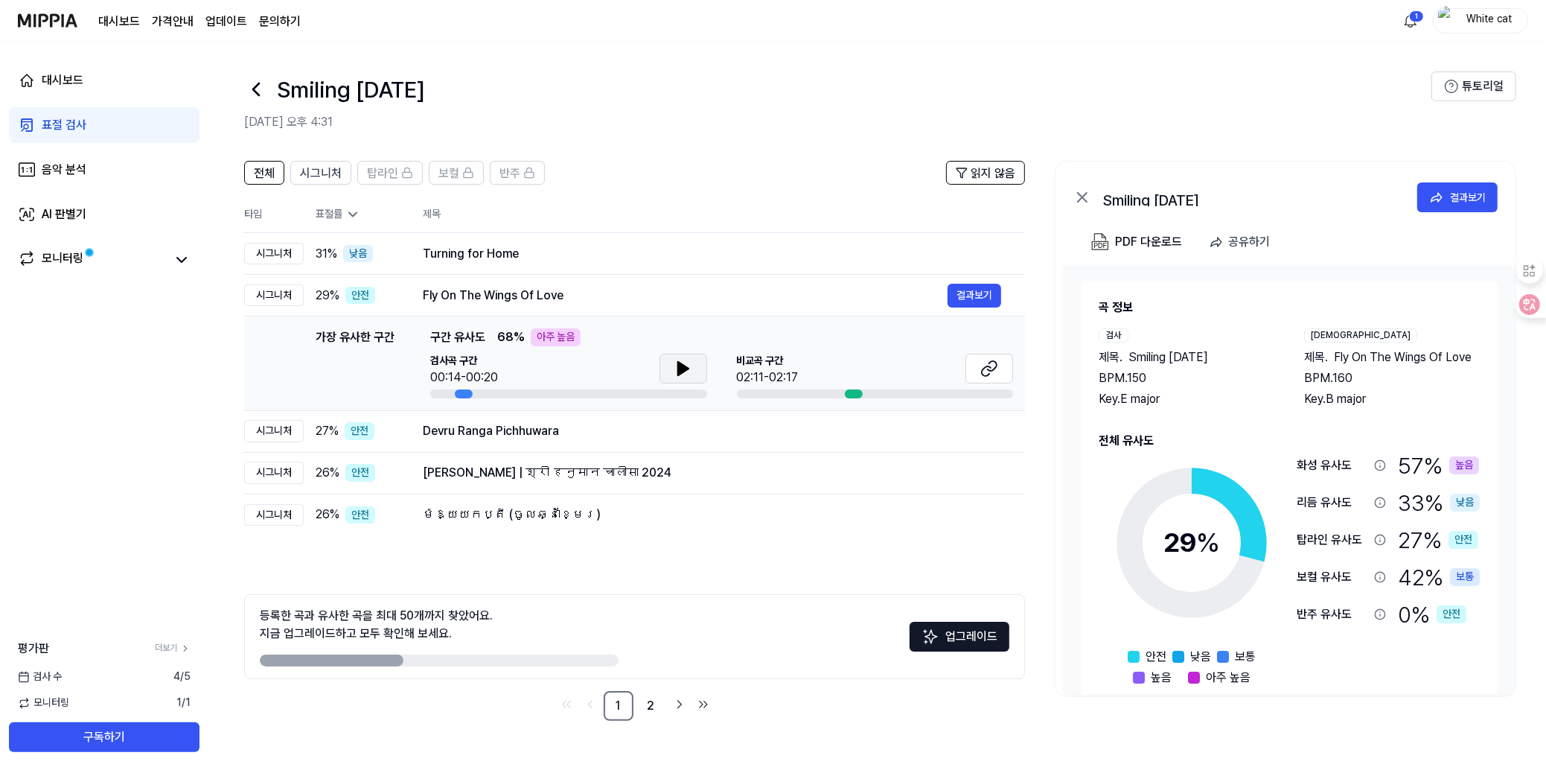
click at [682, 365] on icon at bounding box center [682, 368] width 10 height 13
click at [985, 365] on icon at bounding box center [989, 369] width 18 height 18
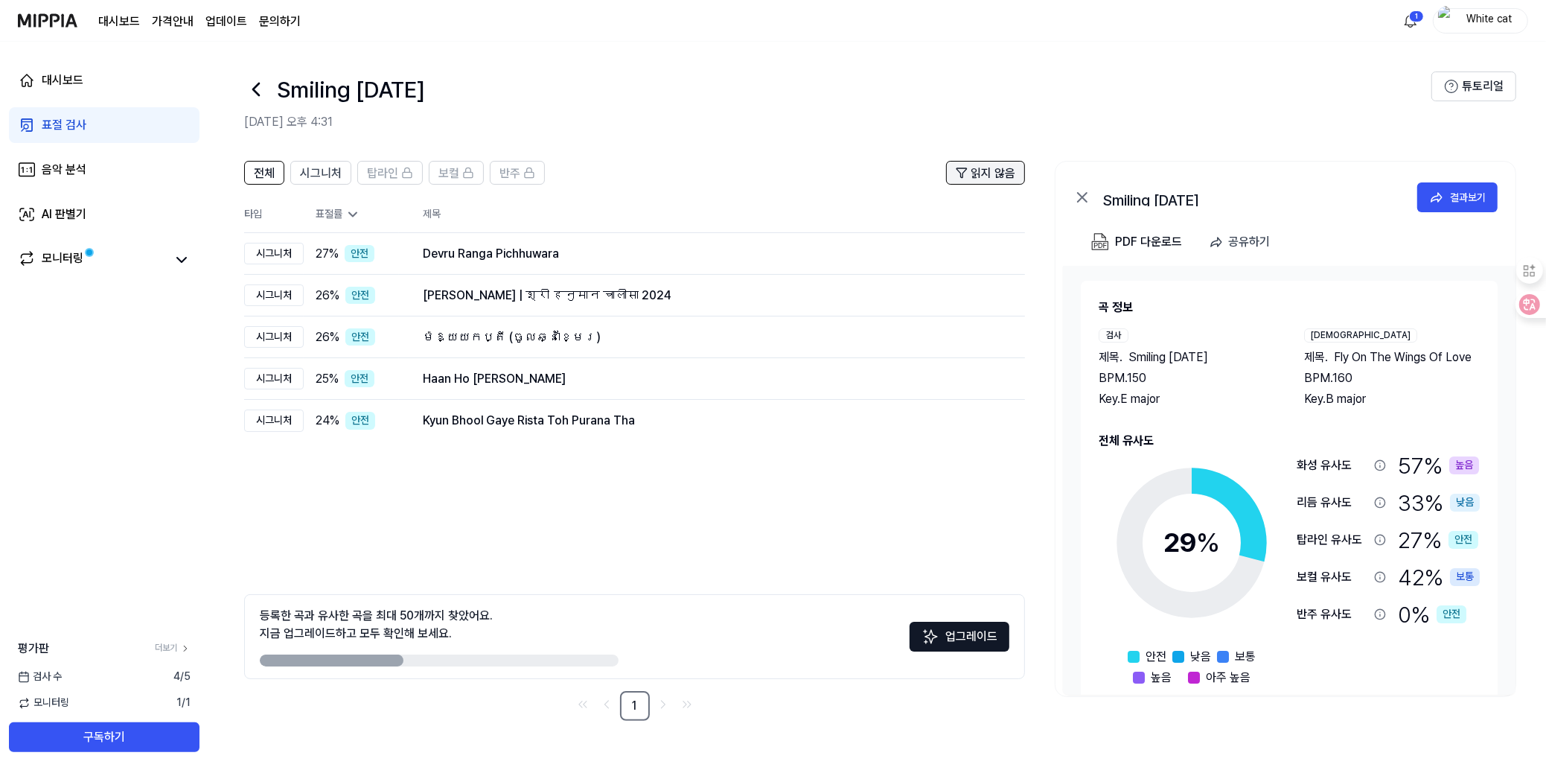
click at [984, 169] on span "읽지 않음" at bounding box center [993, 173] width 45 height 18
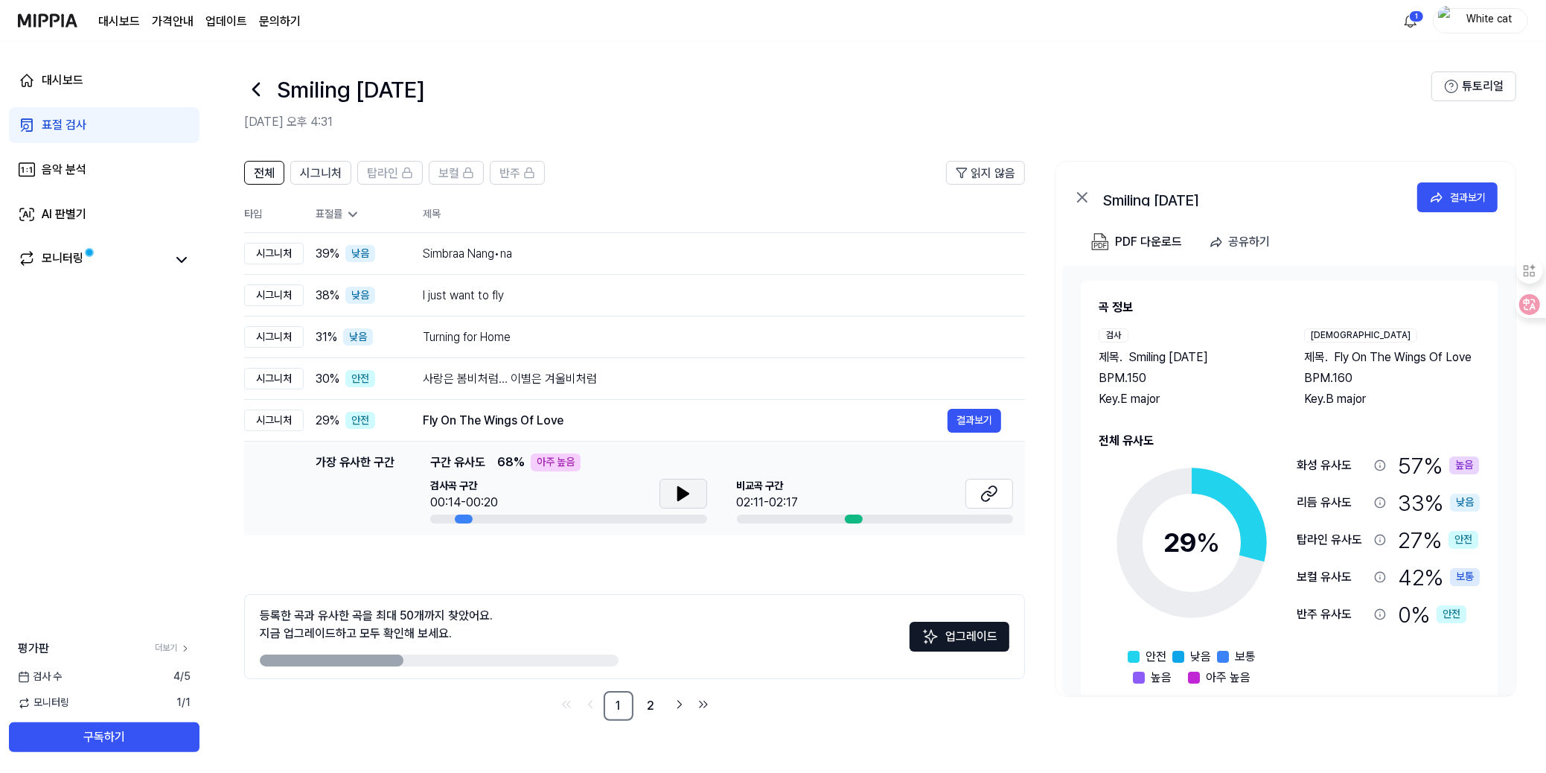
click at [668, 488] on button at bounding box center [683, 494] width 48 height 30
click at [984, 491] on icon at bounding box center [989, 494] width 18 height 18
click at [681, 496] on icon at bounding box center [682, 493] width 10 height 13
click at [685, 488] on icon at bounding box center [686, 494] width 3 height 12
click at [974, 170] on span "읽지 않음" at bounding box center [993, 173] width 45 height 18
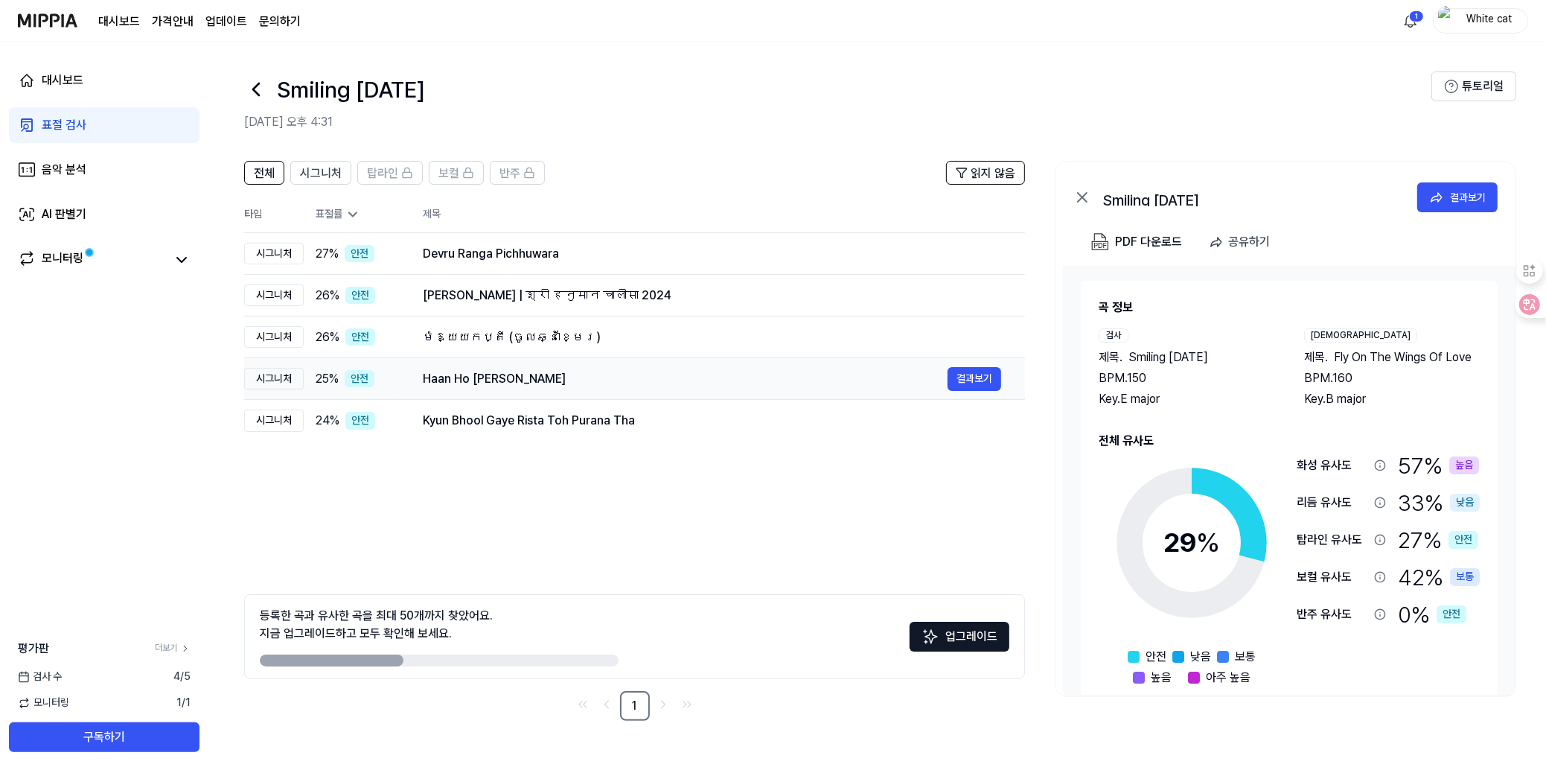
click at [423, 385] on div "Haan Ho [PERSON_NAME]" at bounding box center [685, 379] width 525 height 18
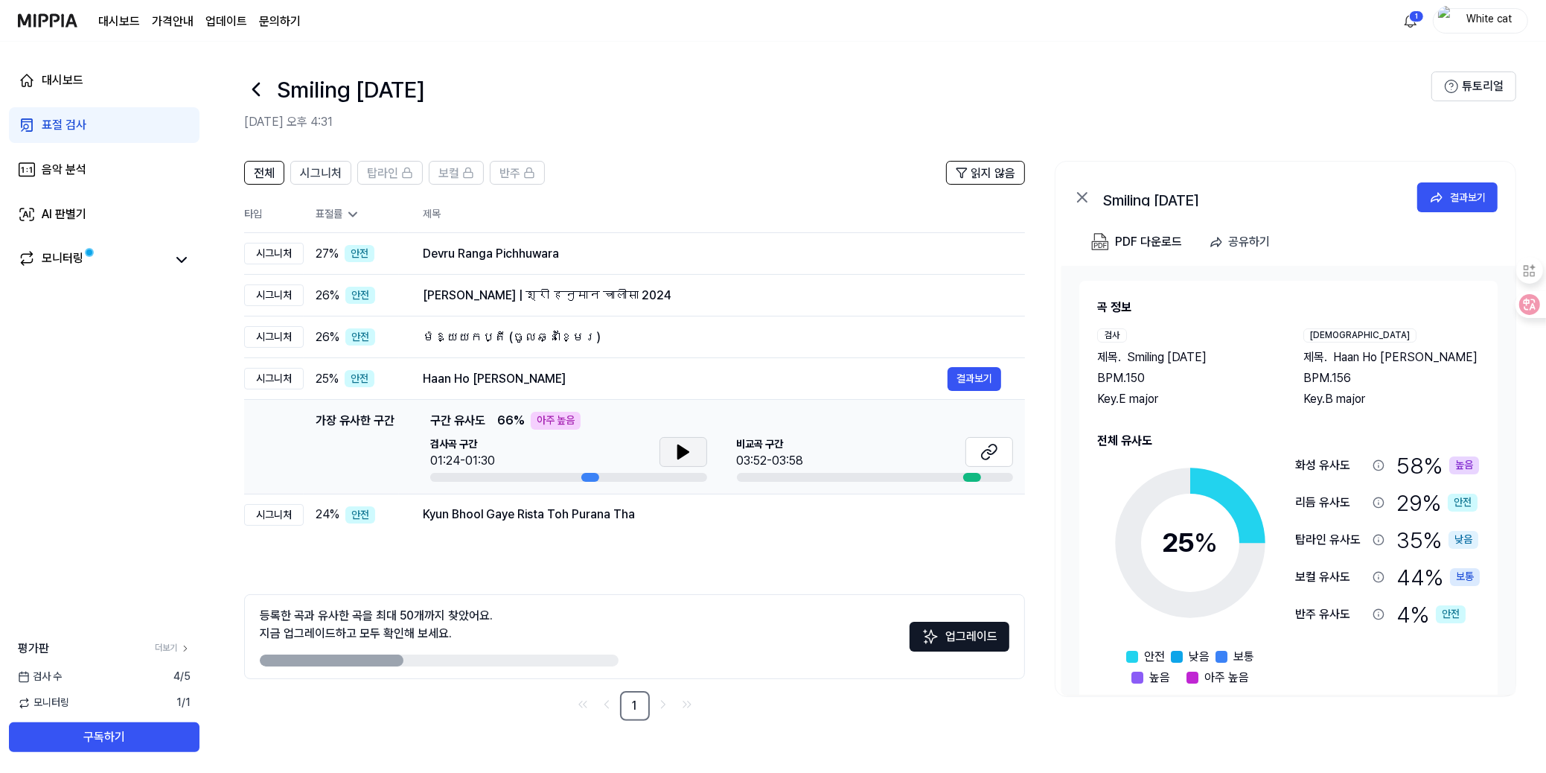
click at [676, 450] on icon at bounding box center [683, 452] width 18 height 18
click at [988, 450] on icon at bounding box center [986, 455] width 9 height 10
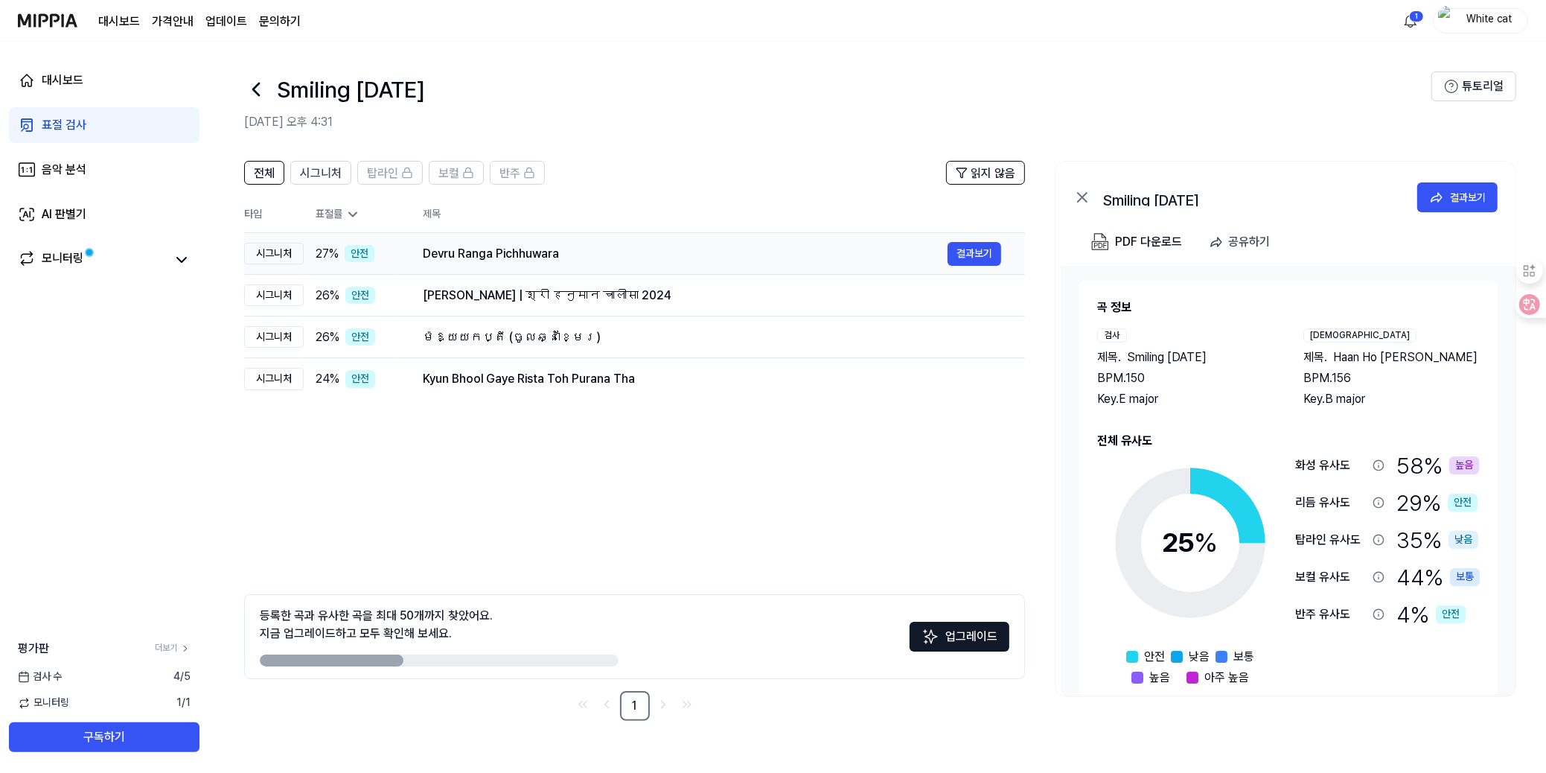
click at [478, 247] on div "Devru Ranga Pichhuwara" at bounding box center [685, 254] width 525 height 18
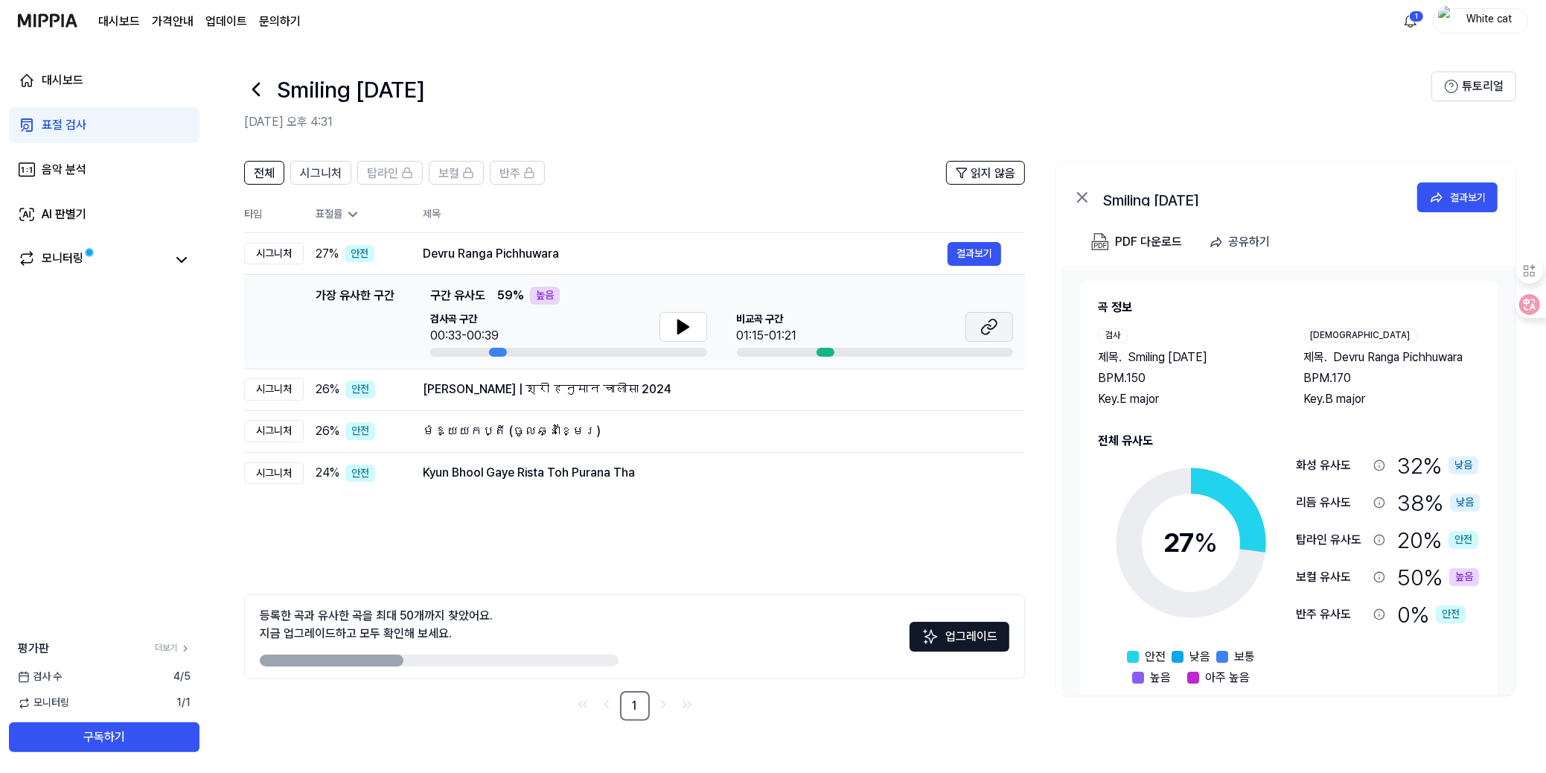
click at [989, 325] on icon at bounding box center [989, 327] width 18 height 18
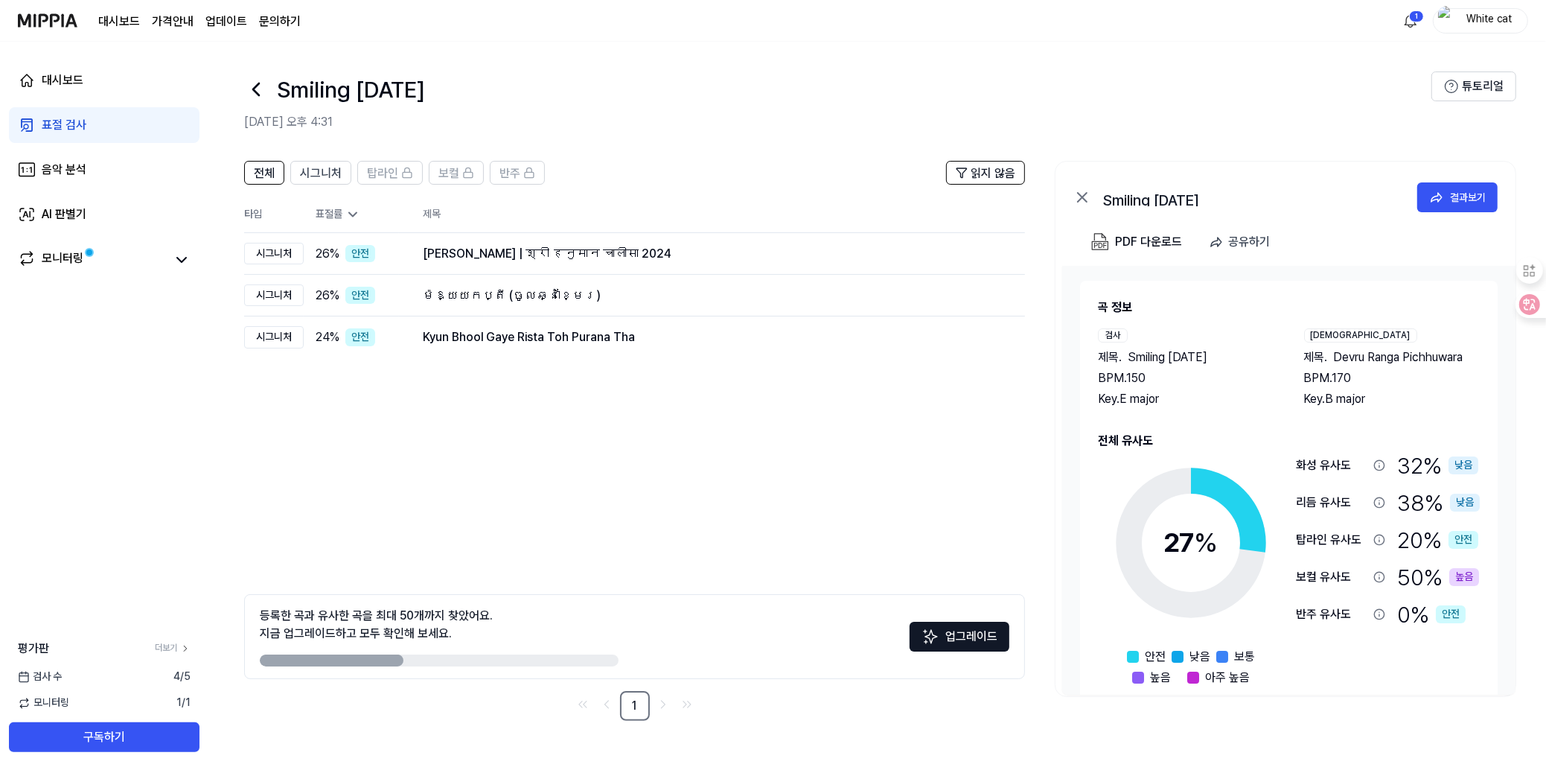
click at [705, 150] on div "전체 시그니처 탑라인 보컬 반주 읽지 않음 전체 시그니처 탑라인 보컬 반주 타입 표절률 제목 표절률 읽지 않음 시그니처 26 % 안전 Hanu…" at bounding box center [877, 448] width 1338 height 604
click at [333, 176] on span "시그니처" at bounding box center [321, 173] width 42 height 18
click at [266, 164] on span "전체" at bounding box center [264, 173] width 21 height 18
click at [249, 222] on th "타입" at bounding box center [274, 215] width 60 height 36
click at [59, 128] on div "표절 검사" at bounding box center [64, 125] width 45 height 18
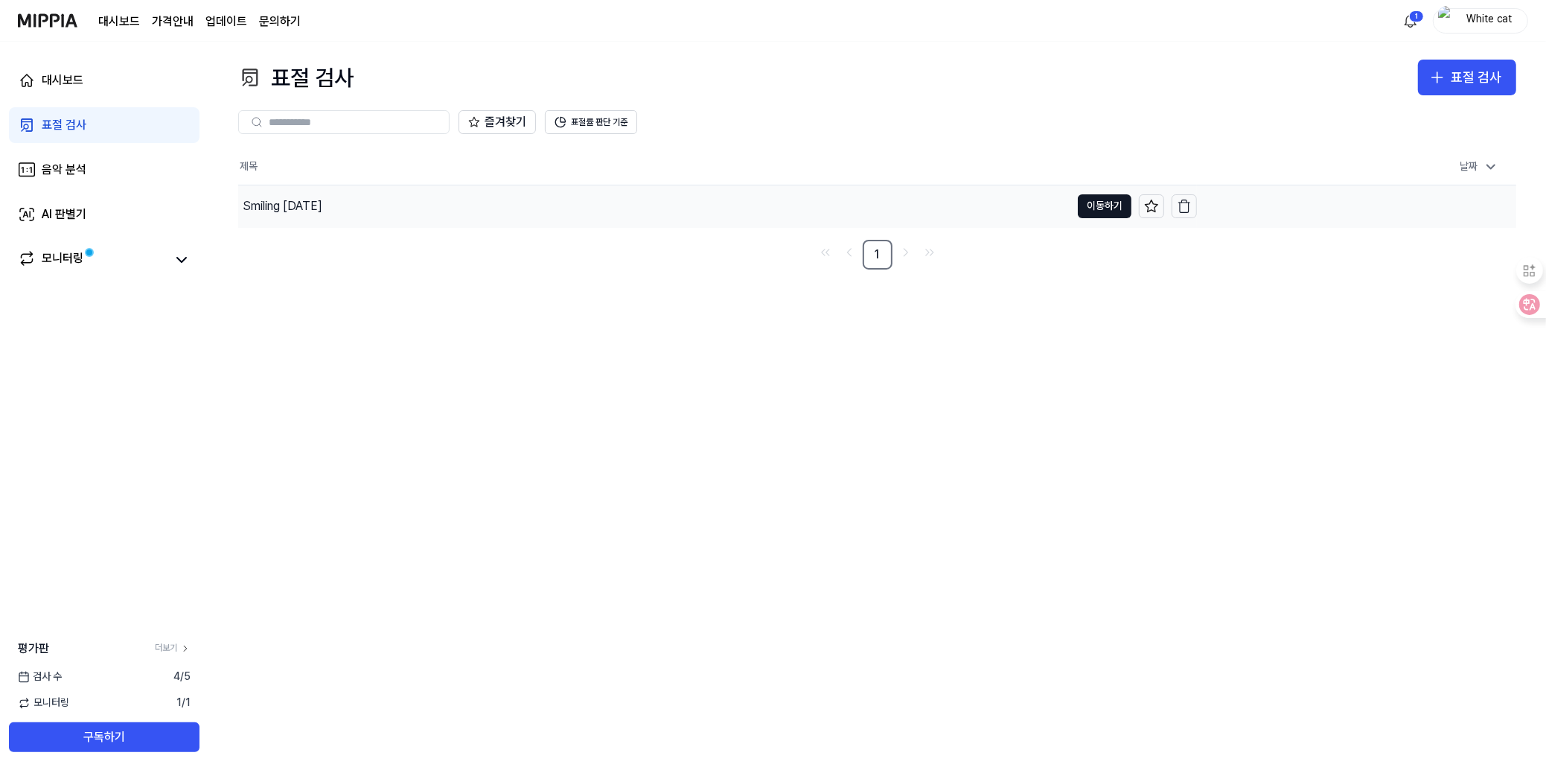
click at [298, 205] on div "Smiling [DATE]" at bounding box center [283, 206] width 80 height 18
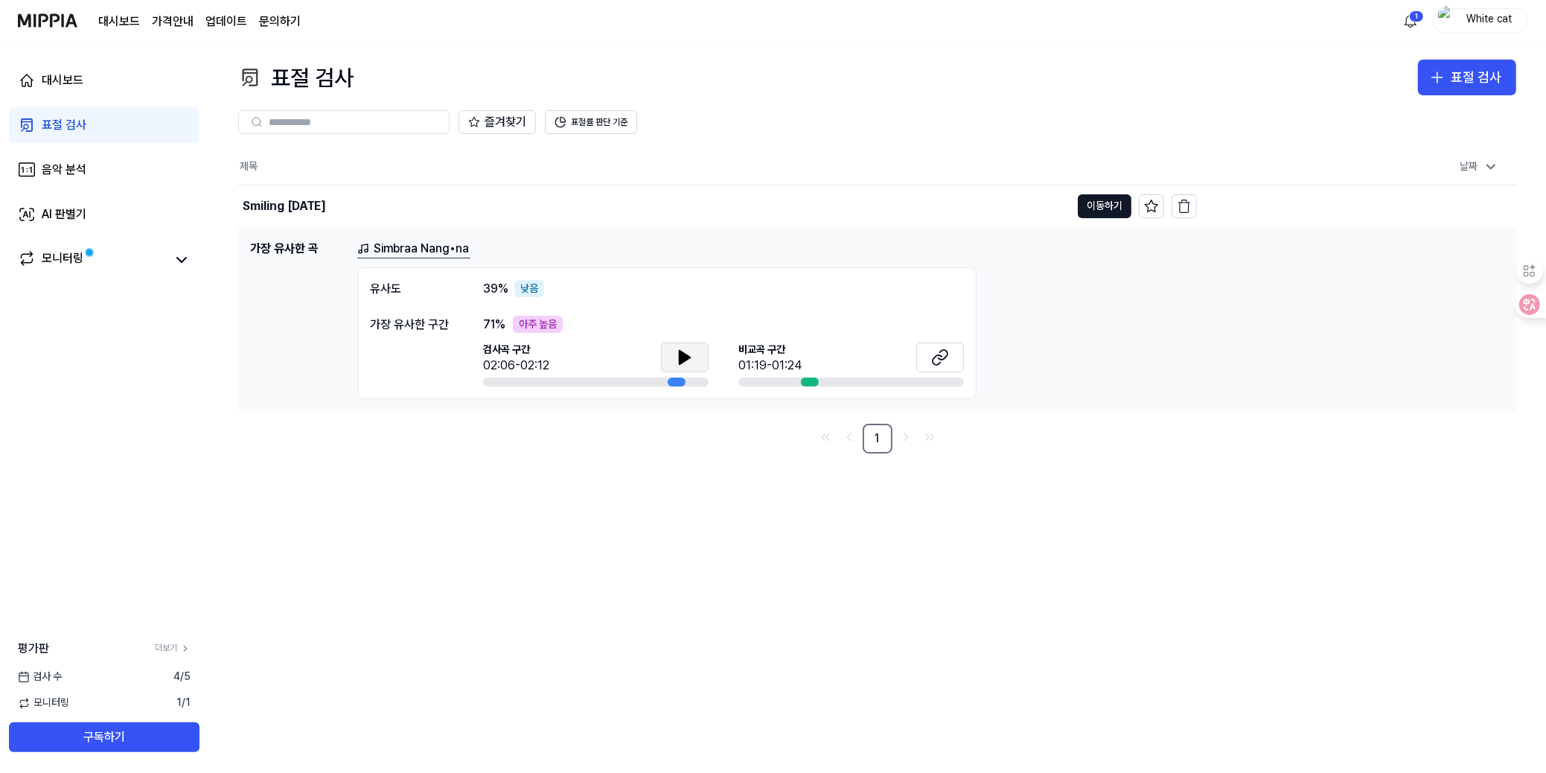
click at [686, 354] on icon at bounding box center [685, 357] width 10 height 13
click at [686, 354] on icon at bounding box center [687, 357] width 3 height 12
click at [938, 353] on icon at bounding box center [940, 357] width 18 height 18
click at [440, 318] on div "가장 유사한 구간" at bounding box center [411, 325] width 83 height 18
click at [403, 339] on div "가장 유사한 구간" at bounding box center [411, 351] width 83 height 71
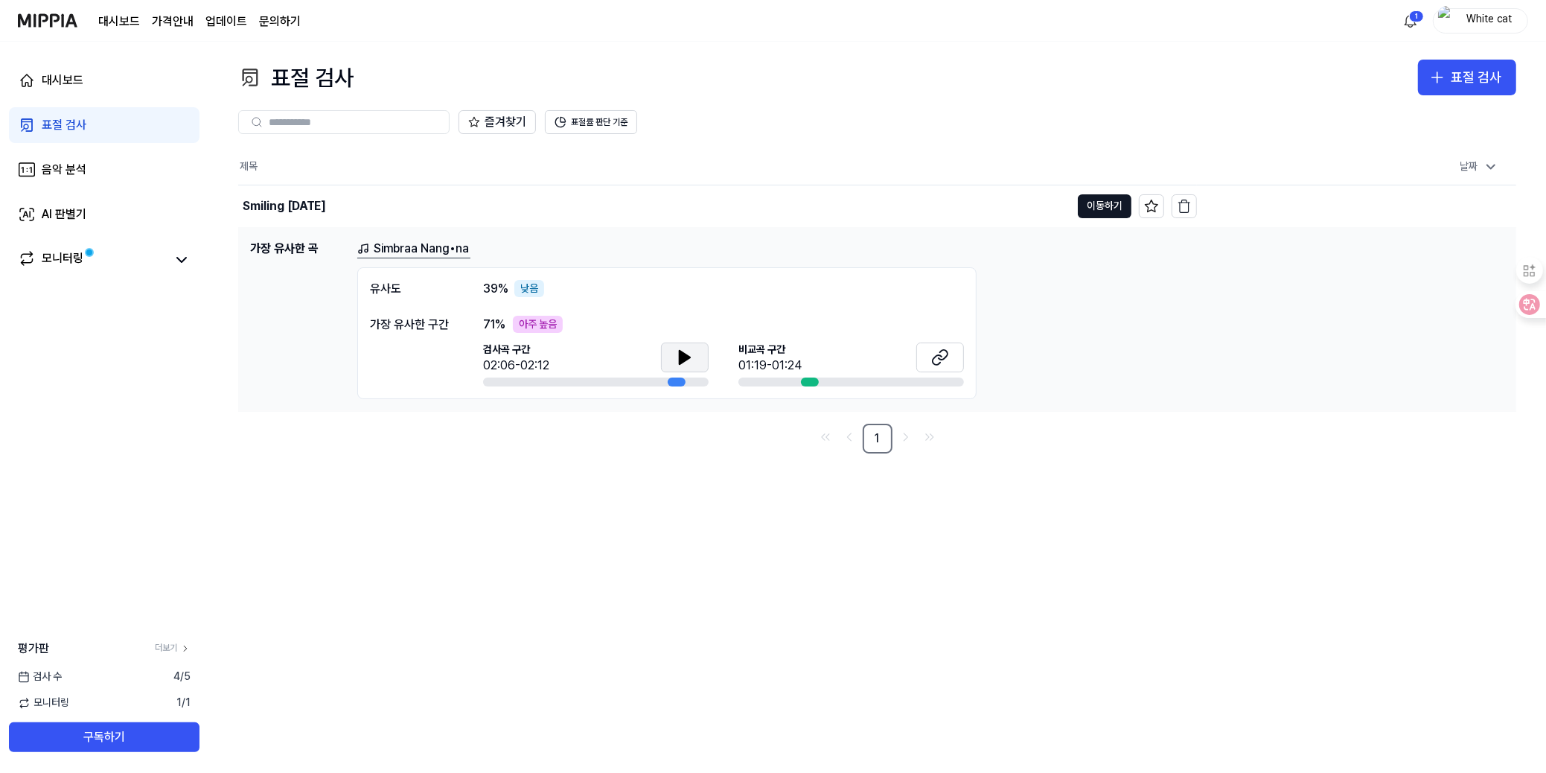
click at [48, 119] on div "표절 검사" at bounding box center [64, 125] width 45 height 18
click at [63, 122] on div "표절 검사" at bounding box center [64, 125] width 45 height 18
click at [1096, 199] on button "이동하기" at bounding box center [1105, 206] width 54 height 24
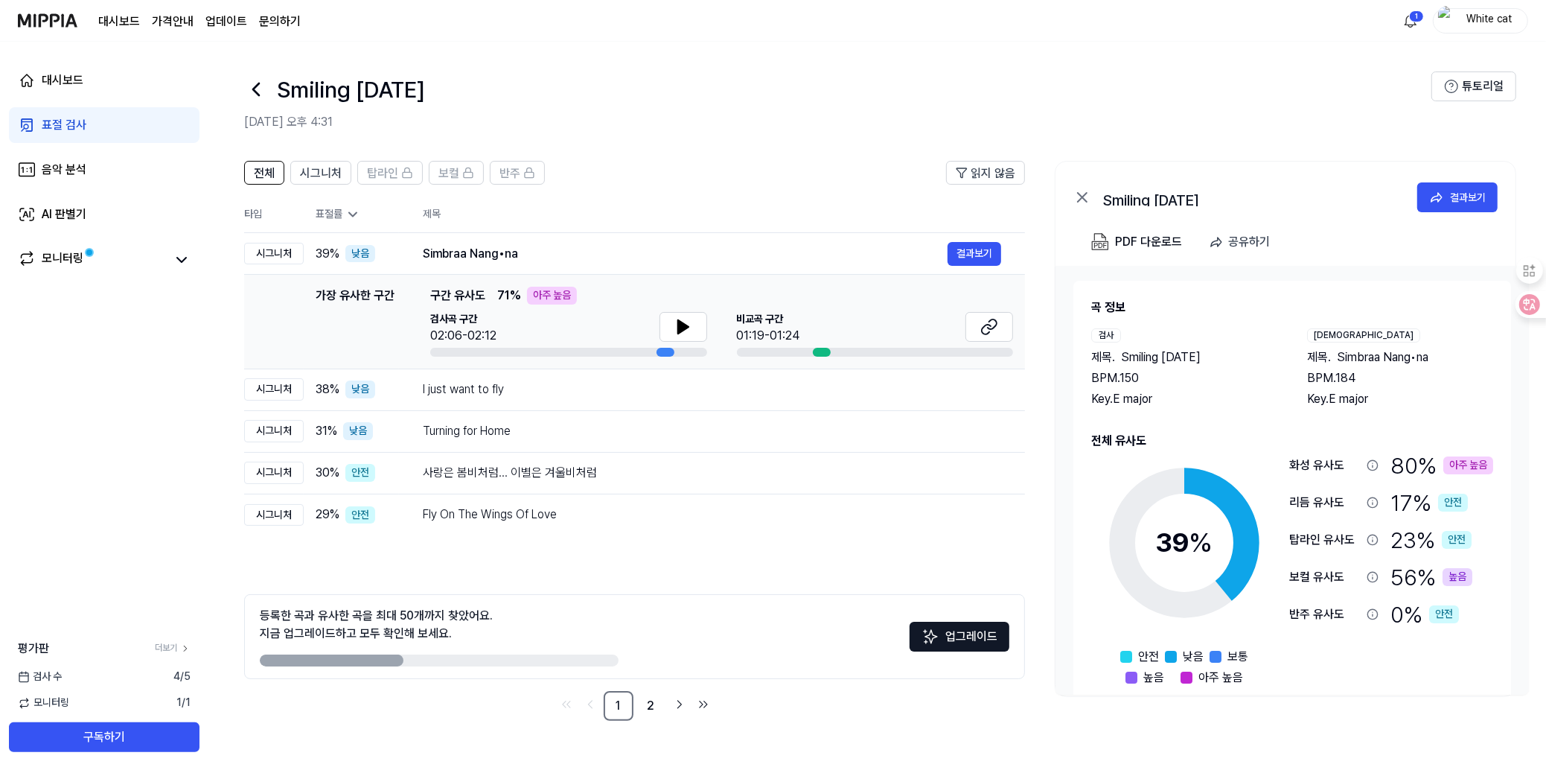
click at [196, 354] on div "대시보드 표절 검사 음악 분석 AI 판별기 모니터링 평가판 더보기 검사 [DATE] 모니터링 1 / 1 구독하기" at bounding box center [104, 407] width 208 height 731
click at [674, 322] on icon at bounding box center [683, 327] width 18 height 18
click at [683, 319] on icon at bounding box center [683, 327] width 18 height 18
click at [988, 325] on icon at bounding box center [986, 330] width 9 height 10
click at [982, 327] on icon at bounding box center [989, 327] width 18 height 18
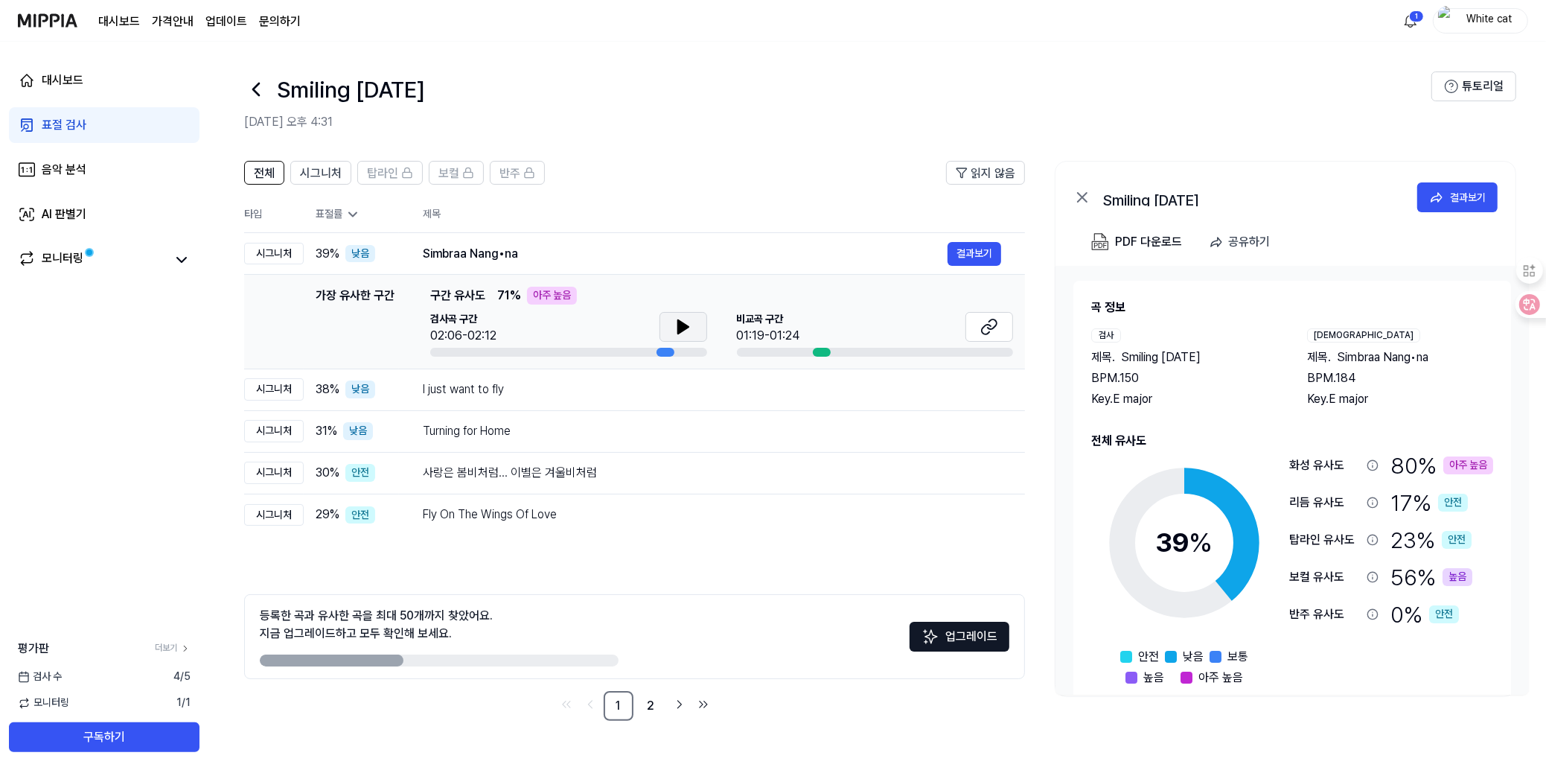
click at [683, 321] on icon at bounding box center [683, 327] width 18 height 18
click at [683, 319] on icon at bounding box center [683, 327] width 18 height 18
click at [978, 386] on button "결과보기" at bounding box center [975, 389] width 54 height 24
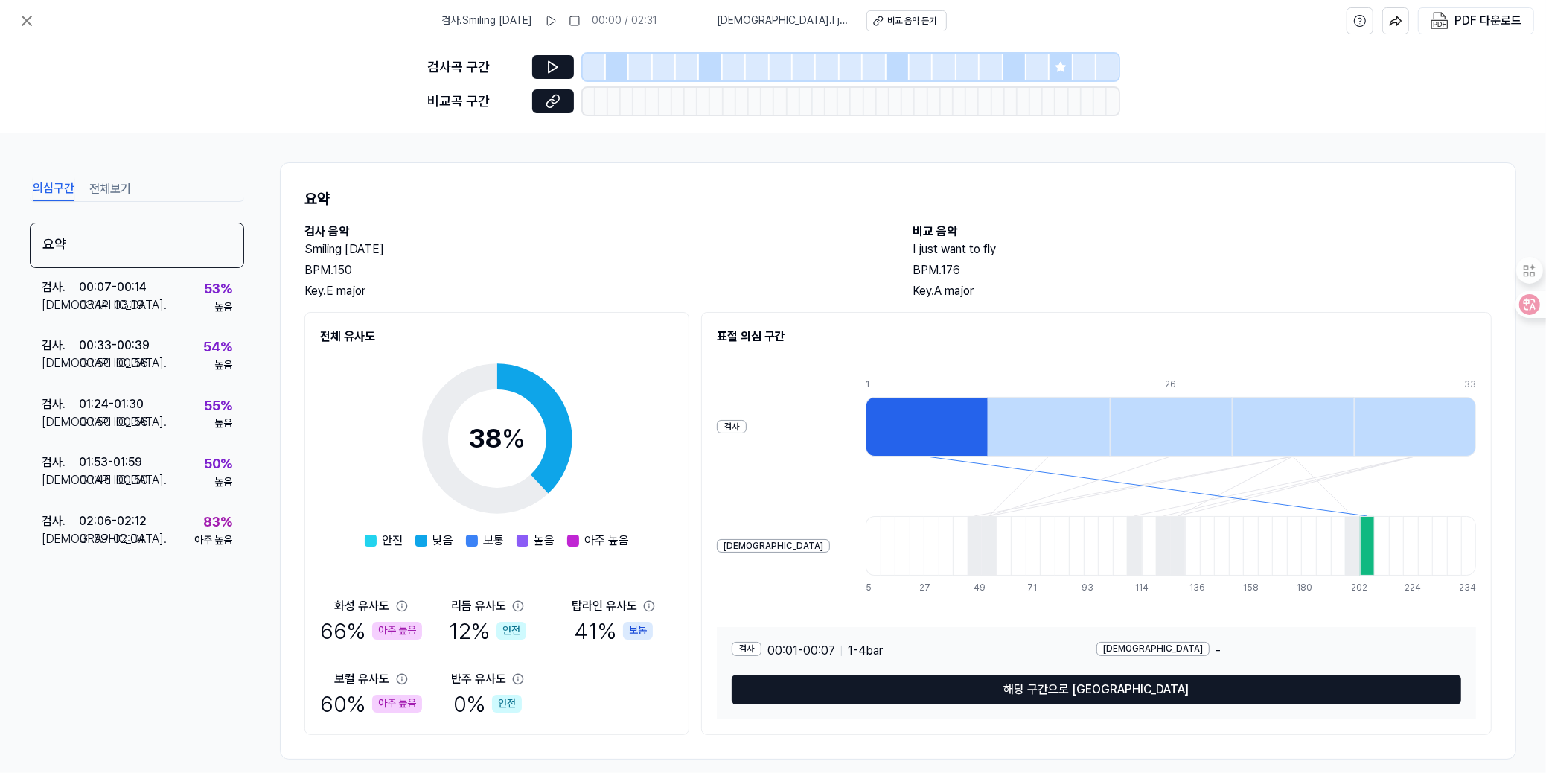
drag, startPoint x: 1020, startPoint y: 683, endPoint x: 944, endPoint y: 552, distance: 150.8
click at [944, 552] on div "표절 의심 구간 검사 비교 1 7 14 20 26 33 5 11 16 22 27 33 38 44 49 54 60 65 71 76 82 87 9…" at bounding box center [1096, 523] width 790 height 423
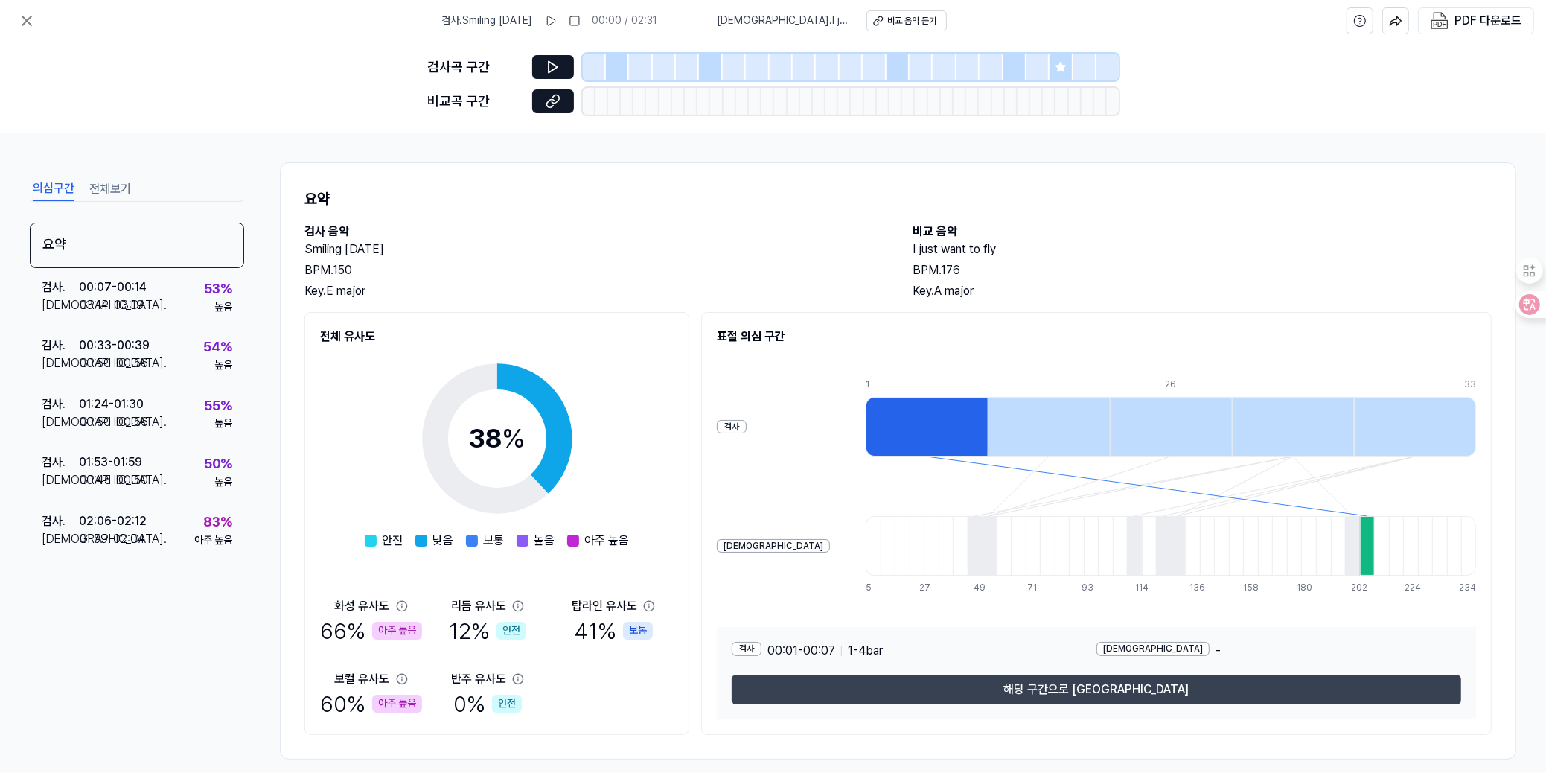
click at [1062, 693] on button "해당 구간으로 [GEOGRAPHIC_DATA]" at bounding box center [1096, 689] width 729 height 30
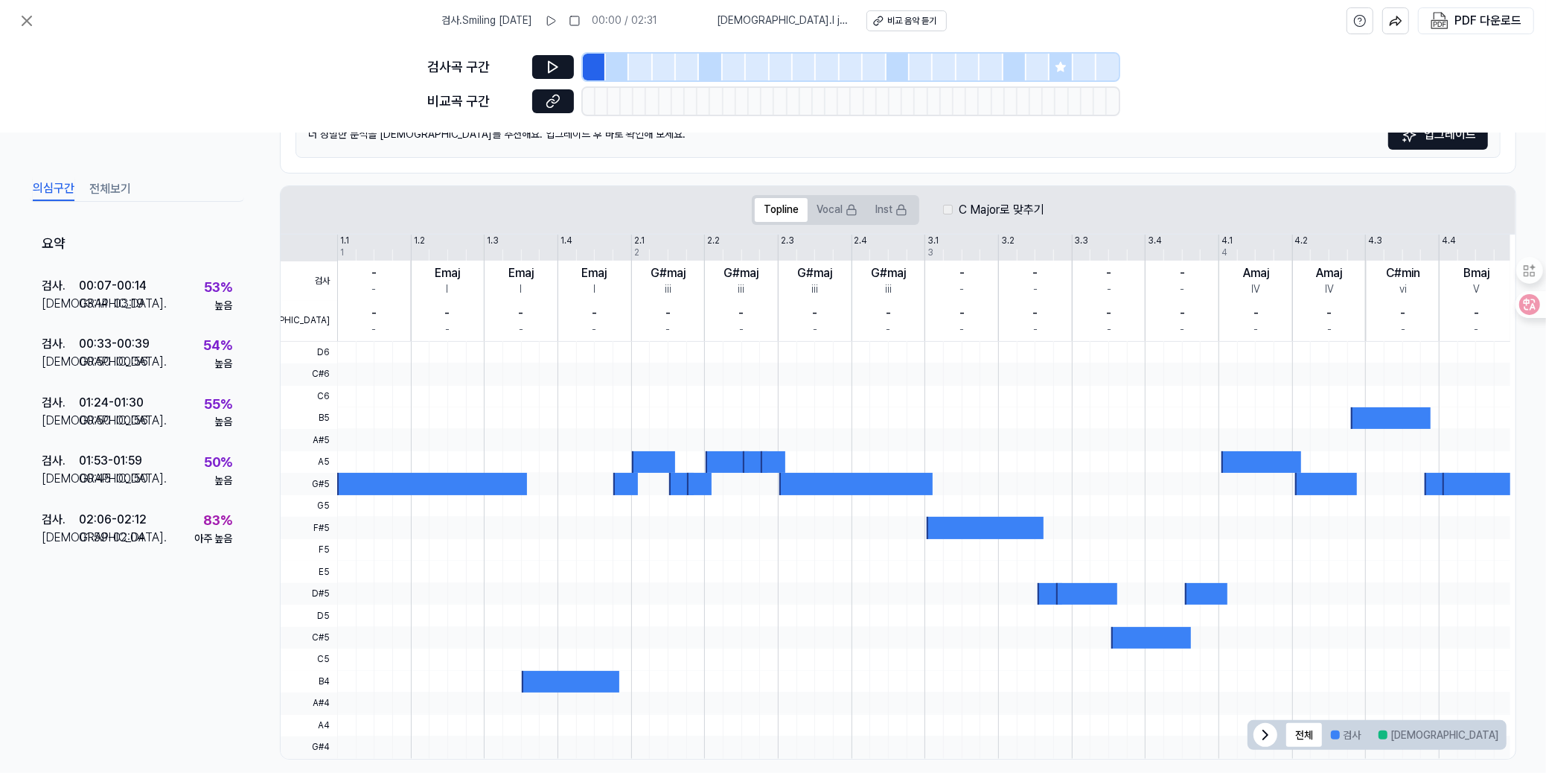
scroll to position [216, 0]
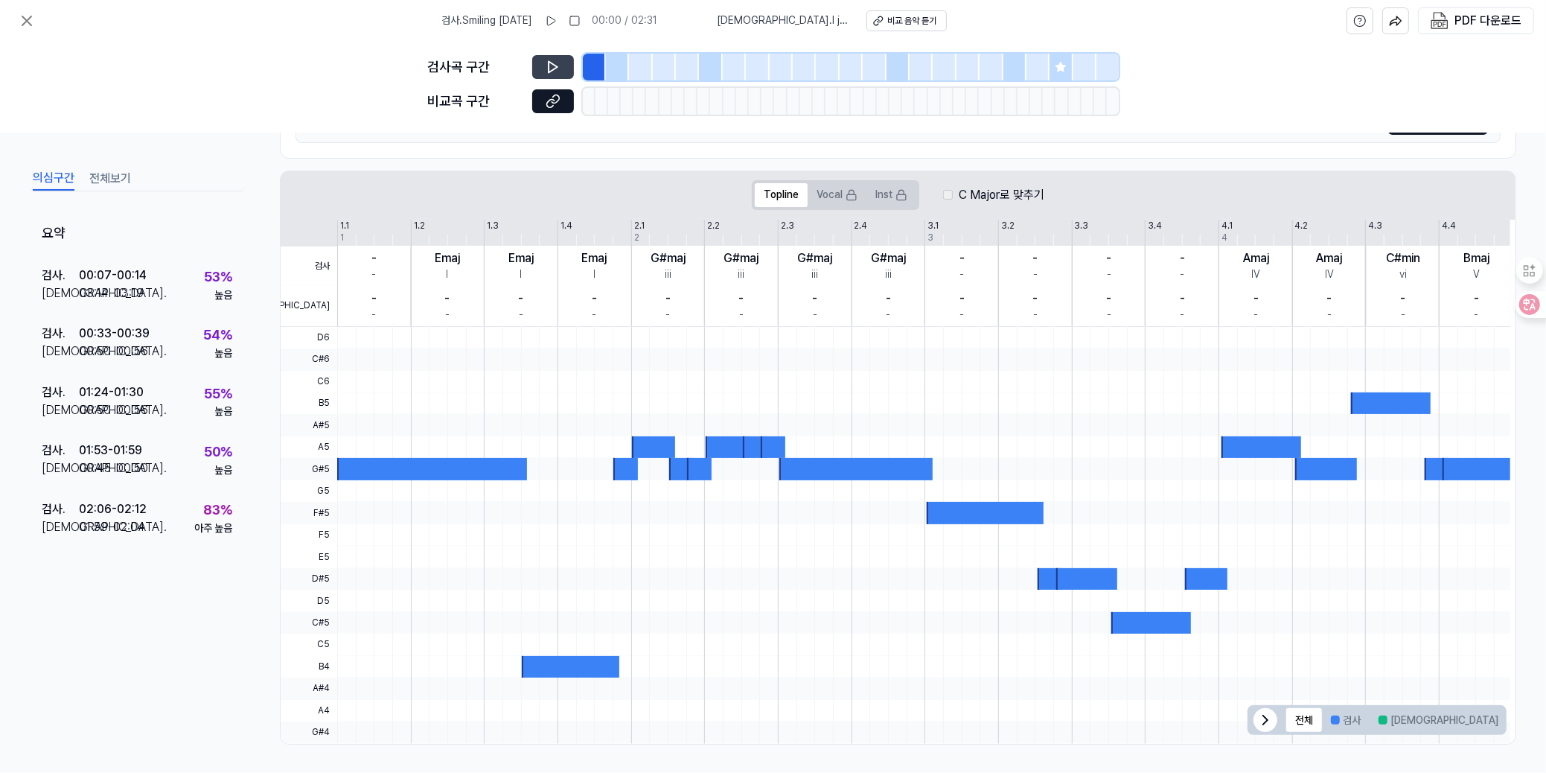
click at [541, 62] on button at bounding box center [553, 67] width 42 height 24
click at [557, 61] on icon at bounding box center [553, 67] width 15 height 15
click at [82, 506] on div "02:06 - 02:12" at bounding box center [113, 508] width 68 height 18
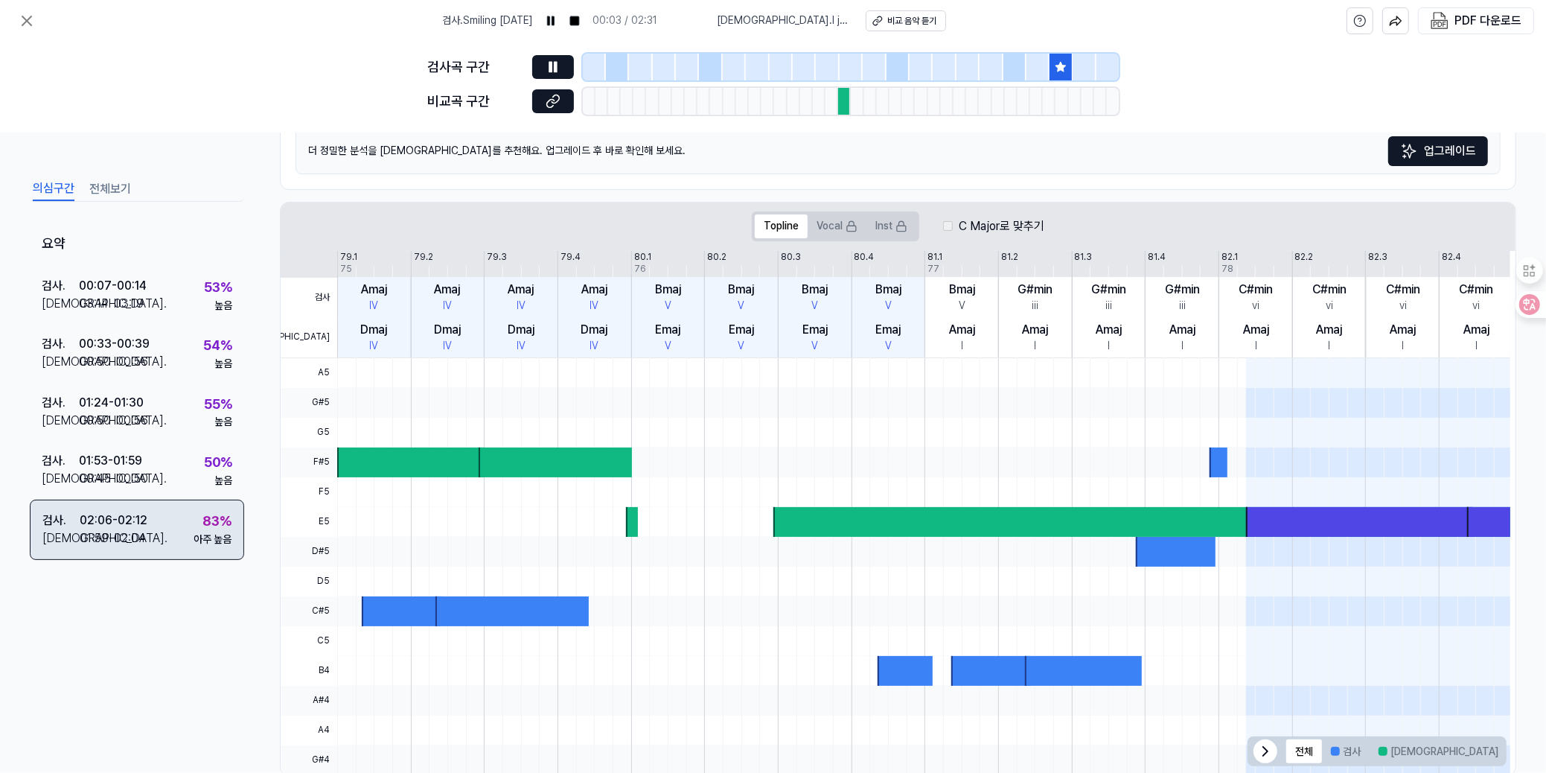
scroll to position [247, 0]
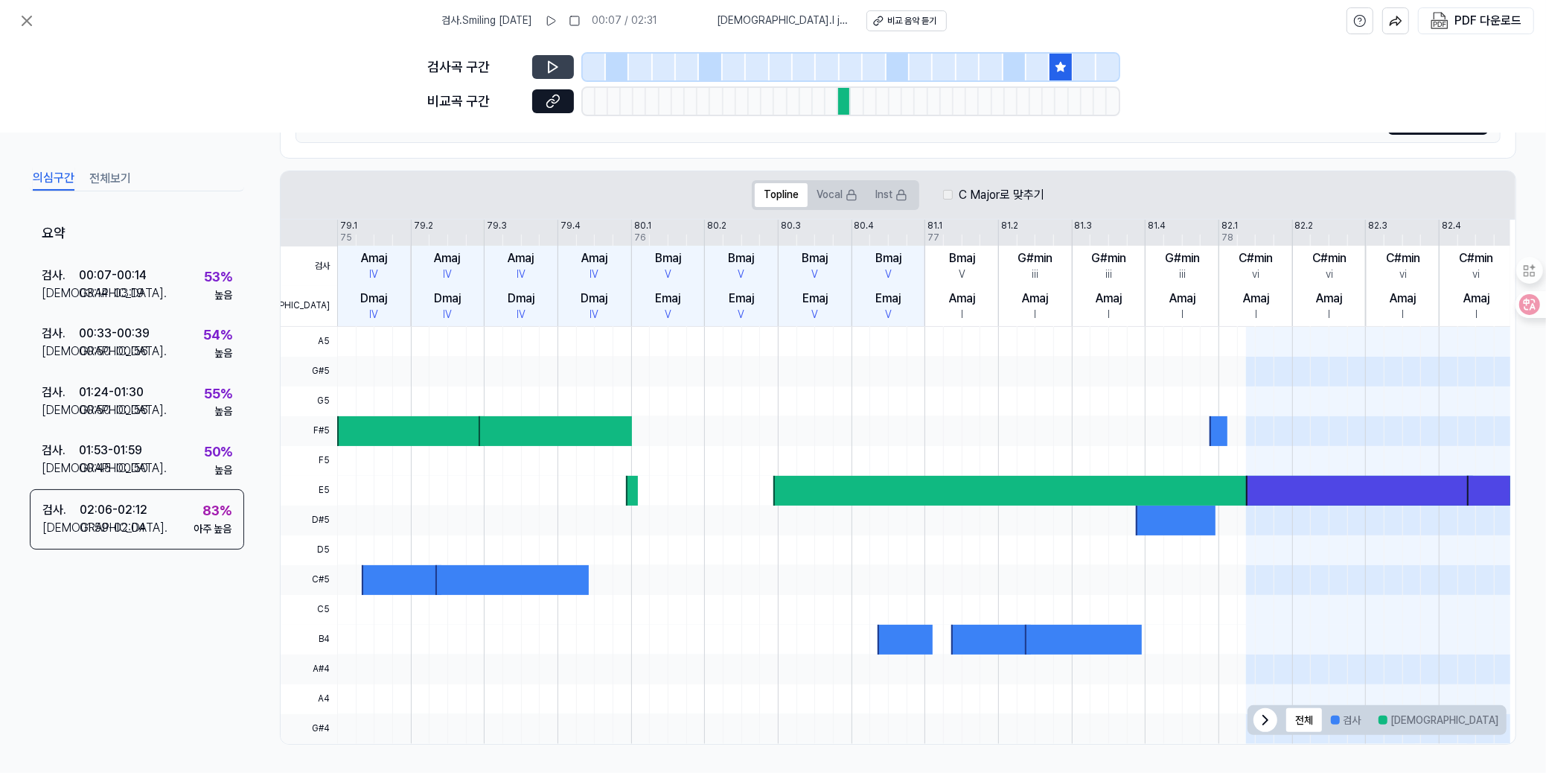
click at [559, 63] on icon at bounding box center [553, 67] width 15 height 15
click at [560, 63] on button at bounding box center [553, 67] width 42 height 24
click at [555, 103] on icon at bounding box center [553, 101] width 15 height 15
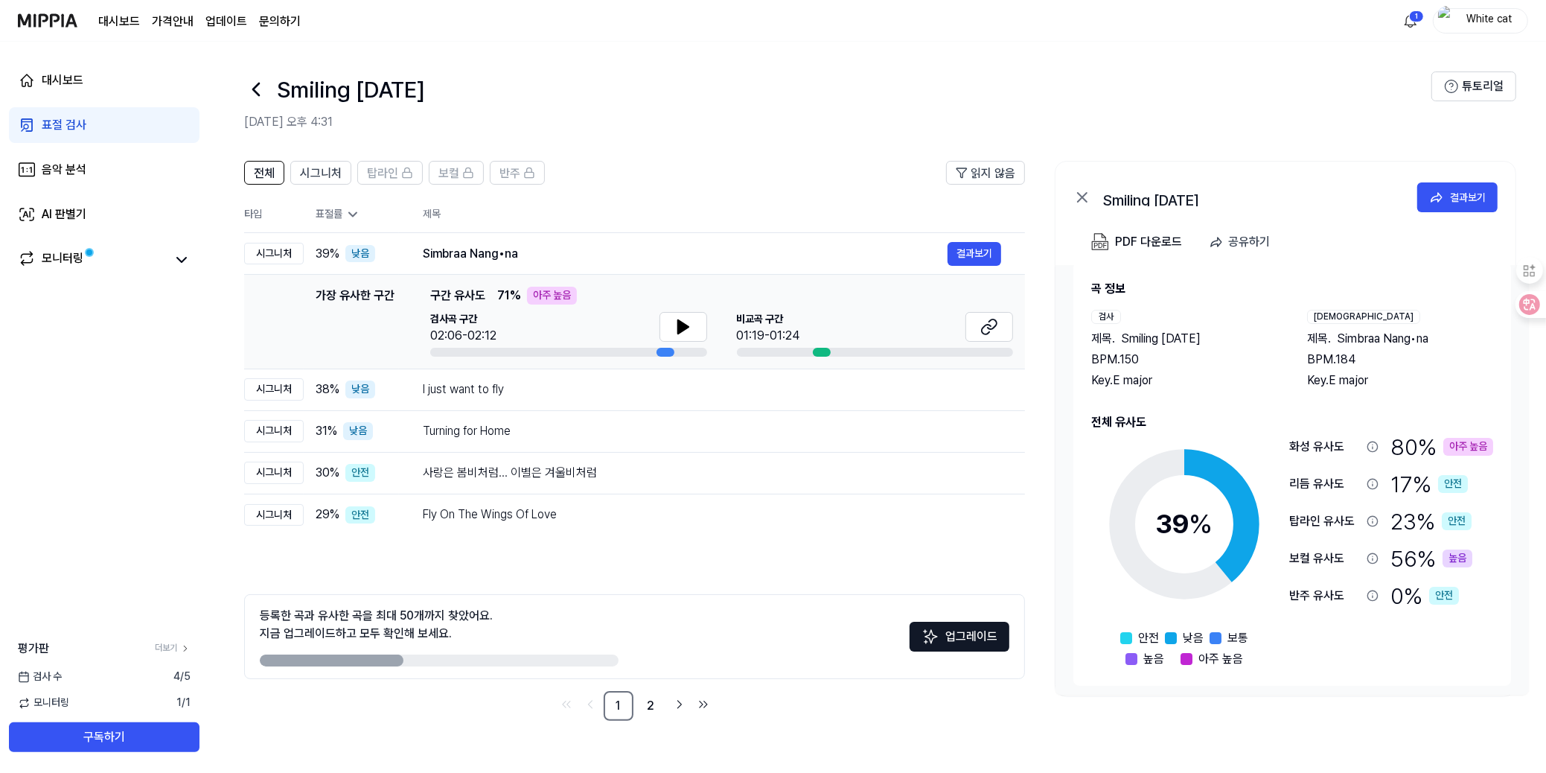
scroll to position [23, 0]
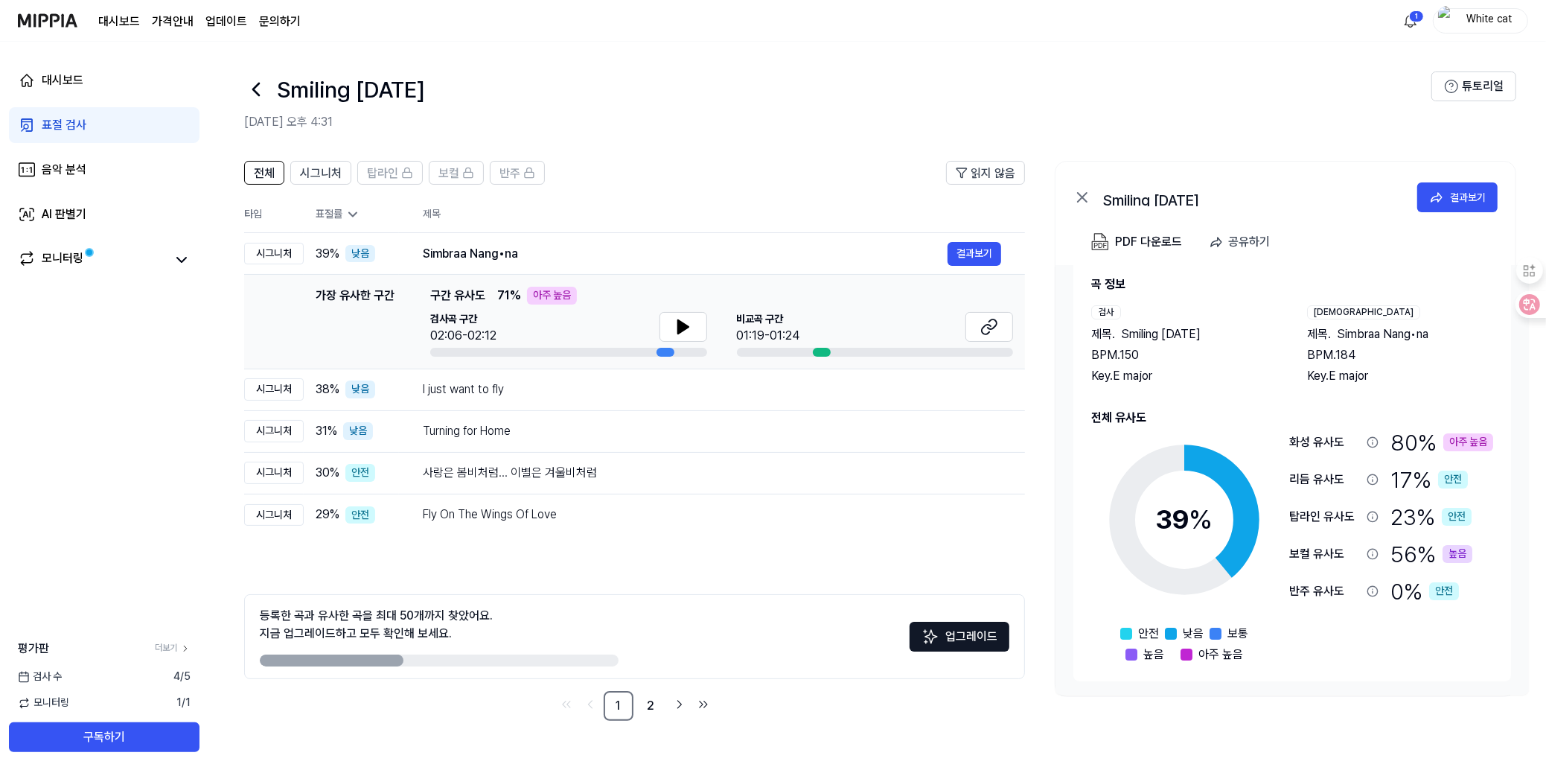
click at [1443, 441] on div "아주 높음" at bounding box center [1468, 442] width 50 height 18
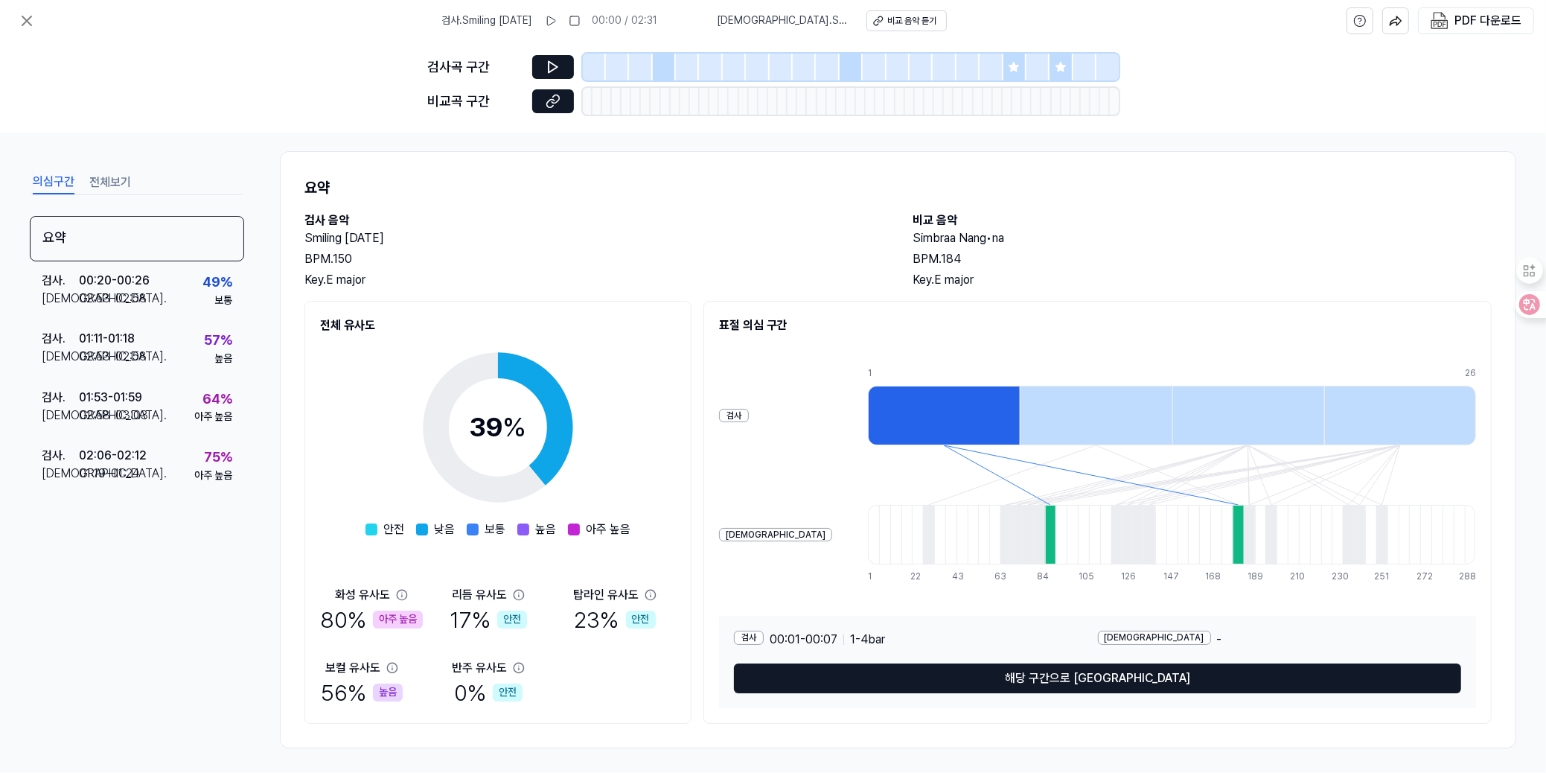
scroll to position [15, 0]
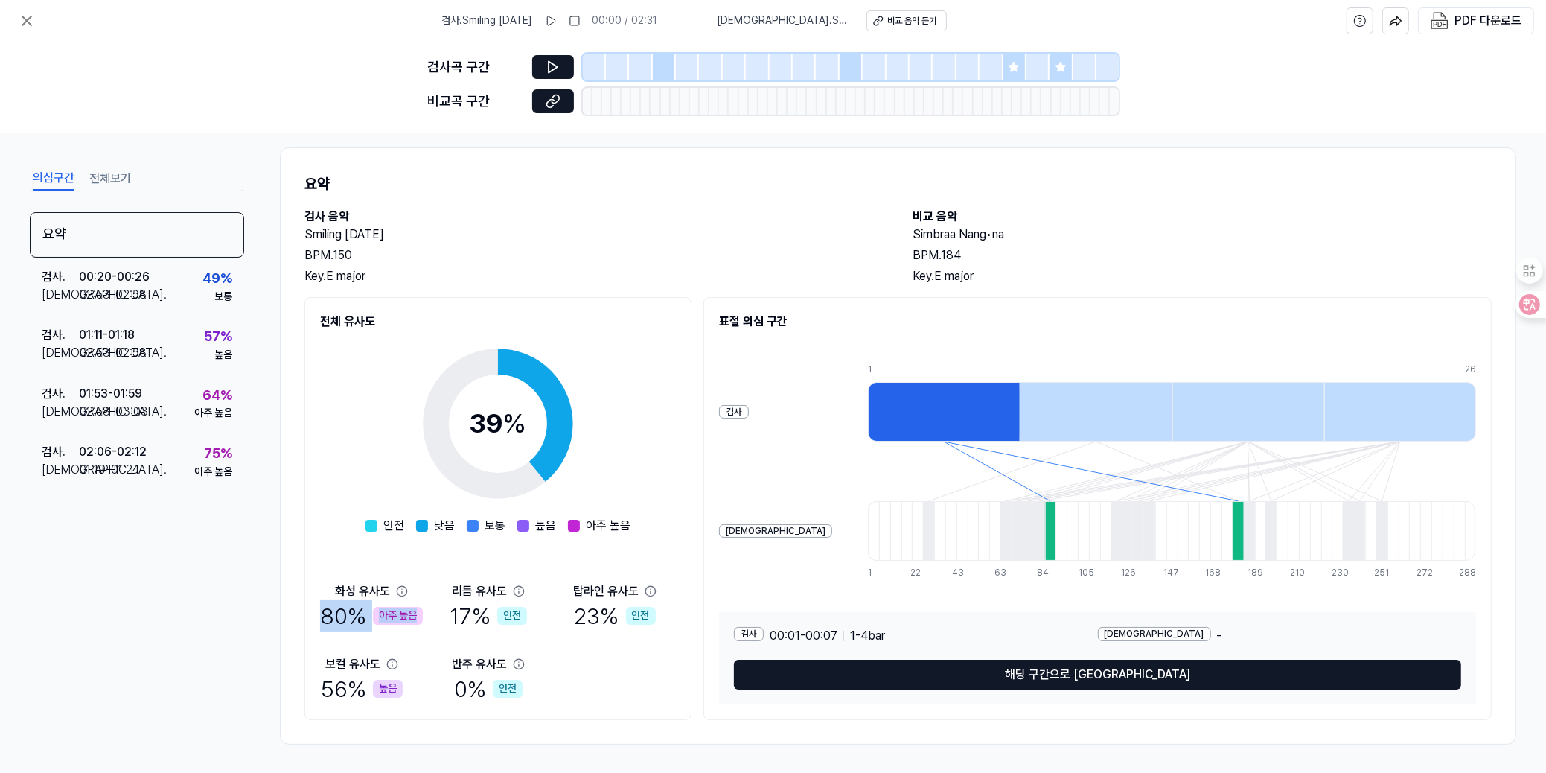
drag, startPoint x: 331, startPoint y: 616, endPoint x: 412, endPoint y: 609, distance: 81.4
click at [412, 609] on div "전체 유사도 39 % 안전 낮음 보통 높음 아주 높음 화성 유사도 80 % 아주 높음 리듬 유사도 17 % 안전 탑라인 유사도 23 % 안전 …" at bounding box center [497, 508] width 387 height 423
click at [333, 504] on div "39 % 안전 낮음 보통 높음 아주 높음 화성 유사도 80 % 아주 높음 리듬 유사도 17 % 안전 탑라인 유사도 23 % 안전 보컬 유사도 …" at bounding box center [498, 517] width 356 height 374
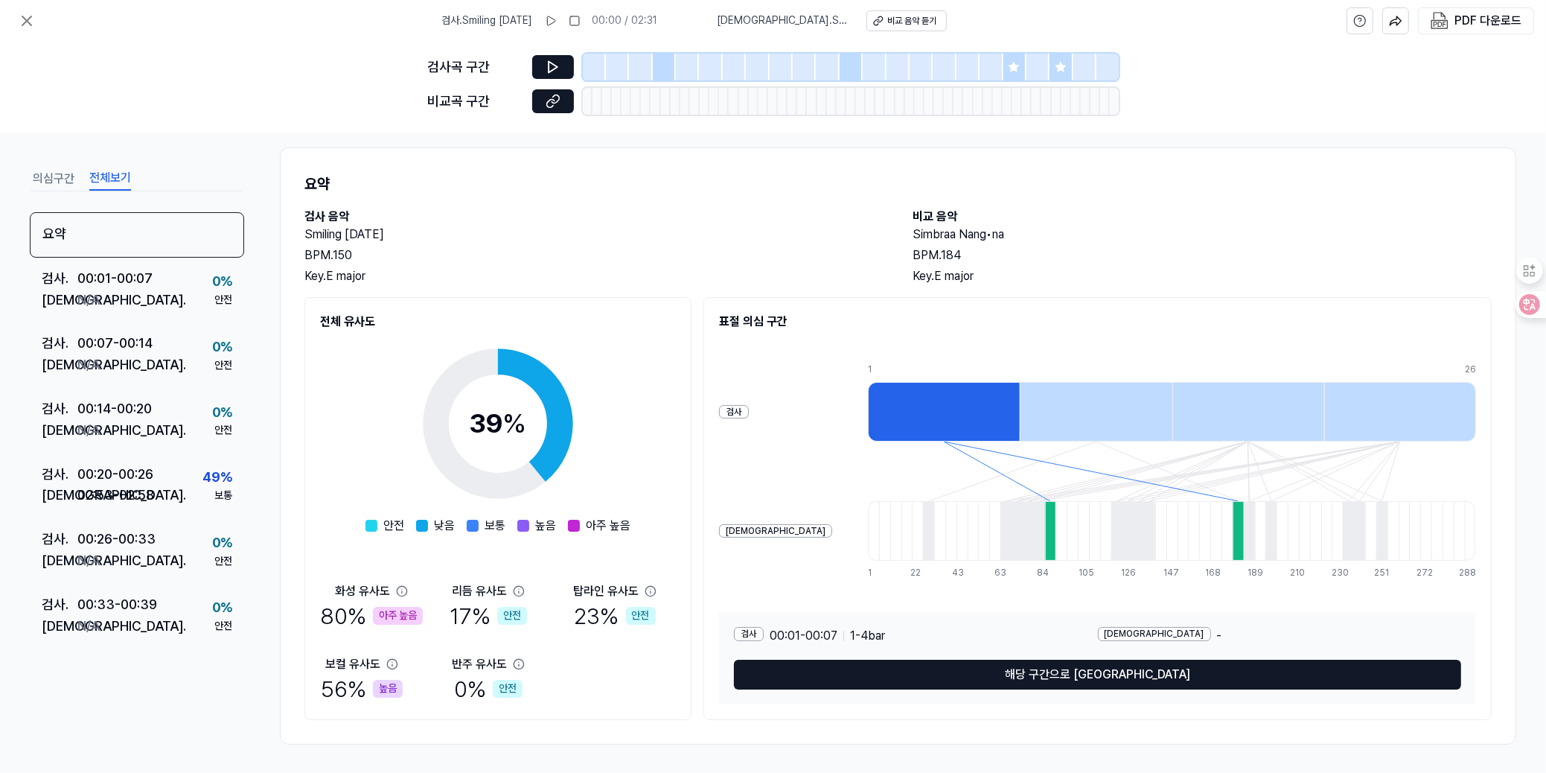
click at [113, 175] on button "전체보기" at bounding box center [110, 179] width 42 height 24
click at [20, 13] on icon at bounding box center [27, 21] width 18 height 18
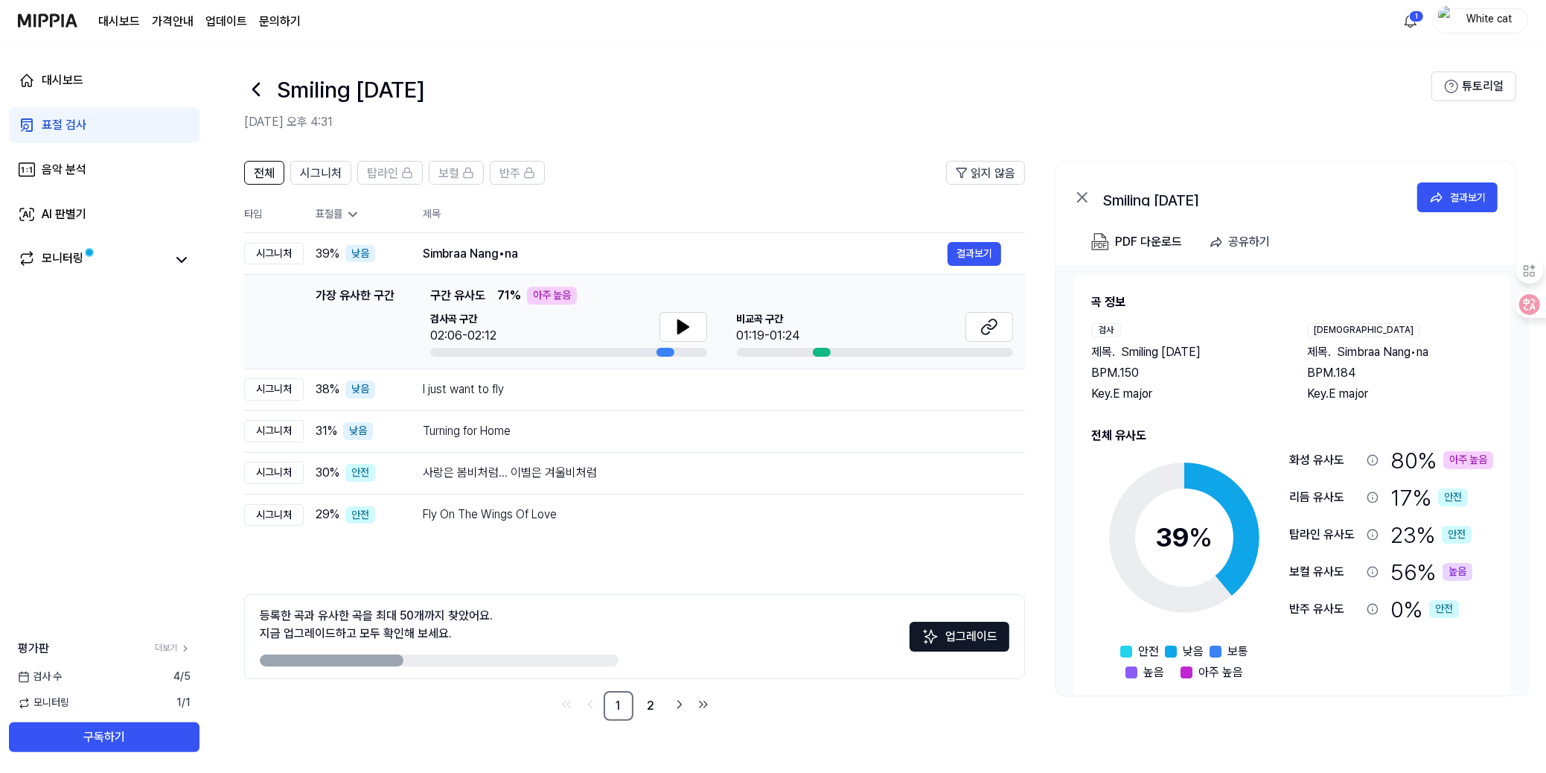
scroll to position [0, 0]
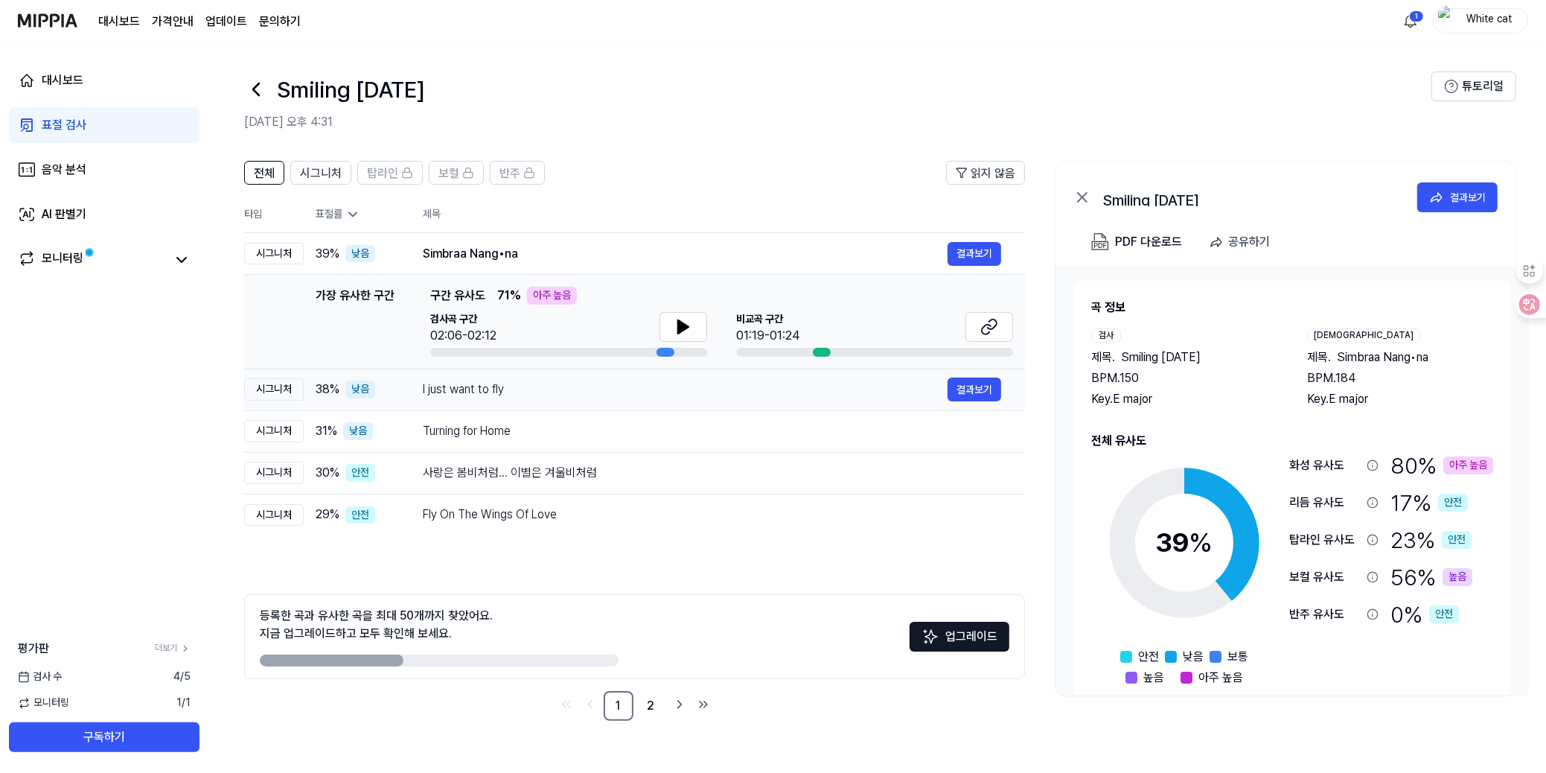
click at [244, 385] on div "시그니처" at bounding box center [274, 389] width 60 height 22
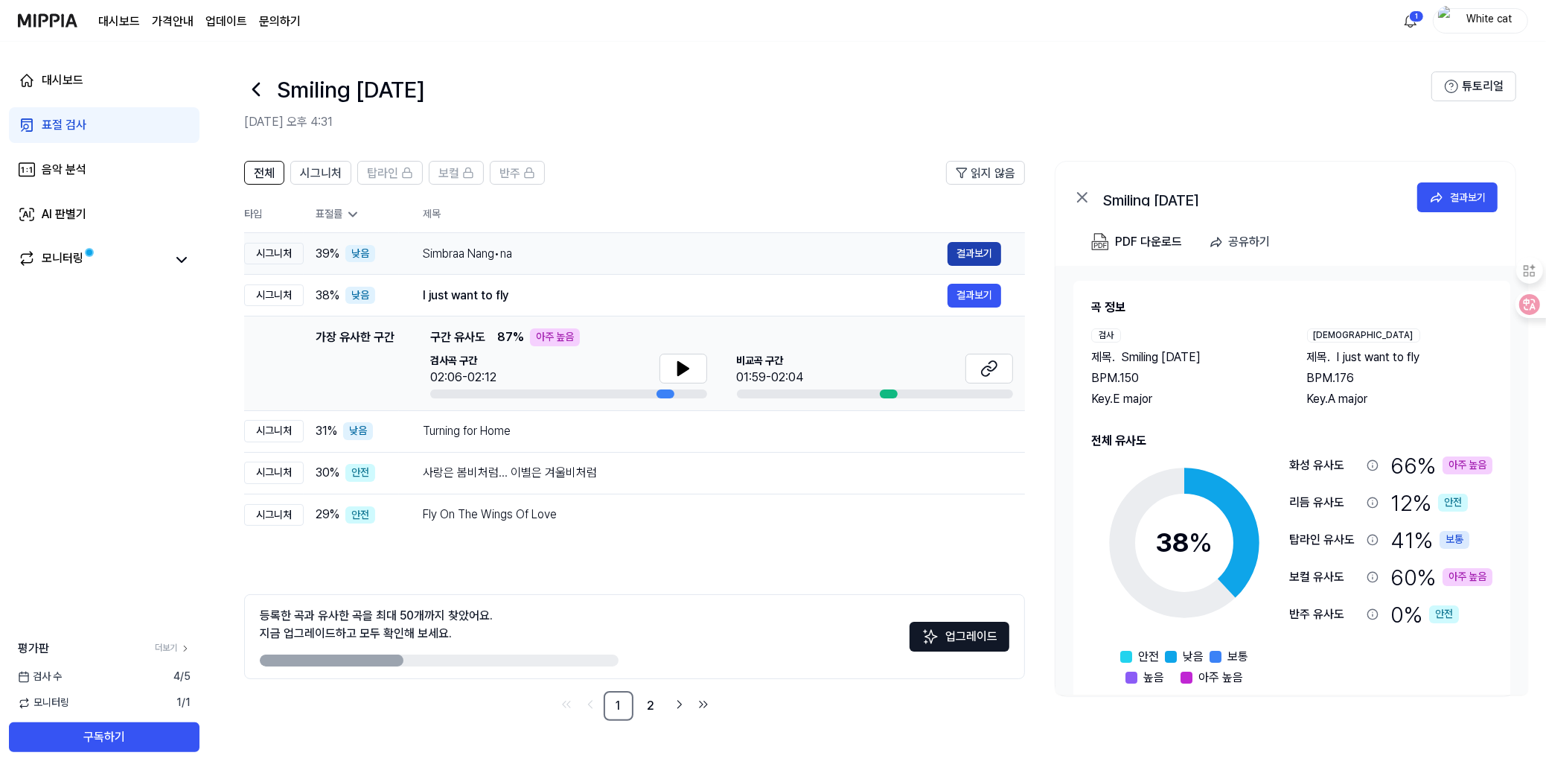
click at [966, 248] on button "결과보기" at bounding box center [975, 254] width 54 height 24
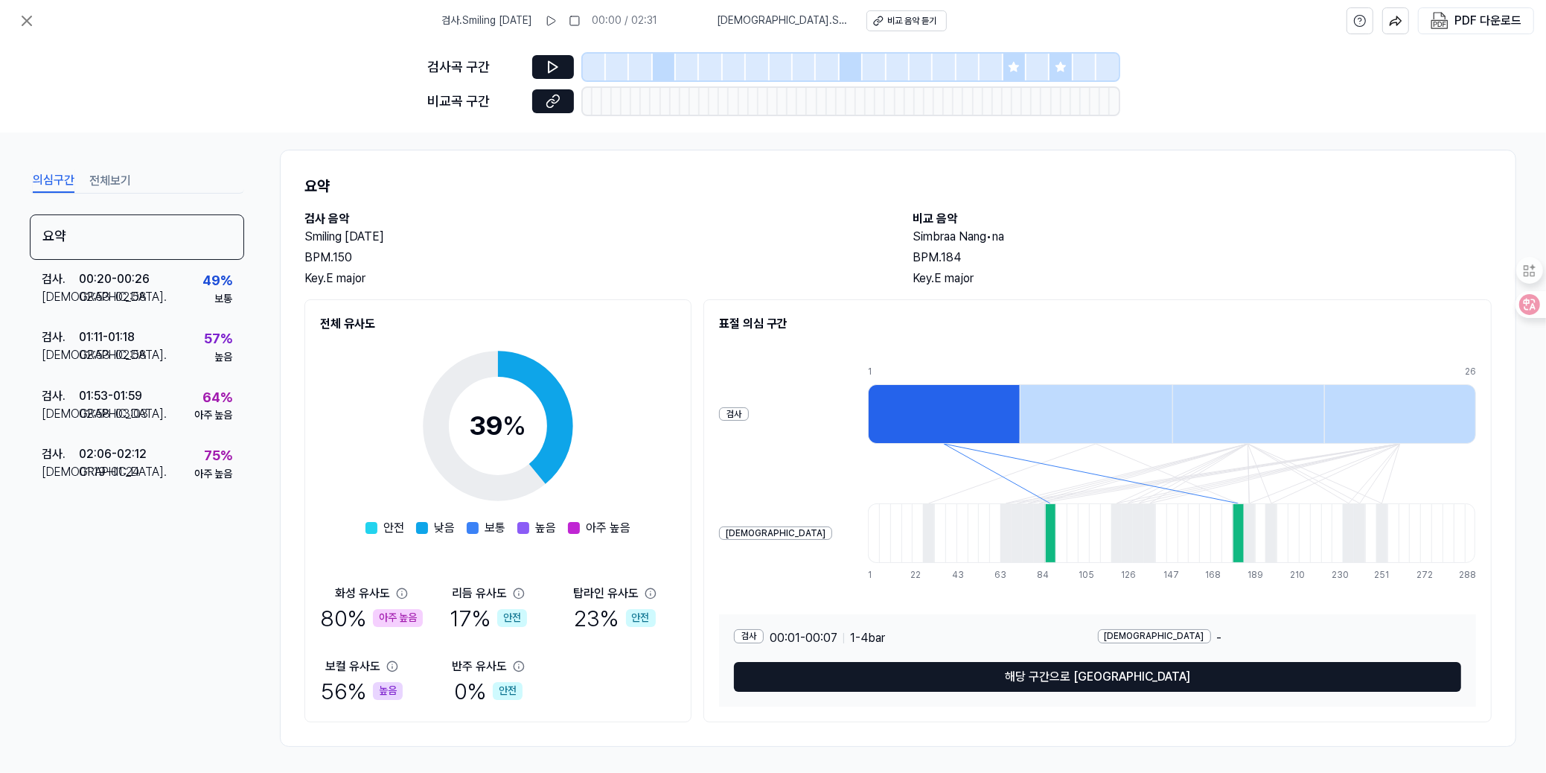
scroll to position [15, 0]
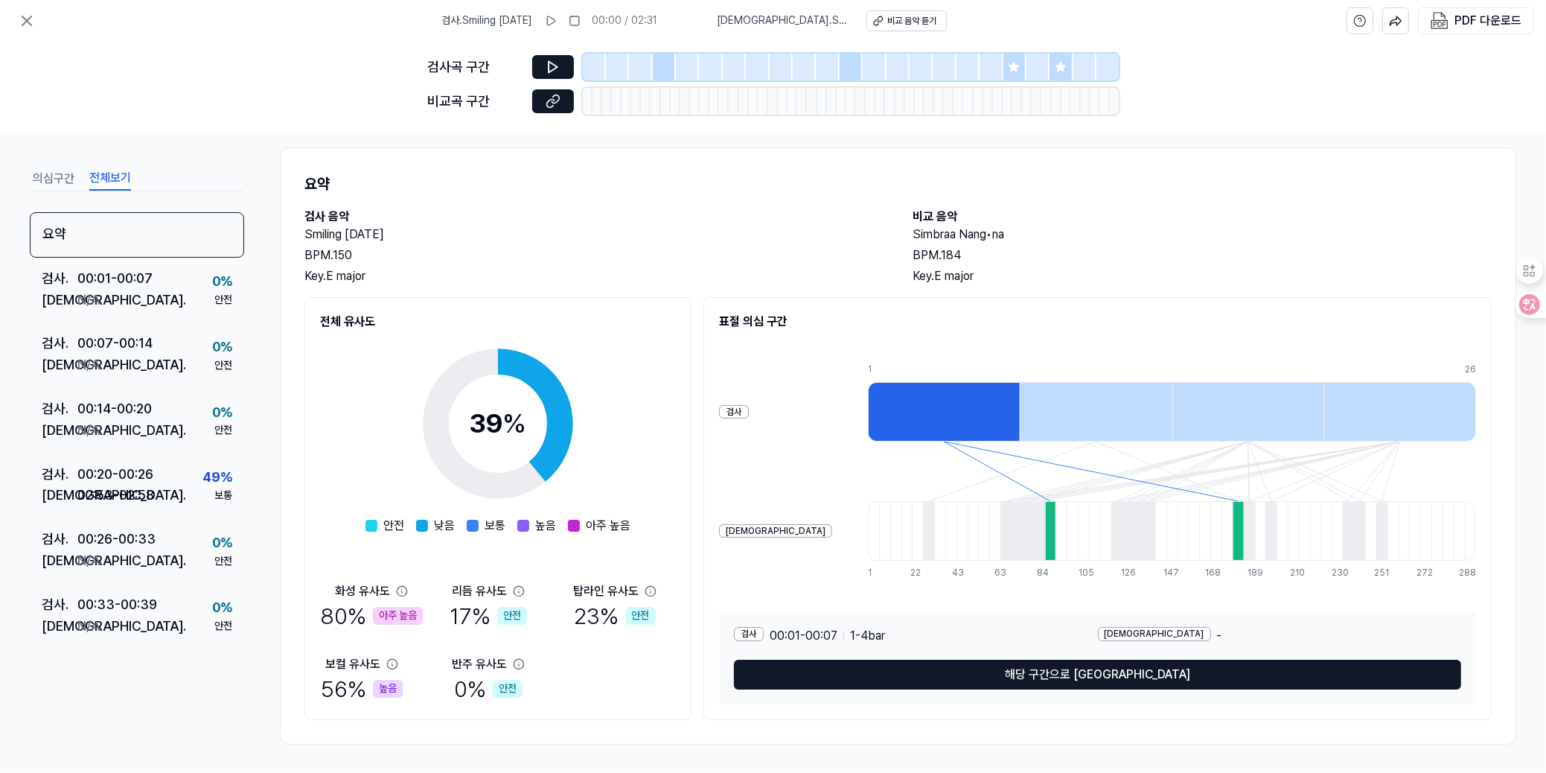
click at [115, 179] on button "전체보기" at bounding box center [110, 179] width 42 height 24
click at [59, 176] on button "의심구간" at bounding box center [54, 179] width 42 height 24
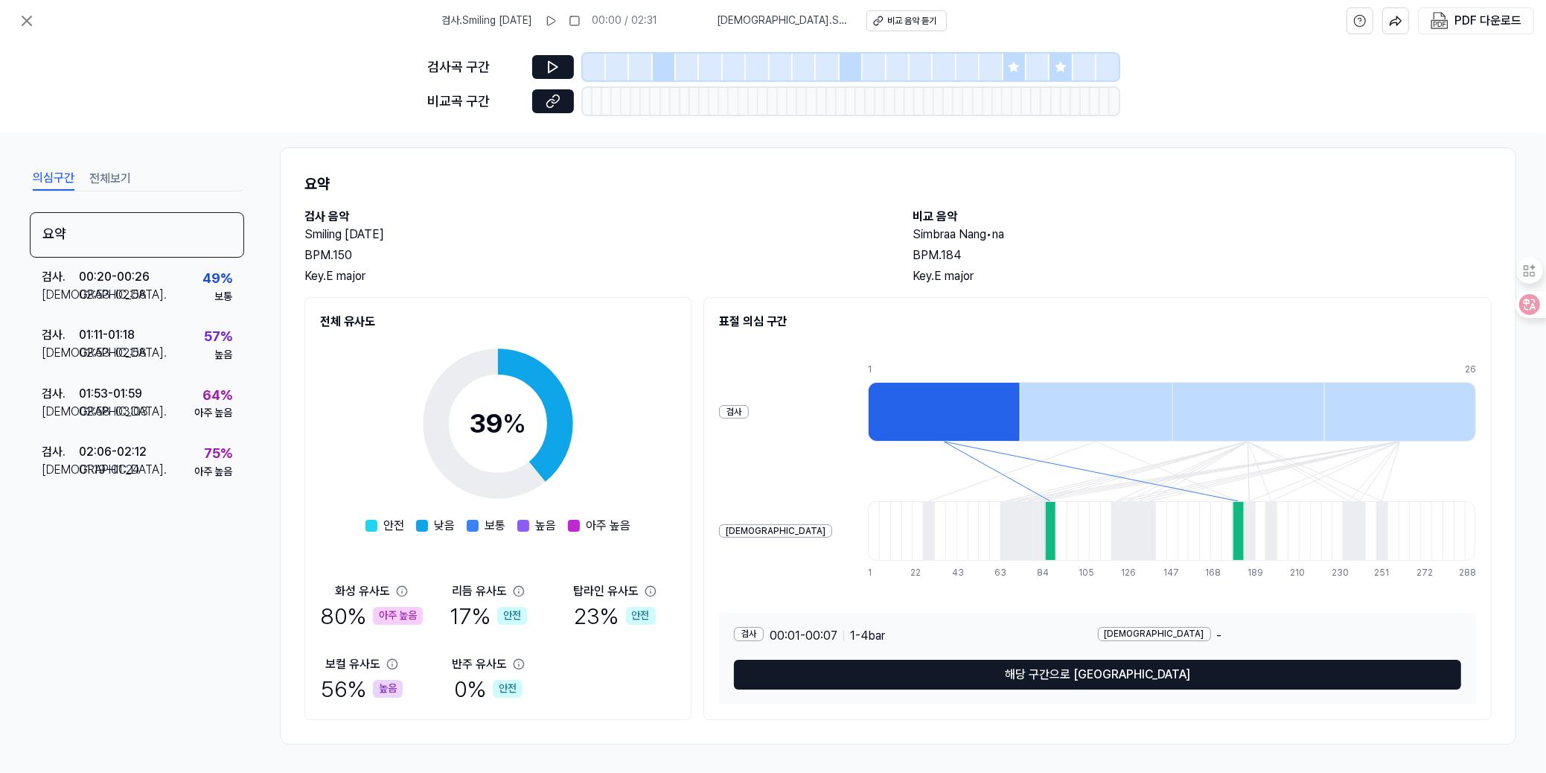
click at [123, 172] on button "전체보기" at bounding box center [110, 179] width 42 height 24
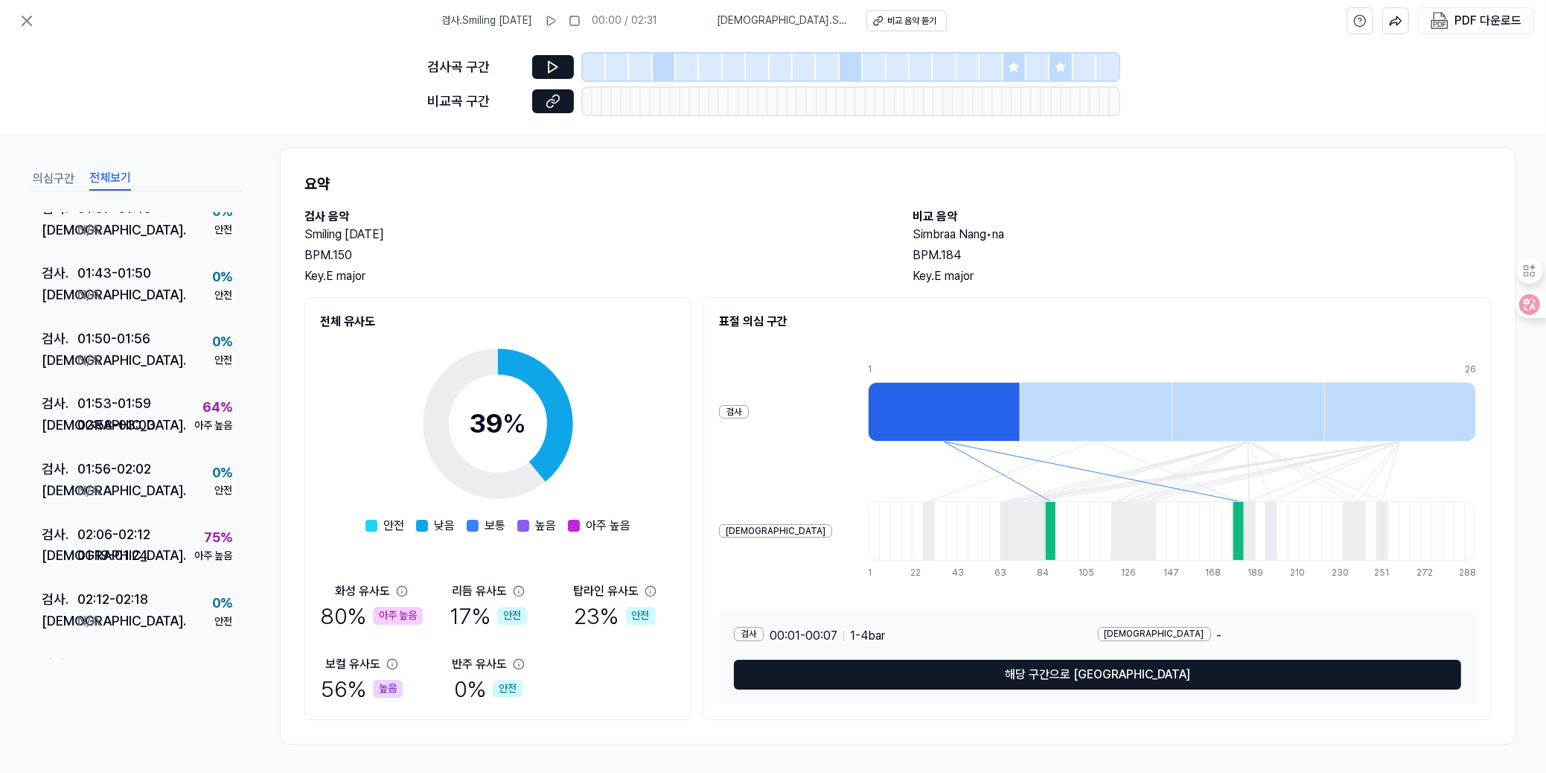
scroll to position [1097, 0]
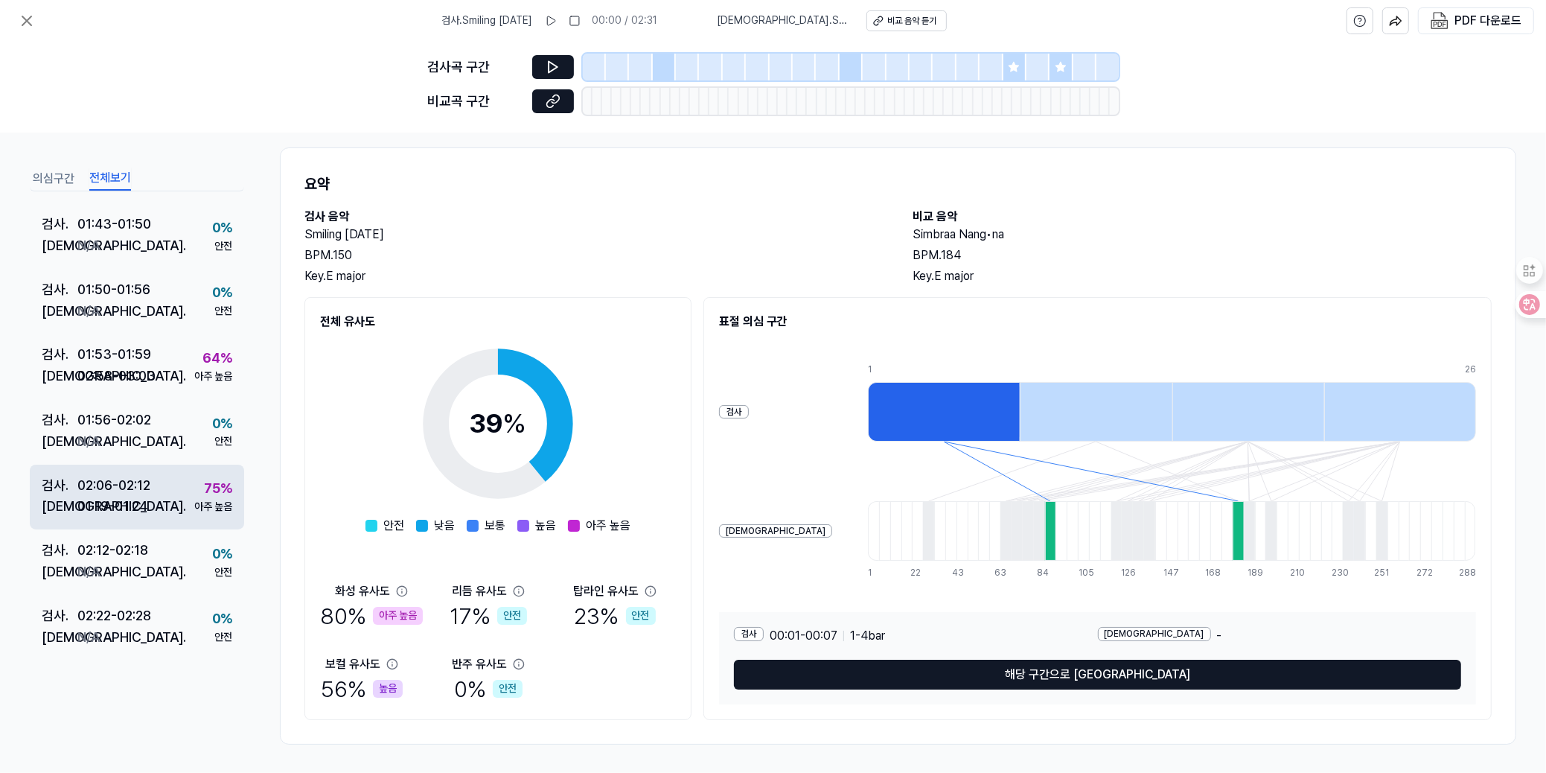
click at [135, 496] on div "01:19 - 01:24" at bounding box center [112, 507] width 70 height 22
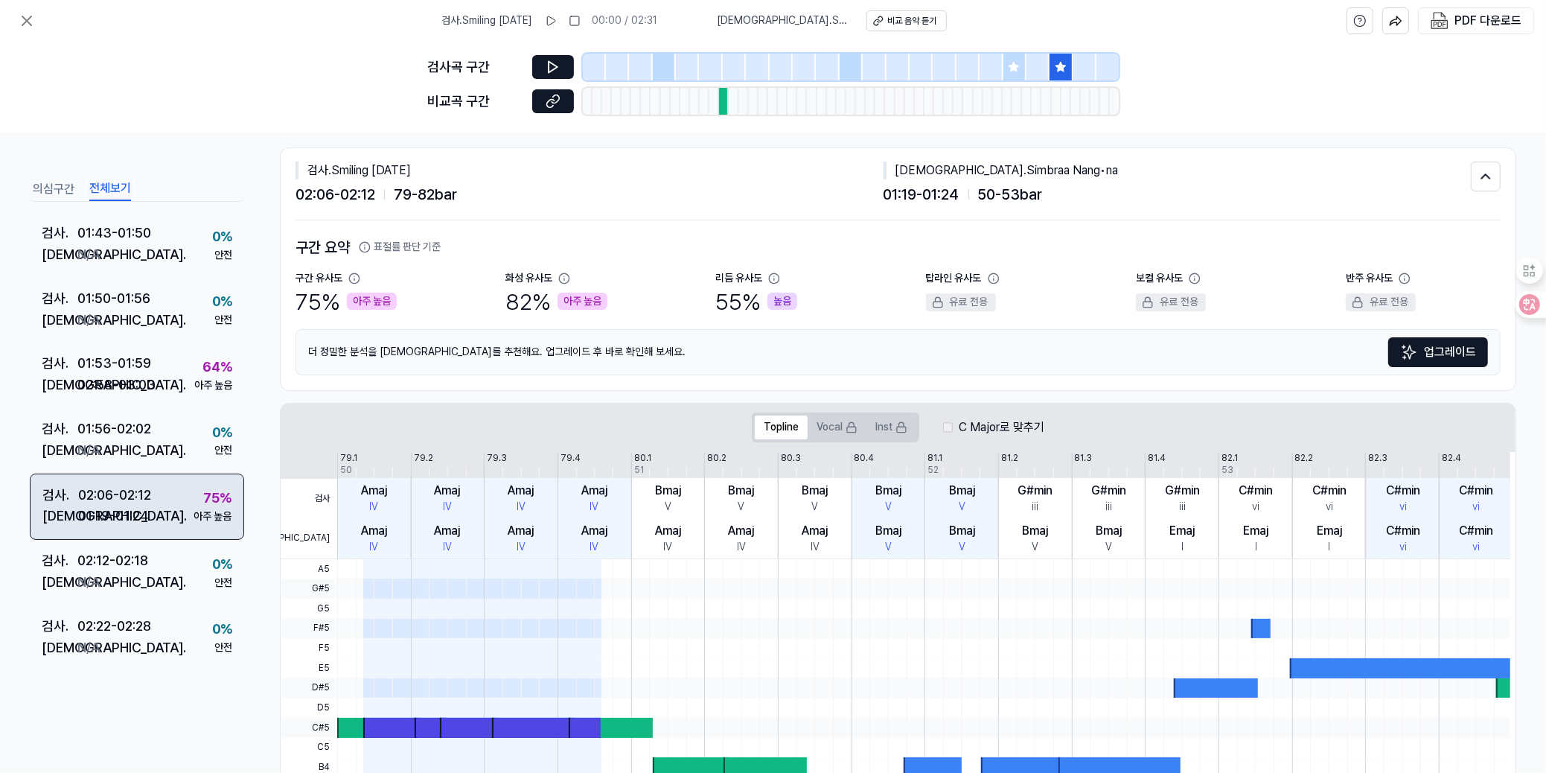
scroll to position [1096, 0]
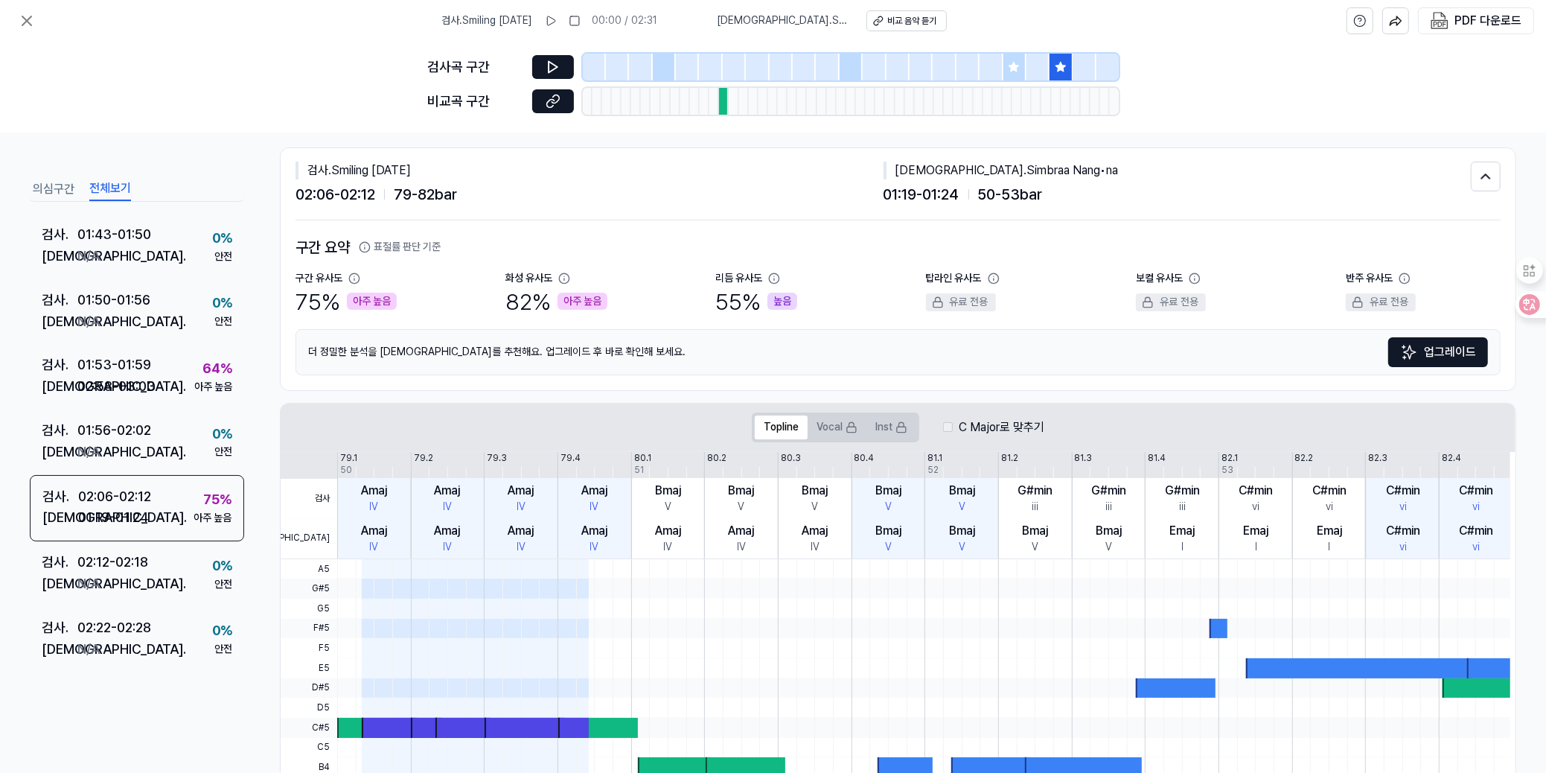
click at [1012, 60] on div at bounding box center [1014, 67] width 23 height 27
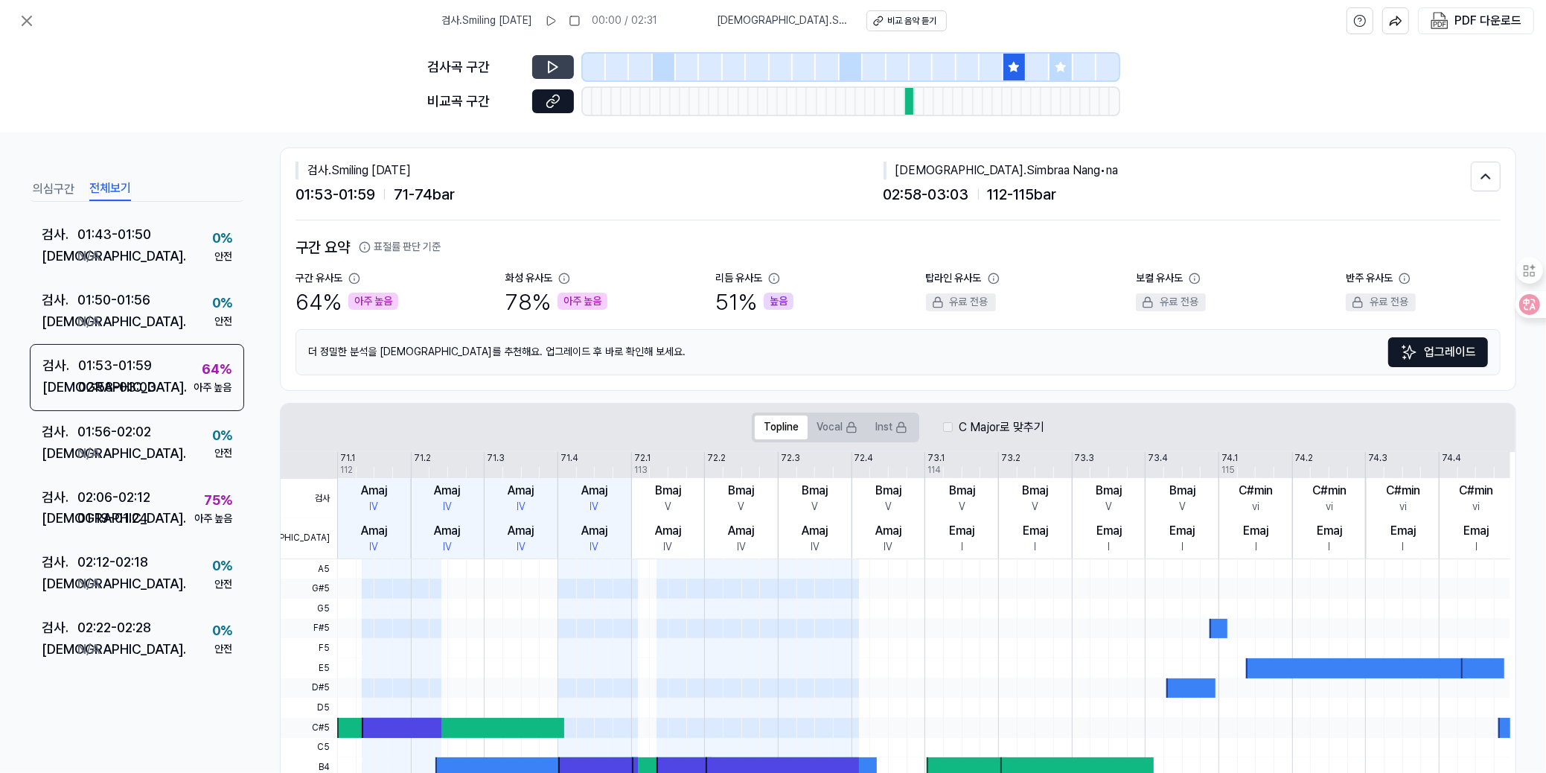
click at [548, 57] on button at bounding box center [553, 67] width 42 height 24
click at [547, 60] on icon at bounding box center [553, 67] width 15 height 15
click at [1064, 66] on icon at bounding box center [1060, 67] width 10 height 10
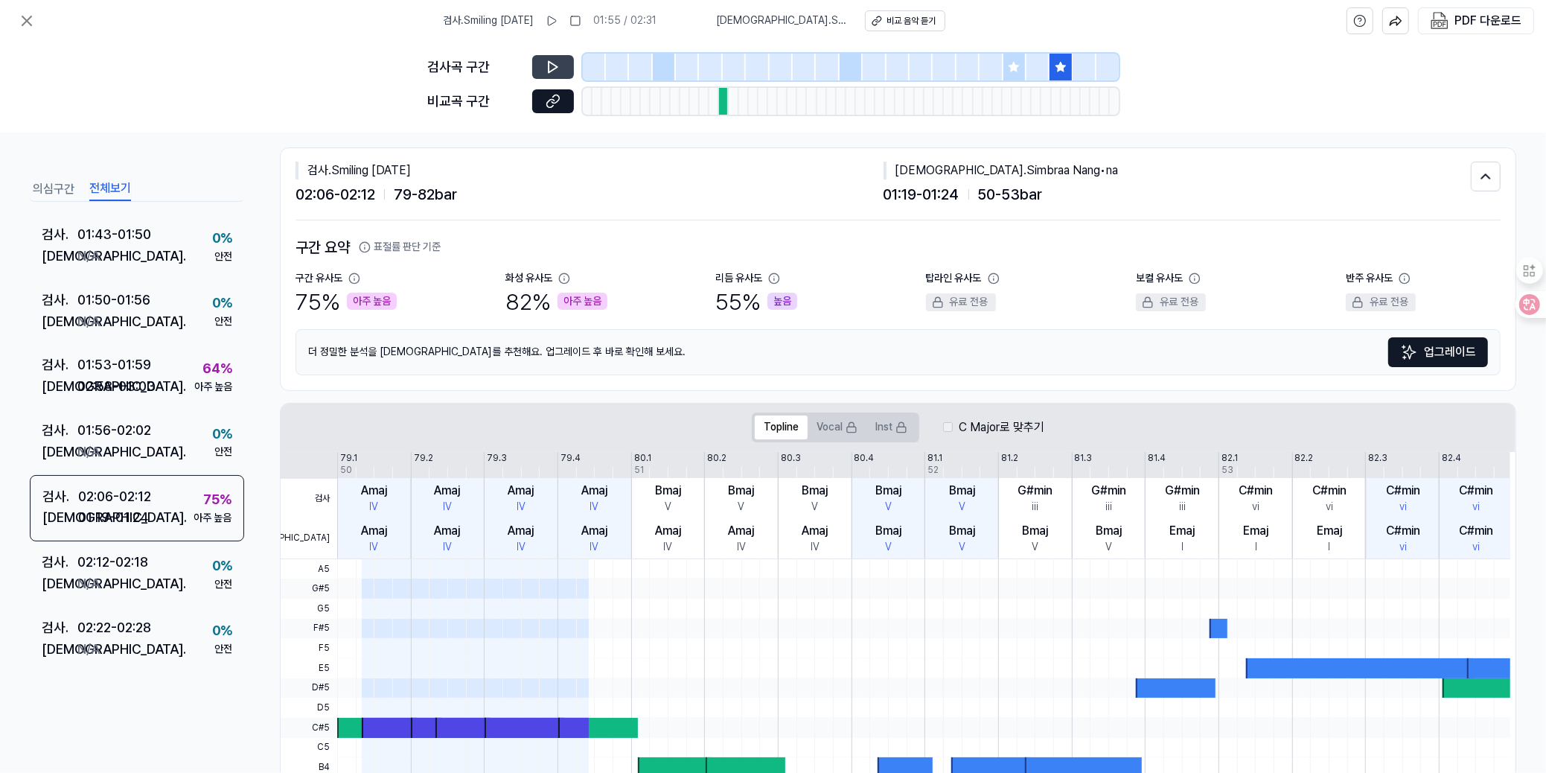
click at [562, 67] on button at bounding box center [553, 67] width 42 height 24
click at [553, 63] on icon at bounding box center [553, 67] width 15 height 15
click at [721, 104] on div at bounding box center [724, 101] width 10 height 27
click at [562, 96] on button at bounding box center [553, 101] width 42 height 24
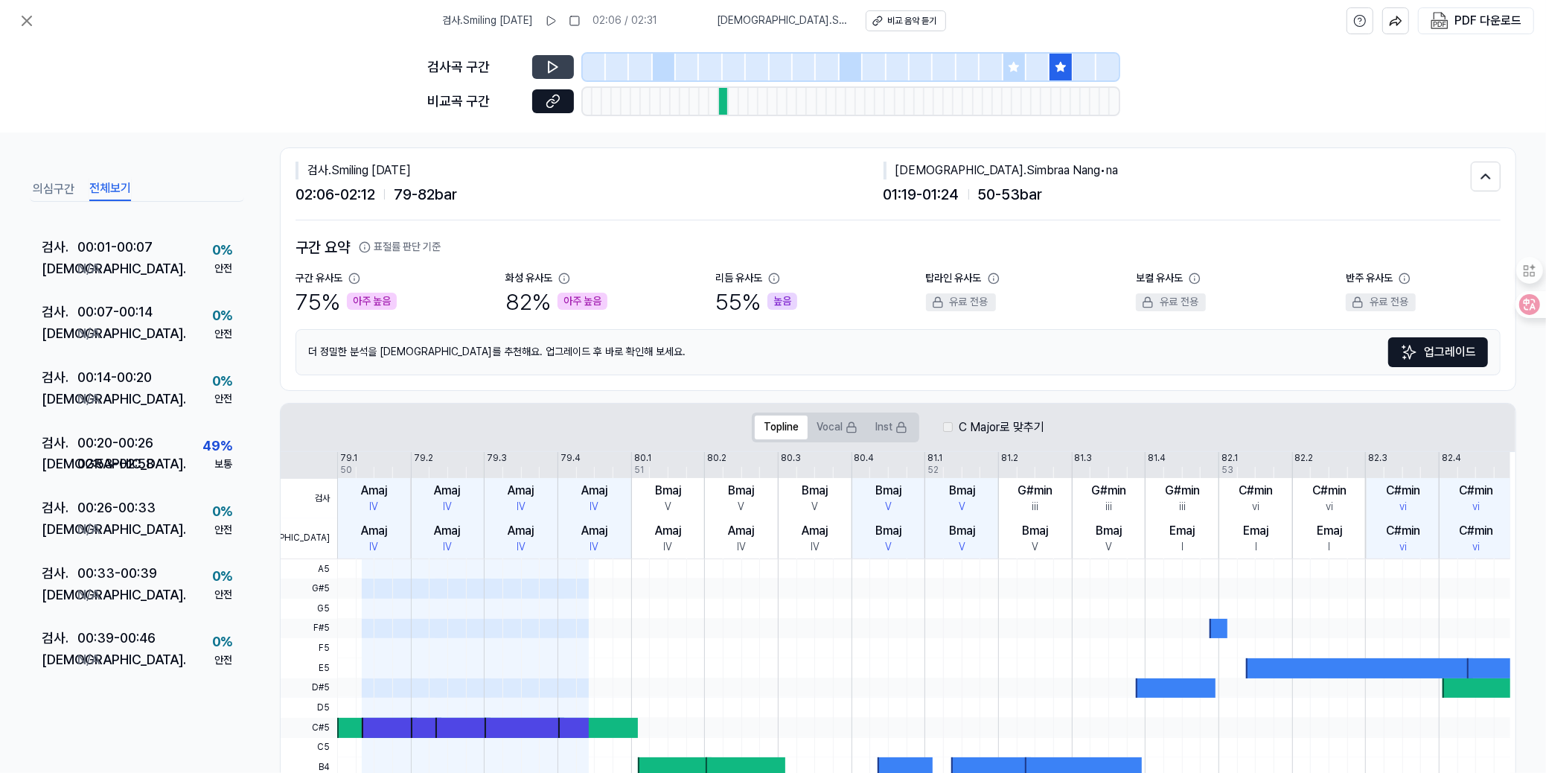
scroll to position [0, 0]
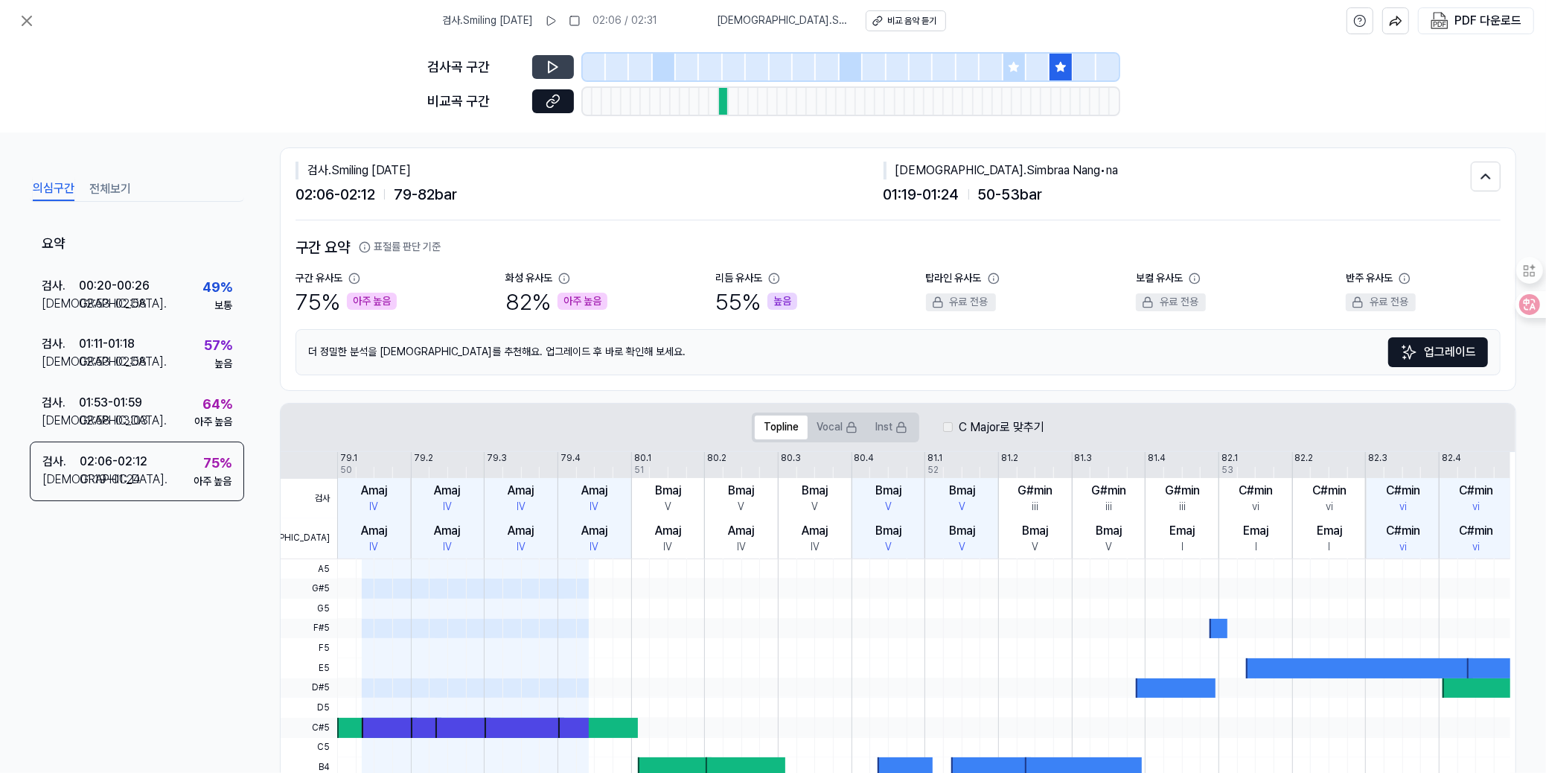
click at [48, 190] on button "의심구간" at bounding box center [54, 189] width 42 height 24
click at [22, 21] on icon at bounding box center [27, 21] width 18 height 18
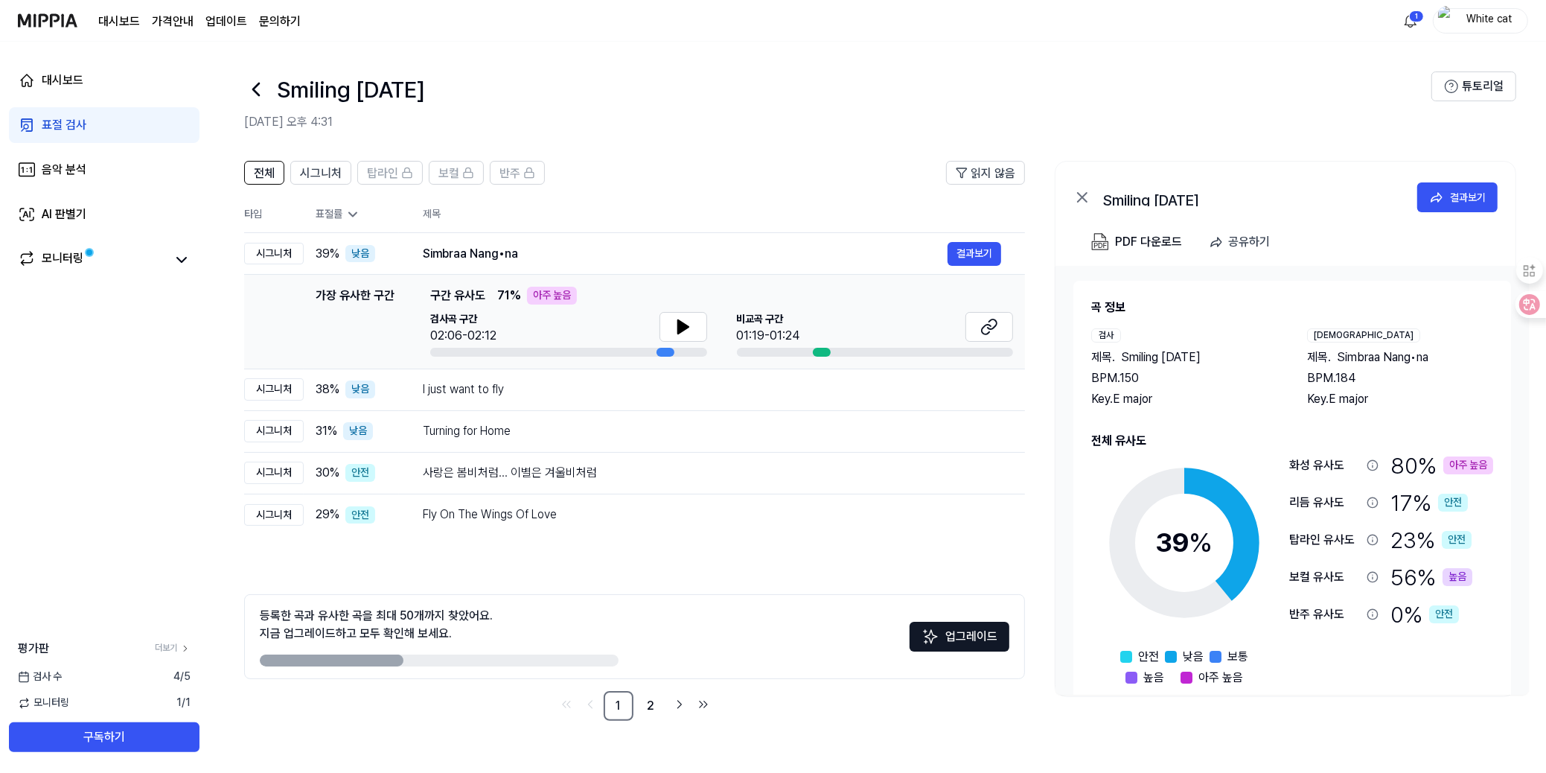
click at [421, 716] on nav "1 2" at bounding box center [634, 706] width 781 height 30
click at [162, 651] on link "더보기" at bounding box center [173, 648] width 36 height 13
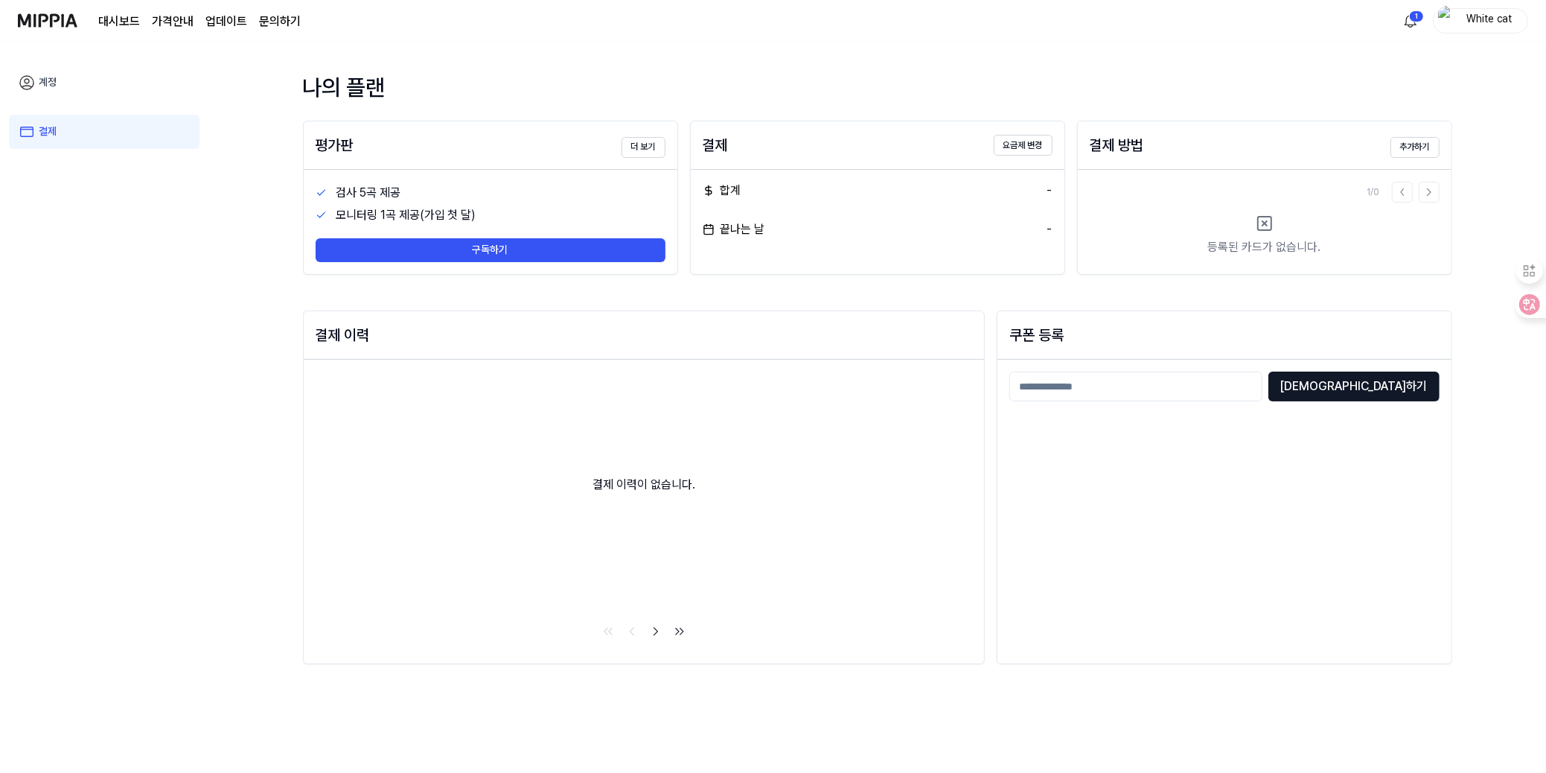
click at [55, 88] on link "계정" at bounding box center [104, 83] width 191 height 34
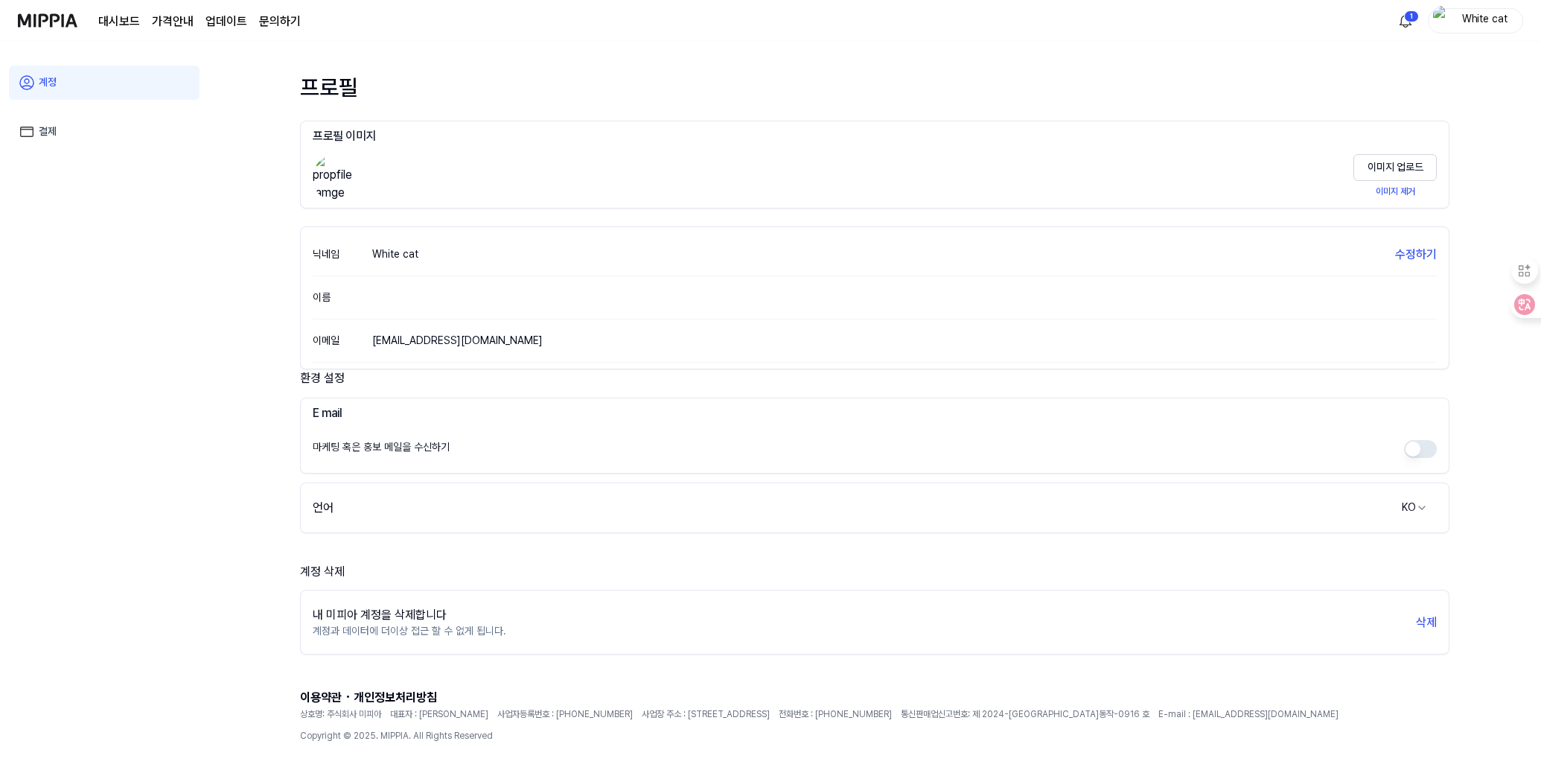
click at [49, 19] on img at bounding box center [48, 20] width 60 height 41
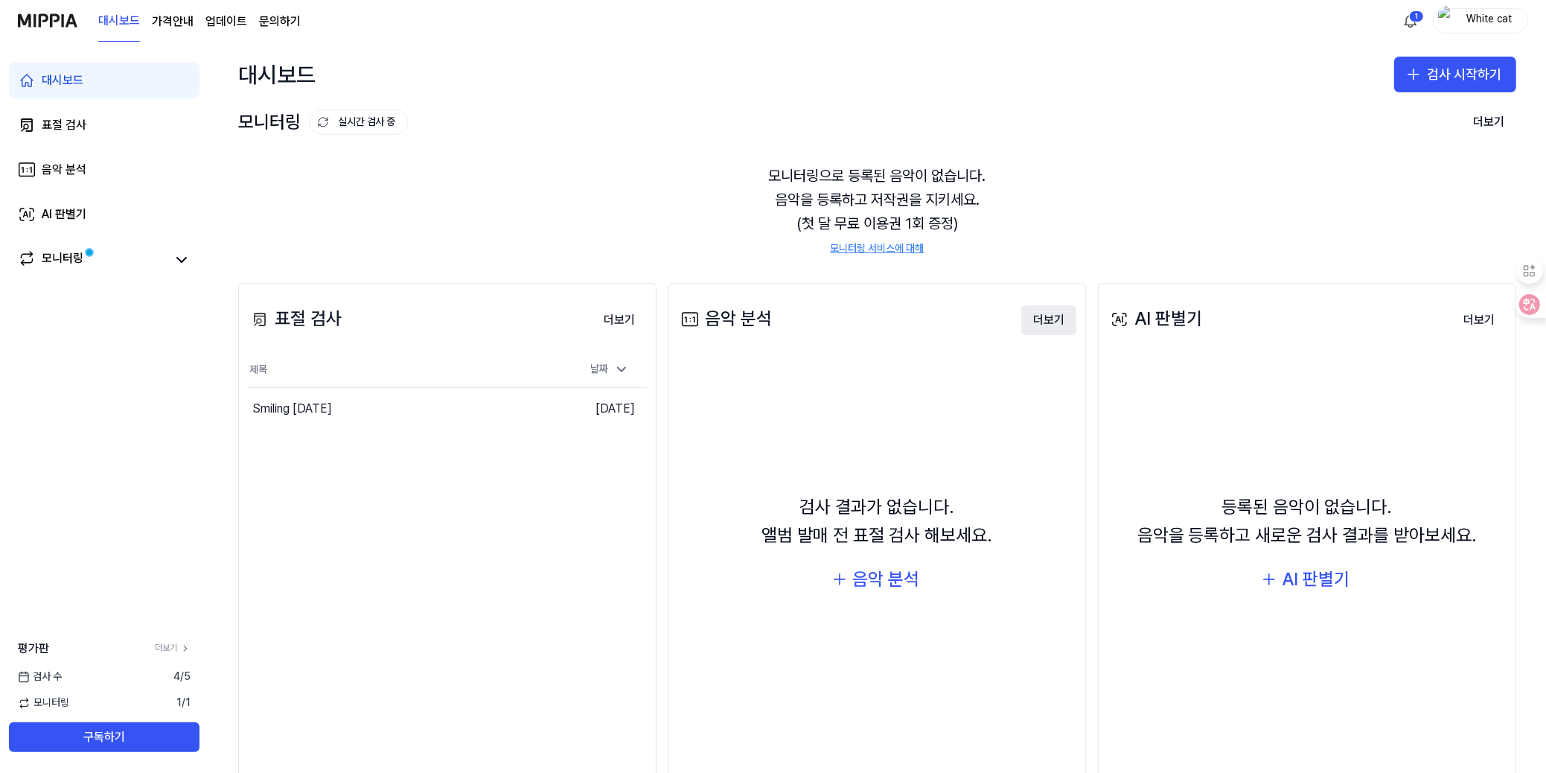
click at [1047, 322] on button "더보기" at bounding box center [1048, 320] width 55 height 30
click at [882, 251] on link "모니터링 서비스에 대해" at bounding box center [878, 248] width 94 height 15
drag, startPoint x: 1174, startPoint y: 585, endPoint x: 1404, endPoint y: 656, distance: 240.8
click at [1404, 656] on div "등록된 음악이 없습니다. 음악을 등록하고 새로운 검사 결과를 받아보세요. AI 판별기" at bounding box center [1307, 545] width 399 height 362
click at [1475, 316] on button "더보기" at bounding box center [1478, 320] width 55 height 30
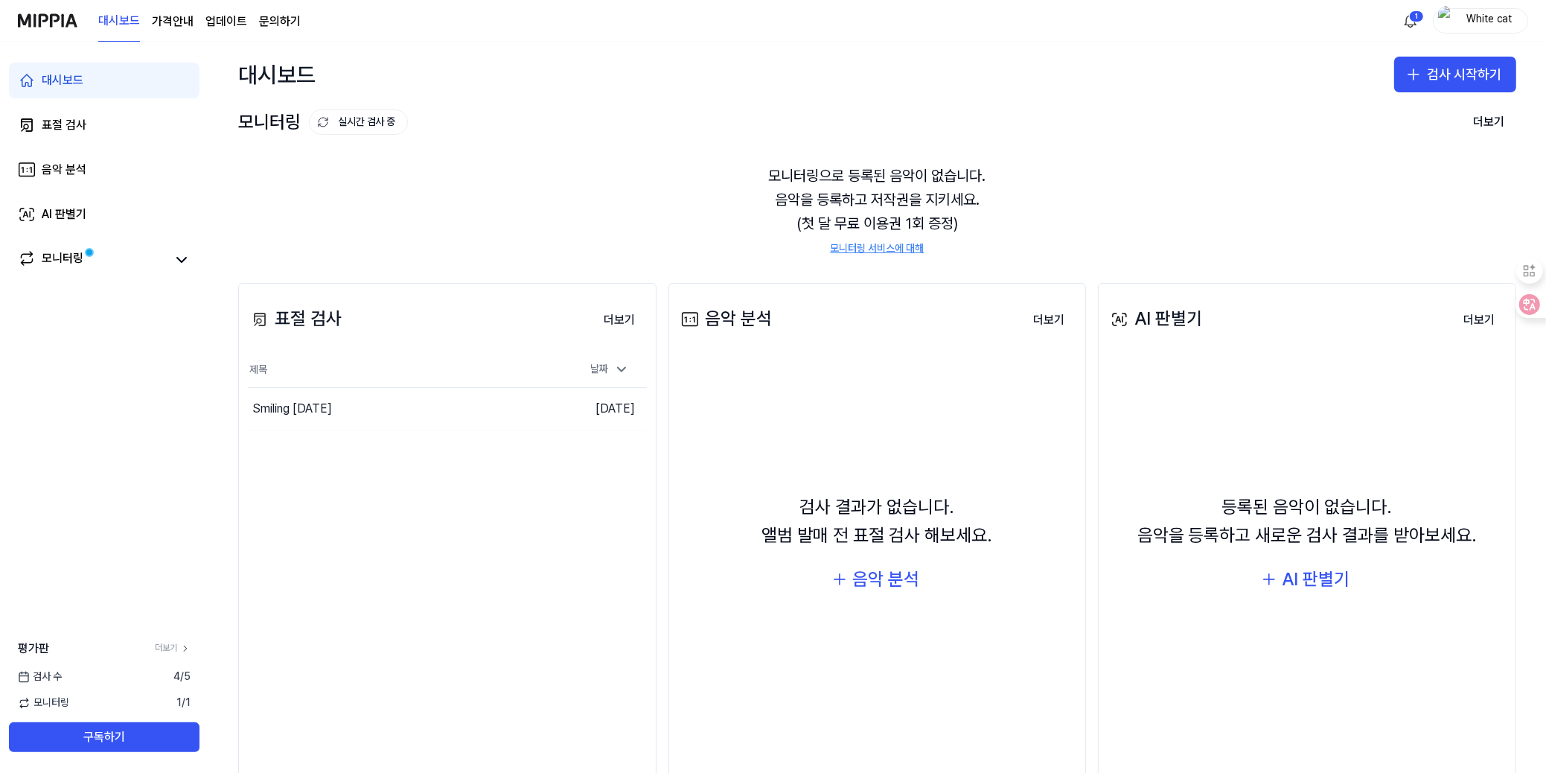
click at [461, 497] on div "표절 검사 더보기 표절 검사 제목 날짜 Smiling [DATE] 이동하기 [DATE] 더보기" at bounding box center [447, 535] width 418 height 504
click at [321, 415] on div "Smiling [DATE]" at bounding box center [292, 409] width 80 height 18
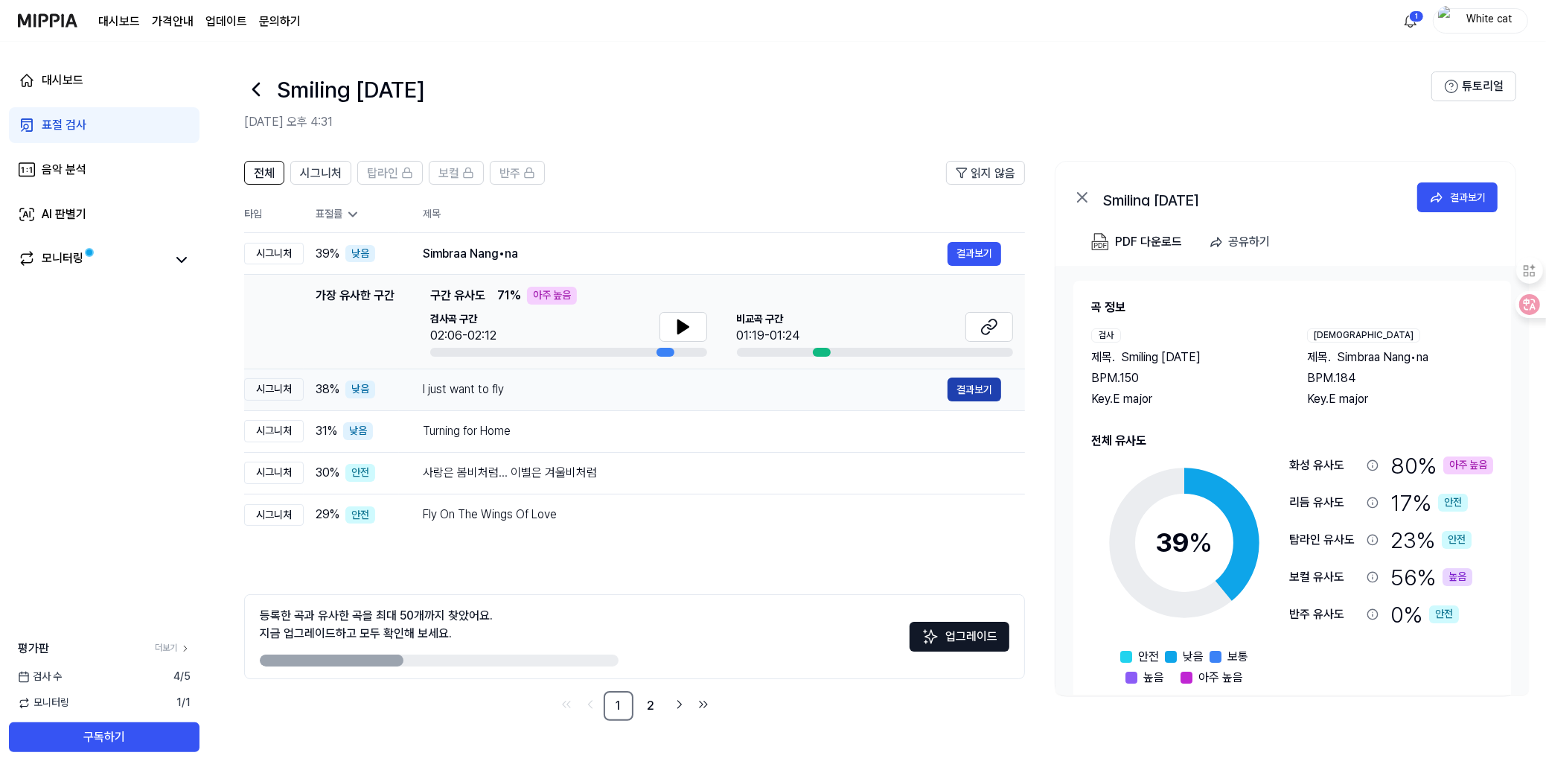
click at [974, 387] on button "결과보기" at bounding box center [975, 389] width 54 height 24
click at [446, 382] on div "I just want to fly" at bounding box center [685, 389] width 525 height 18
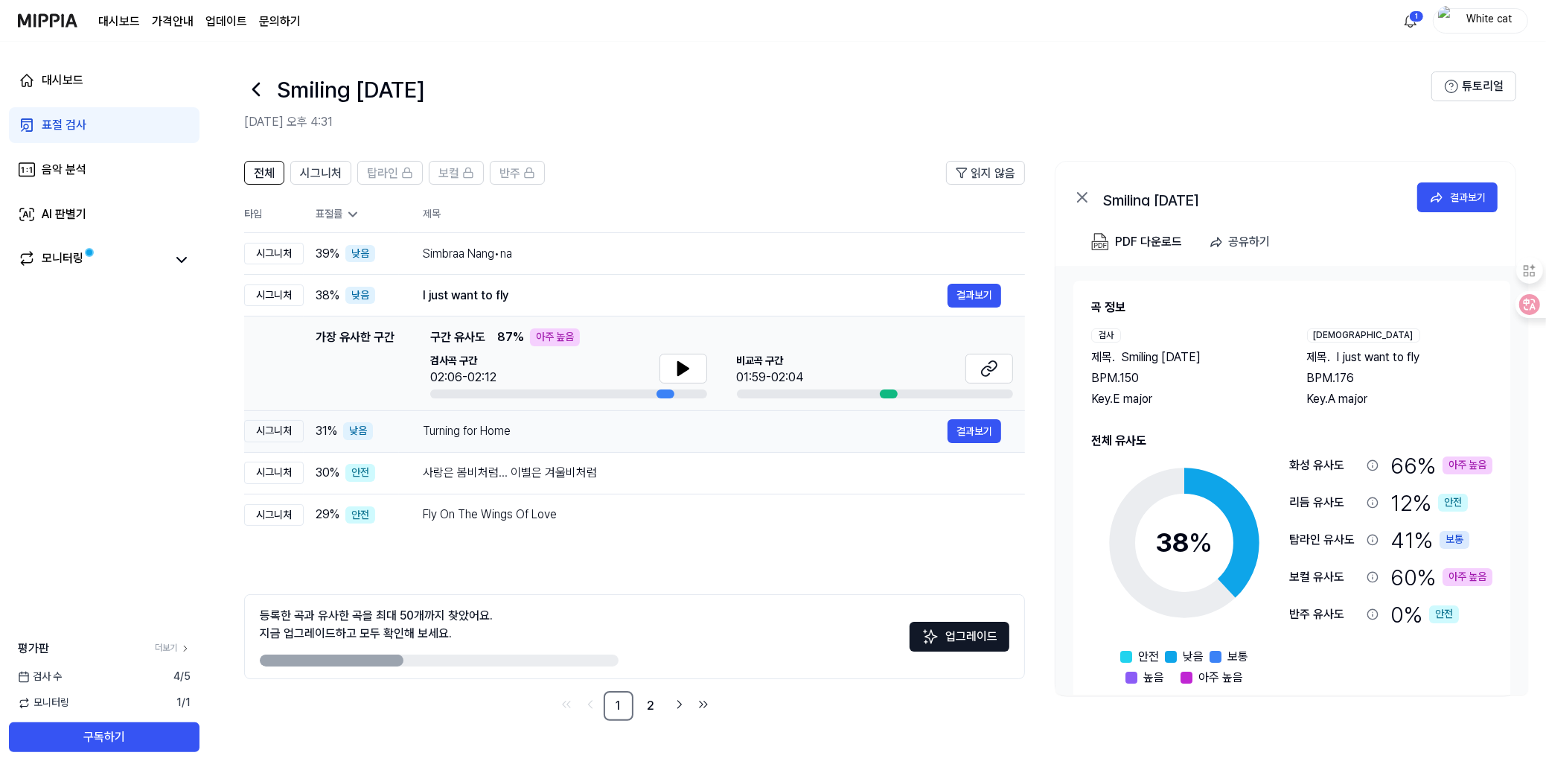
click at [452, 437] on div "Turning for Home" at bounding box center [685, 431] width 525 height 18
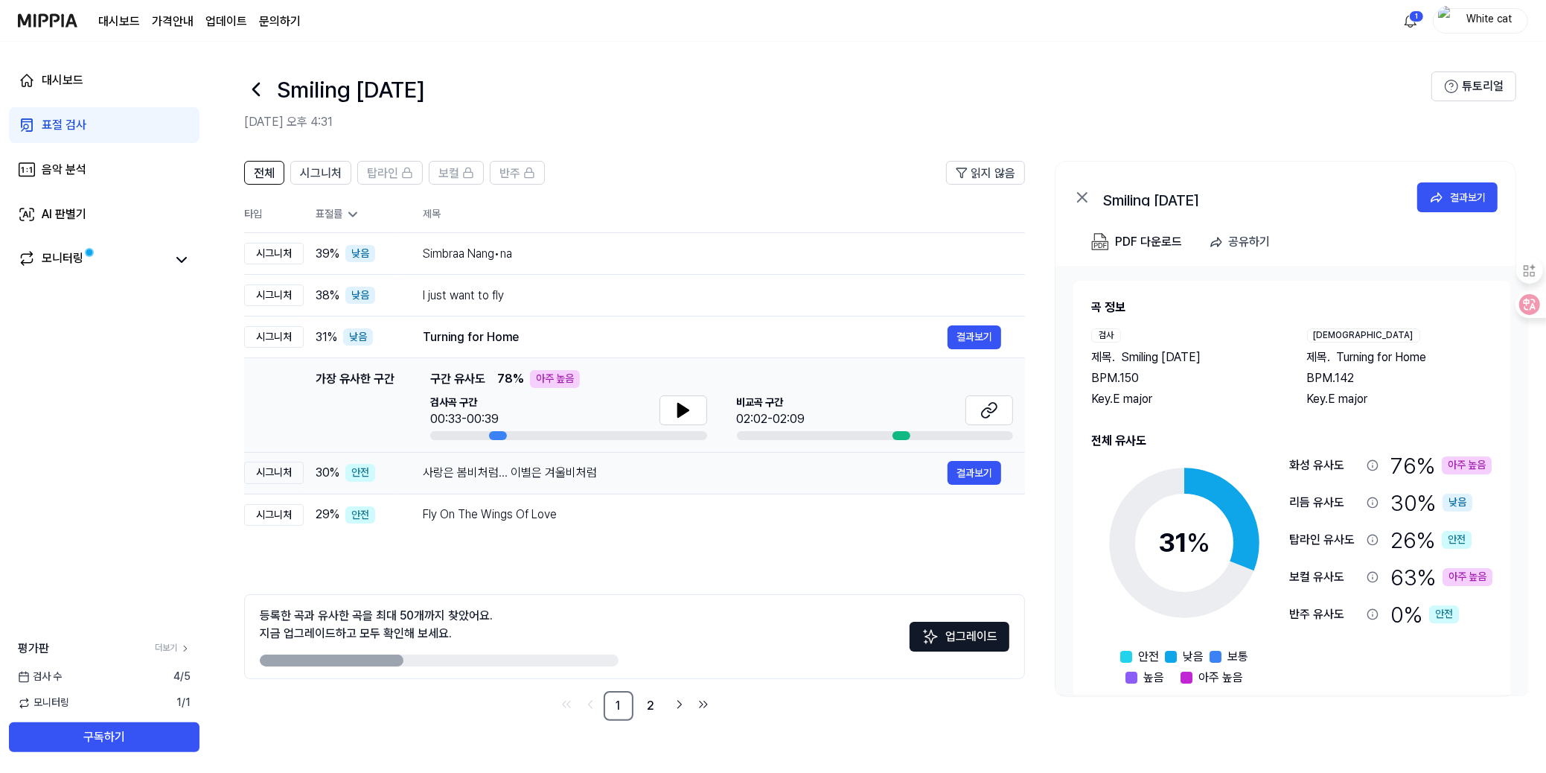
click at [456, 467] on div "사랑은 봄비처럼... 이별은 겨울비처럼" at bounding box center [685, 473] width 525 height 18
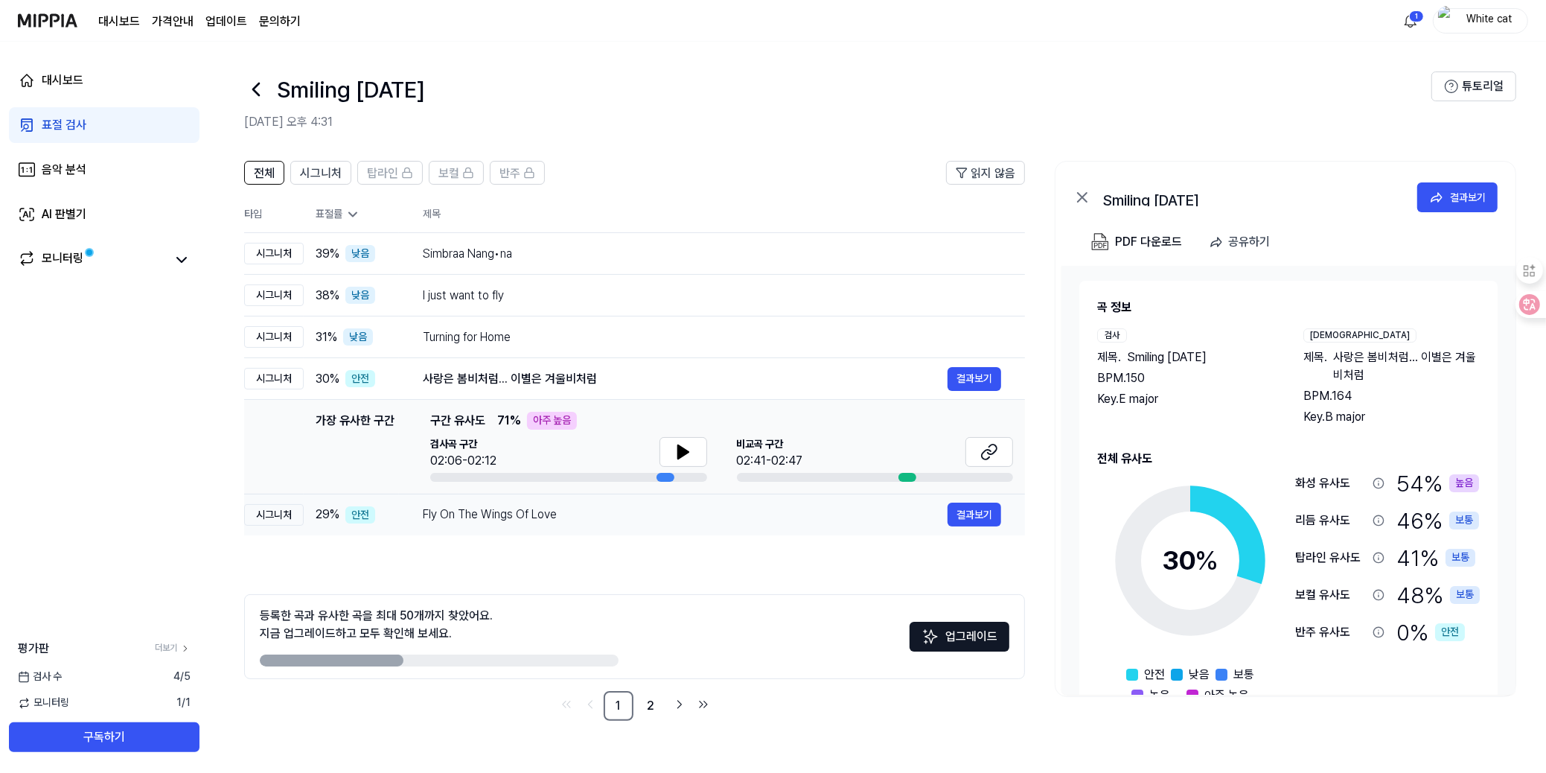
click at [456, 511] on div "Fly On The Wings Of Love" at bounding box center [685, 514] width 525 height 18
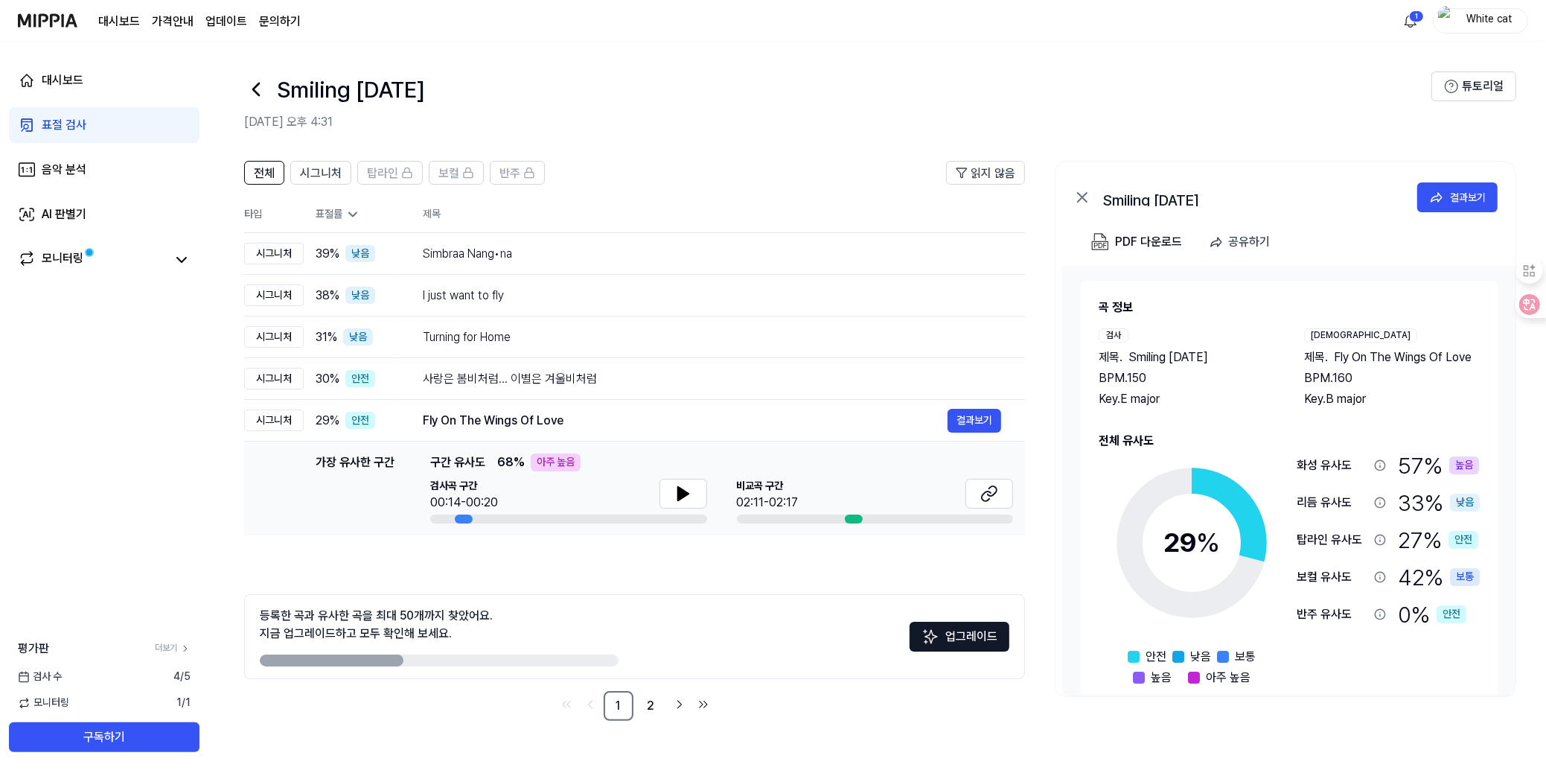
click at [461, 481] on span "검사곡 구간" at bounding box center [464, 486] width 68 height 15
click at [463, 373] on div "사랑은 봄비처럼... 이별은 겨울비처럼" at bounding box center [685, 379] width 525 height 18
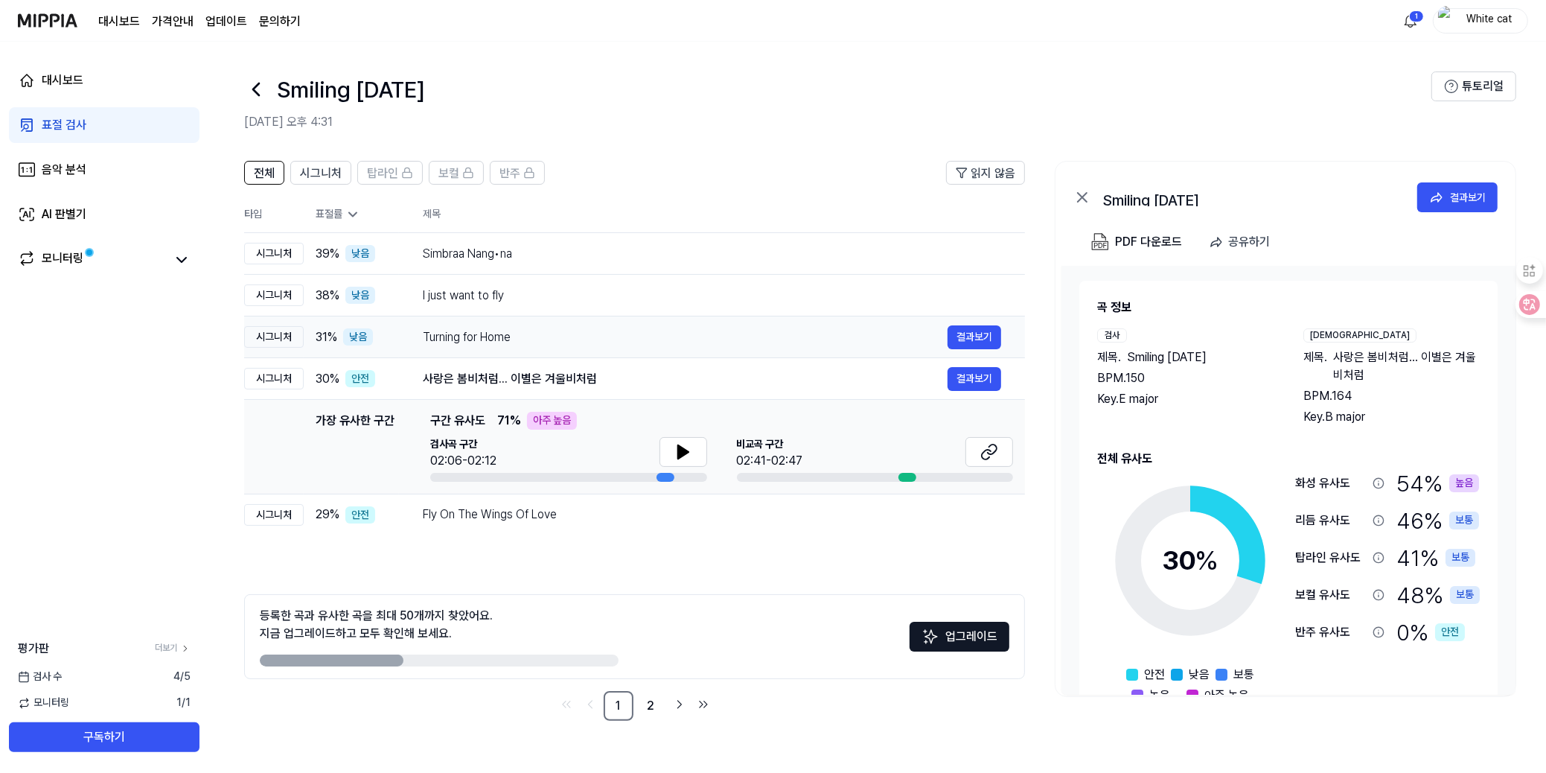
click at [453, 346] on div "Turning for Home 결과보기" at bounding box center [712, 337] width 578 height 24
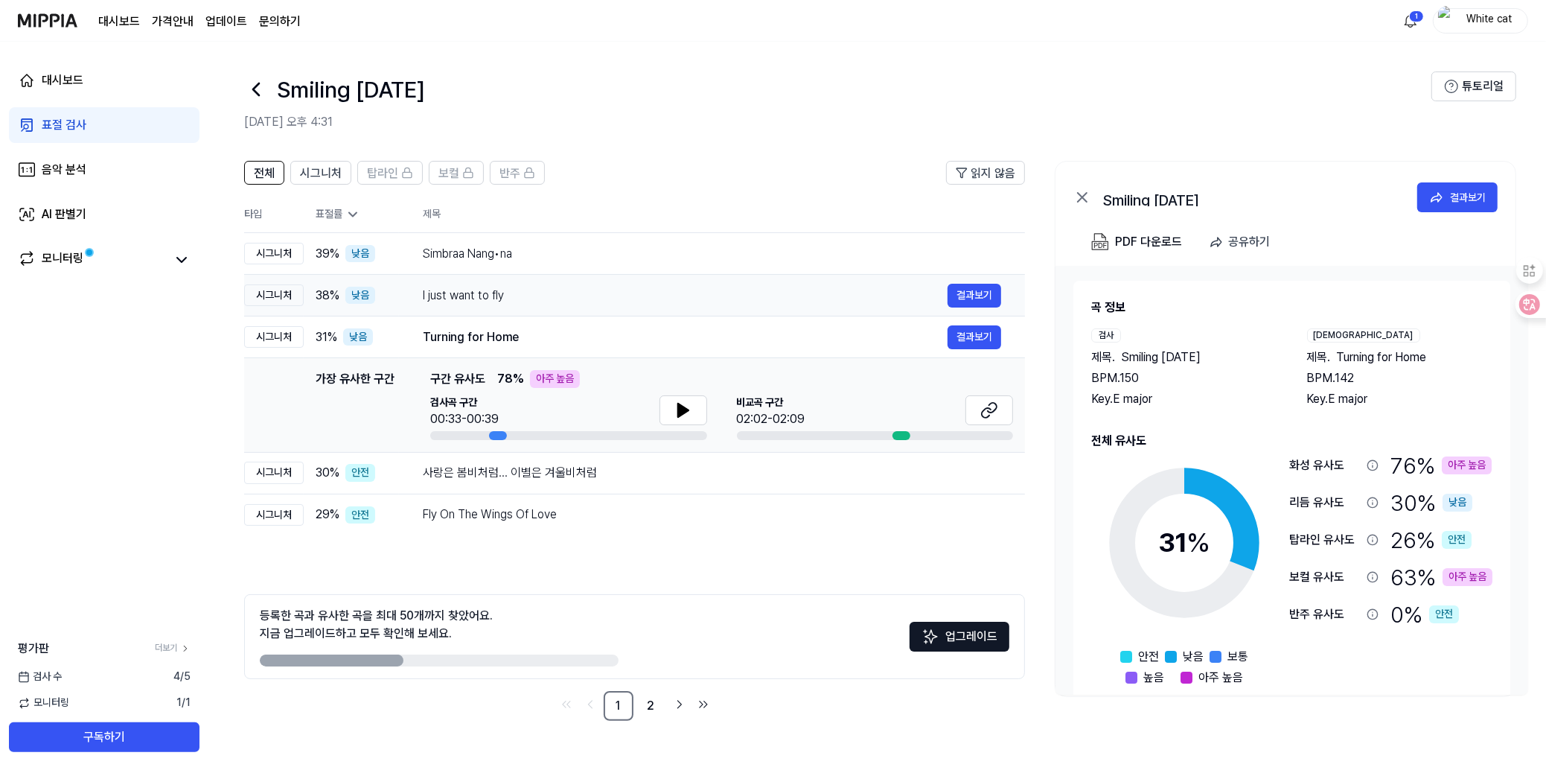
click at [450, 295] on div "I just want to fly" at bounding box center [685, 296] width 525 height 18
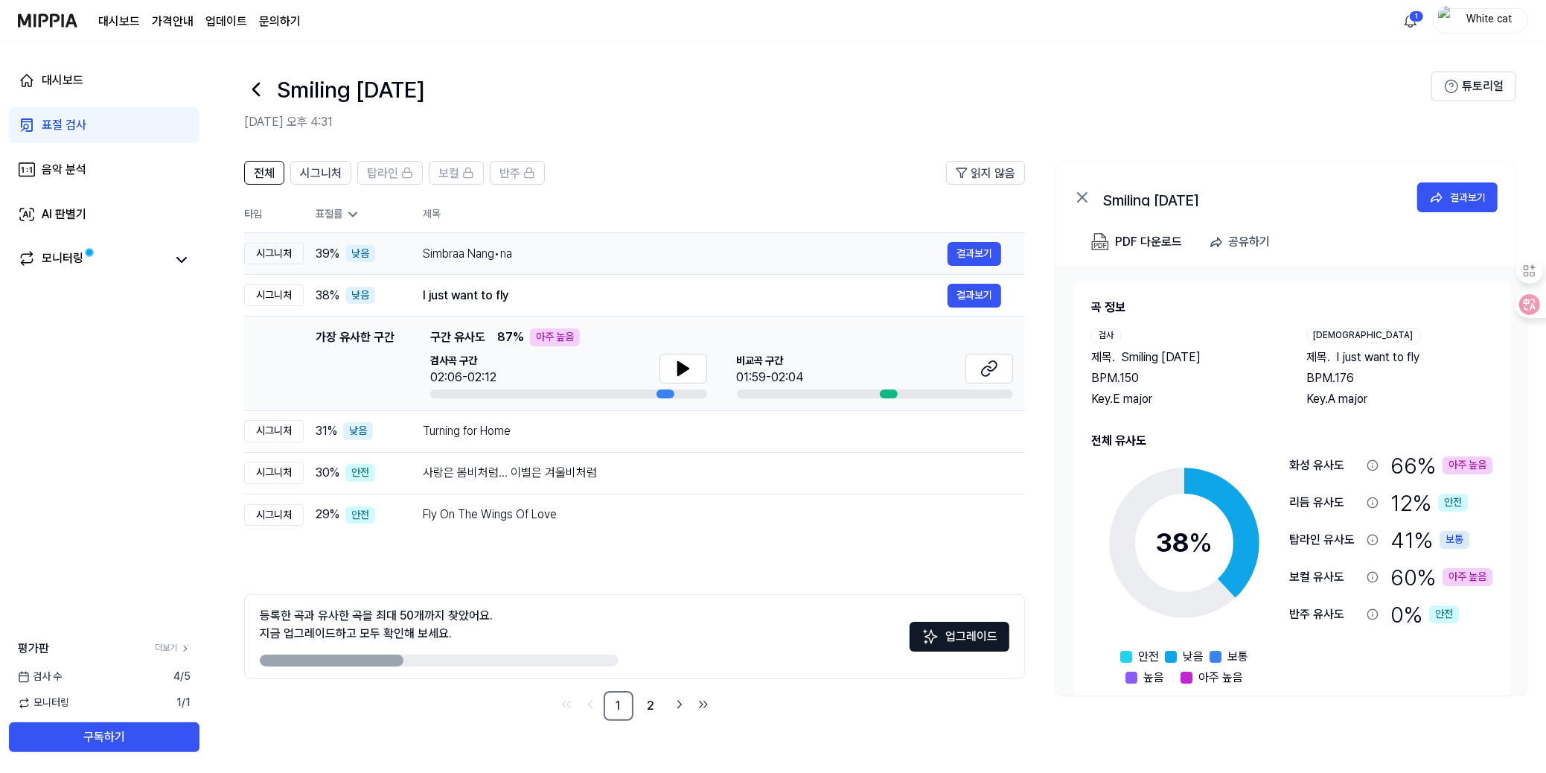
click at [458, 250] on div "Simbraa Nang•na" at bounding box center [685, 254] width 525 height 18
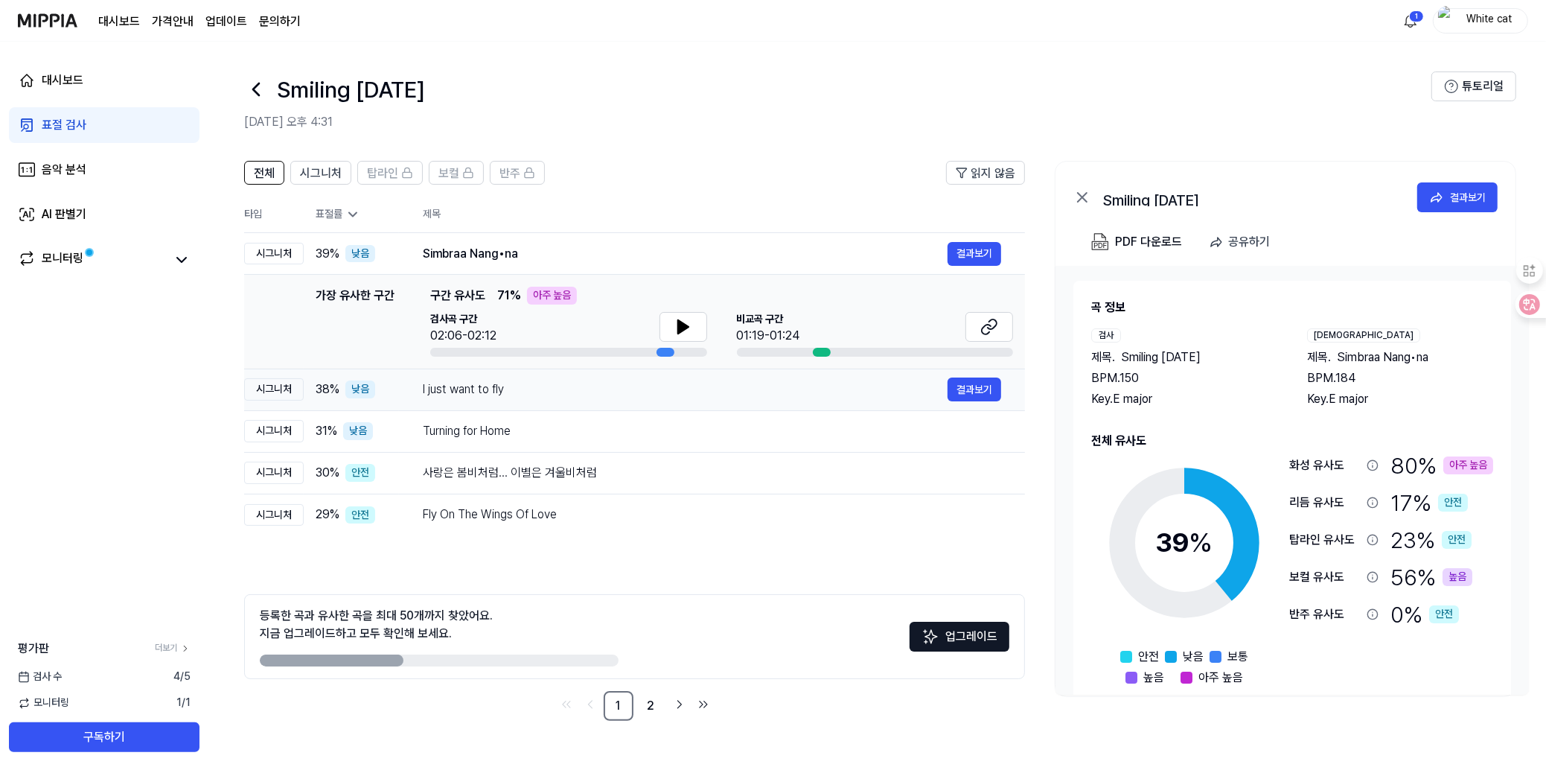
click at [259, 378] on div "시그니처" at bounding box center [274, 389] width 60 height 22
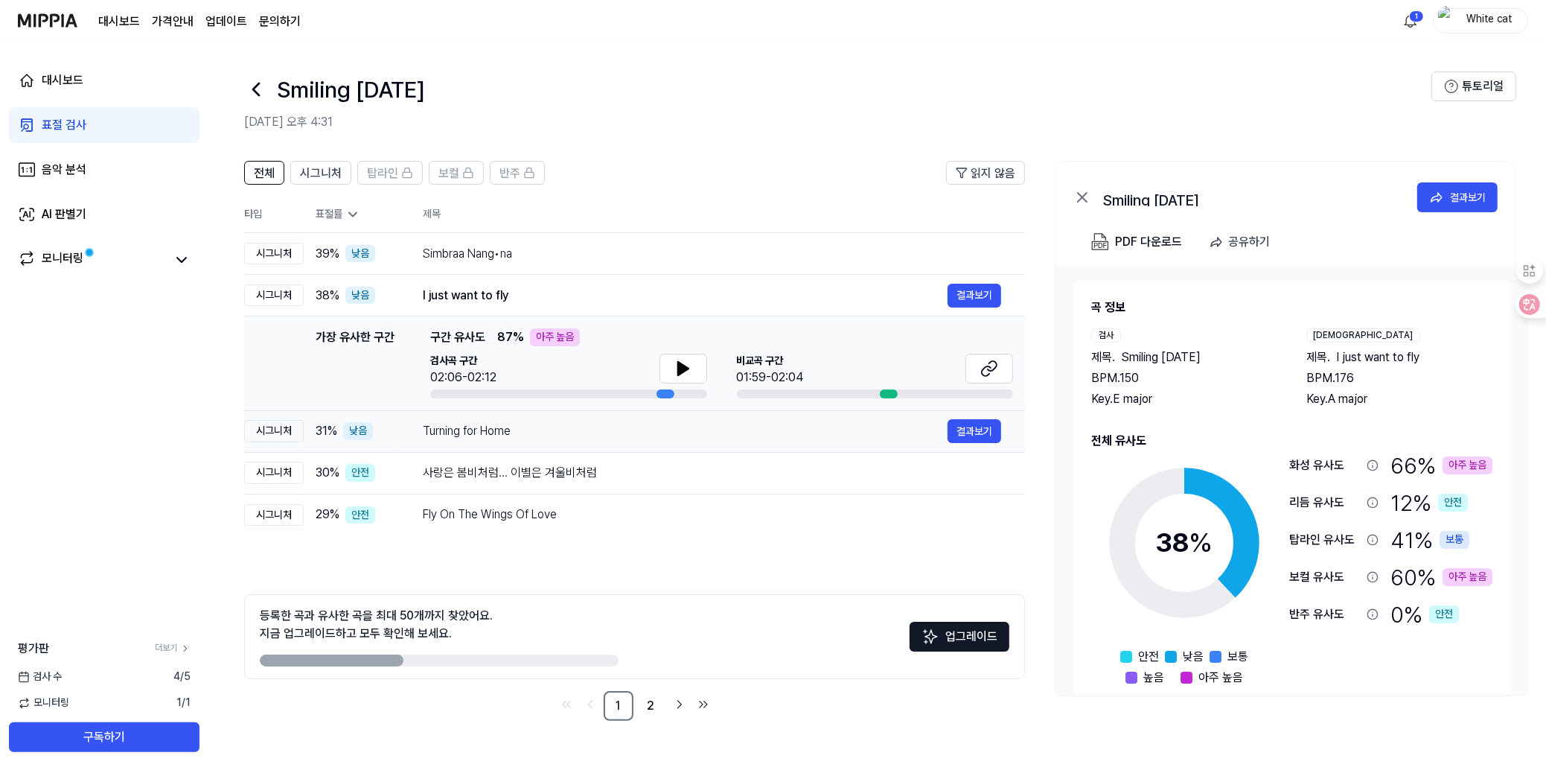
click at [263, 412] on td "시그니처" at bounding box center [274, 431] width 60 height 42
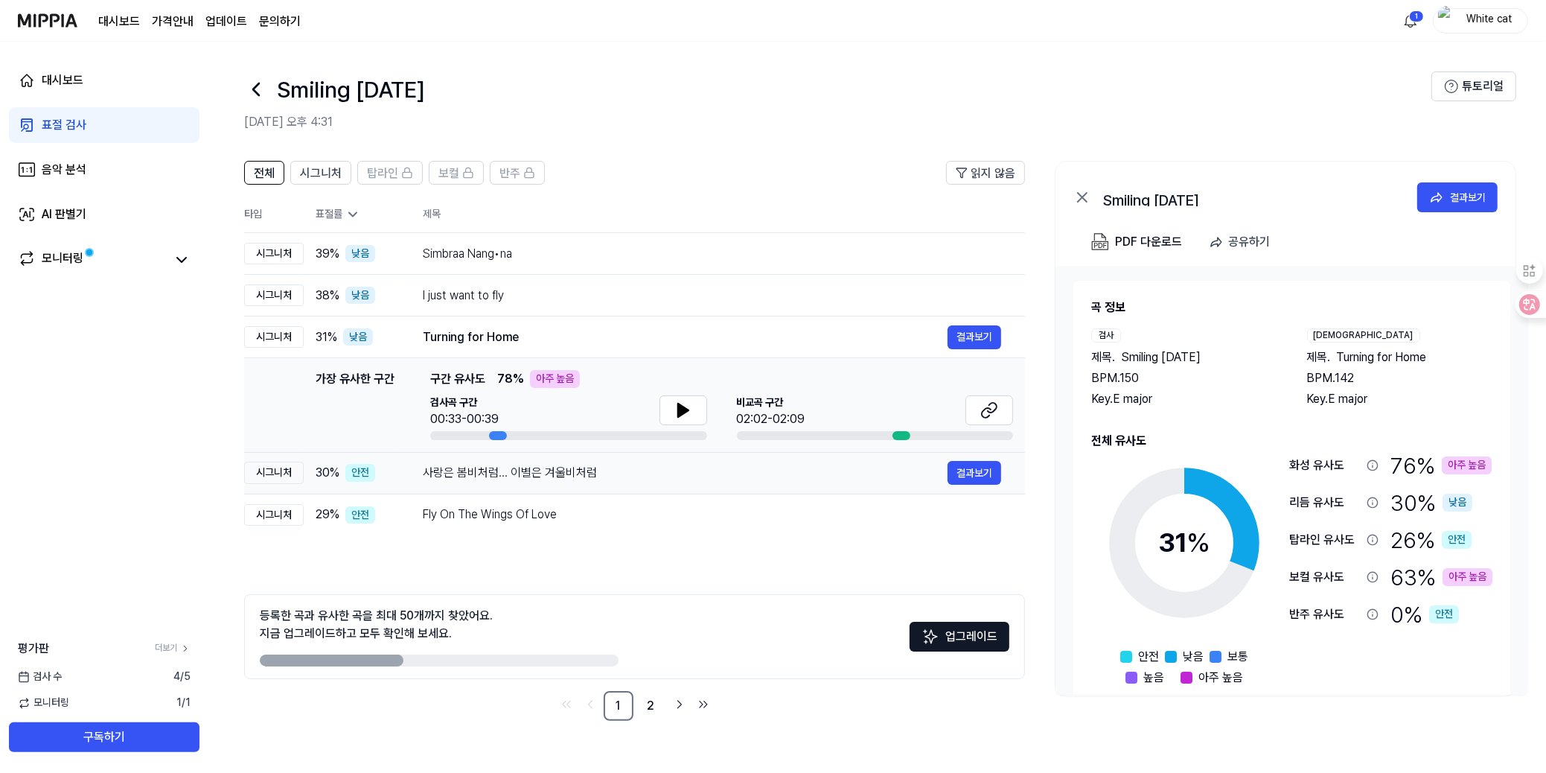
click at [269, 474] on div "시그니처" at bounding box center [274, 472] width 60 height 22
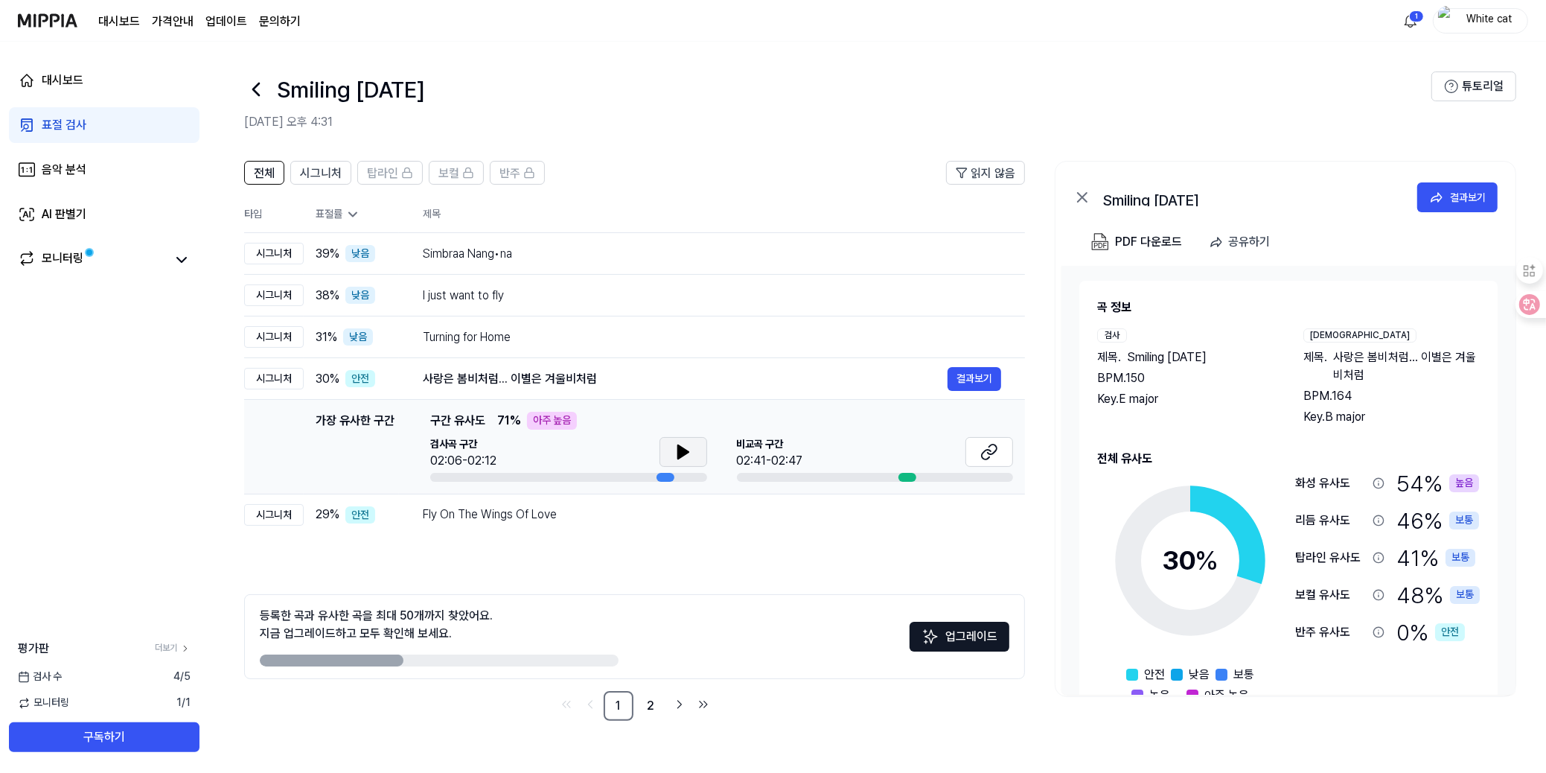
click at [687, 441] on button at bounding box center [683, 452] width 48 height 30
click at [688, 448] on icon at bounding box center [683, 452] width 18 height 18
click at [997, 450] on icon at bounding box center [989, 452] width 18 height 18
click at [1106, 64] on html "대시보드 가격안내 업데이트 문의하기 White cat 대시보드 표절 검사 음악 분석 AI 판별기 모니터링 평가판 더보기 검사 [DATE] 모니…" at bounding box center [773, 386] width 1546 height 773
click at [109, 13] on link "대시보드" at bounding box center [119, 22] width 42 height 18
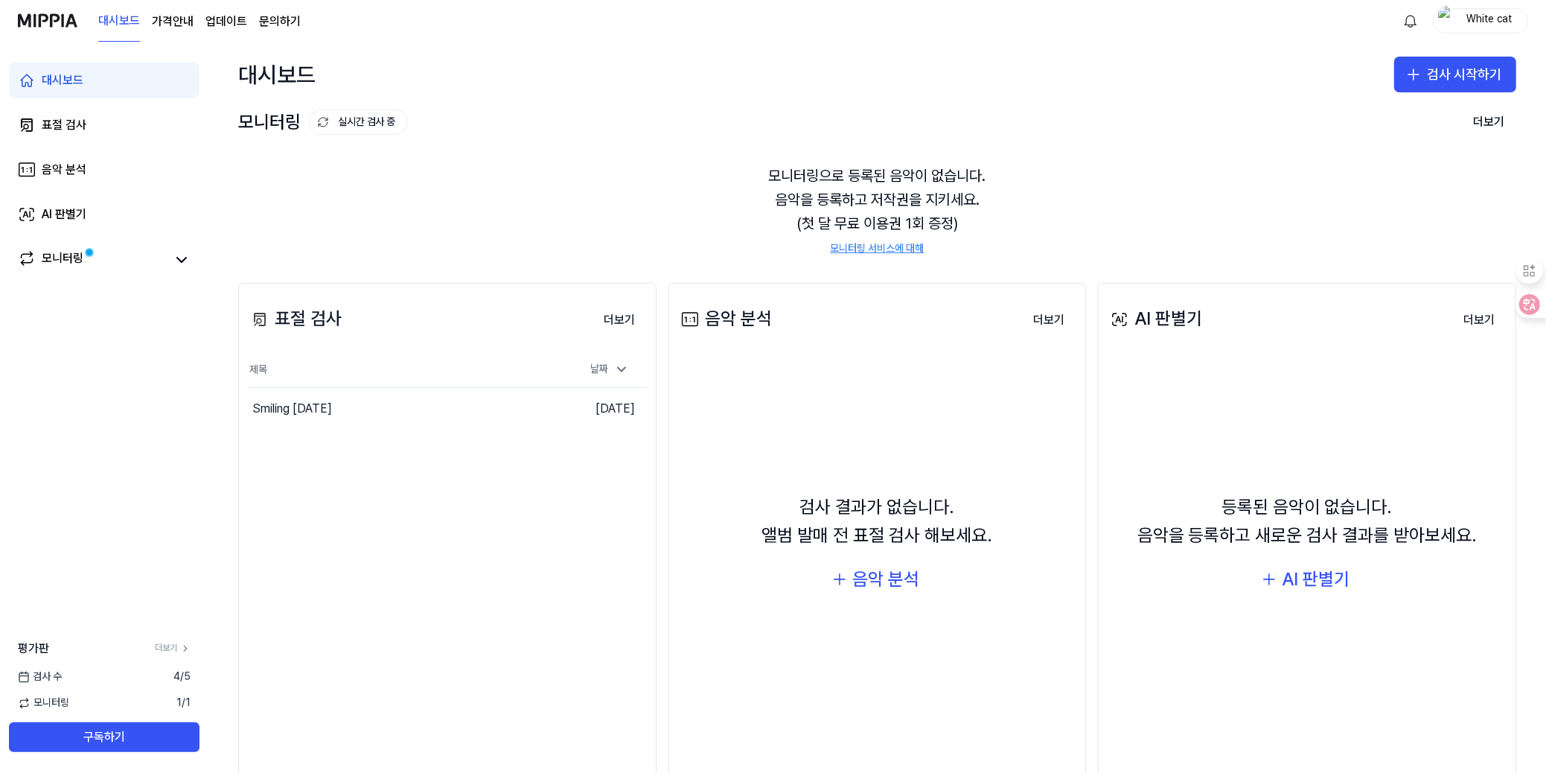
click at [513, 134] on div "모니터링 실시간 검사 중 더보기 모니터링 모니터링으로 등록된 음악이 없습니다. 음악을 등록하고 저작권을 지키세요. (첫 달 무료 이용권 1회 …" at bounding box center [877, 180] width 1338 height 146
click at [186, 261] on icon at bounding box center [182, 260] width 18 height 18
click at [467, 217] on div "모니터링으로 등록된 음악이 없습니다. 음악을 등록하고 저작권을 지키세요. (첫 달 무료 이용권 1회 증정) 모니터링 서비스에 대해" at bounding box center [877, 210] width 1278 height 128
